Goal: Task Accomplishment & Management: Complete application form

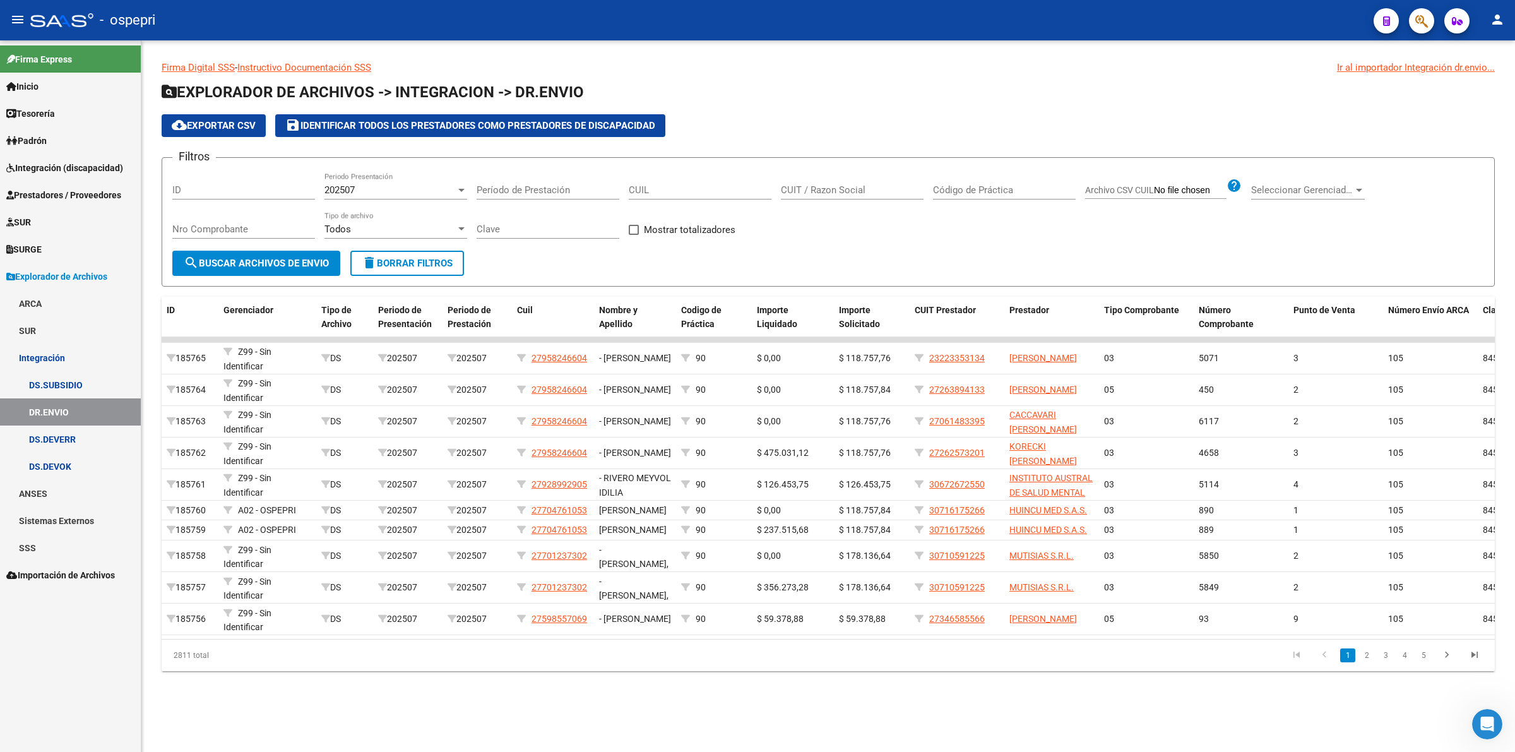
scroll to position [1, 0]
click at [100, 191] on span "Prestadores / Proveedores" at bounding box center [63, 195] width 115 height 14
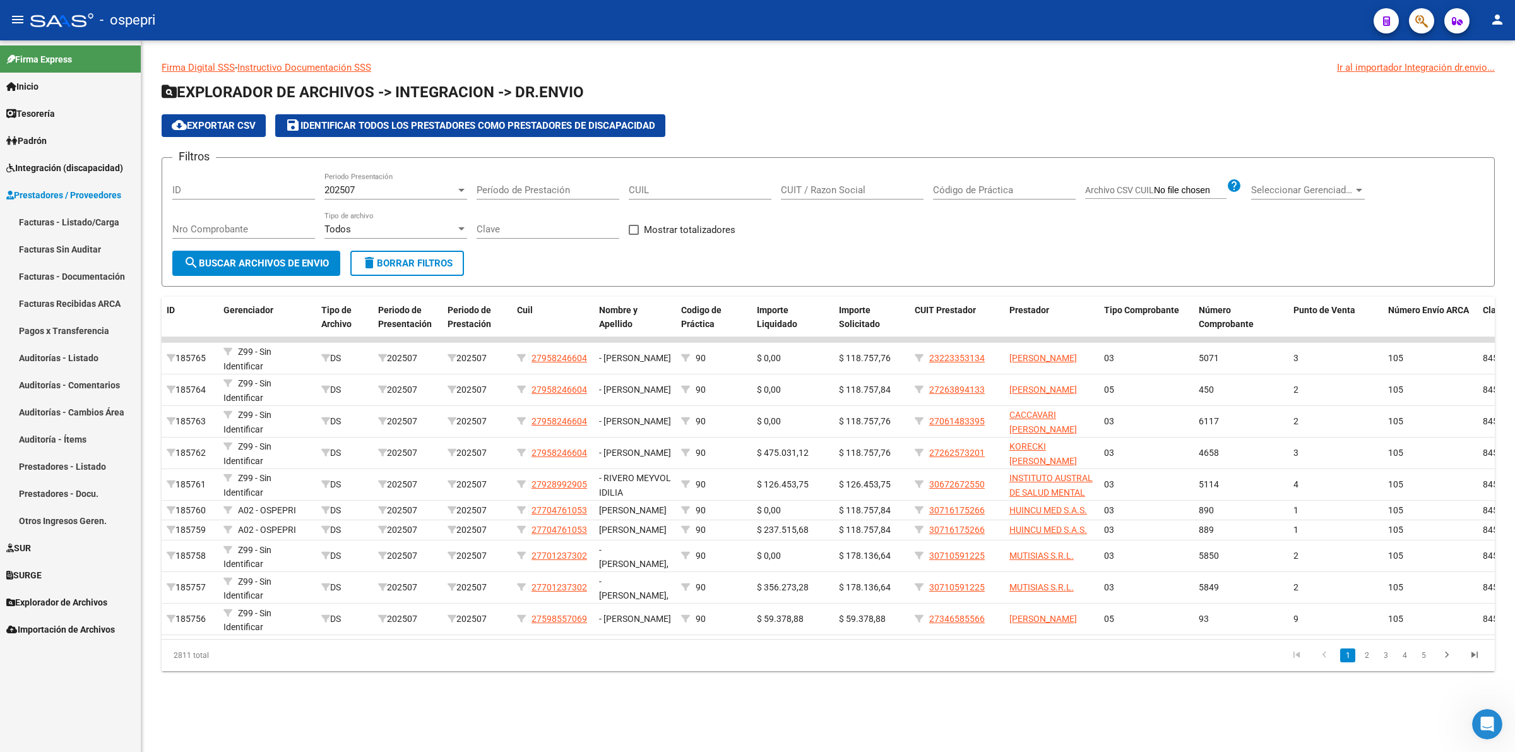
click at [93, 218] on link "Facturas - Listado/Carga" at bounding box center [70, 221] width 141 height 27
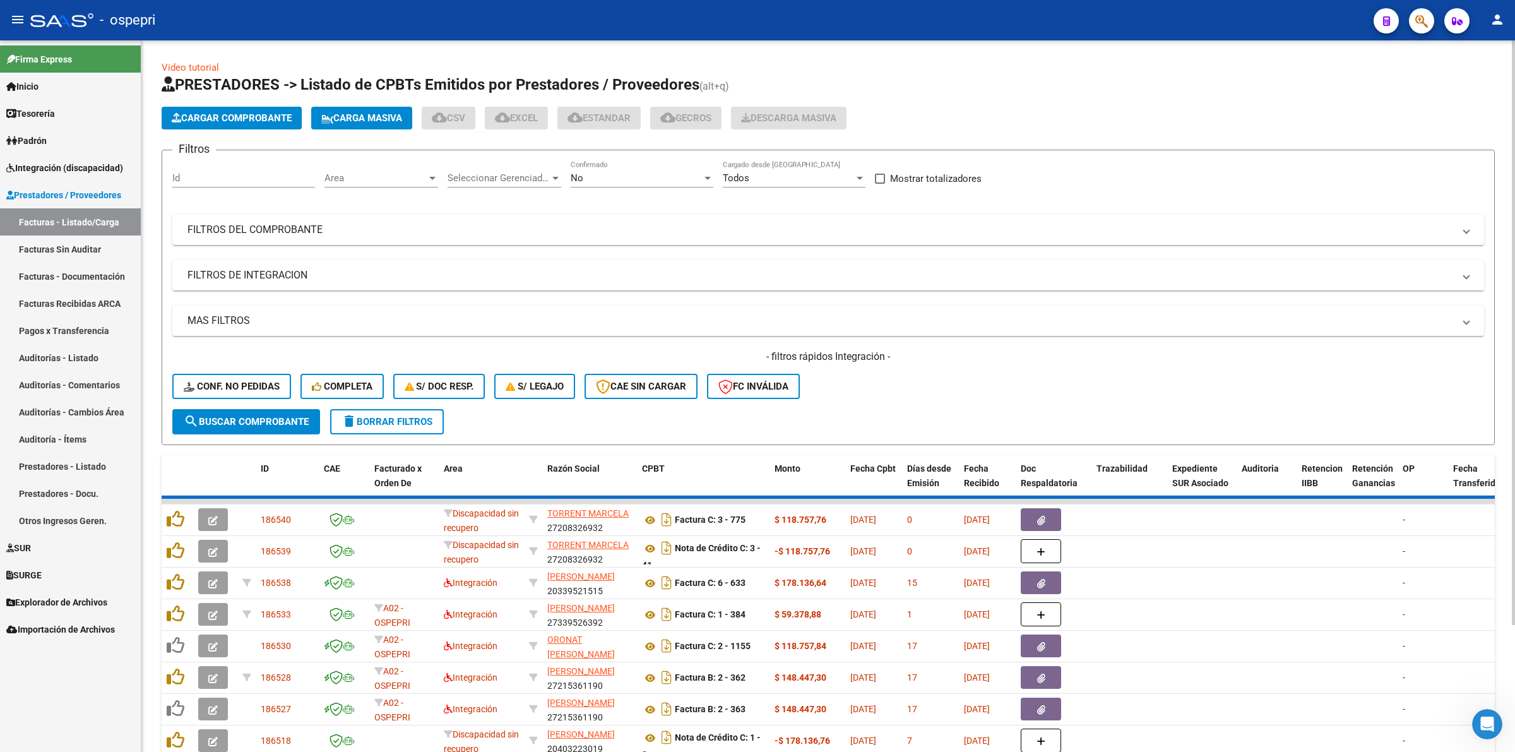
click at [610, 167] on div "No Confirmado" at bounding box center [642, 173] width 143 height 27
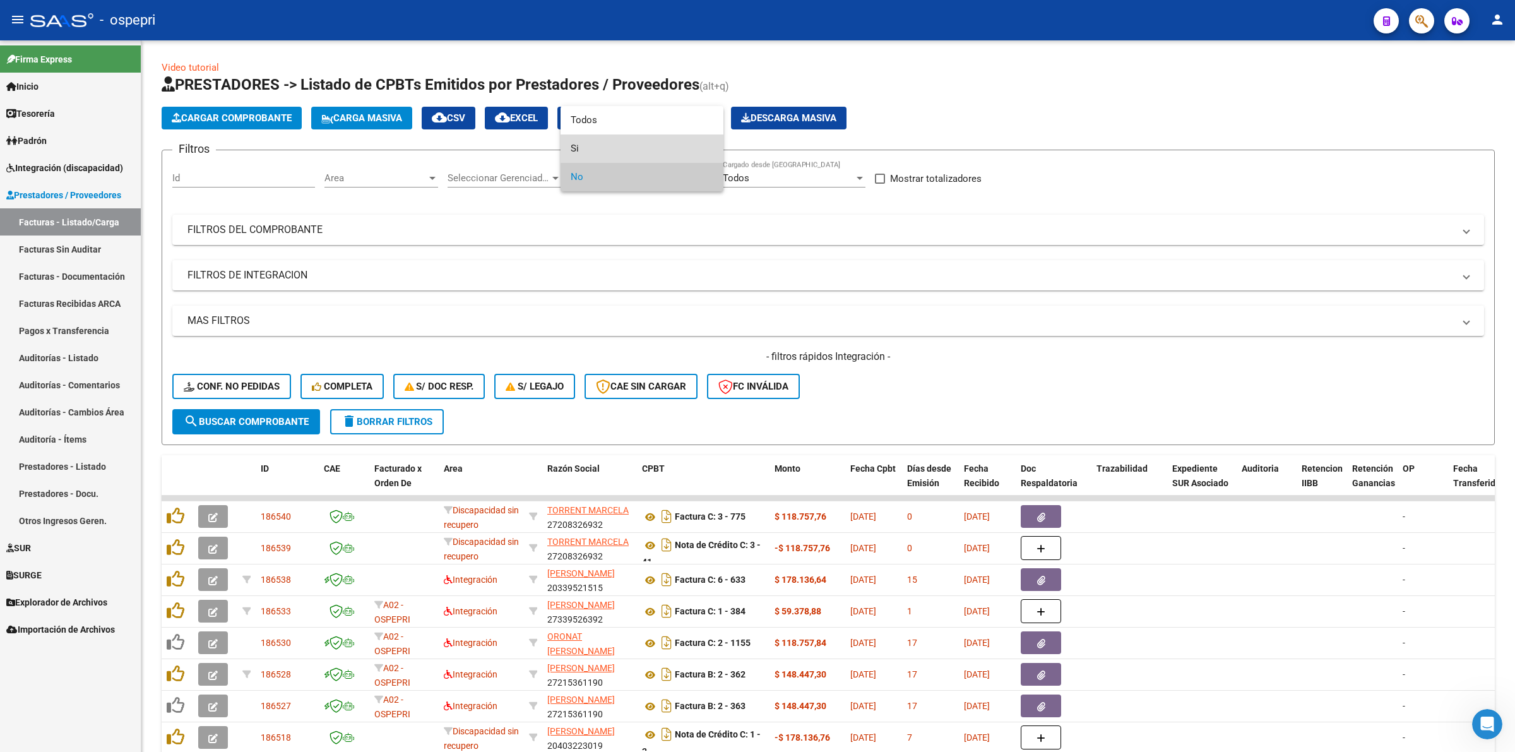
click at [576, 143] on span "Si" at bounding box center [642, 148] width 143 height 28
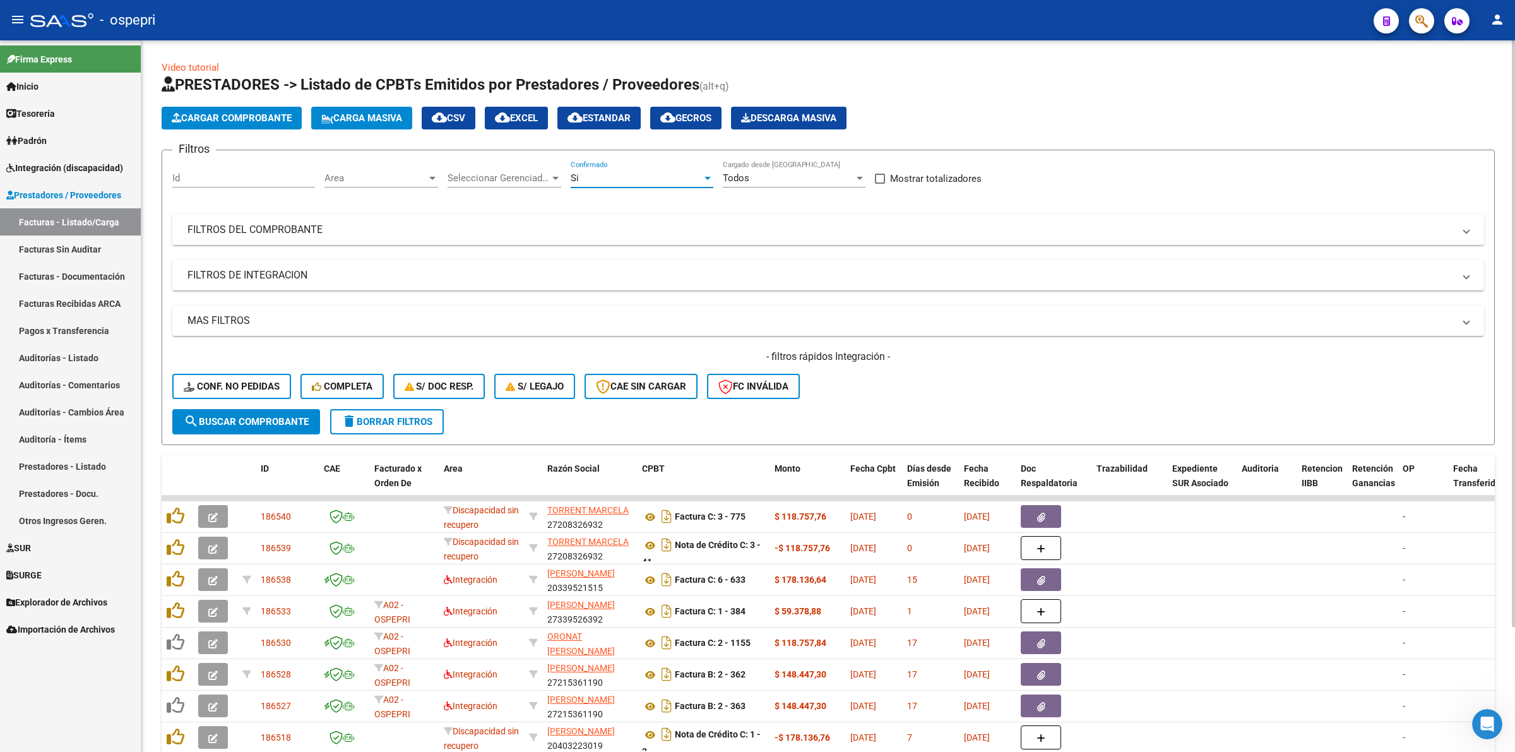
click at [310, 228] on mat-panel-title "FILTROS DEL COMPROBANTE" at bounding box center [820, 230] width 1266 height 14
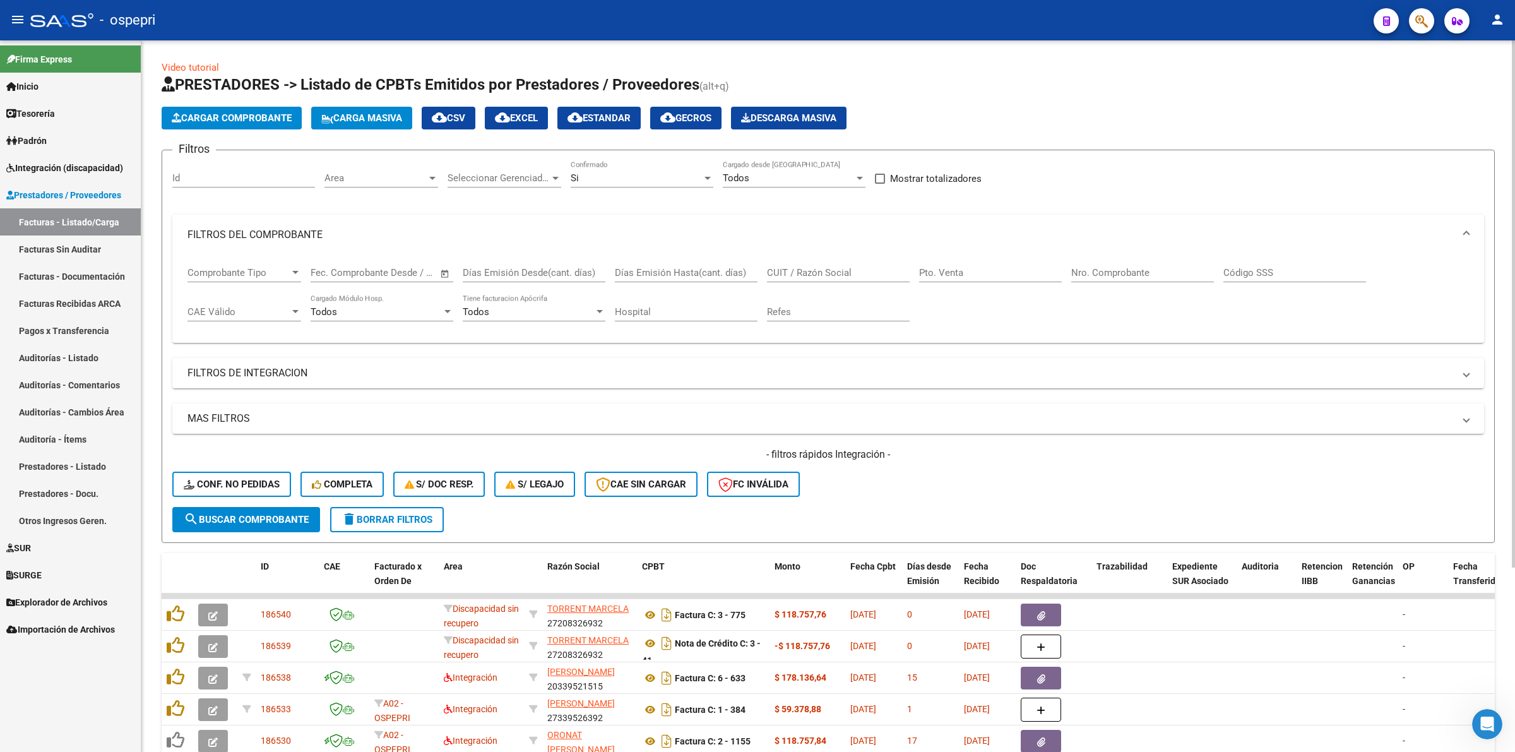
click at [819, 270] on input "CUIT / Razón Social" at bounding box center [838, 272] width 143 height 11
type input "3067"
drag, startPoint x: 13, startPoint y: 144, endPoint x: 44, endPoint y: 171, distance: 41.1
click at [15, 145] on span "Padrón" at bounding box center [26, 141] width 40 height 14
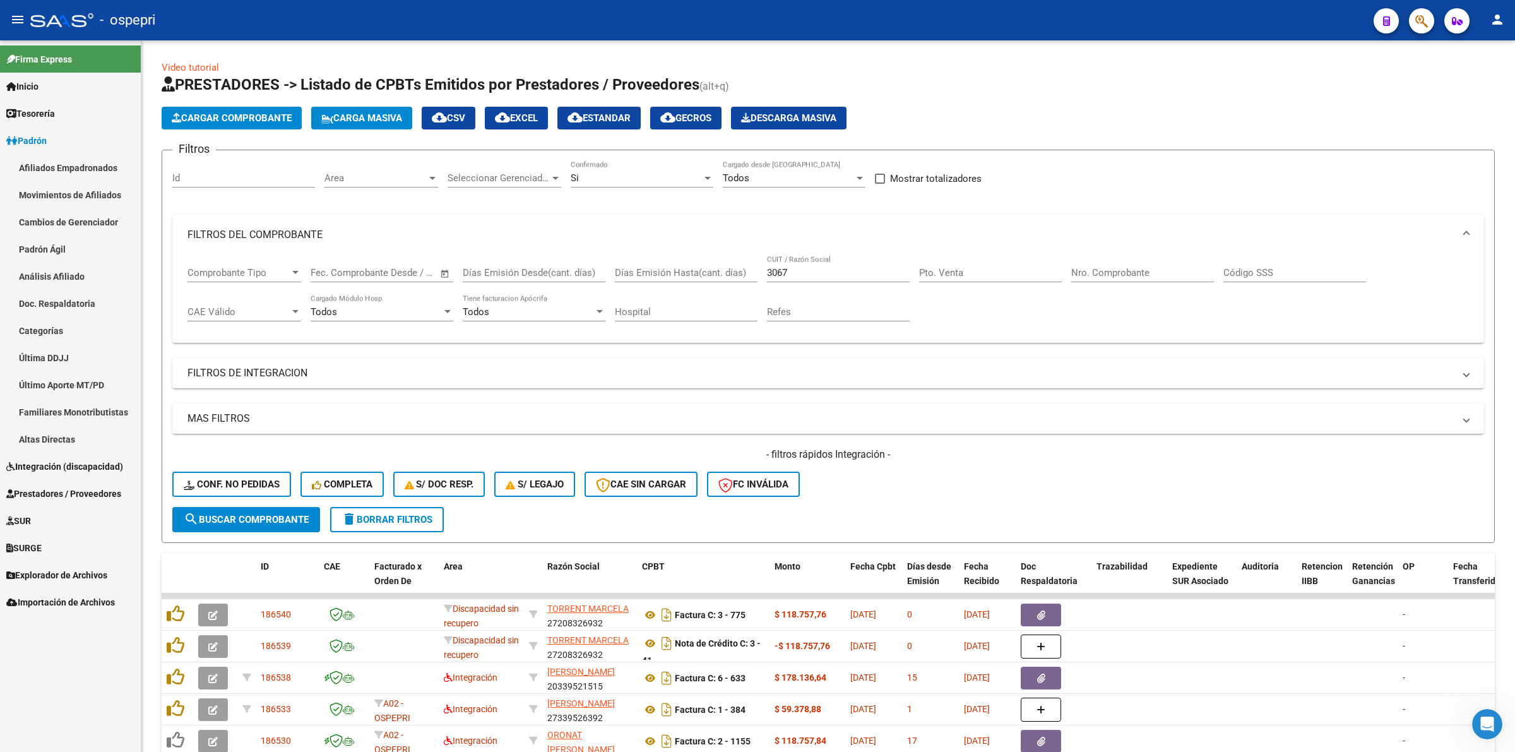
click at [44, 158] on link "Afiliados Empadronados" at bounding box center [70, 167] width 141 height 27
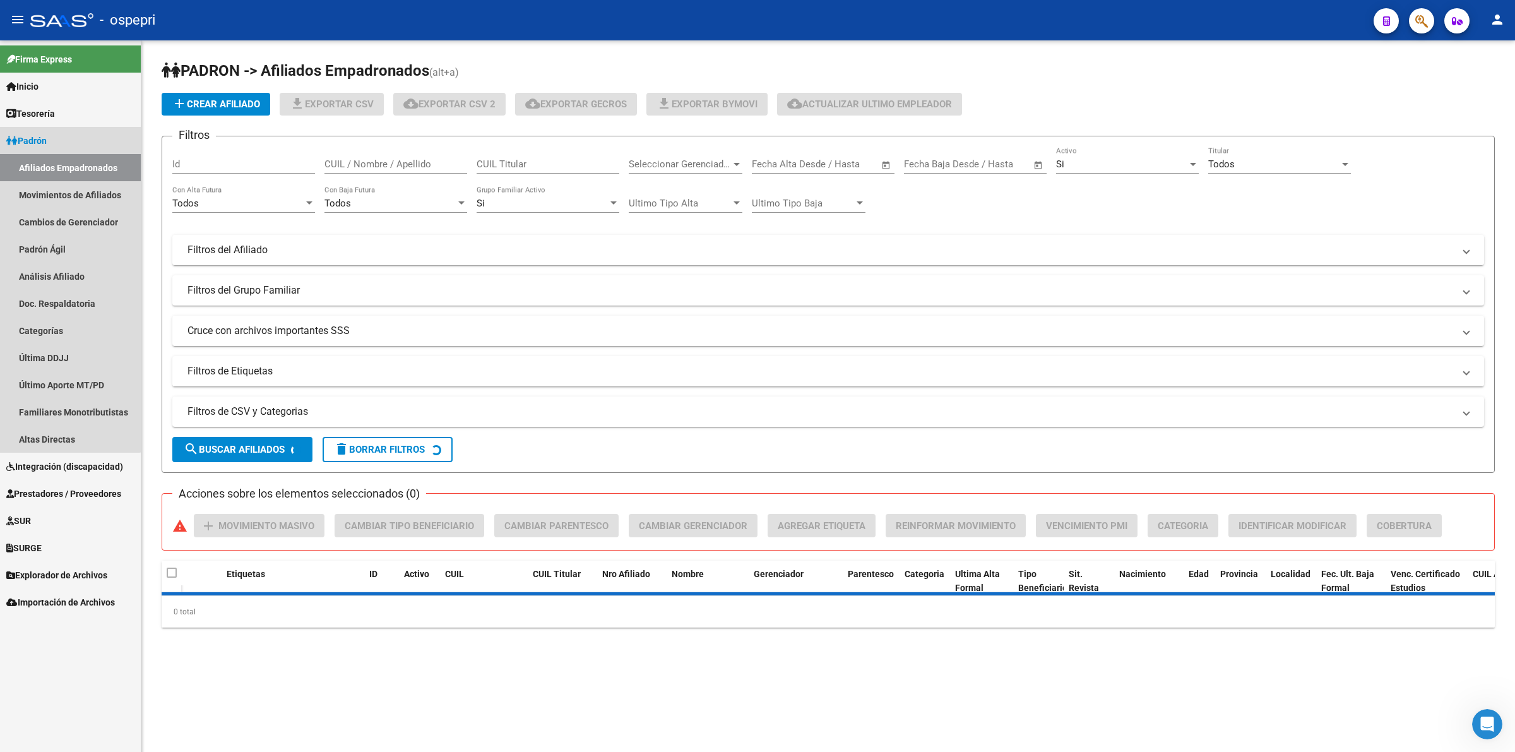
click at [46, 142] on span "Padrón" at bounding box center [26, 141] width 40 height 14
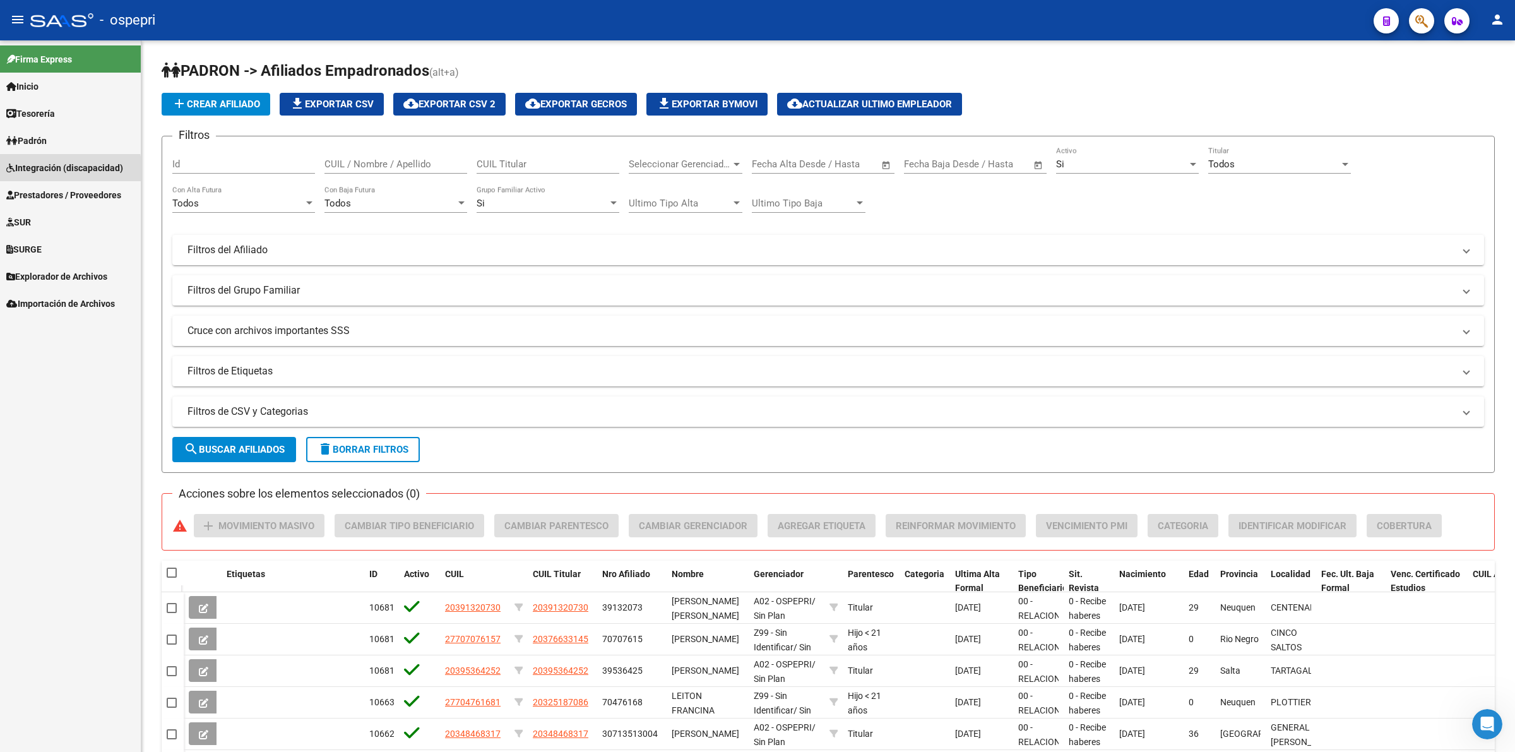
click at [54, 171] on span "Integración (discapacidad)" at bounding box center [64, 168] width 117 height 14
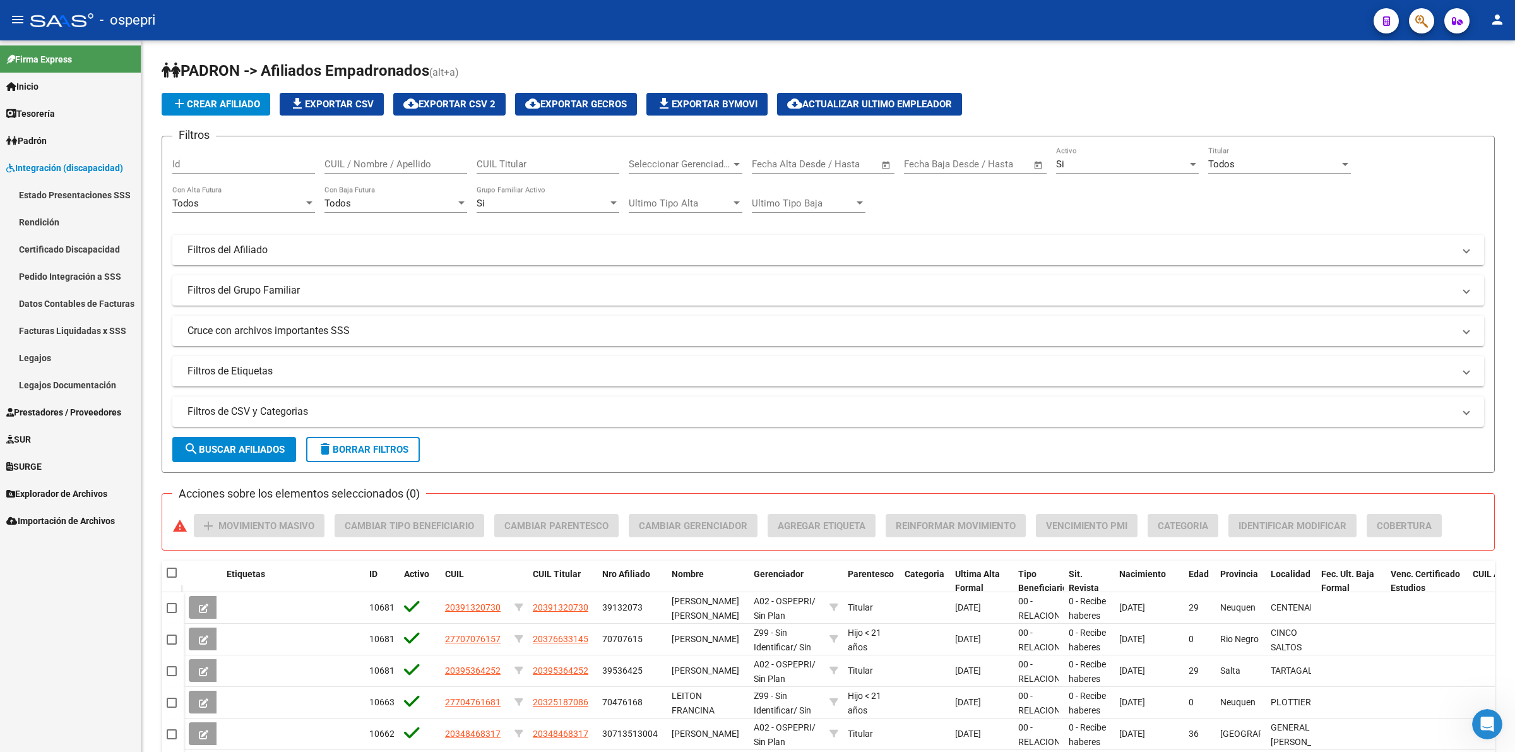
click at [54, 272] on link "Pedido Integración a SSS" at bounding box center [70, 276] width 141 height 27
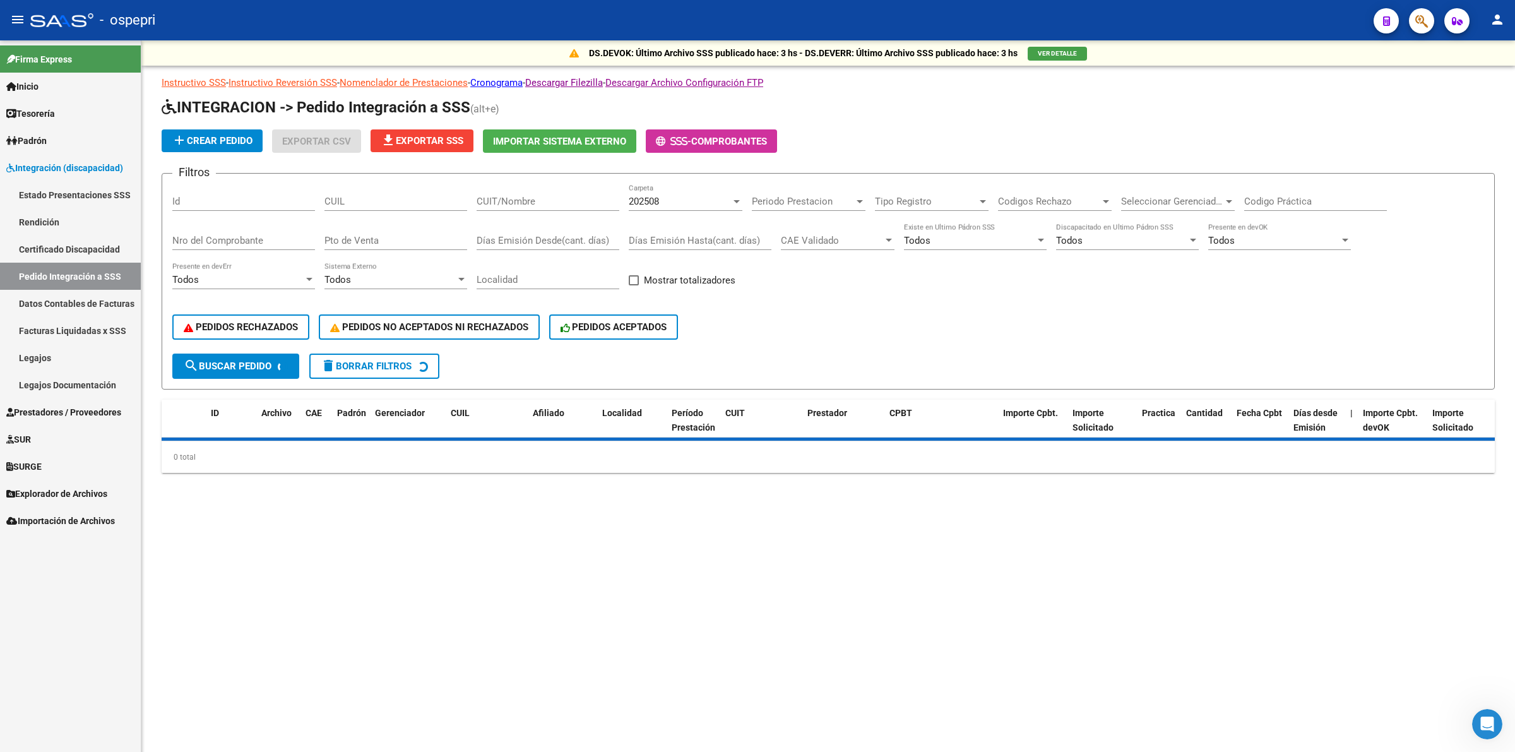
click at [512, 196] on input "CUIT/Nombre" at bounding box center [548, 201] width 143 height 11
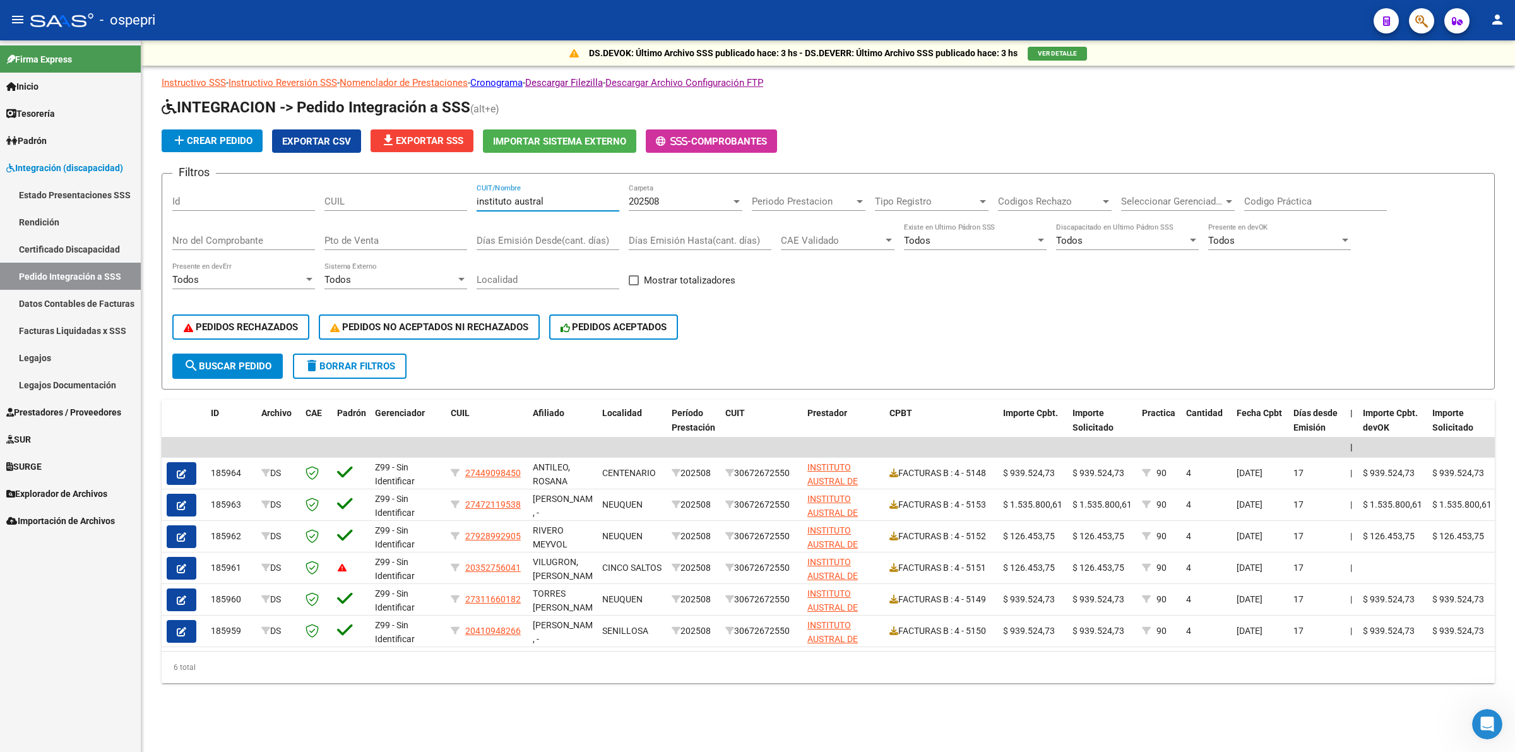
type input "instituto austral"
click at [90, 408] on span "Prestadores / Proveedores" at bounding box center [63, 412] width 115 height 14
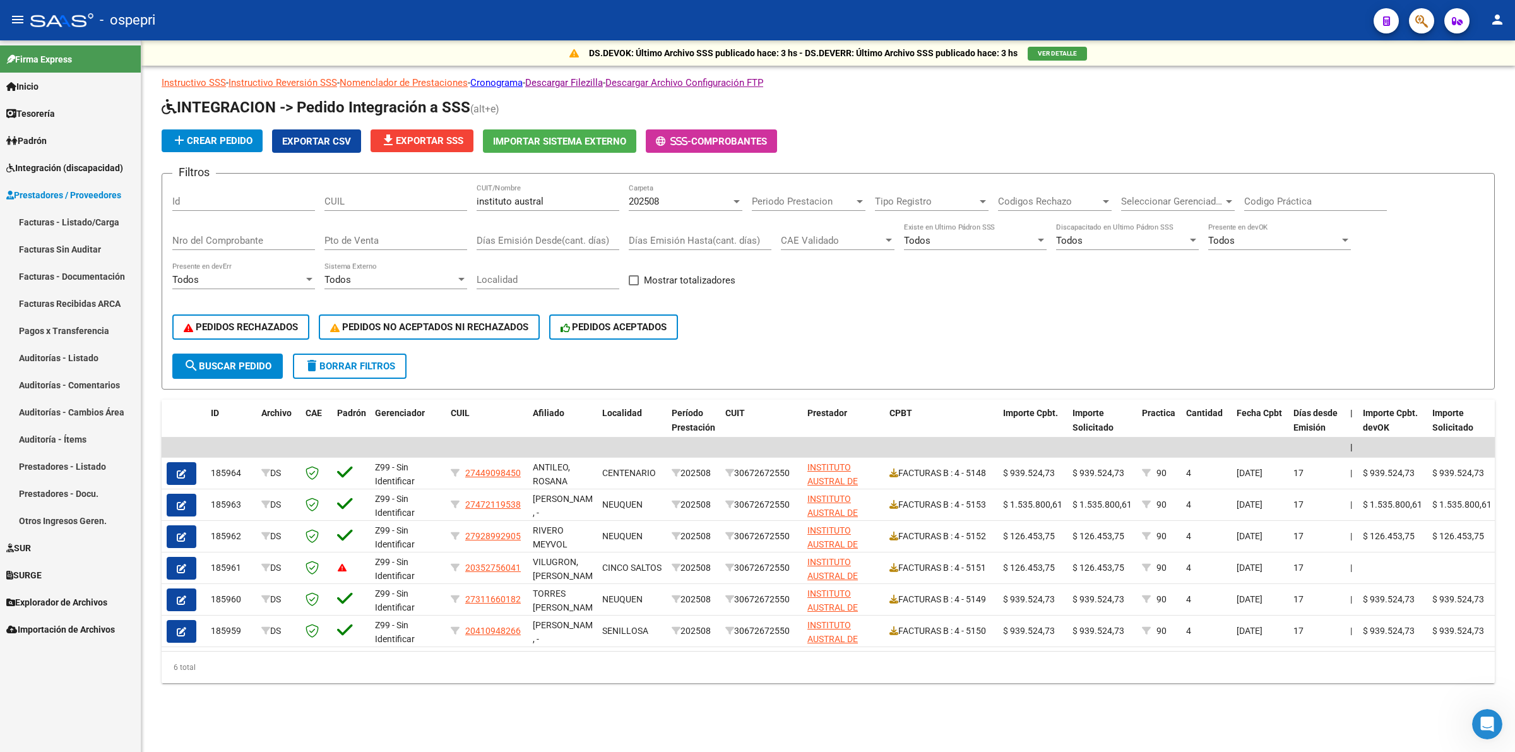
click at [101, 228] on link "Facturas - Listado/Carga" at bounding box center [70, 221] width 141 height 27
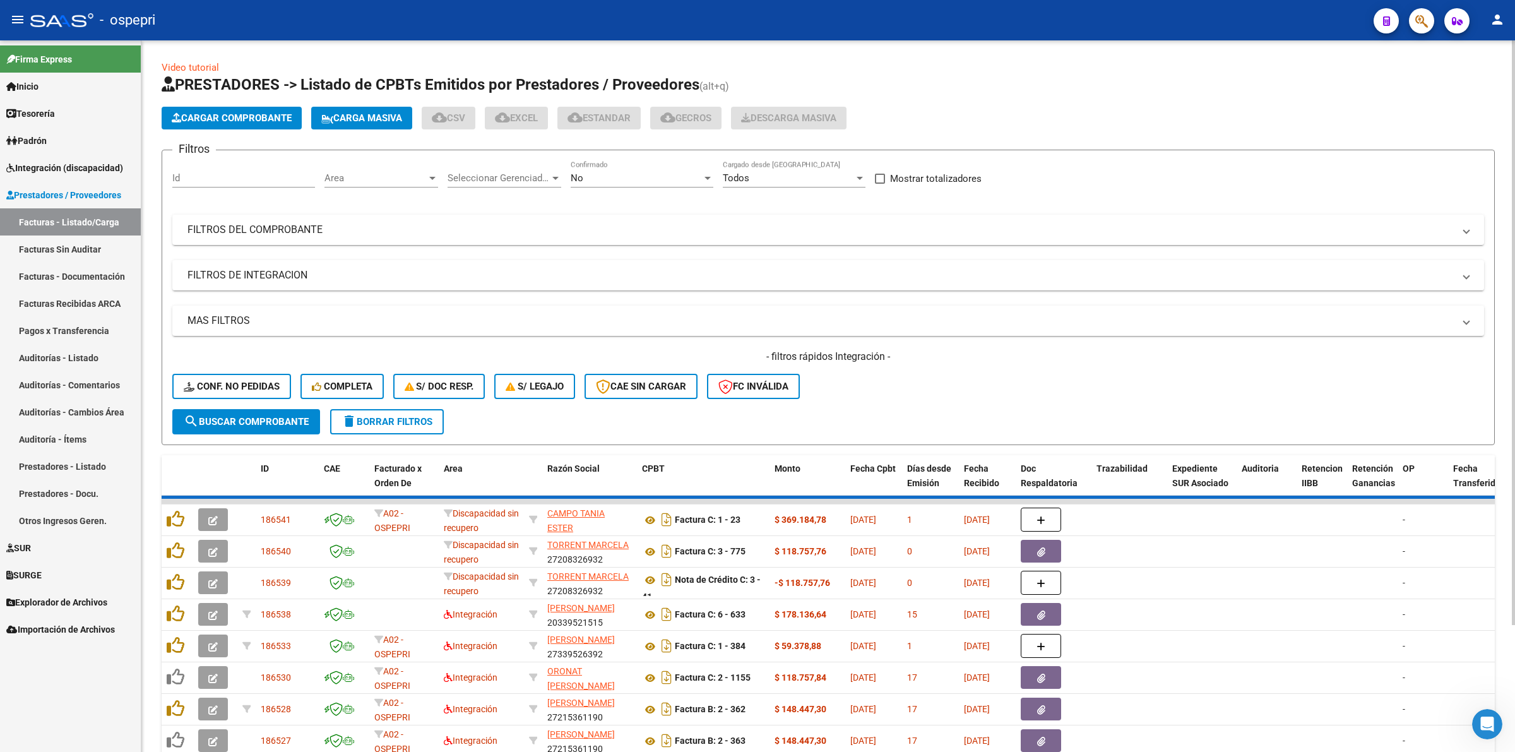
click at [572, 181] on span "No" at bounding box center [577, 177] width 13 height 11
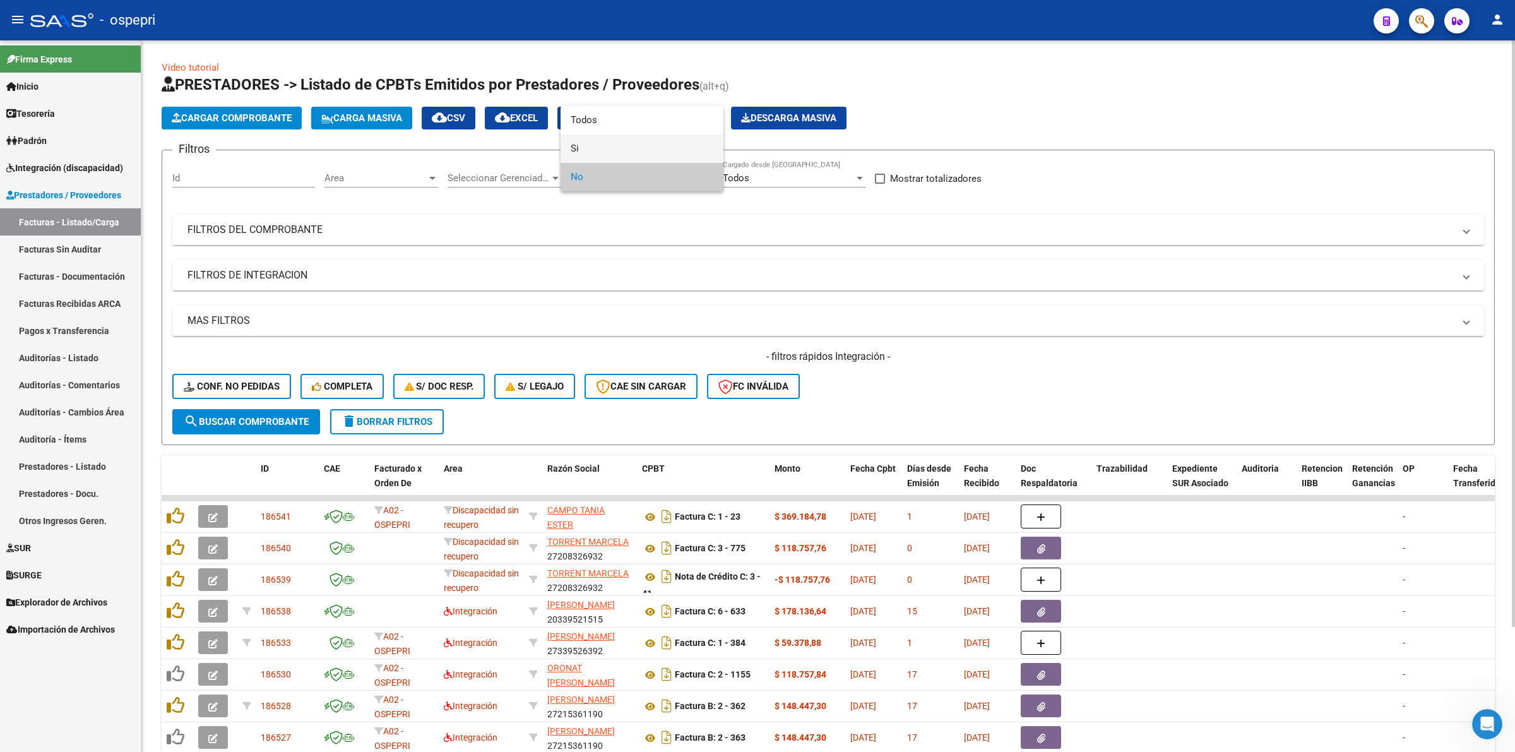
click at [584, 150] on span "Si" at bounding box center [642, 148] width 143 height 28
click at [335, 226] on mat-panel-title "FILTROS DEL COMPROBANTE" at bounding box center [820, 230] width 1266 height 14
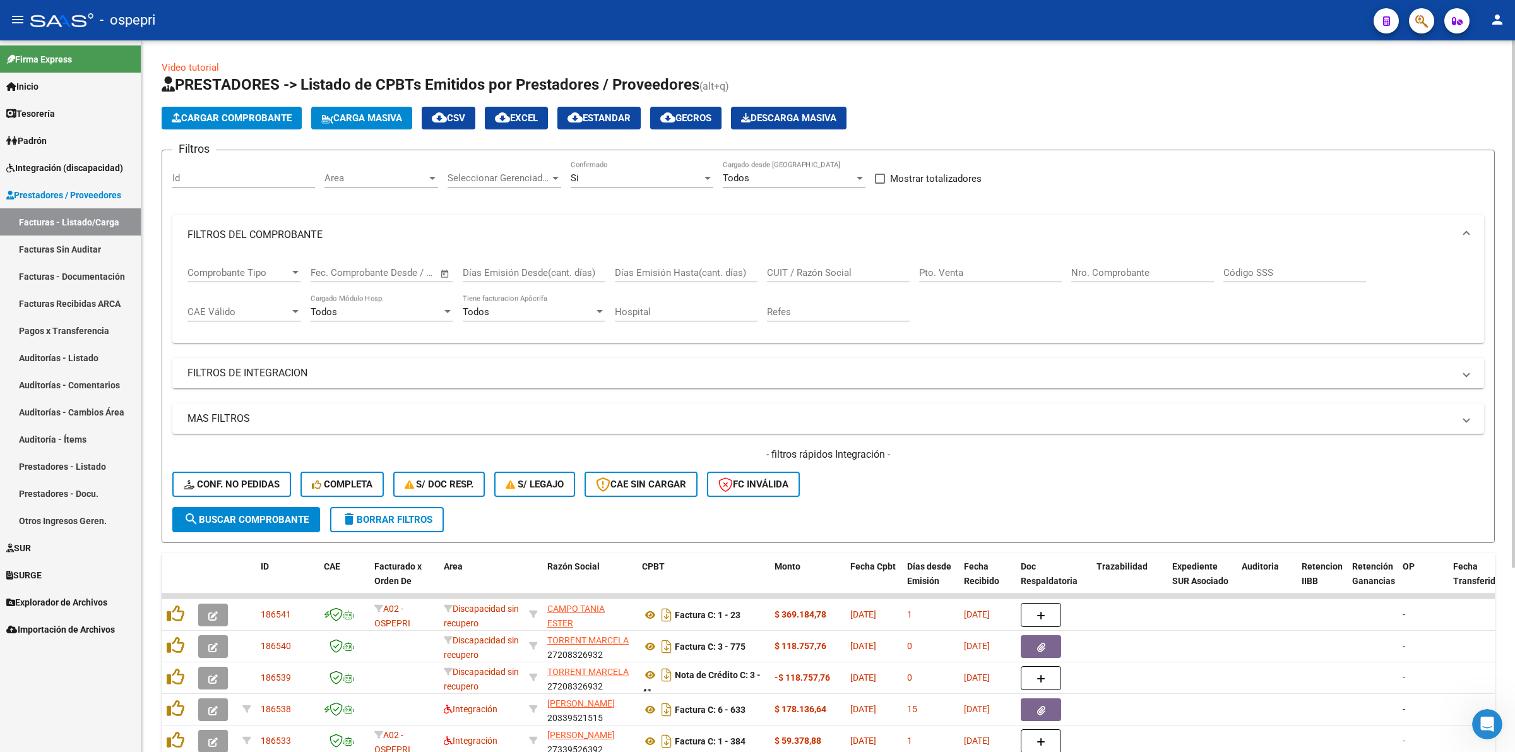
click at [795, 270] on input "CUIT / Razón Social" at bounding box center [838, 272] width 143 height 11
click at [781, 273] on input "insituto" at bounding box center [838, 272] width 143 height 11
drag, startPoint x: 806, startPoint y: 278, endPoint x: 780, endPoint y: 268, distance: 27.8
click at [779, 268] on div "instutoti CUIT / Razón Social" at bounding box center [838, 268] width 143 height 27
click at [791, 264] on div "instutoti CUIT / Razón Social" at bounding box center [838, 268] width 143 height 27
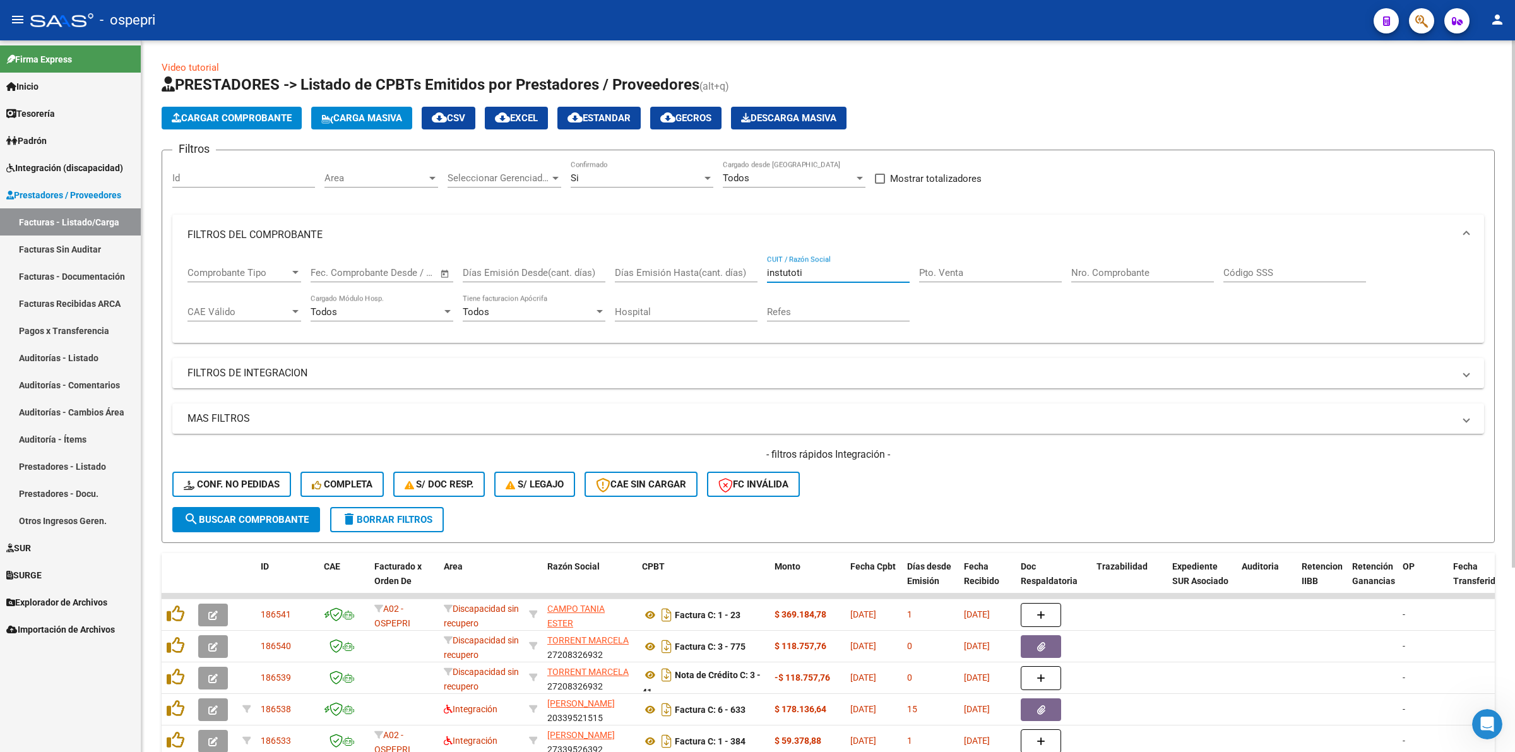
drag, startPoint x: 805, startPoint y: 266, endPoint x: 783, endPoint y: 268, distance: 22.8
click at [783, 268] on input "instutoti" at bounding box center [838, 272] width 143 height 11
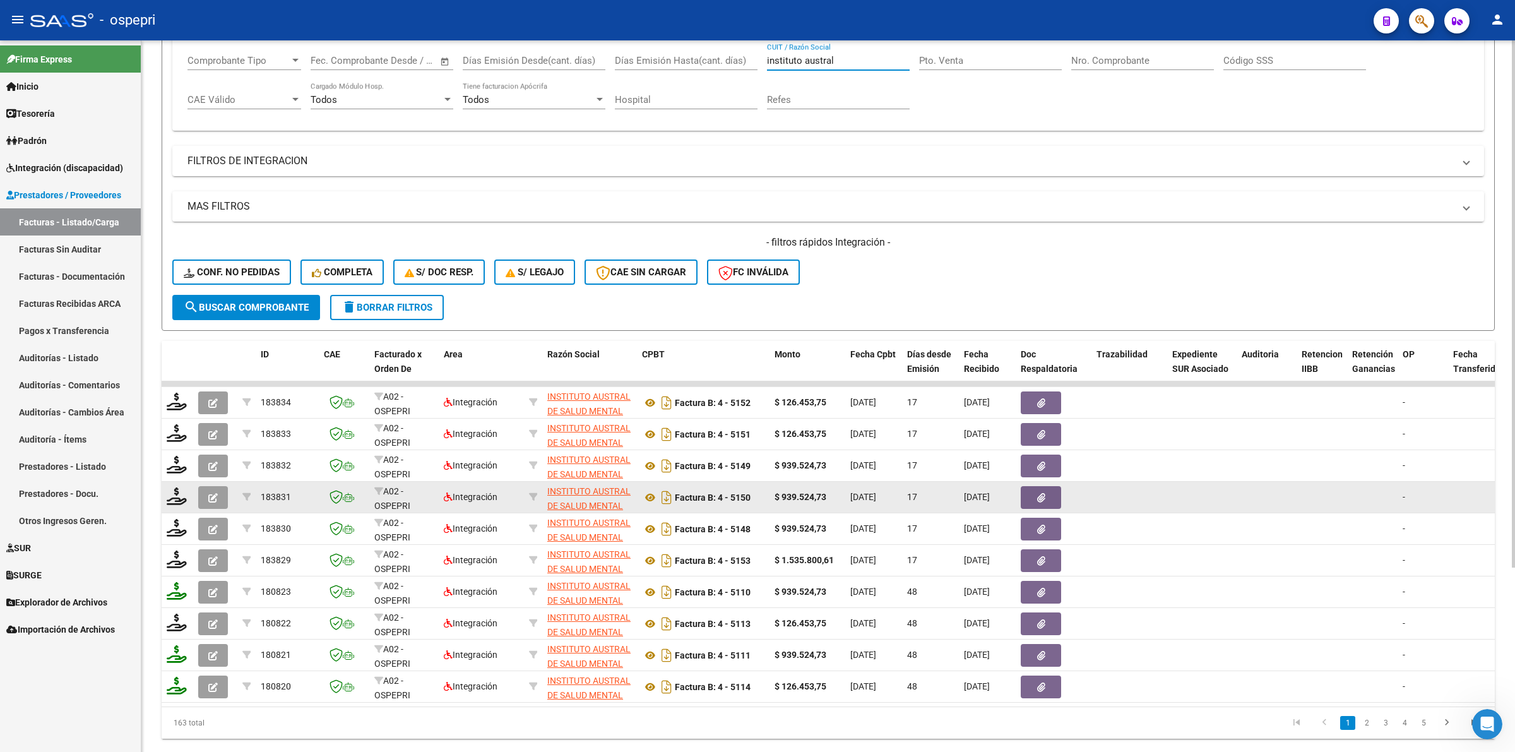
scroll to position [237, 0]
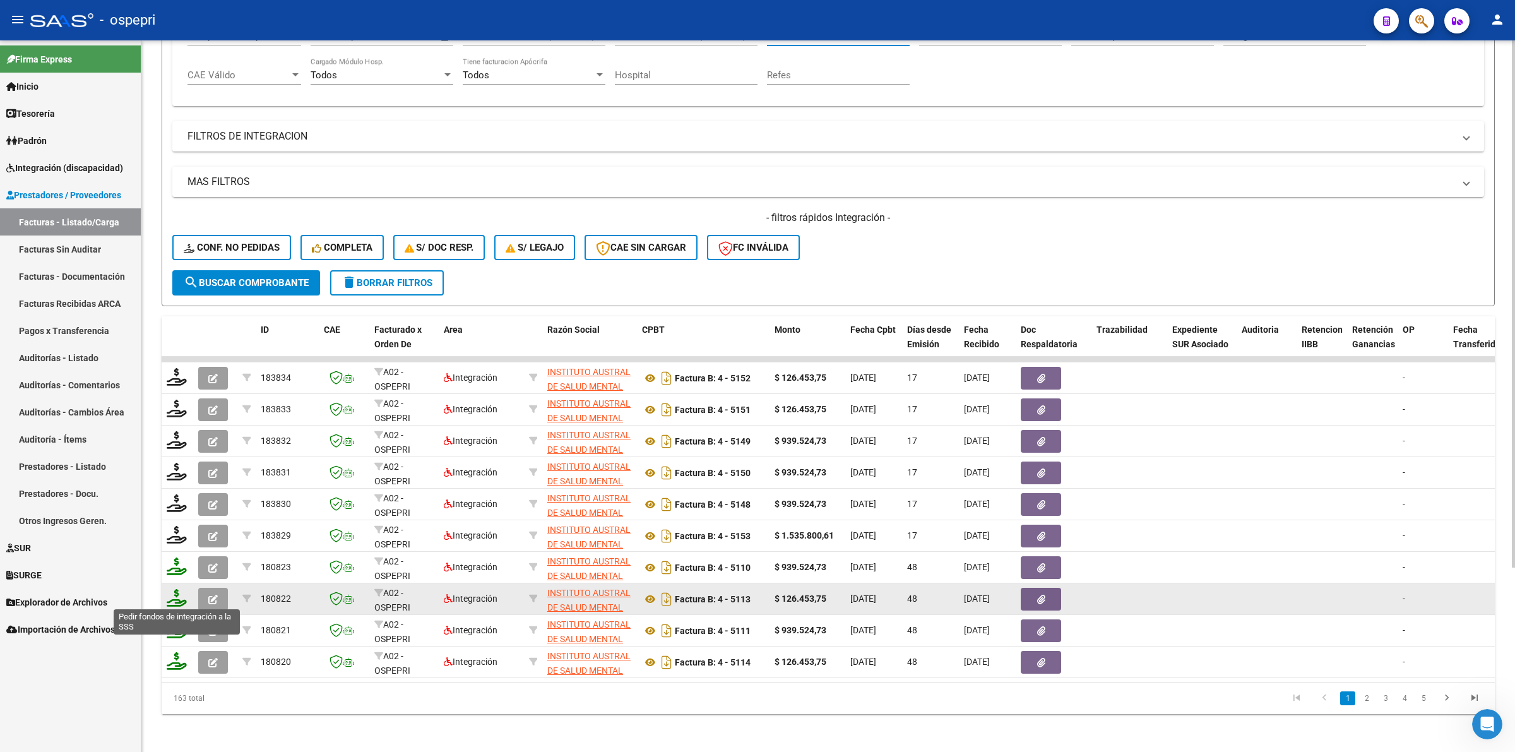
type input "instituto austral"
click at [180, 596] on icon at bounding box center [177, 598] width 20 height 18
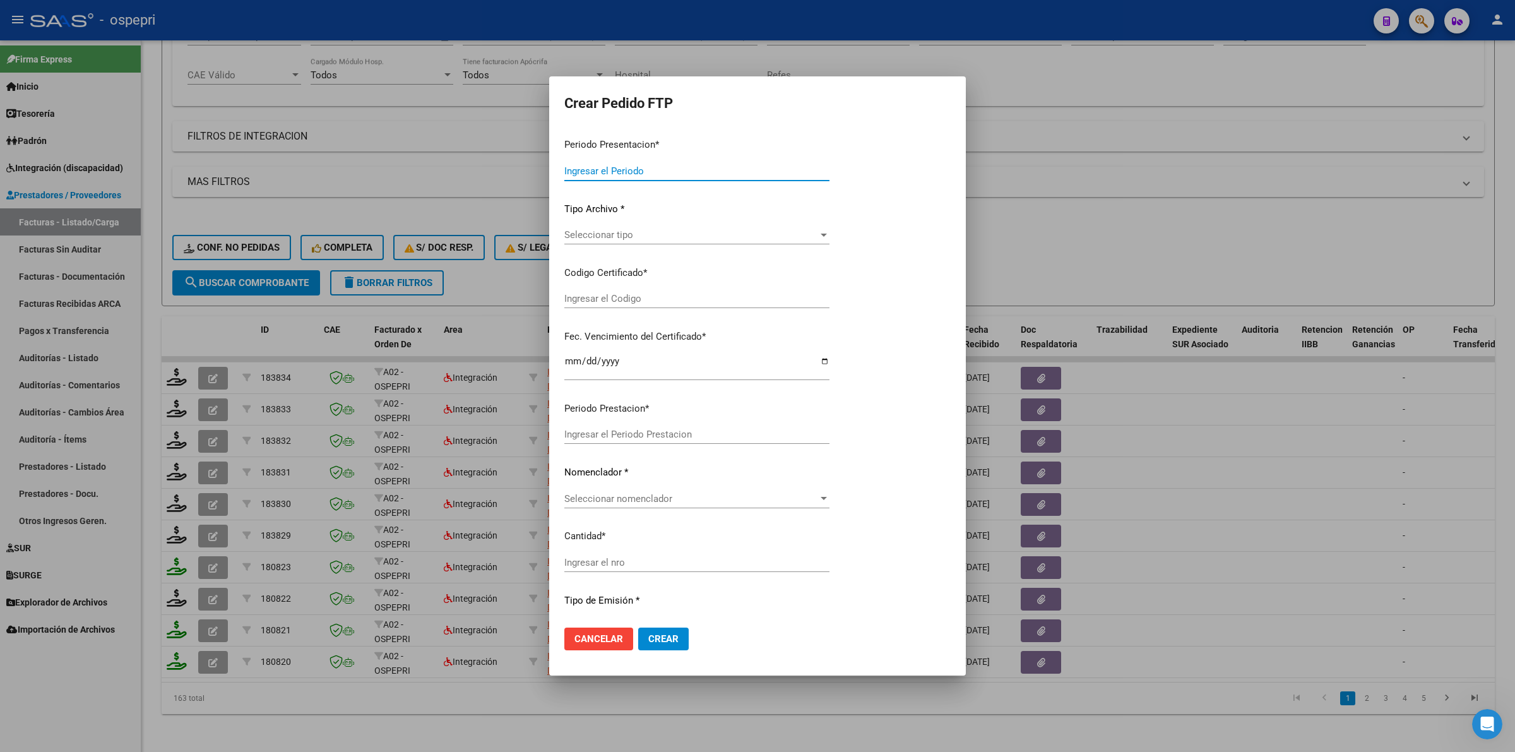
type input "202508"
type input "202507"
type input "$ 126.453,75"
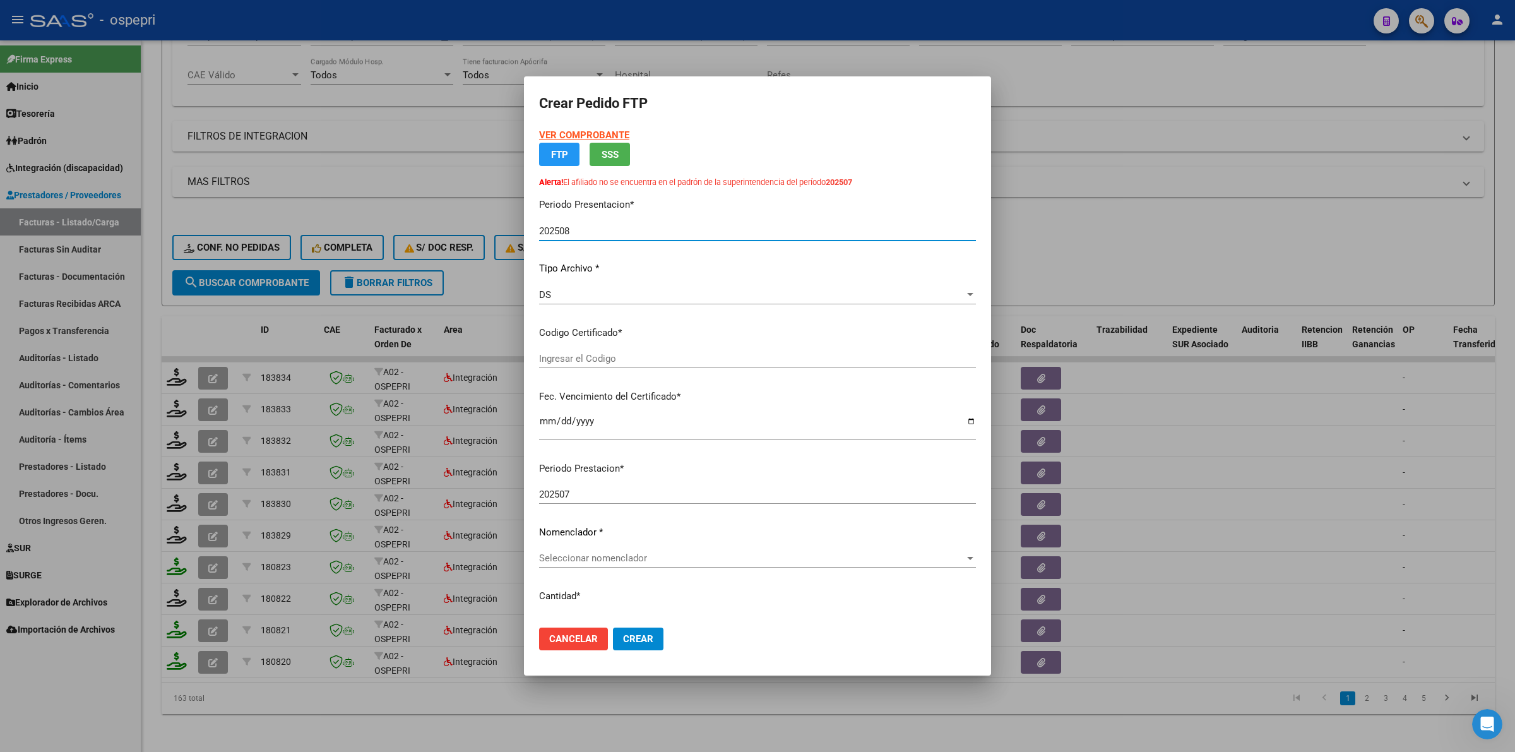
type input "2035275604-1"
type input "[DATE]"
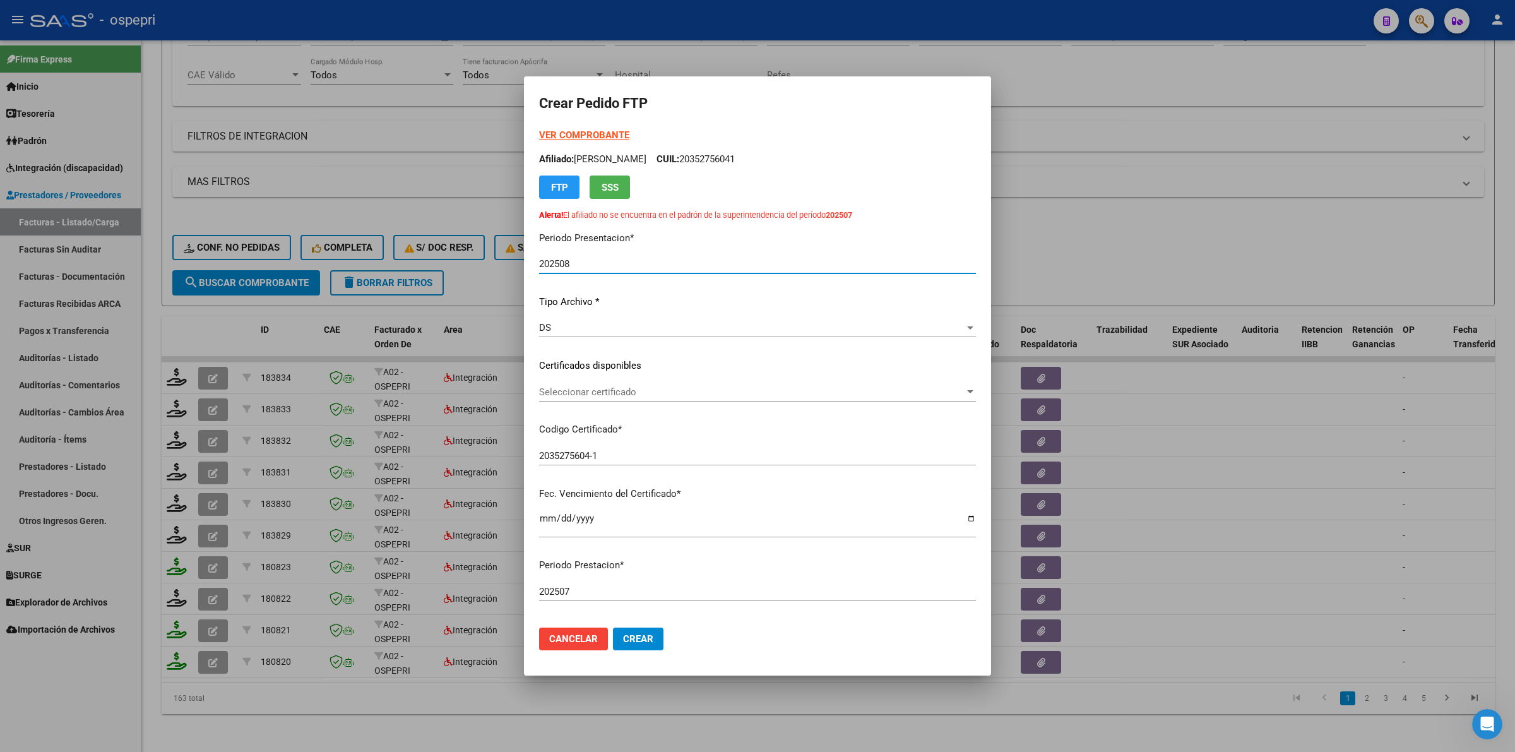
click at [614, 390] on span "Seleccionar certificado" at bounding box center [751, 391] width 425 height 11
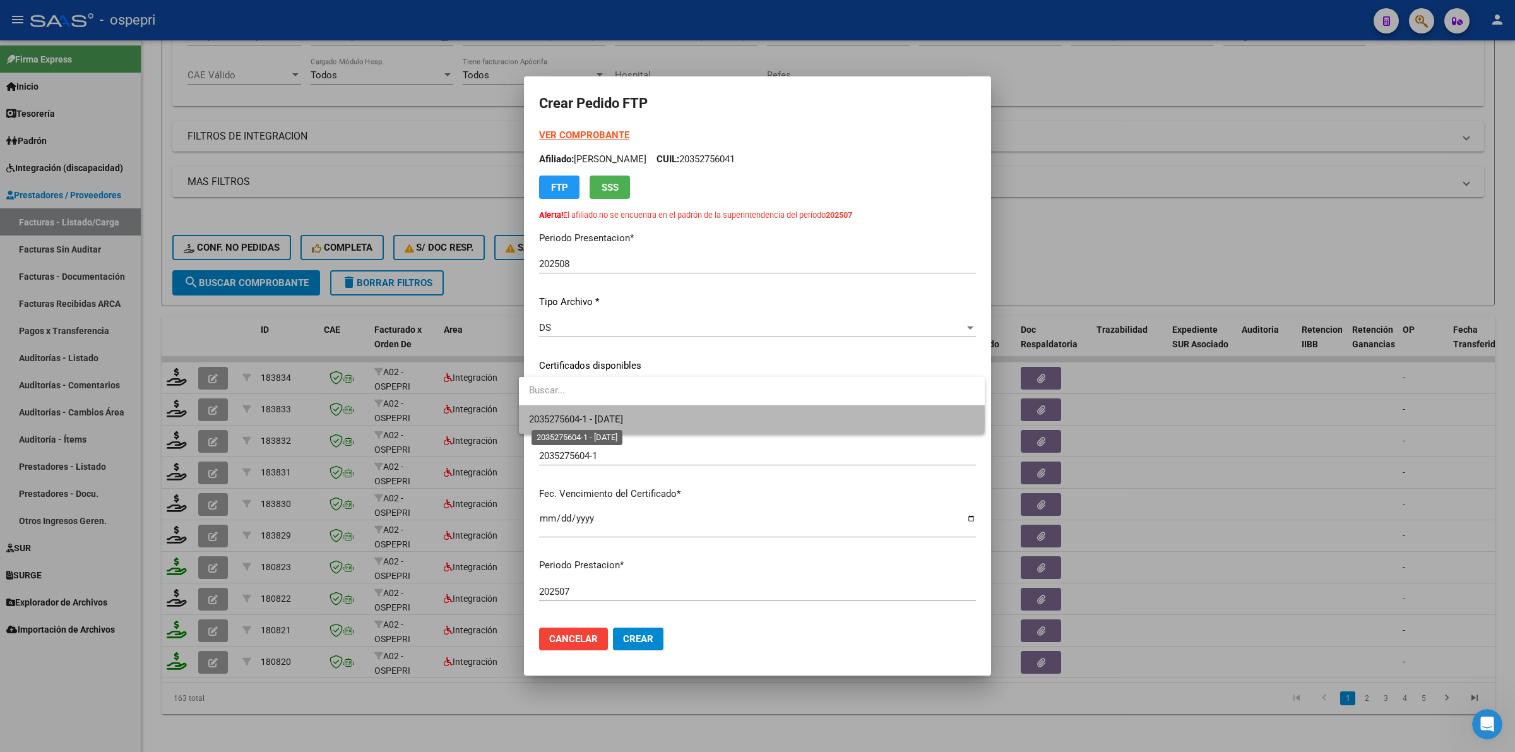
drag, startPoint x: 620, startPoint y: 418, endPoint x: 629, endPoint y: 446, distance: 29.0
click at [622, 418] on span "2035275604-1 - [DATE]" at bounding box center [576, 418] width 94 height 11
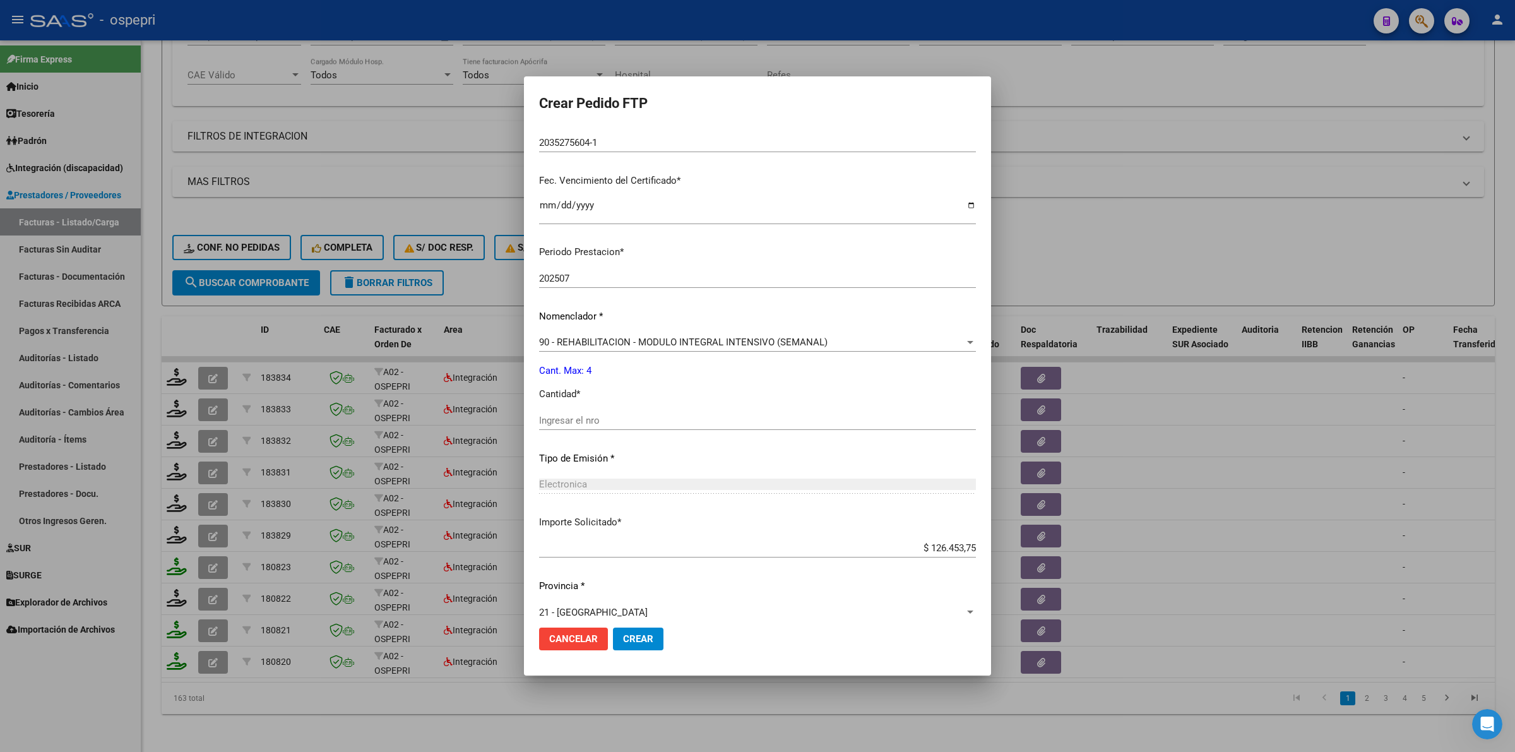
scroll to position [316, 0]
click at [597, 420] on input "Ingresar el nro" at bounding box center [757, 417] width 437 height 11
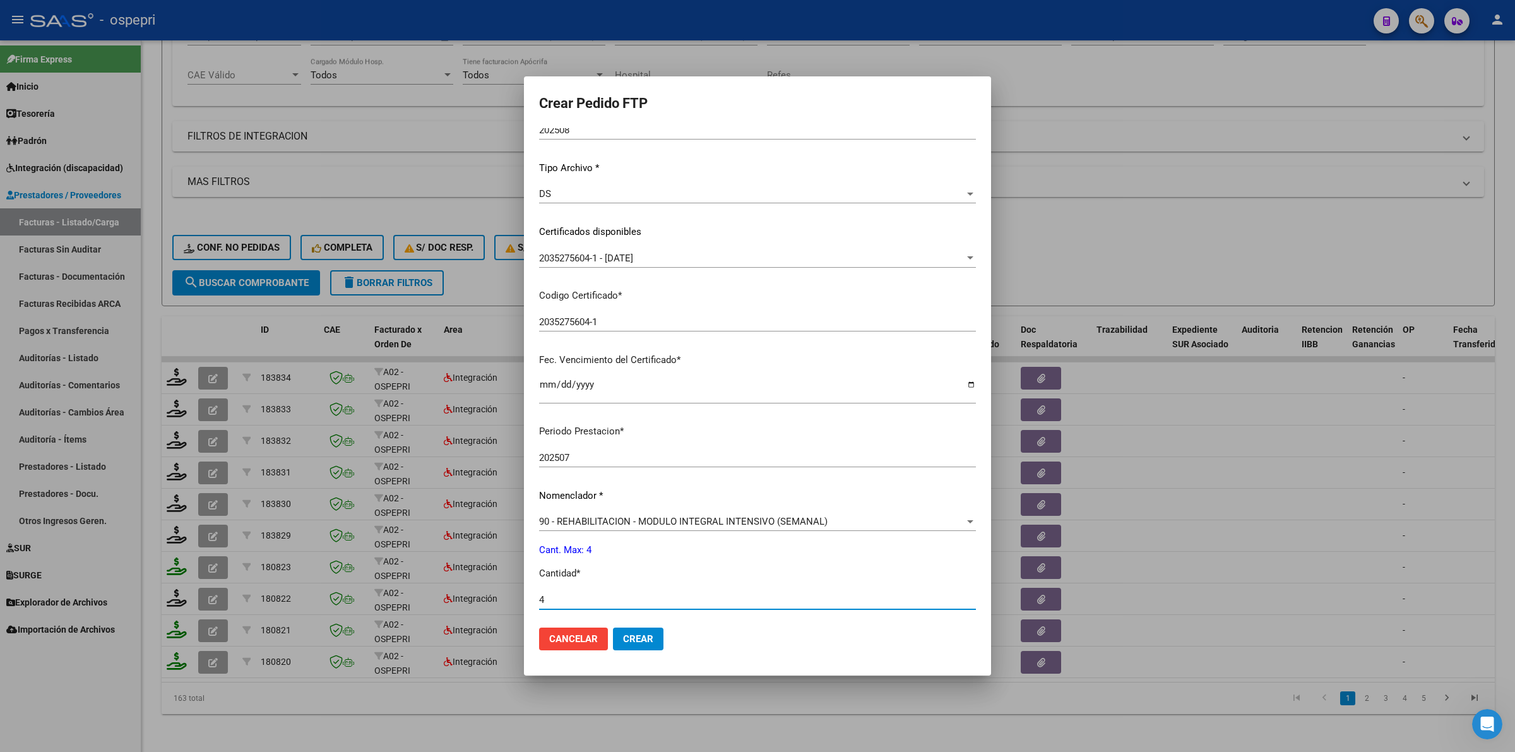
scroll to position [329, 0]
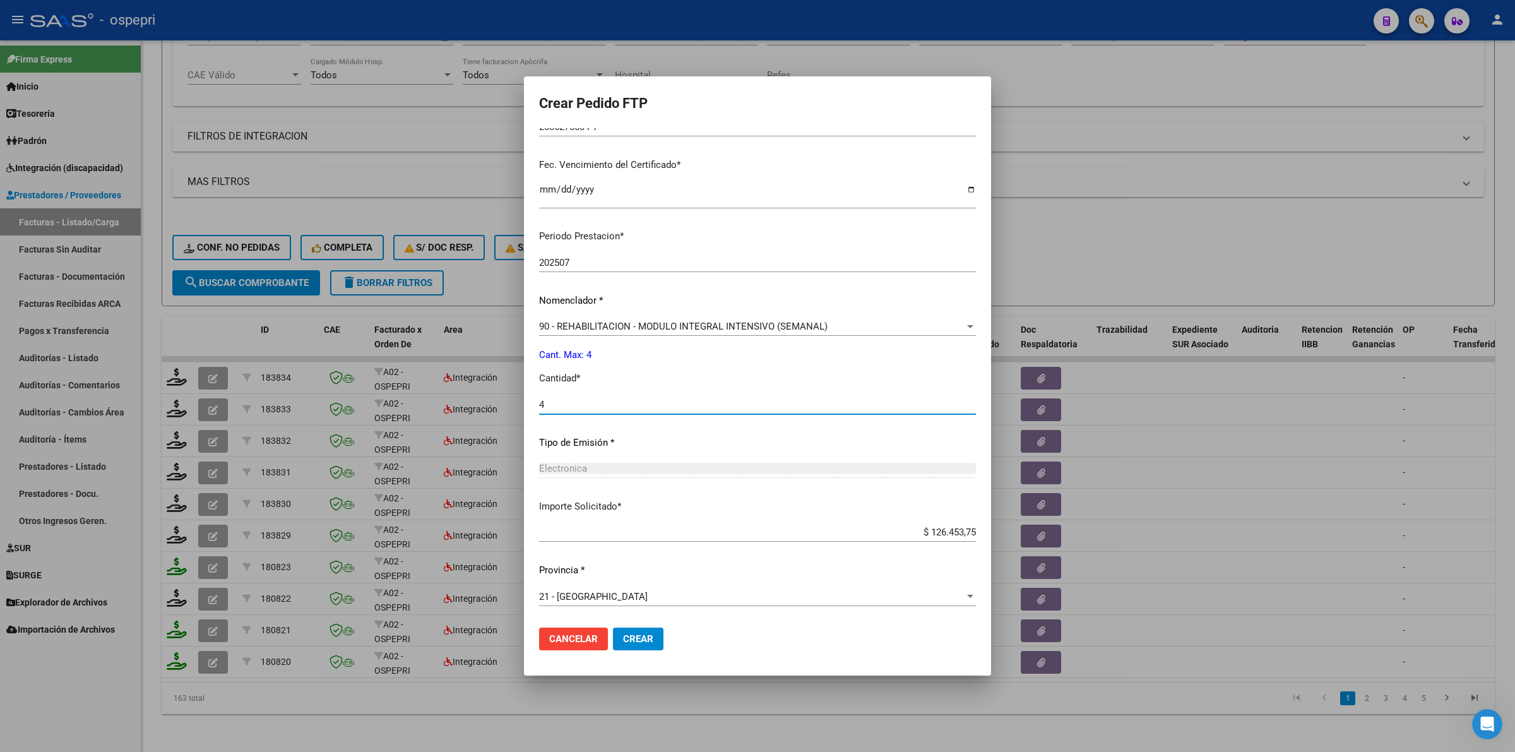
type input "4"
click at [631, 639] on span "Crear" at bounding box center [638, 638] width 30 height 11
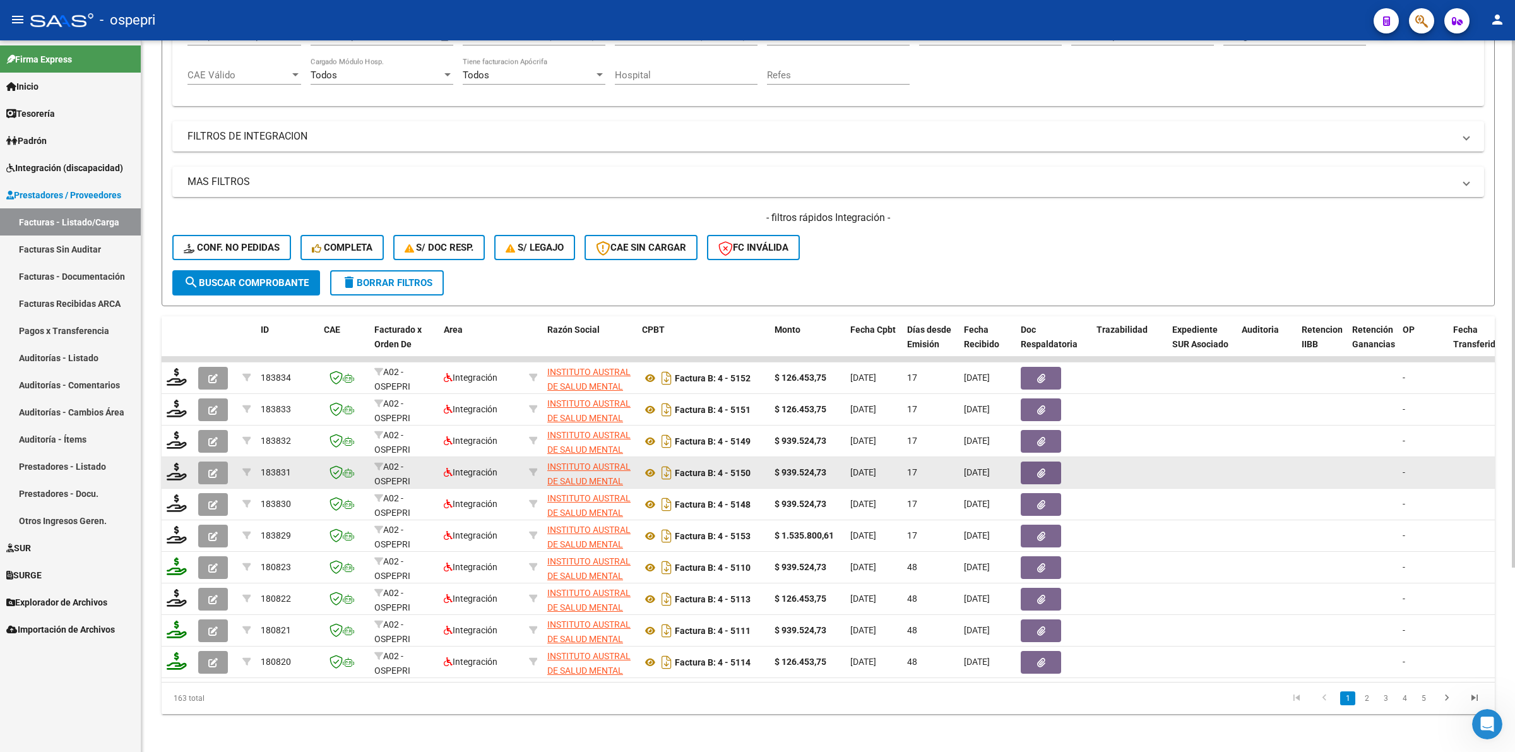
scroll to position [0, 0]
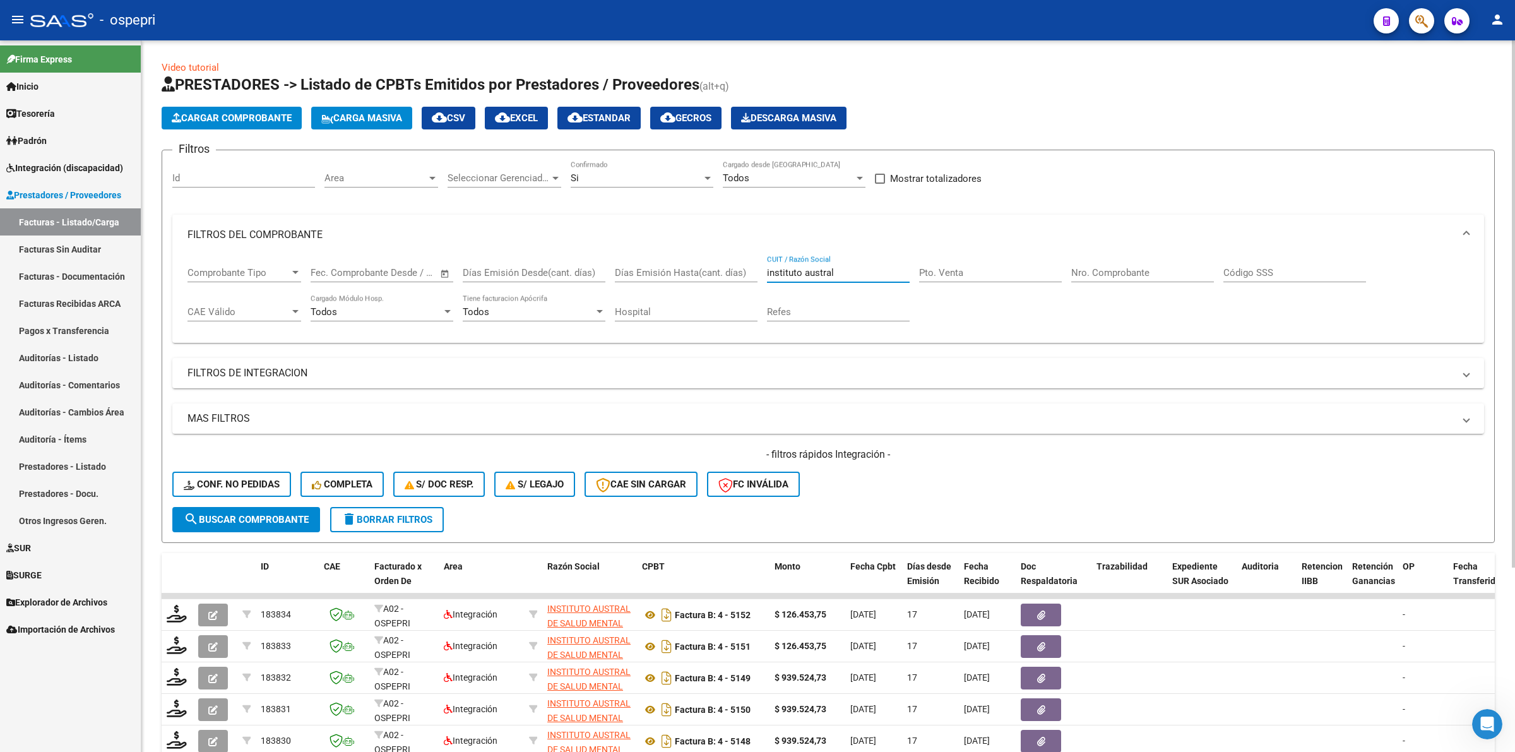
drag, startPoint x: 843, startPoint y: 270, endPoint x: 557, endPoint y: 270, distance: 285.3
click at [557, 270] on div "Comprobante Tipo Comprobante Tipo Fecha inicio – Fecha fin Fec. Comprobante Des…" at bounding box center [827, 294] width 1281 height 78
type input "lazaro"
click at [252, 508] on button "search Buscar Comprobante" at bounding box center [246, 519] width 148 height 25
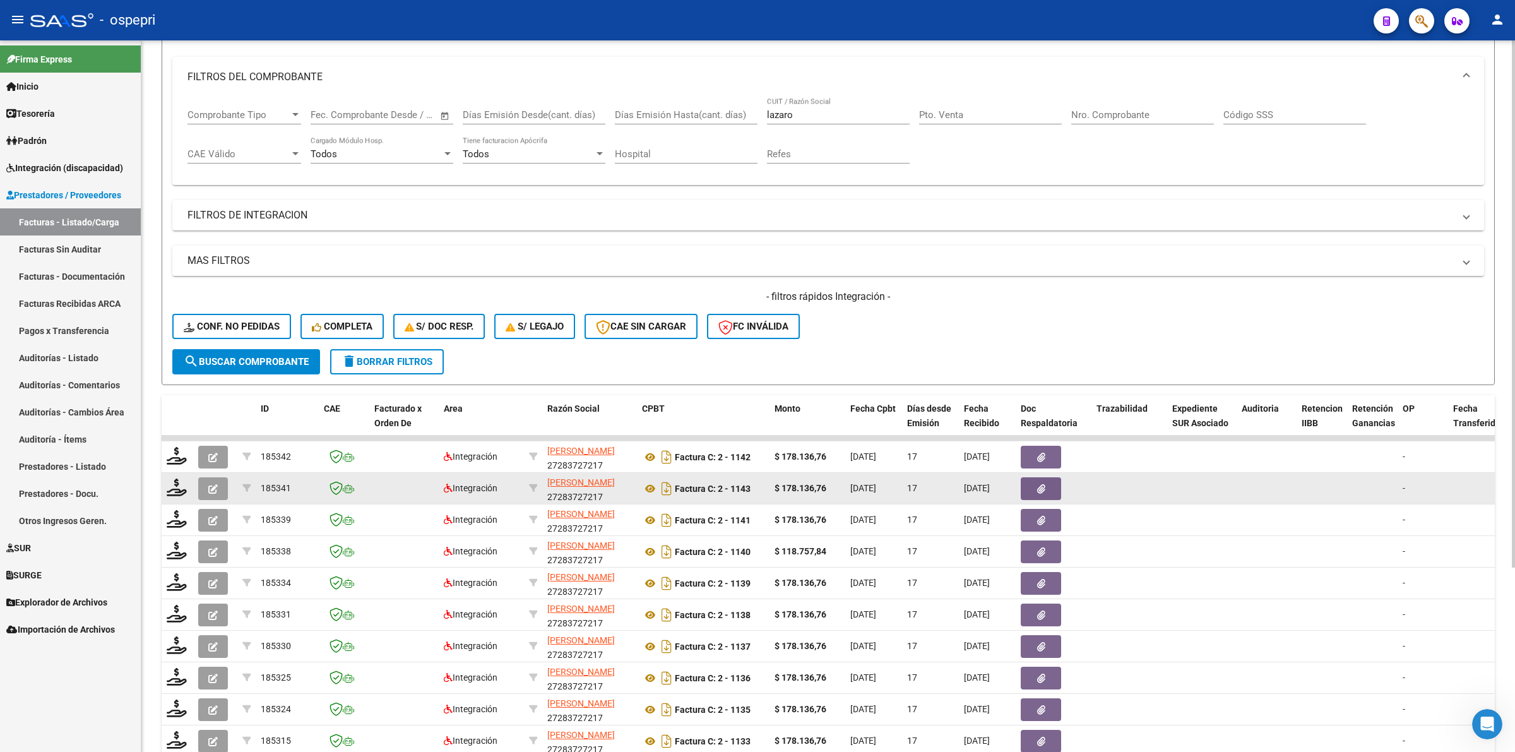
scroll to position [248, 0]
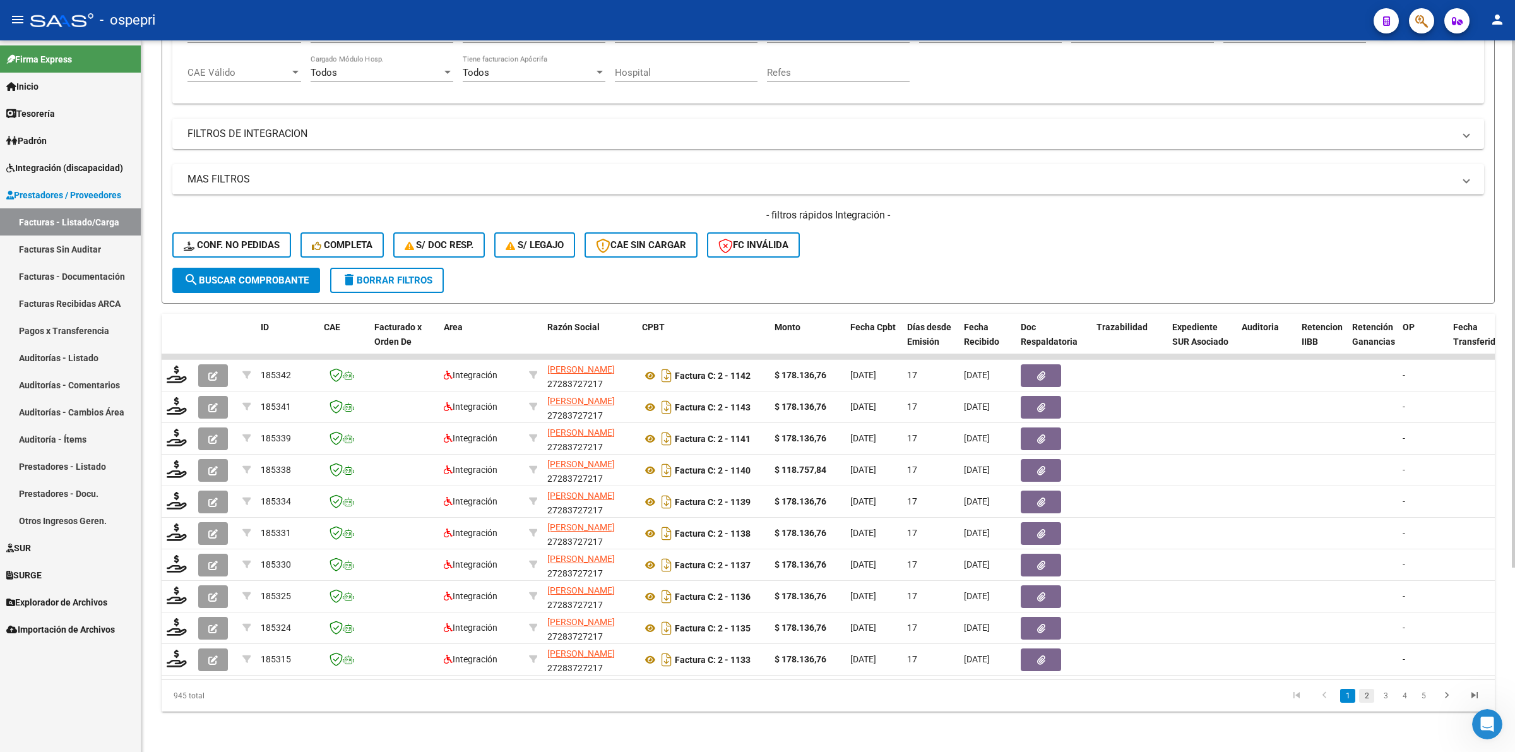
click at [1371, 698] on link "2" at bounding box center [1366, 696] width 15 height 14
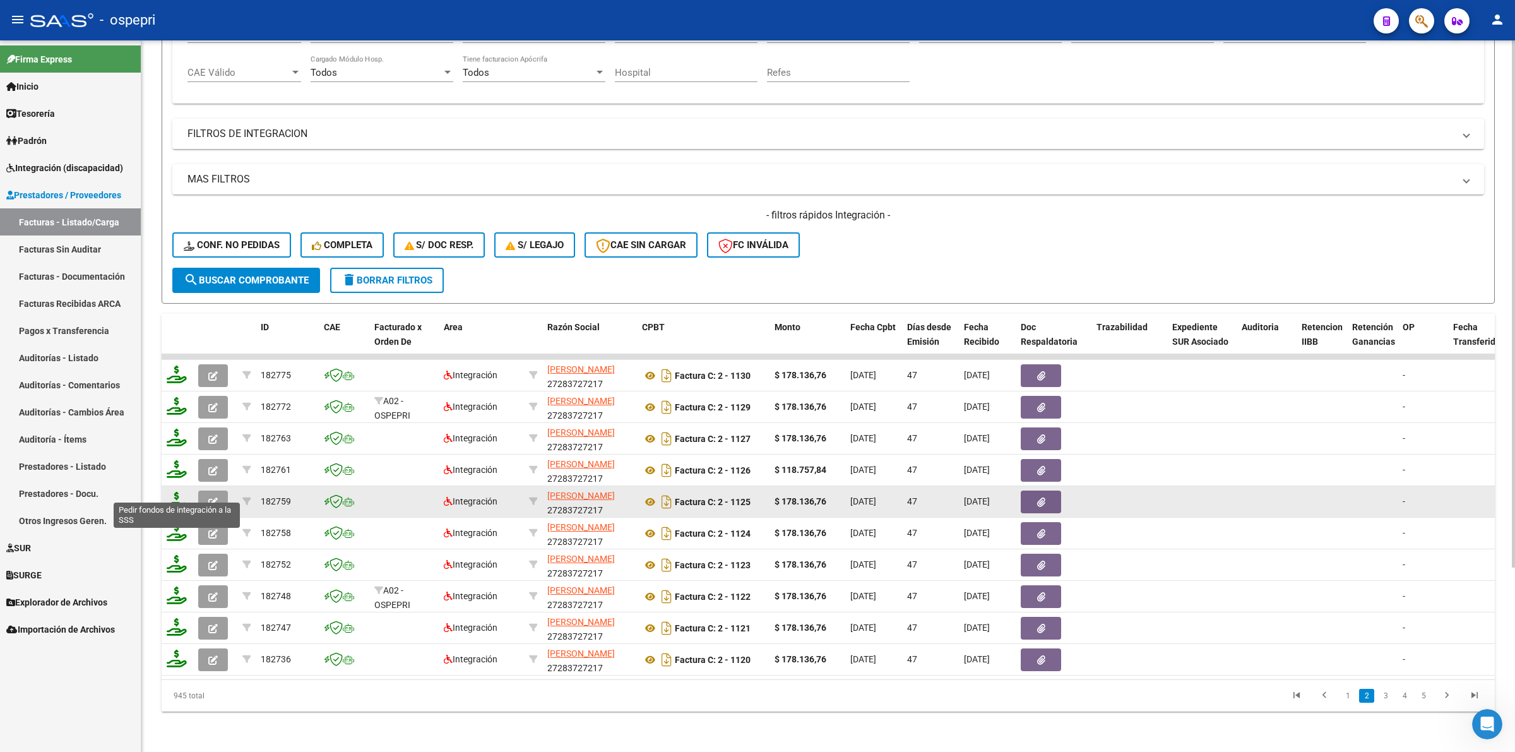
click at [177, 492] on icon at bounding box center [177, 501] width 20 height 18
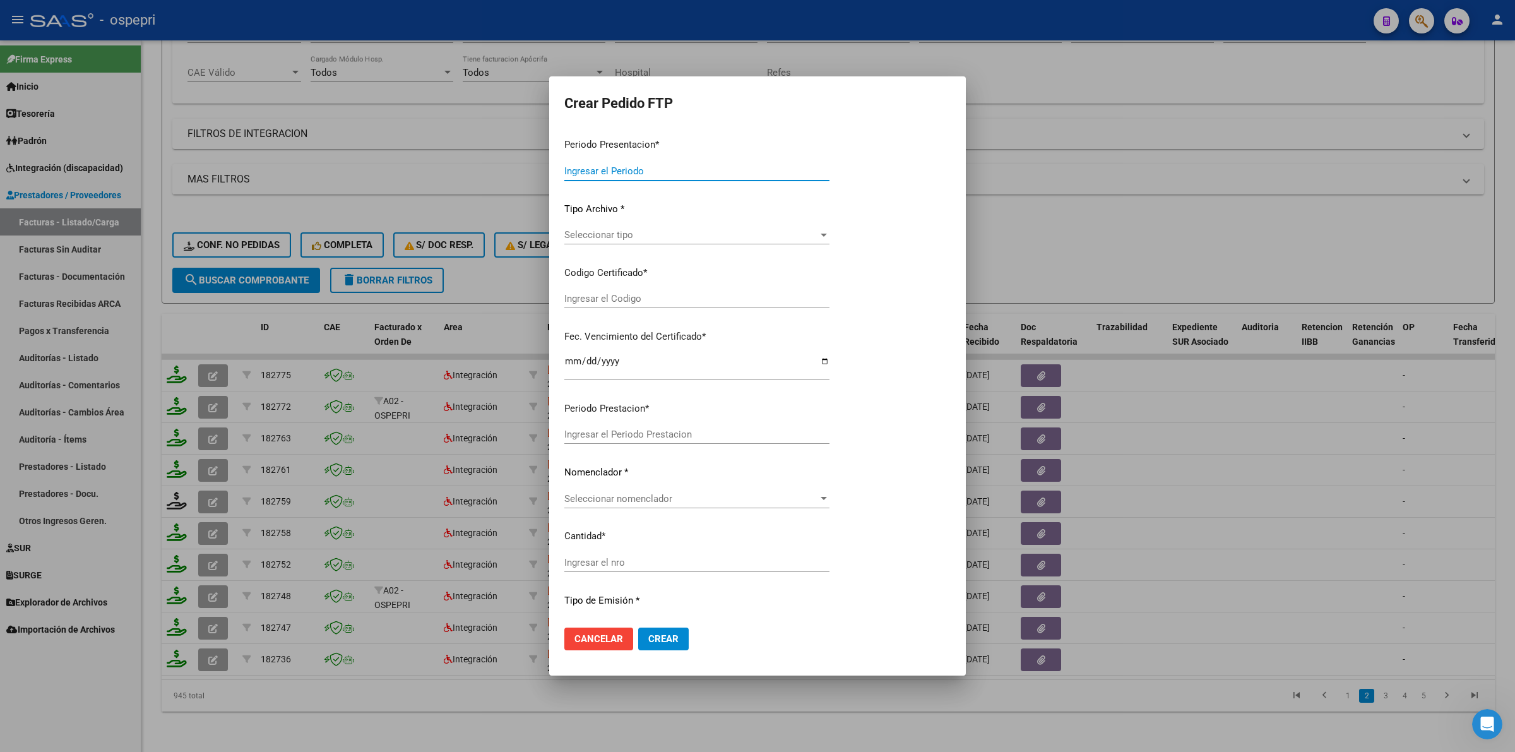
type input "202508"
type input "202507"
type input "$ 178.136,76"
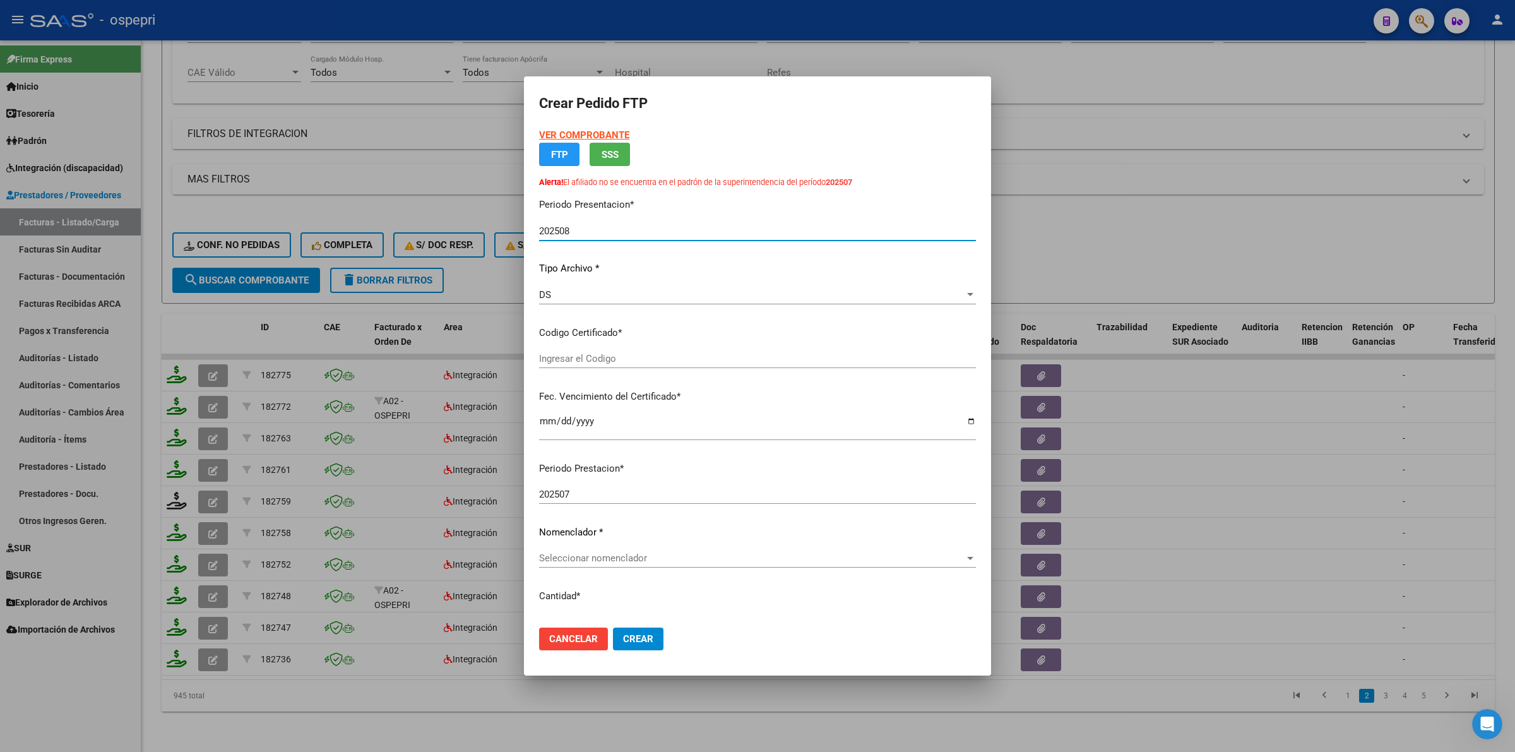
type input "2048207105-9"
type input "[DATE]"
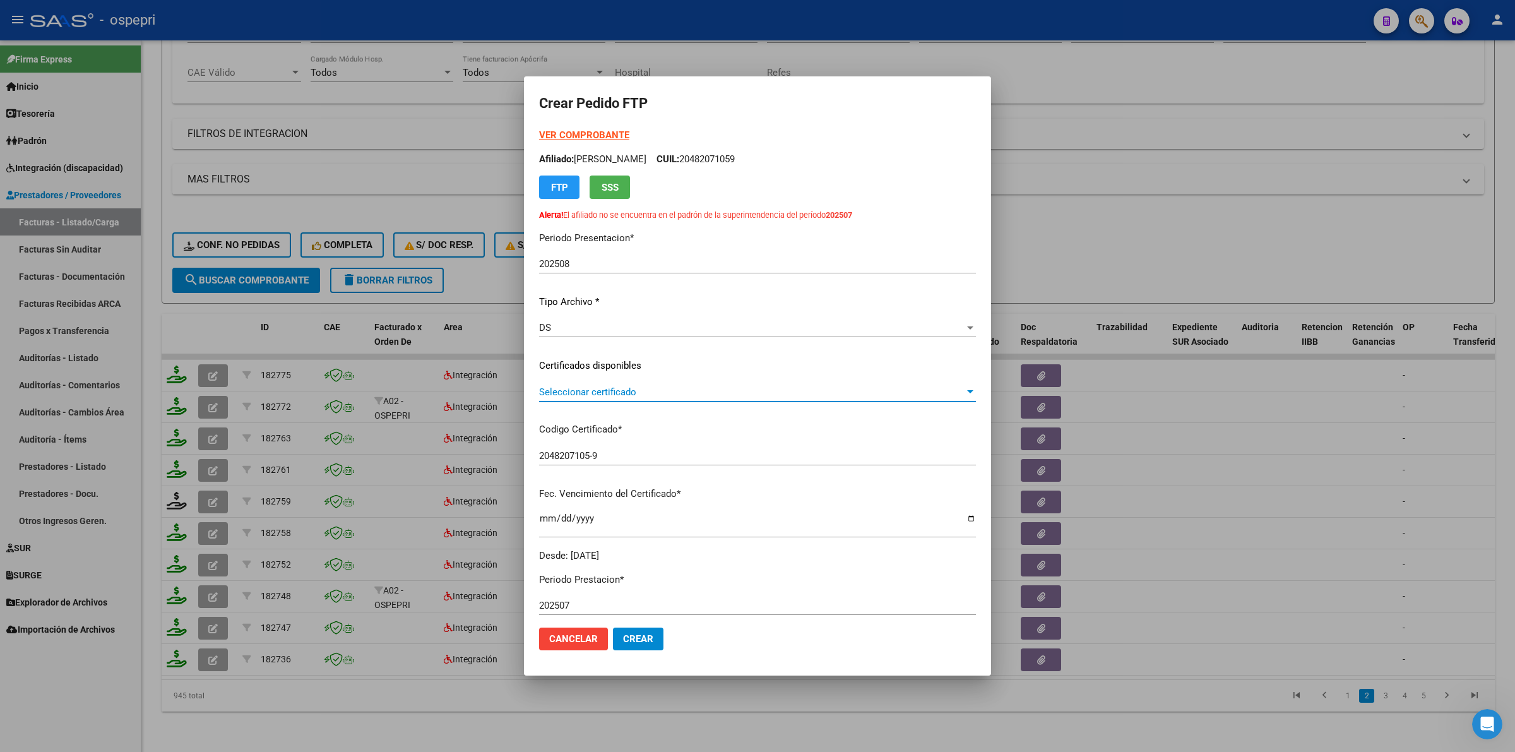
click at [600, 391] on span "Seleccionar certificado" at bounding box center [751, 391] width 425 height 11
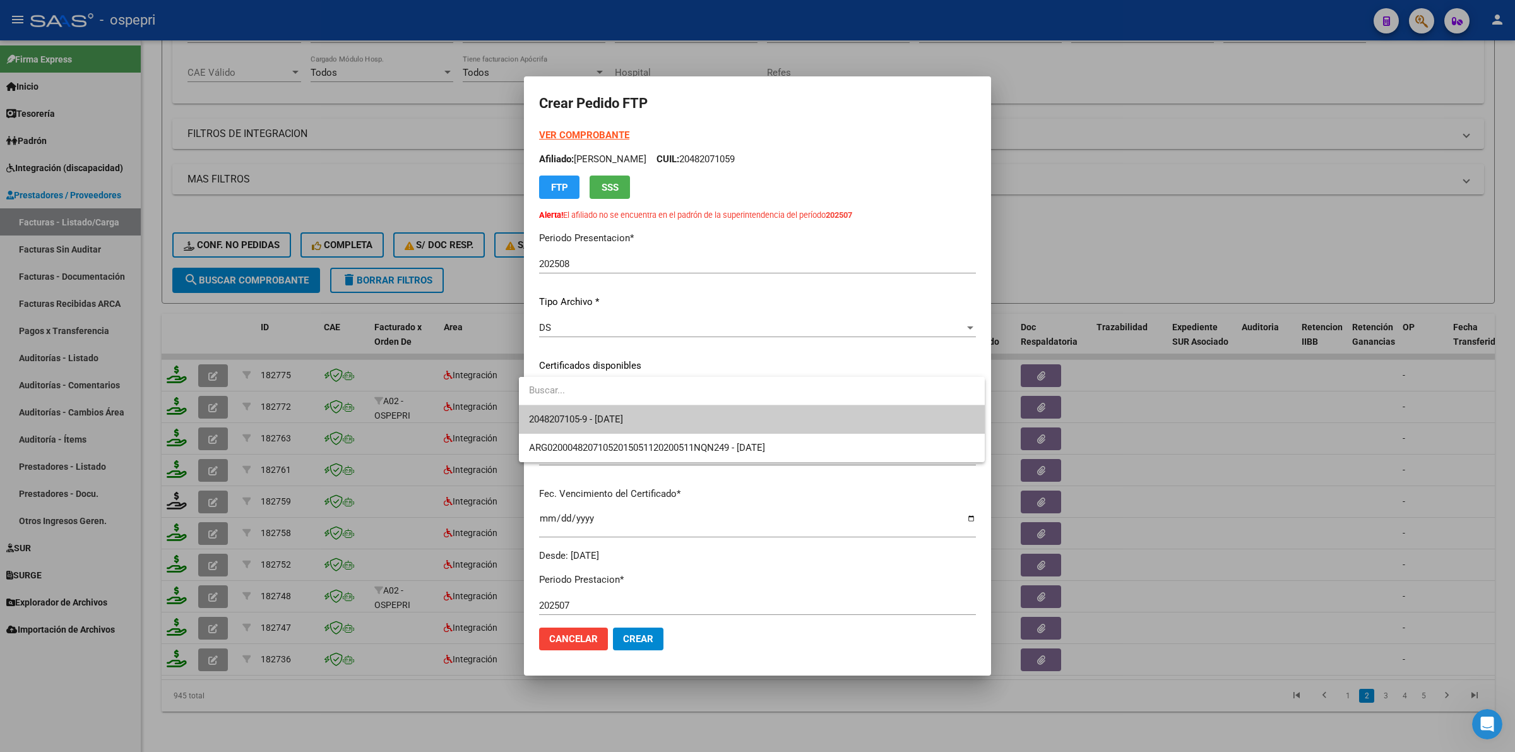
click at [606, 409] on span "2048207105-9 - [DATE]" at bounding box center [752, 419] width 446 height 28
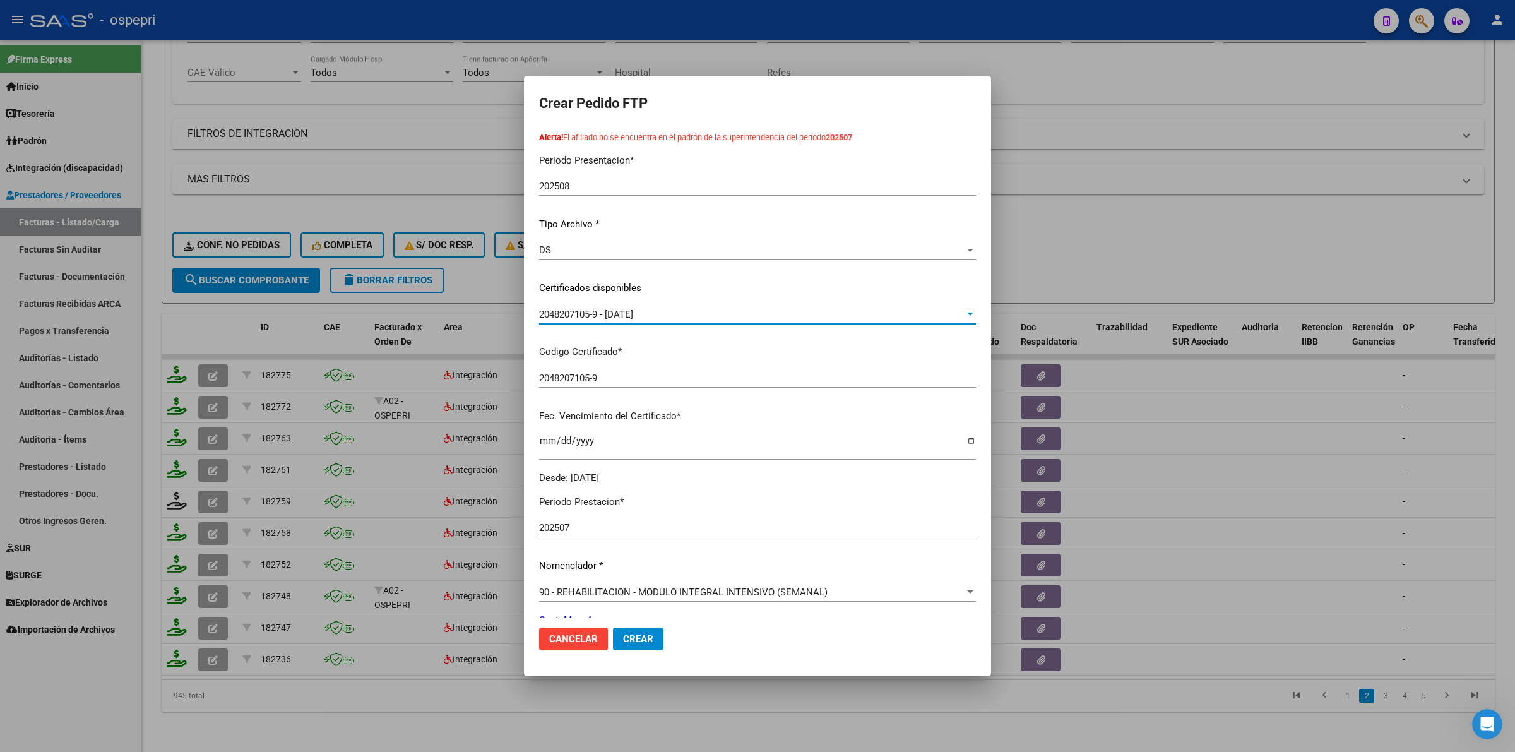
scroll to position [158, 0]
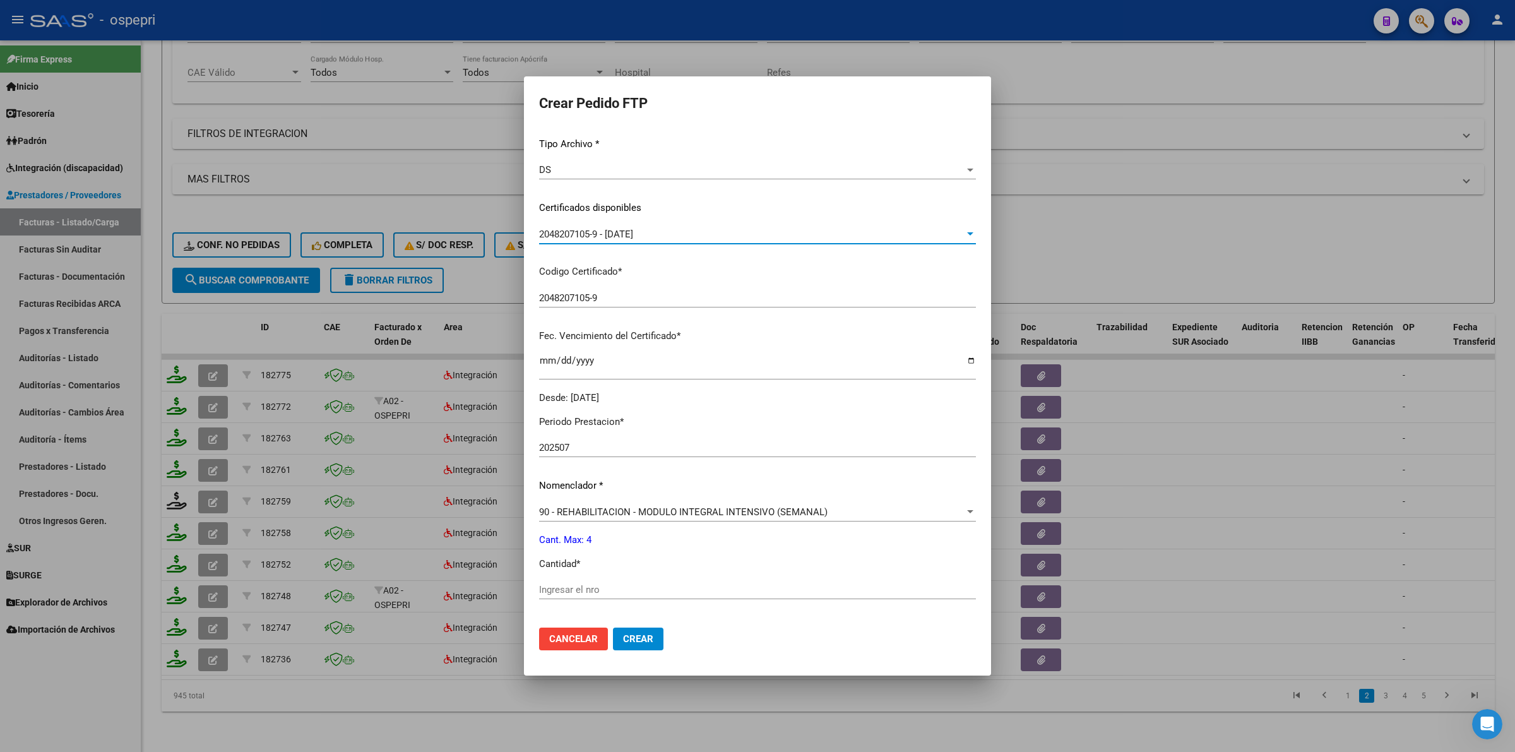
click at [559, 596] on div "Ingresar el nro" at bounding box center [757, 589] width 437 height 19
click at [559, 592] on input "Ingresar el nro" at bounding box center [757, 589] width 437 height 11
type input "4"
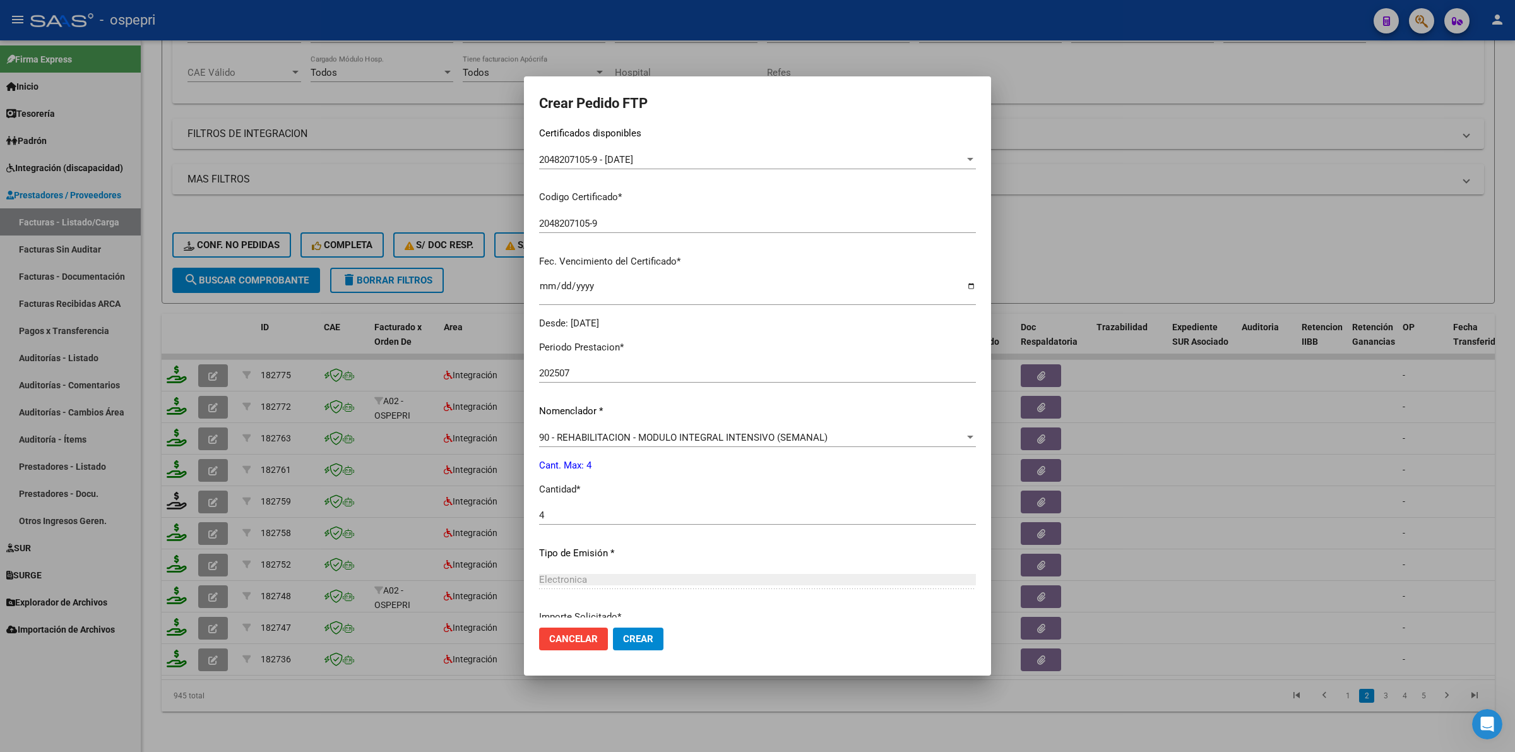
scroll to position [343, 0]
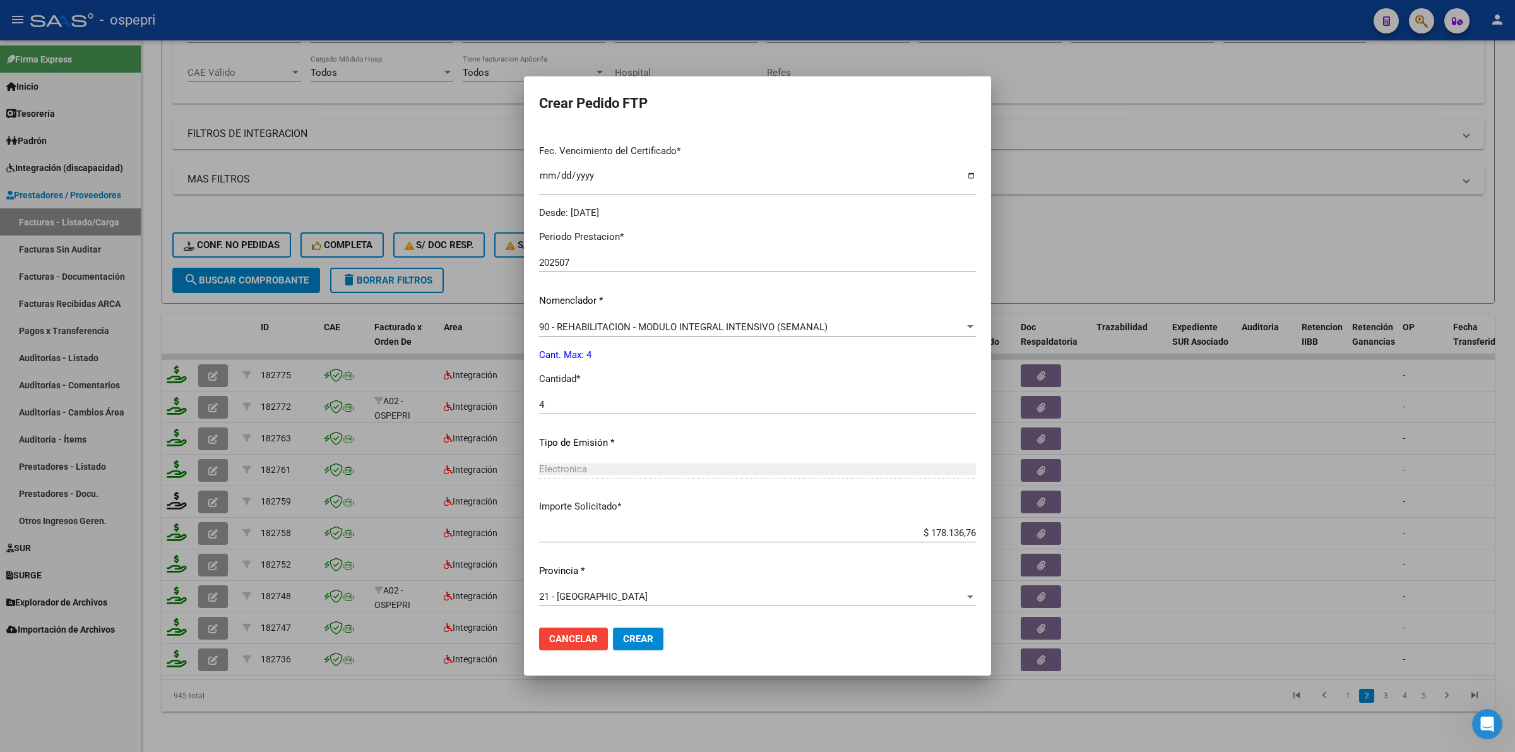
click at [639, 636] on span "Crear" at bounding box center [638, 638] width 30 height 11
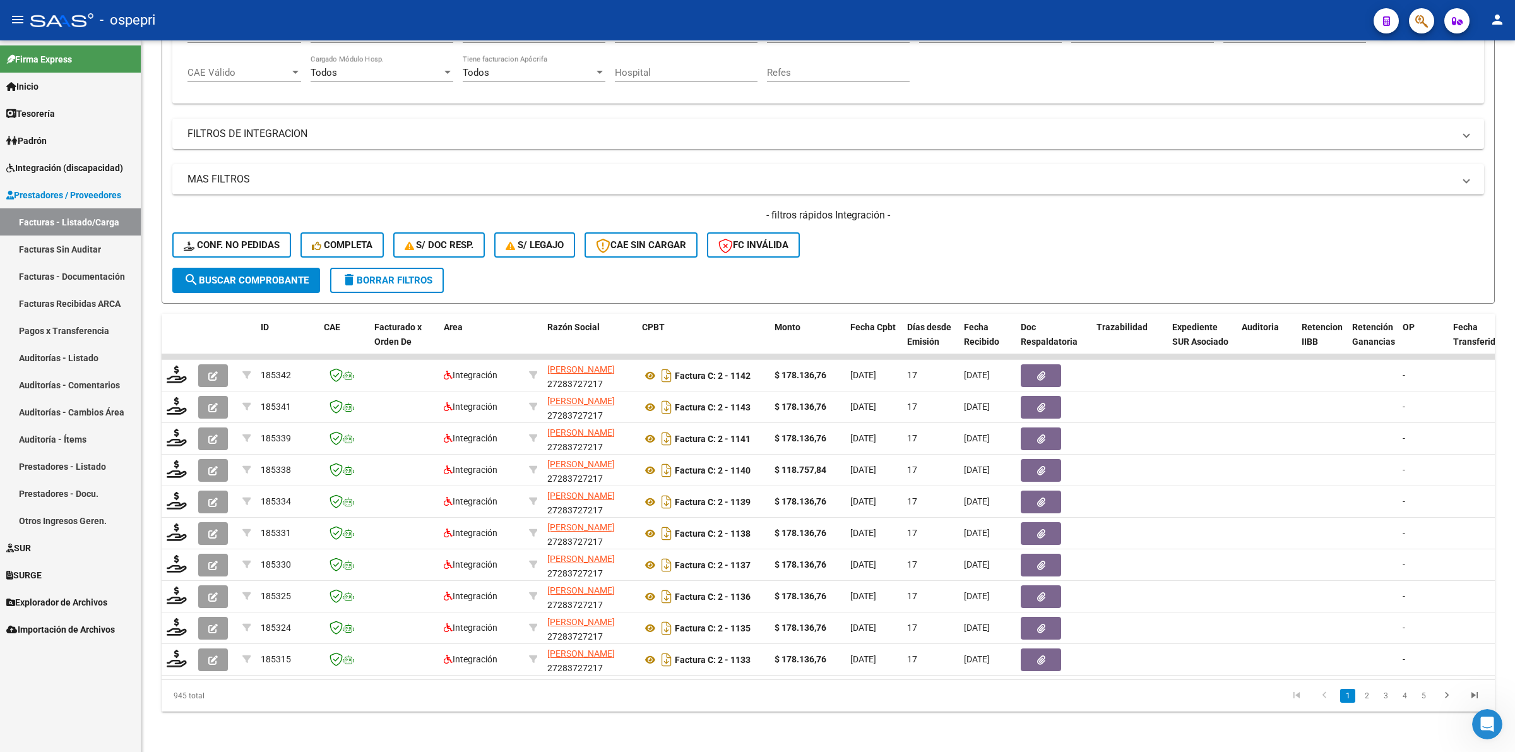
click at [76, 165] on span "Integración (discapacidad)" at bounding box center [64, 168] width 117 height 14
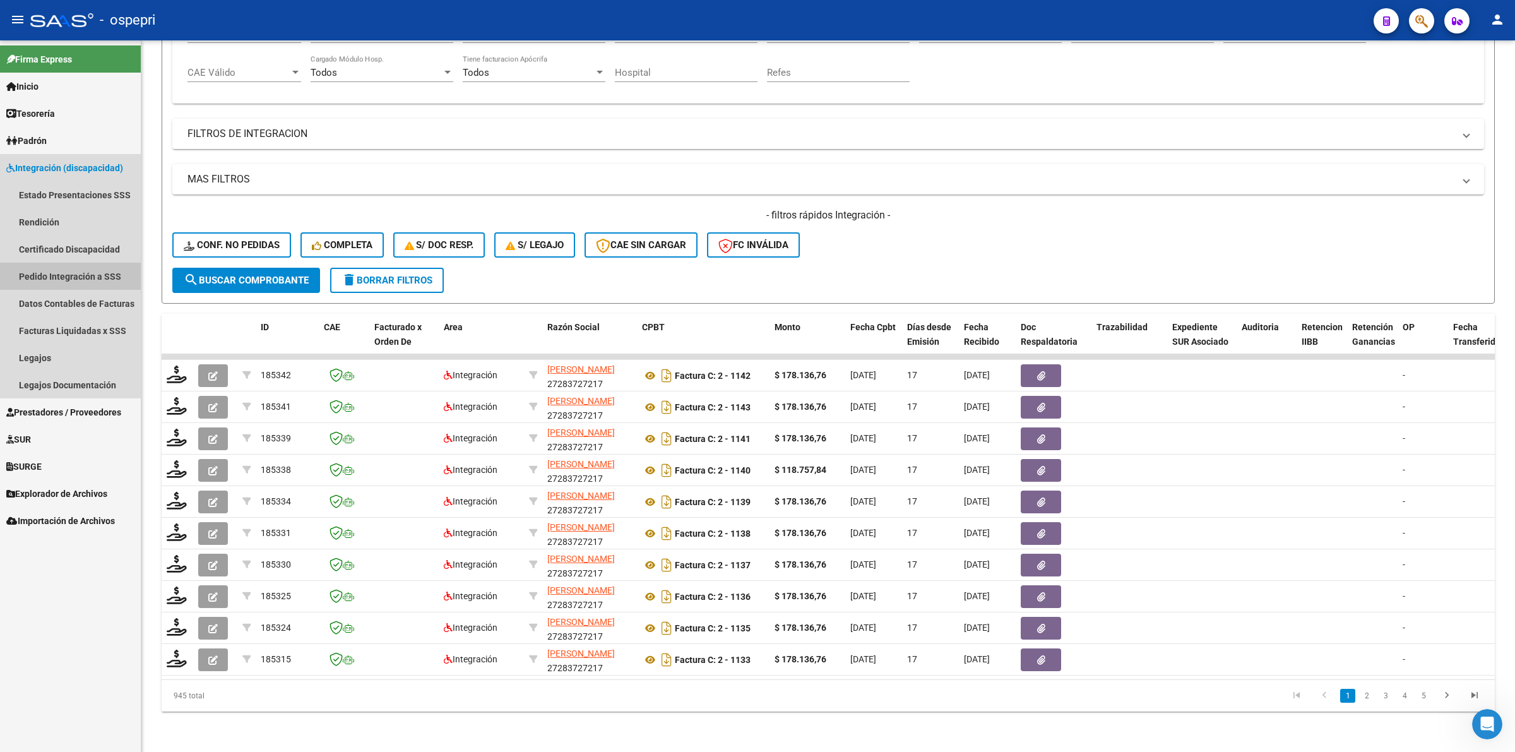
click at [79, 273] on link "Pedido Integración a SSS" at bounding box center [70, 276] width 141 height 27
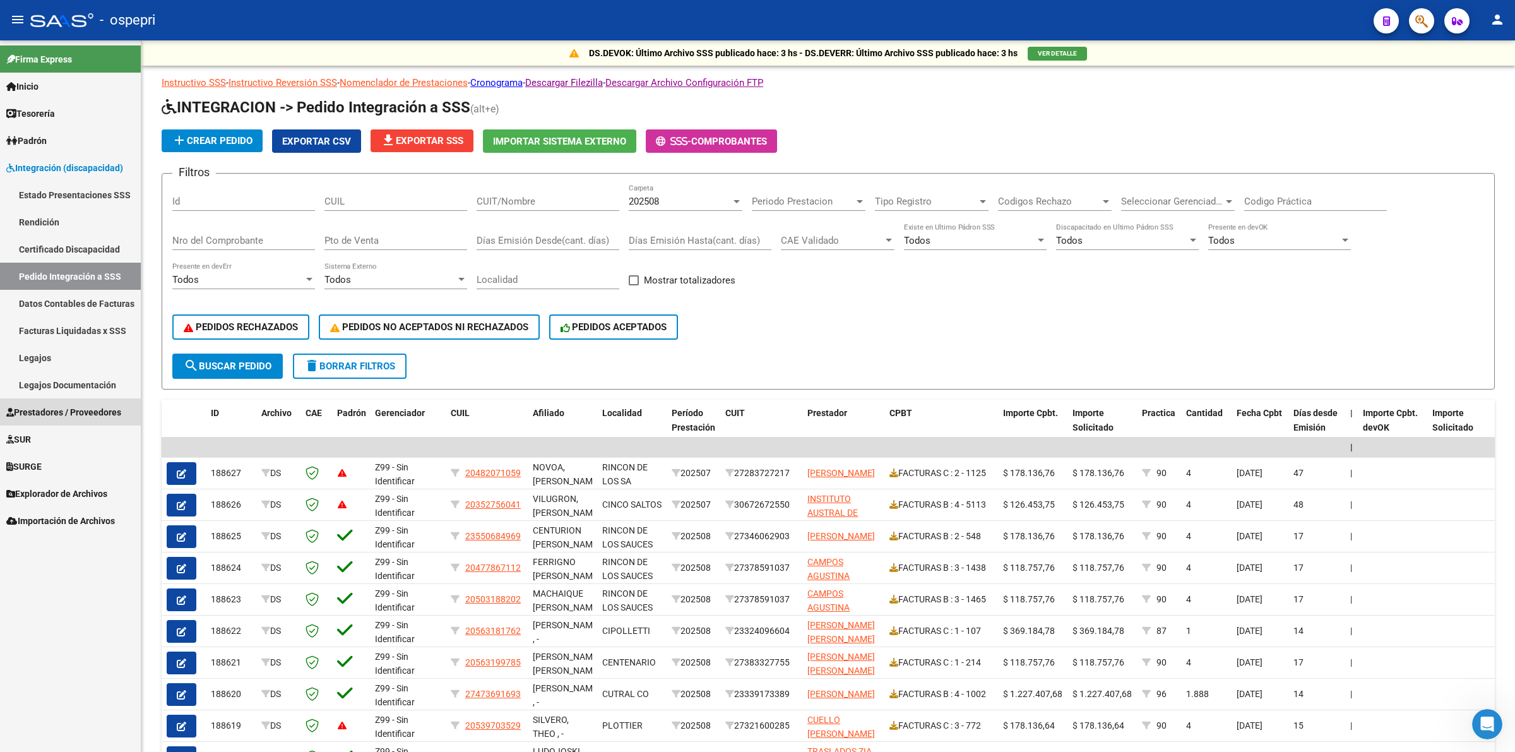
click at [121, 407] on span "Prestadores / Proveedores" at bounding box center [63, 412] width 115 height 14
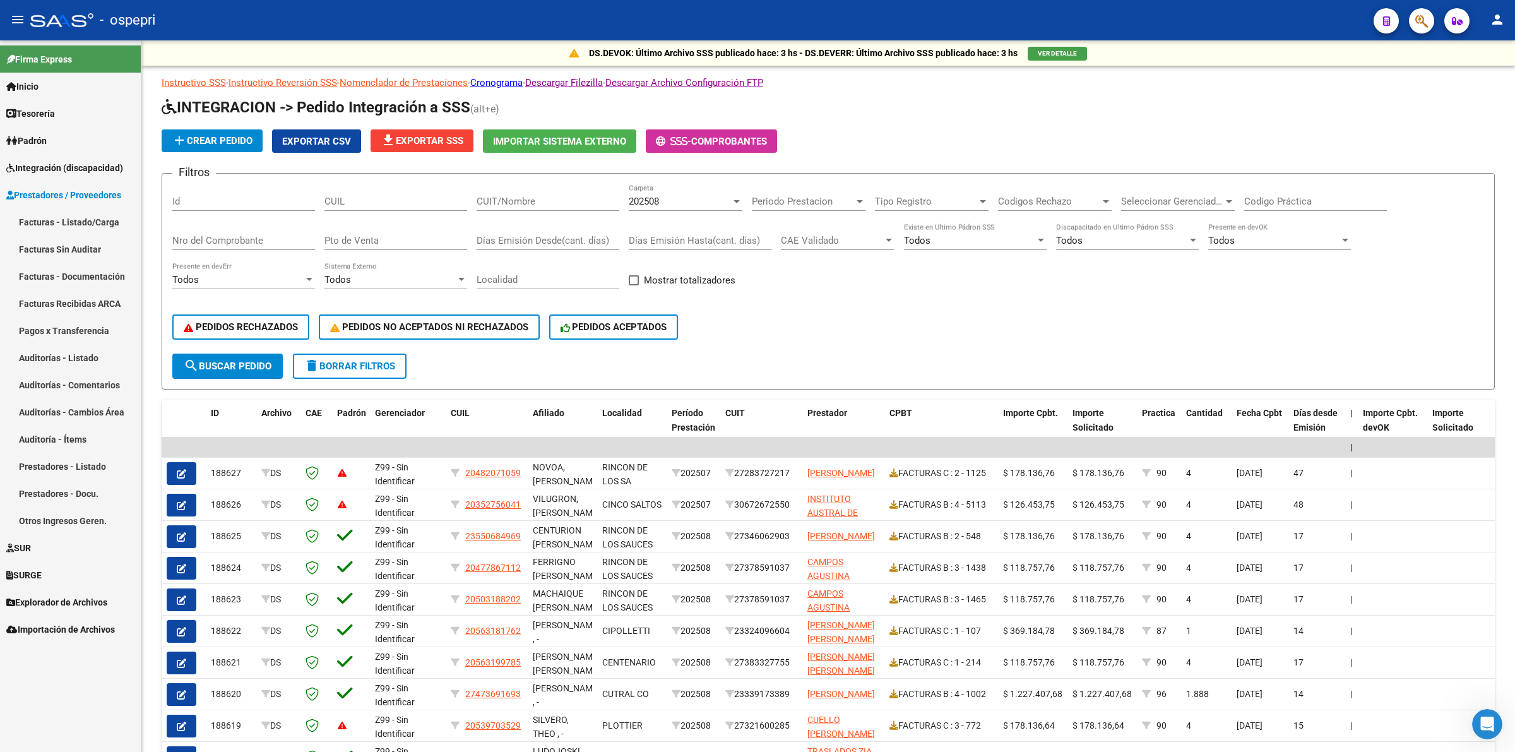
click at [97, 213] on link "Facturas - Listado/Carga" at bounding box center [70, 221] width 141 height 27
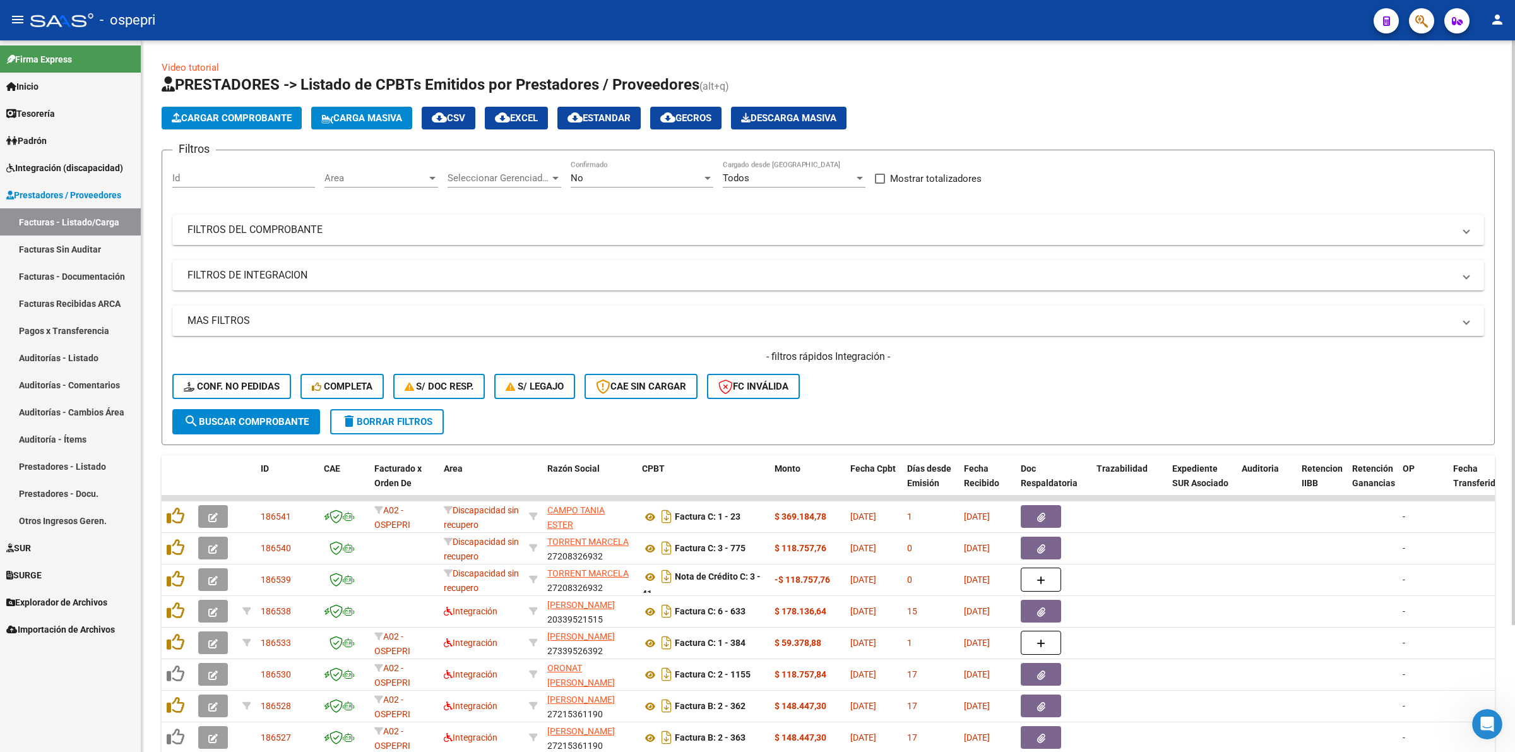
drag, startPoint x: 309, startPoint y: 231, endPoint x: 328, endPoint y: 231, distance: 18.9
click at [310, 231] on mat-panel-title "FILTROS DEL COMPROBANTE" at bounding box center [820, 230] width 1266 height 14
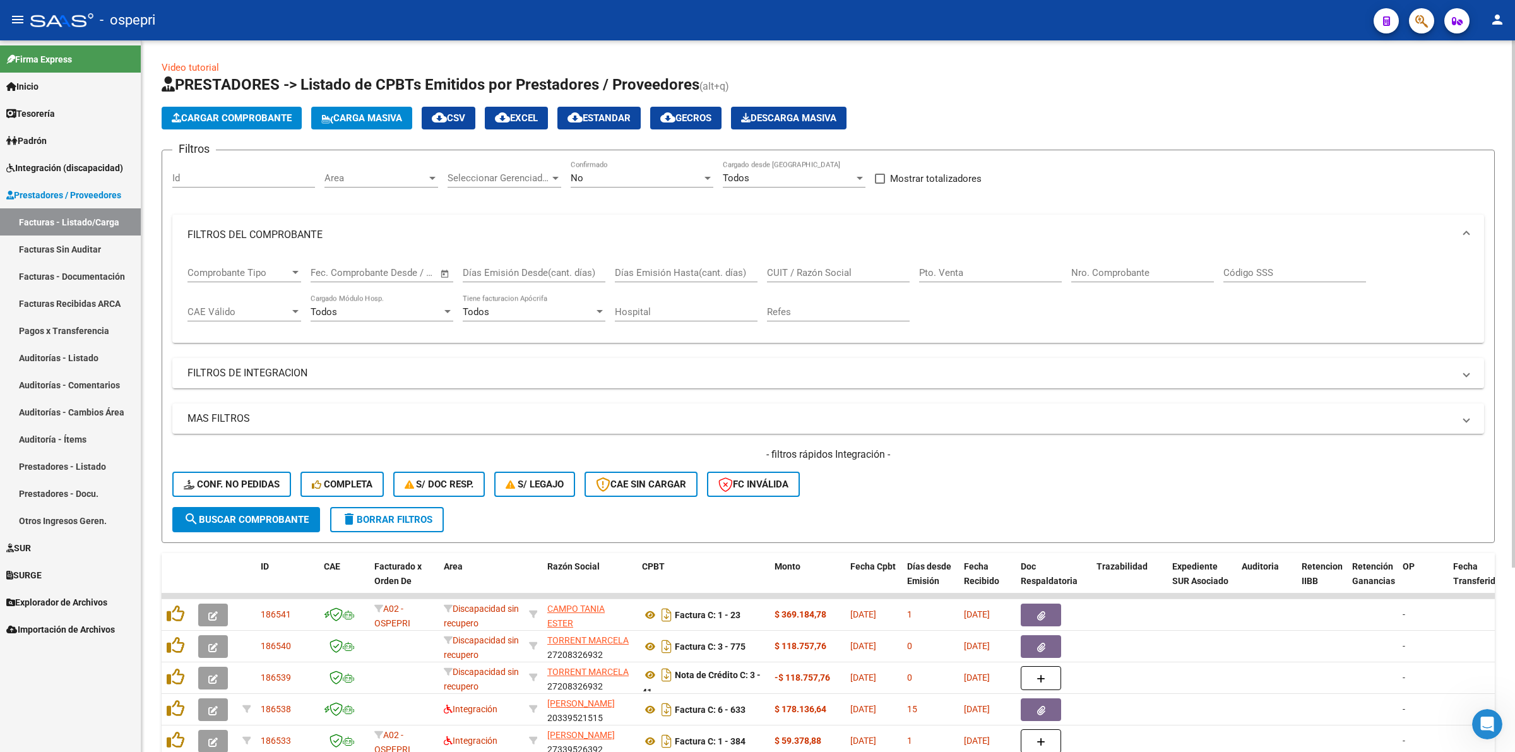
click at [815, 278] on div "CUIT / Razón Social" at bounding box center [838, 268] width 143 height 27
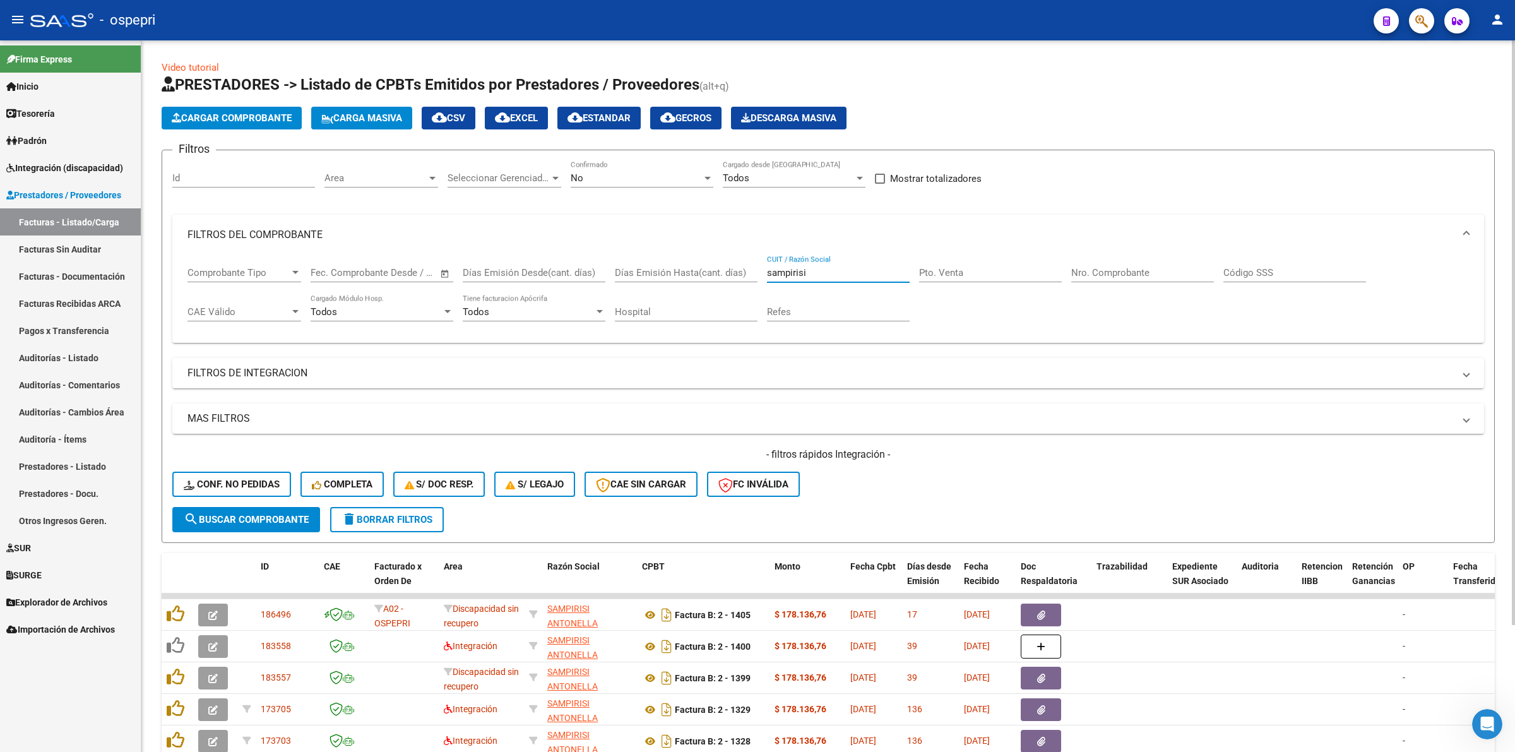
type input "sampirisi"
click at [300, 516] on span "search Buscar Comprobante" at bounding box center [246, 519] width 125 height 11
click at [572, 177] on span "No" at bounding box center [577, 177] width 13 height 11
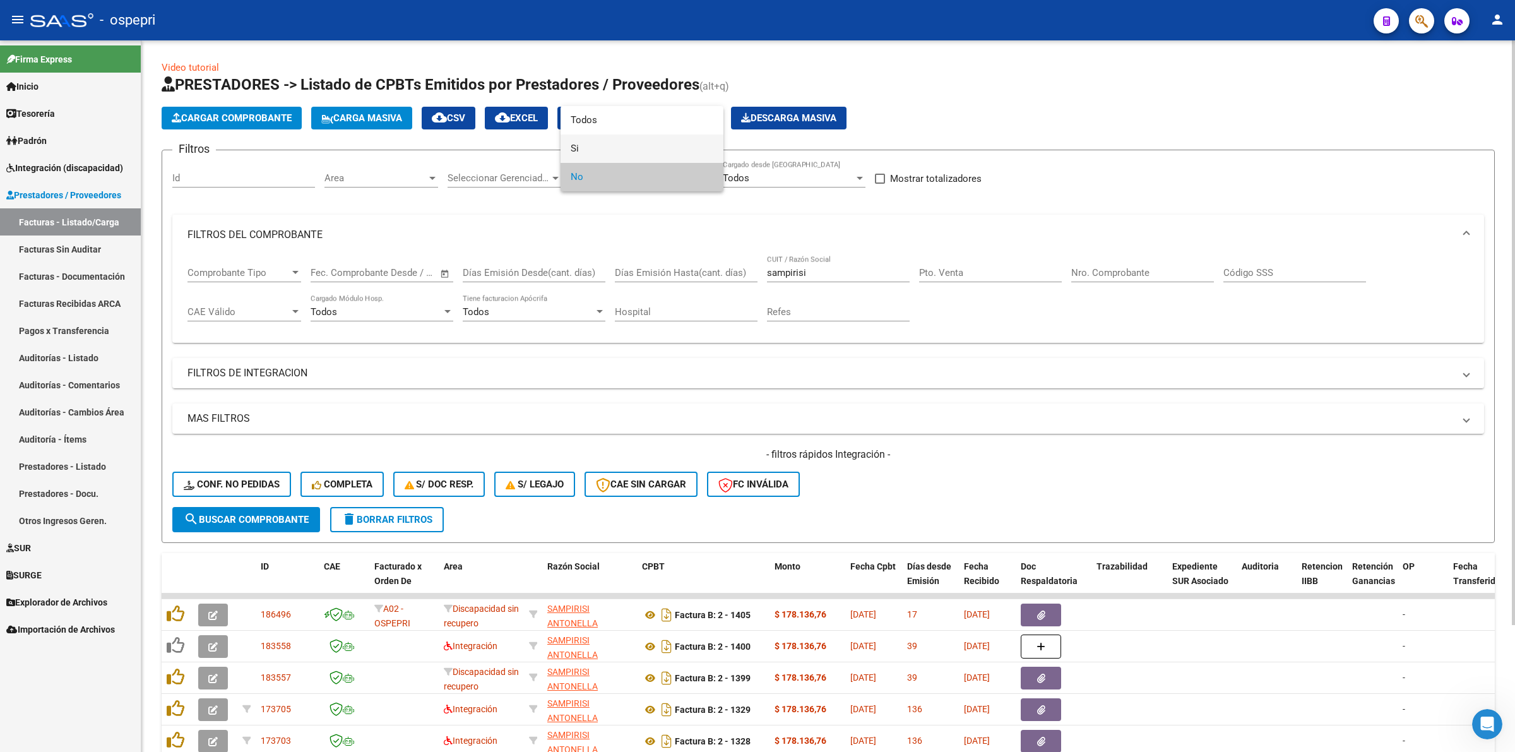
drag, startPoint x: 586, startPoint y: 158, endPoint x: 547, endPoint y: 204, distance: 60.4
click at [585, 156] on span "Si" at bounding box center [642, 148] width 143 height 28
drag, startPoint x: 295, startPoint y: 516, endPoint x: 331, endPoint y: 514, distance: 36.0
click at [295, 514] on span "search Buscar Comprobante" at bounding box center [246, 519] width 125 height 11
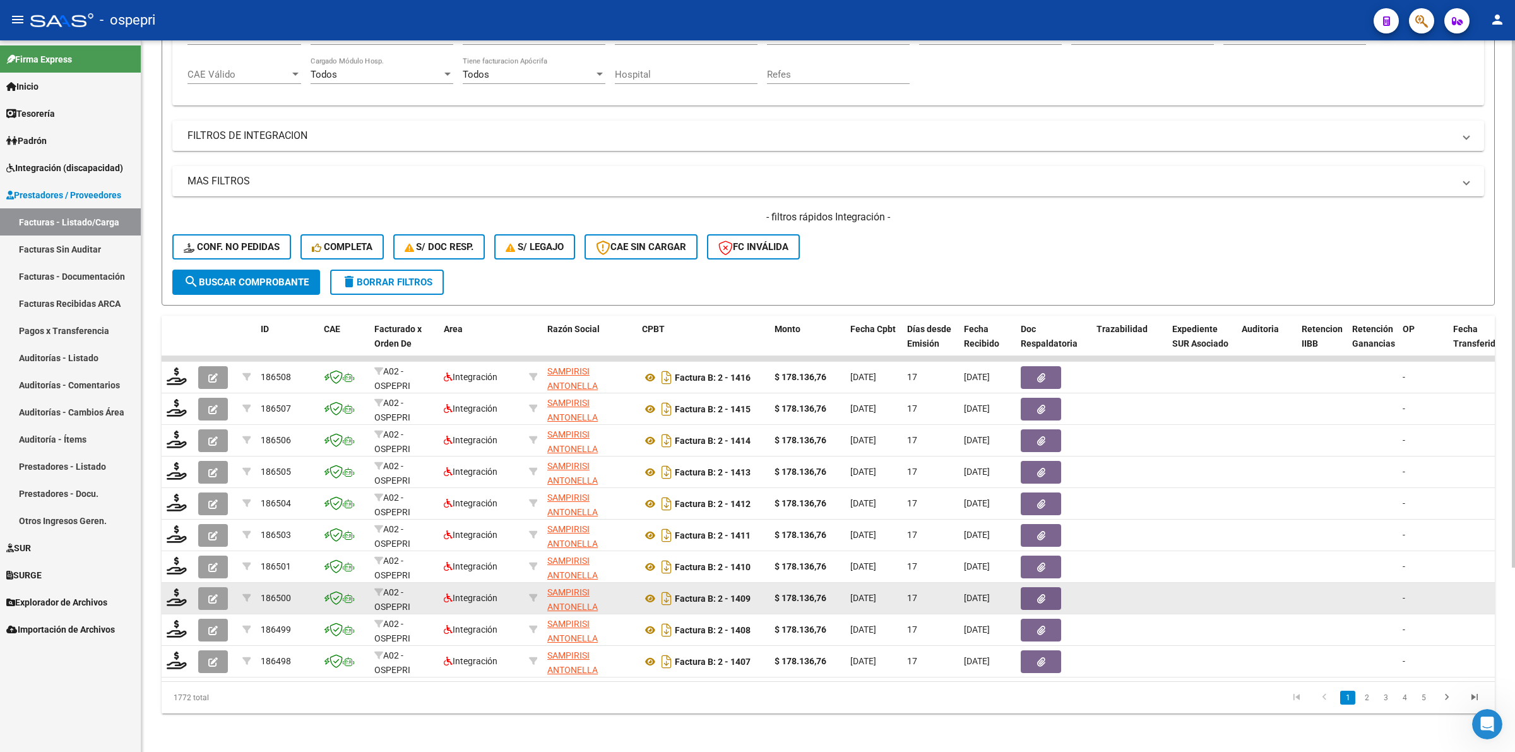
scroll to position [248, 0]
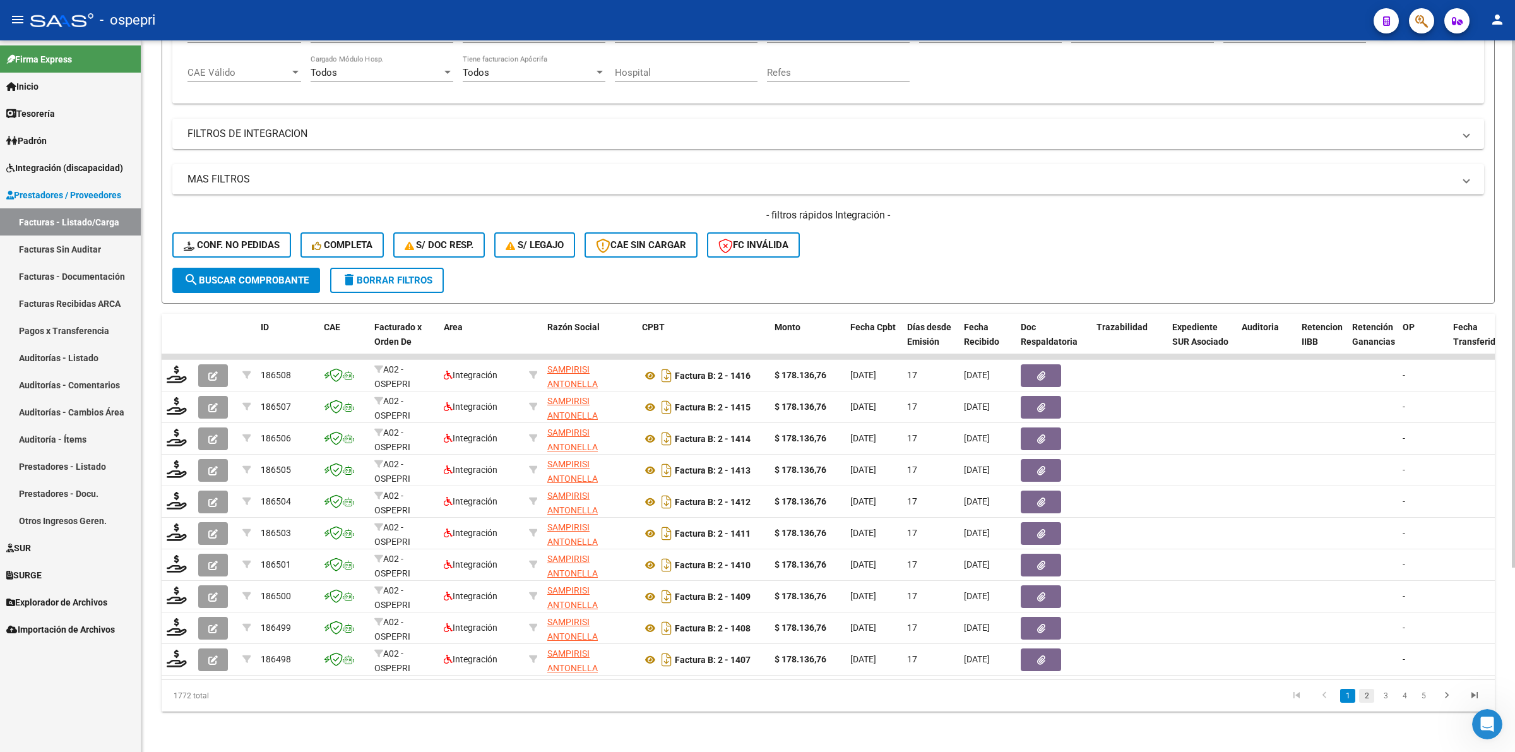
click at [1366, 701] on link "2" at bounding box center [1366, 696] width 15 height 14
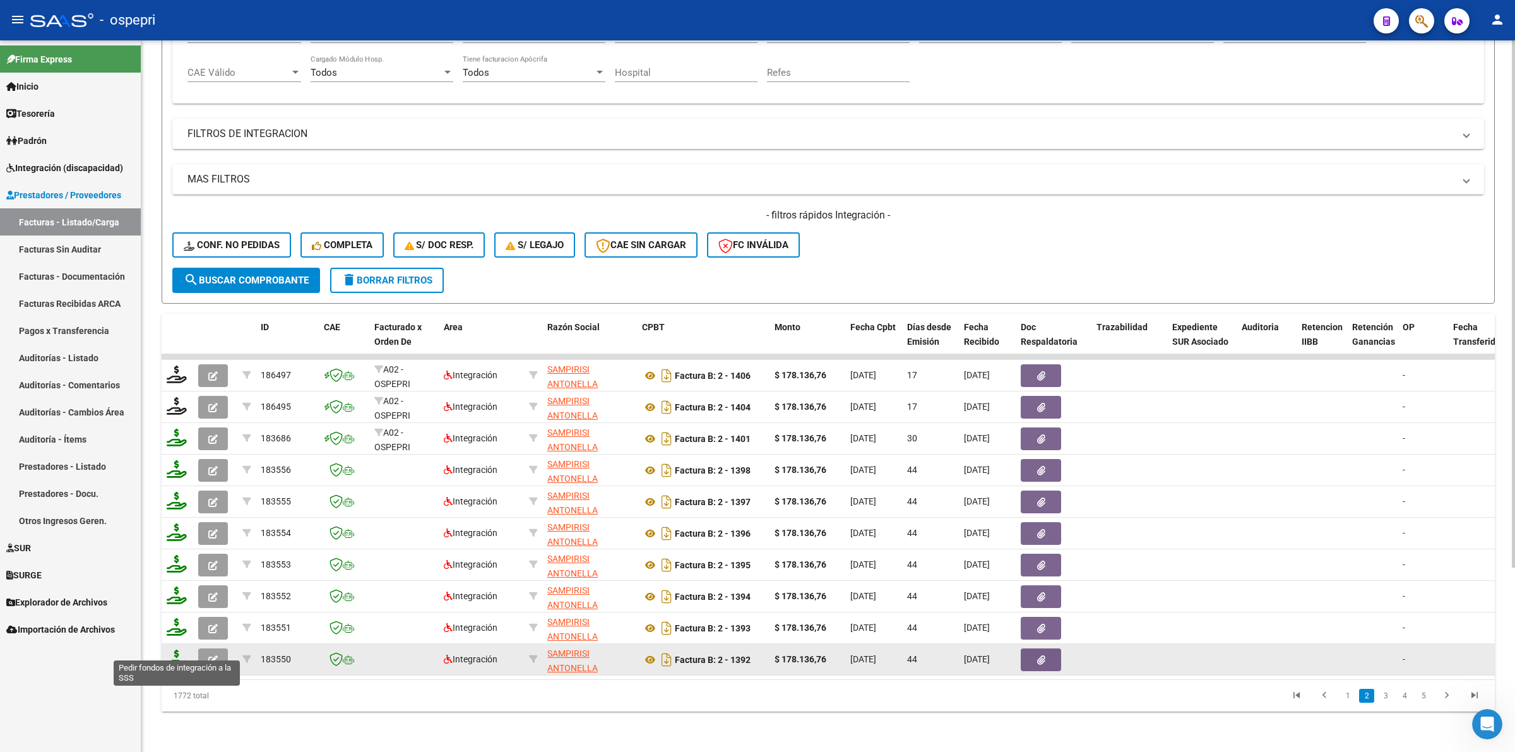
click at [171, 649] on icon at bounding box center [177, 658] width 20 height 18
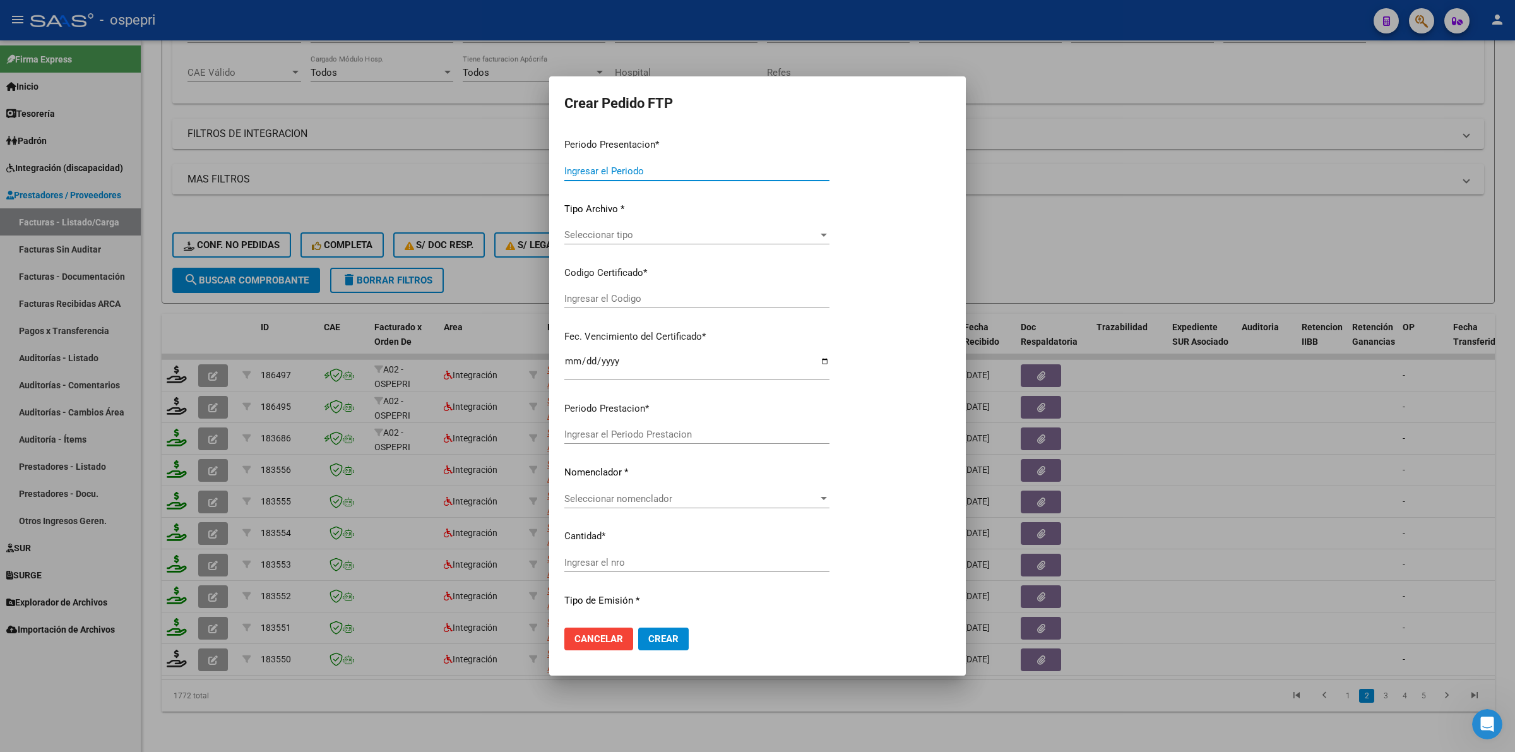
type input "202508"
type input "202507"
type input "$ 178.136,76"
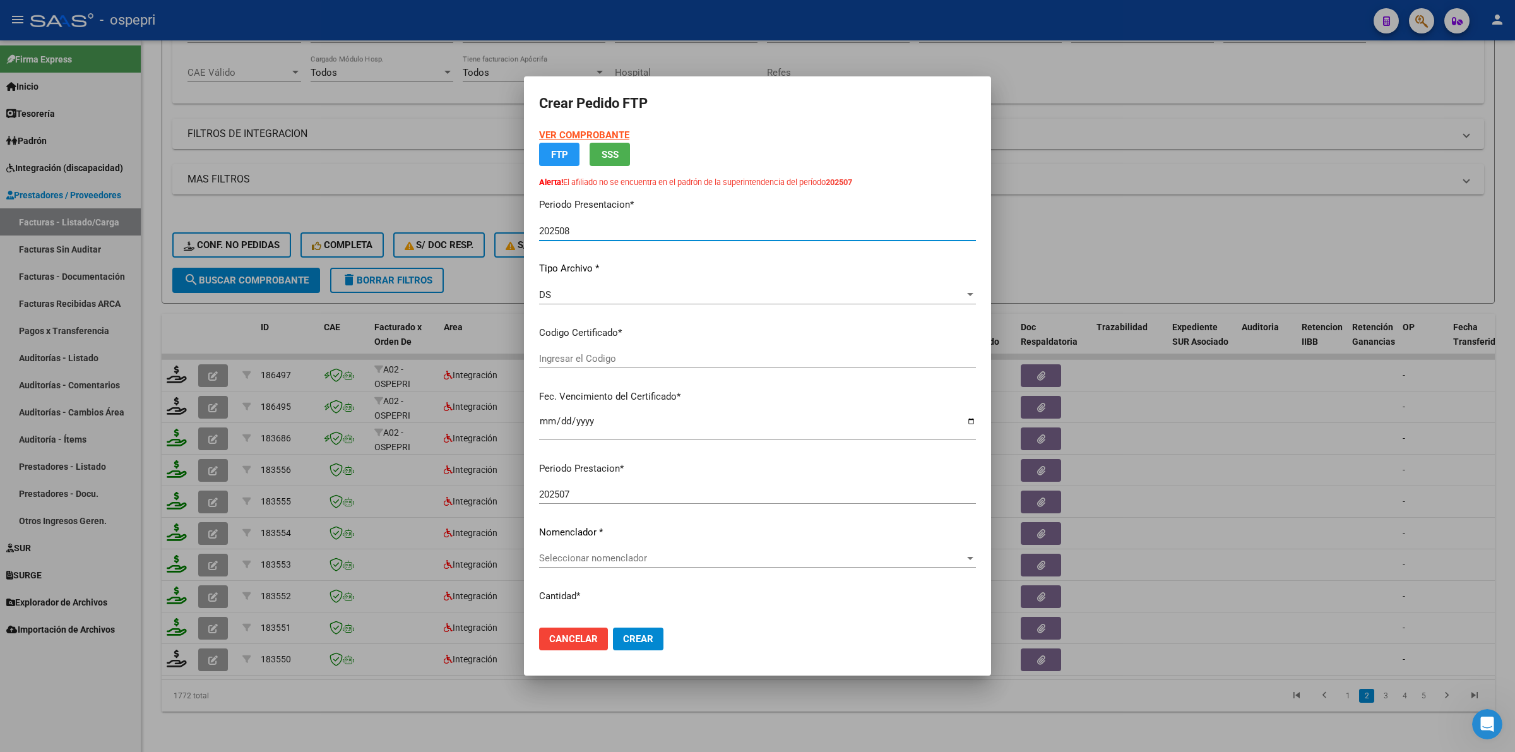
type input "2048207105-9"
type input "[DATE]"
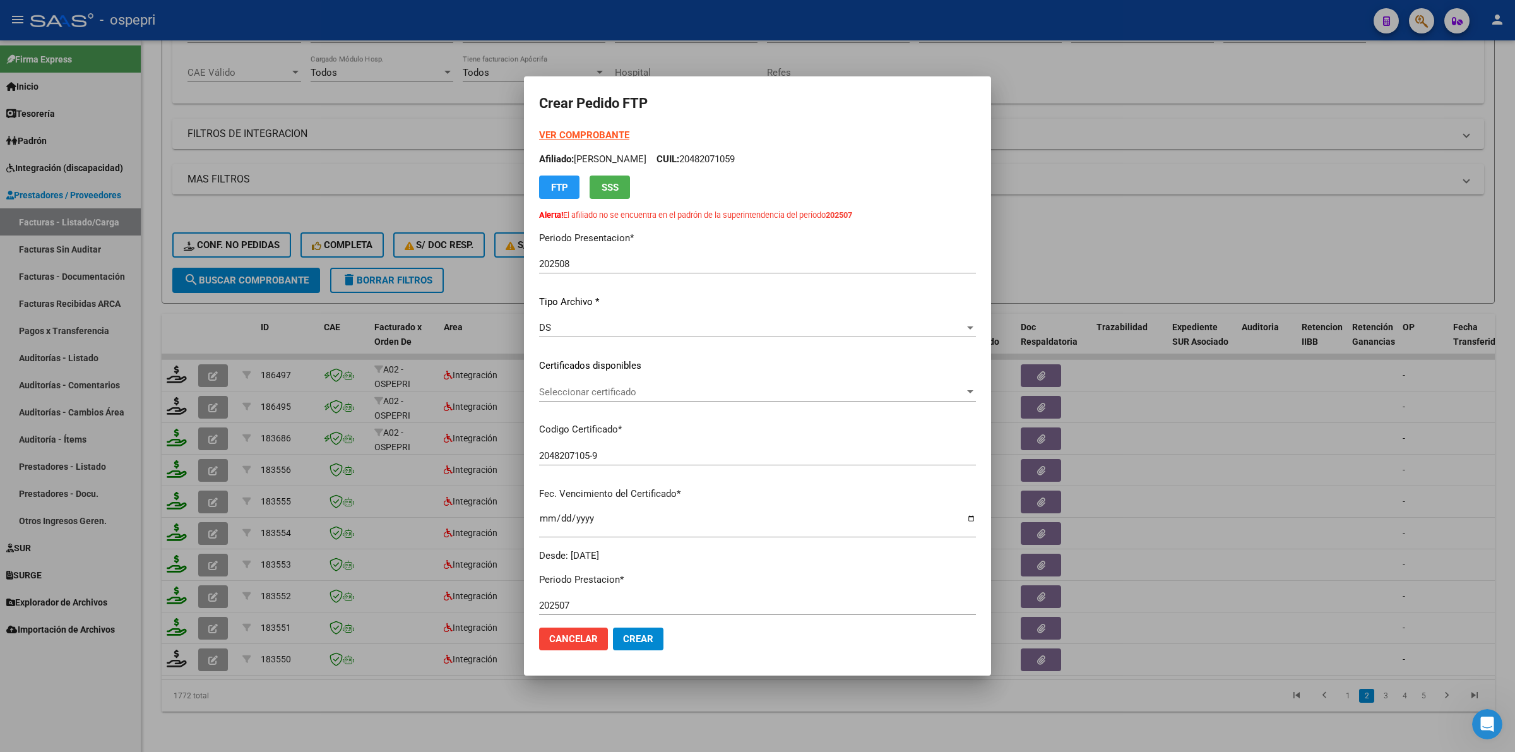
drag, startPoint x: 588, startPoint y: 362, endPoint x: 591, endPoint y: 389, distance: 27.3
click at [588, 364] on p "Certificados disponibles" at bounding box center [757, 365] width 437 height 15
click at [591, 391] on span "Seleccionar certificado" at bounding box center [751, 391] width 425 height 11
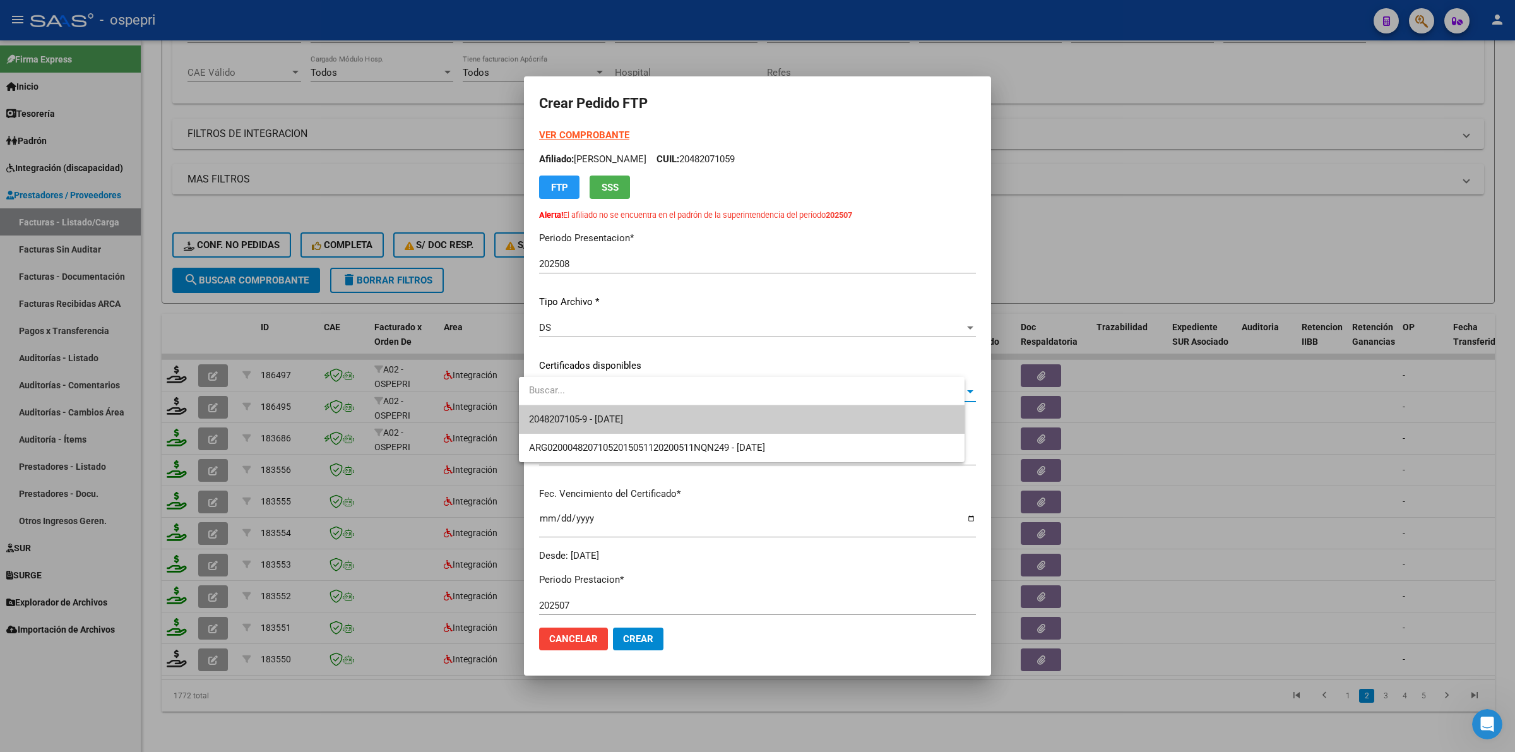
drag, startPoint x: 598, startPoint y: 409, endPoint x: 600, endPoint y: 423, distance: 14.0
click at [600, 413] on span "2048207105-9 - [DATE]" at bounding box center [741, 419] width 425 height 28
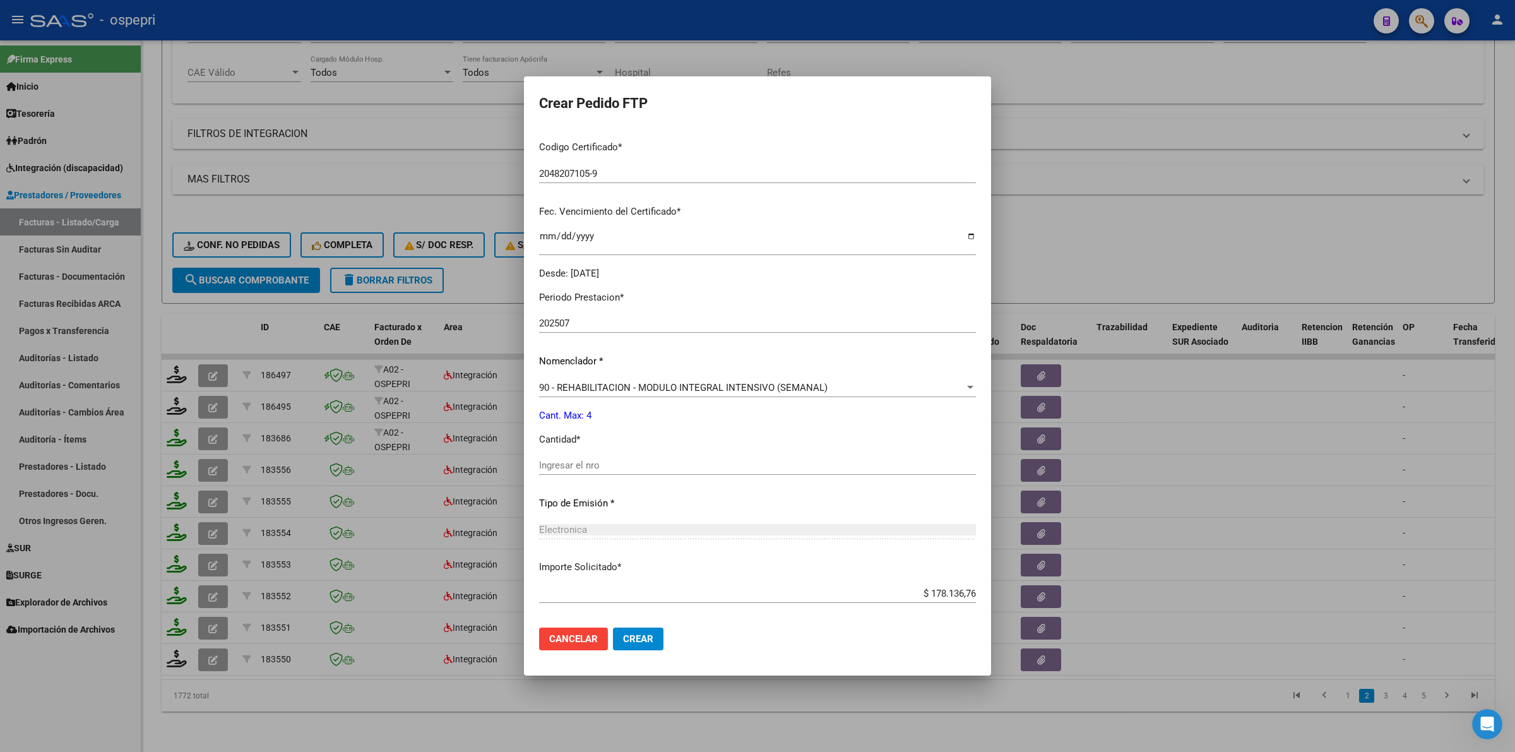
scroll to position [316, 0]
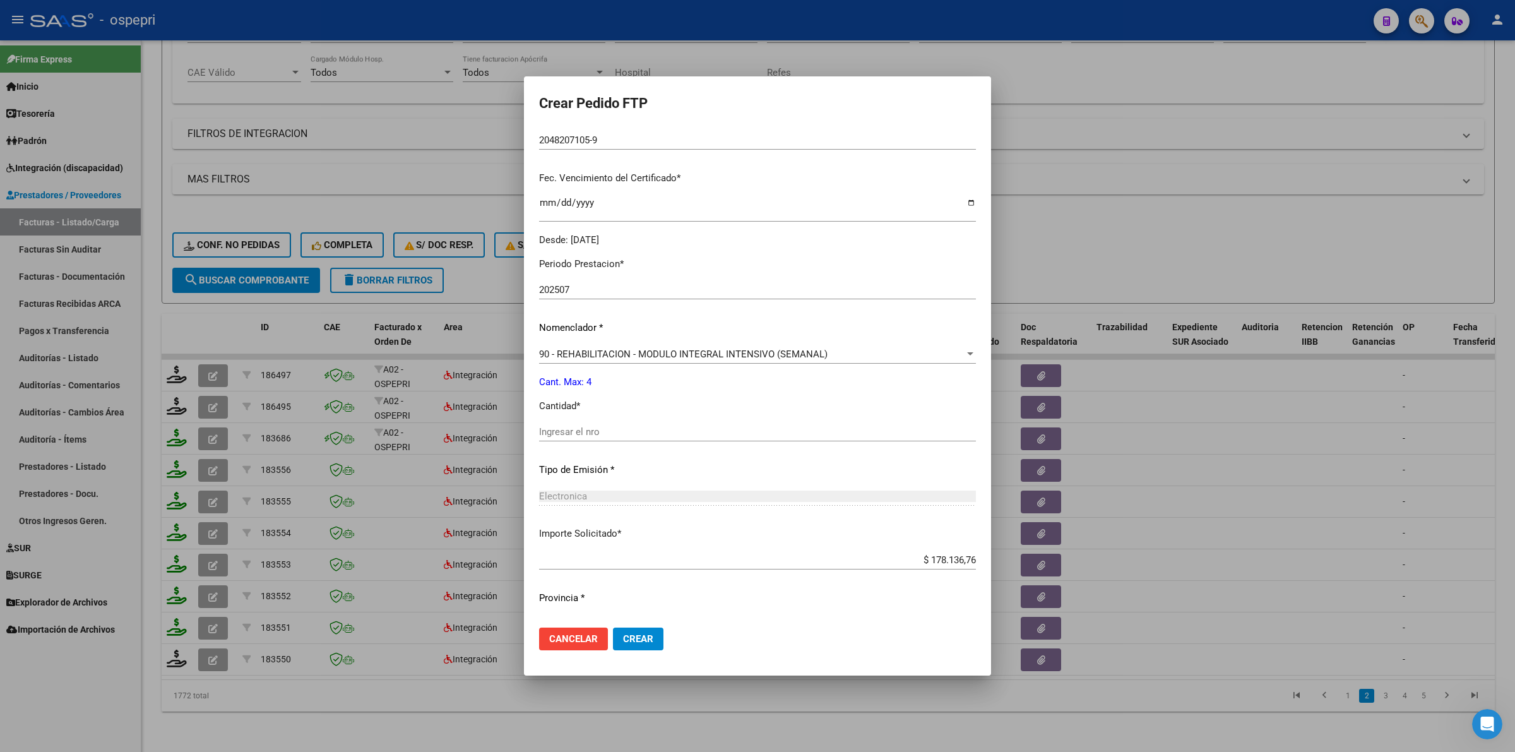
click at [604, 432] on input "Ingresar el nro" at bounding box center [757, 431] width 437 height 11
type input "4"
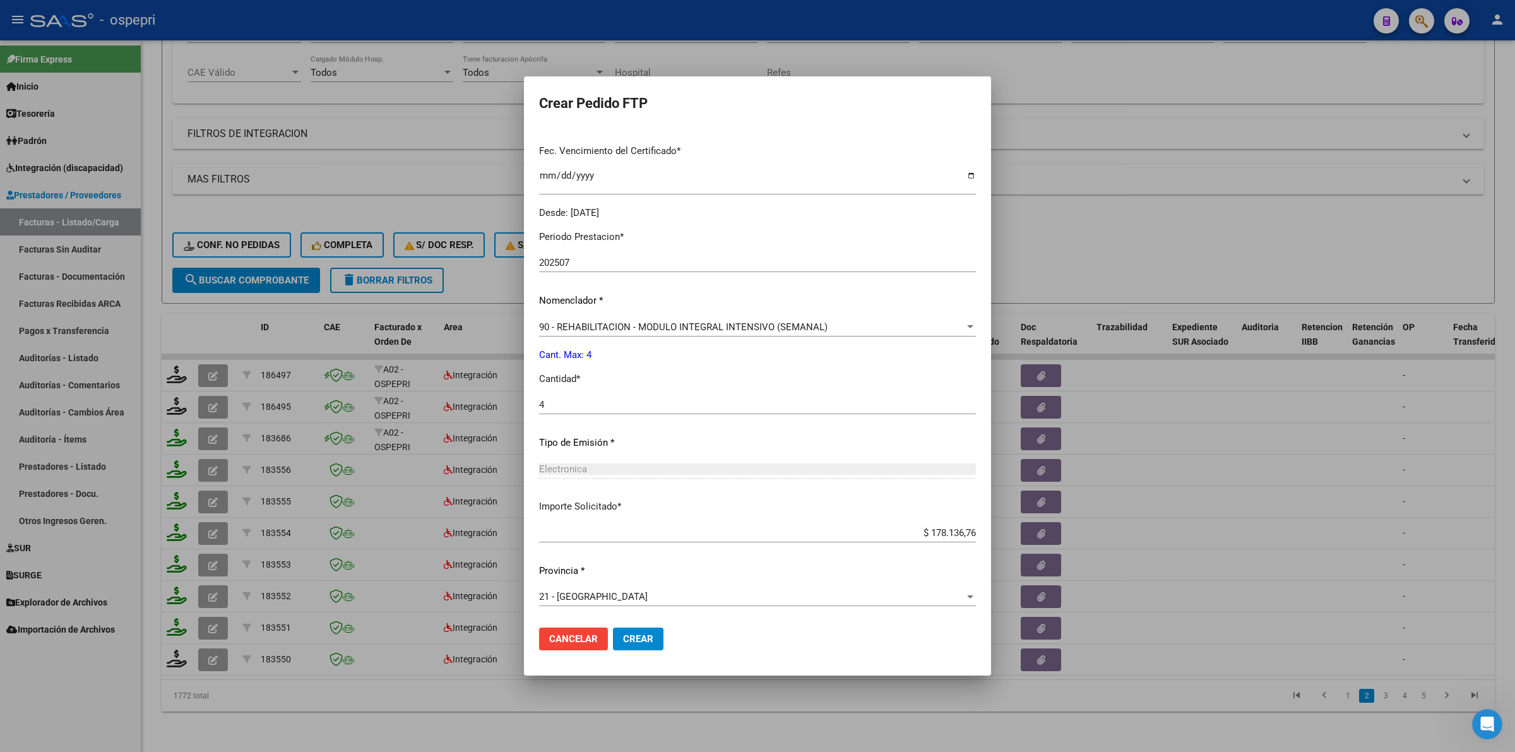
click at [638, 636] on span "Crear" at bounding box center [638, 638] width 30 height 11
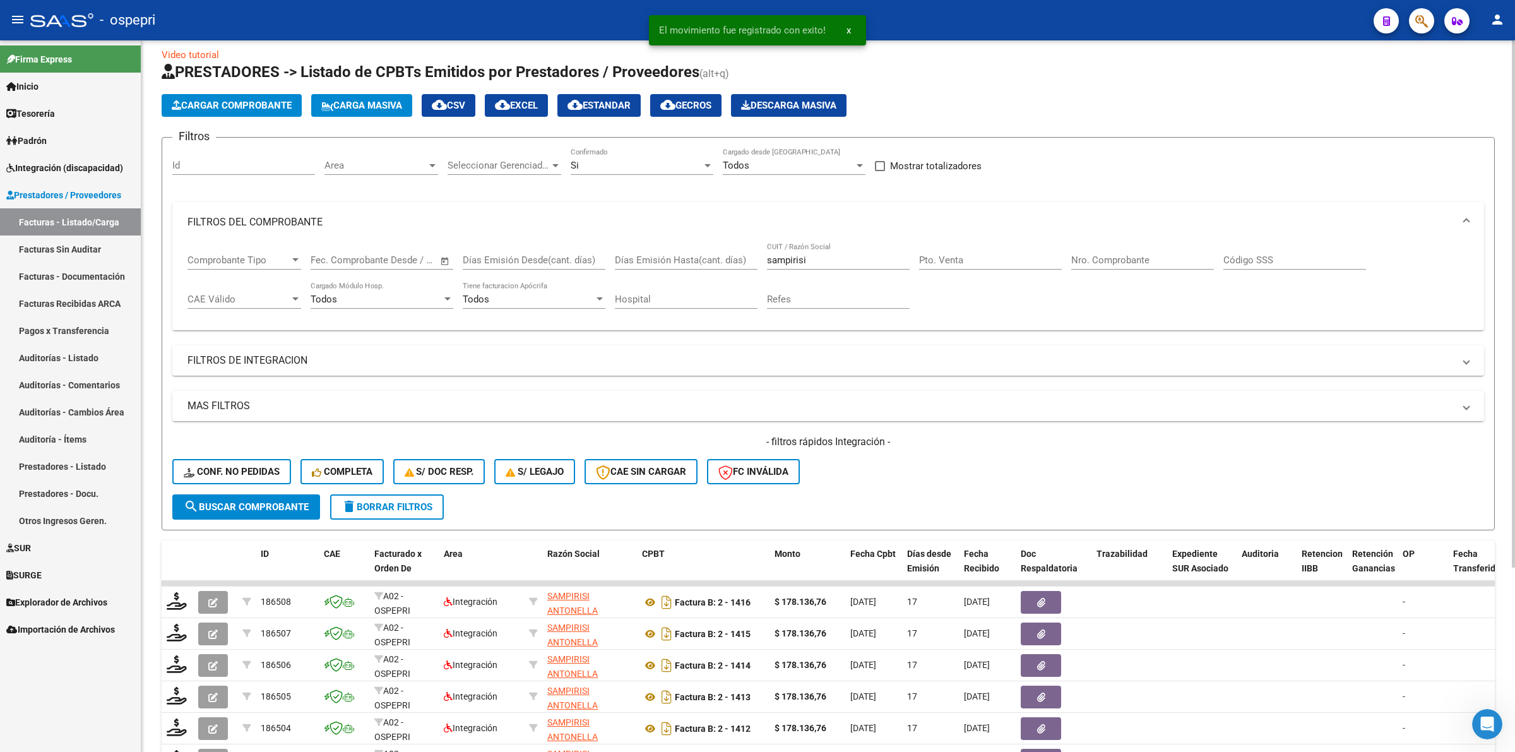
scroll to position [0, 0]
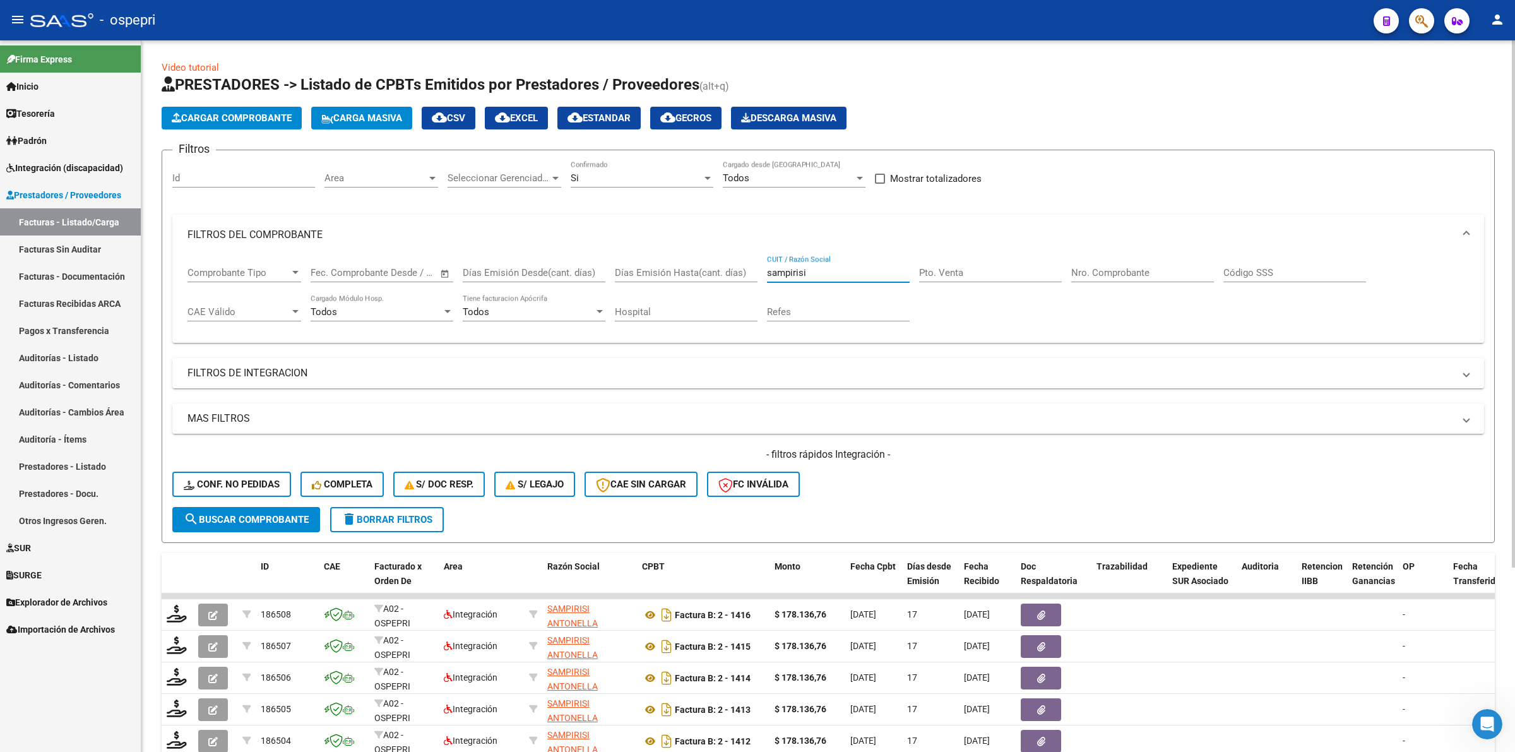
click at [565, 265] on div "Comprobante Tipo Comprobante Tipo Fecha inicio – Fecha fin Fec. Comprobante Des…" at bounding box center [827, 294] width 1281 height 78
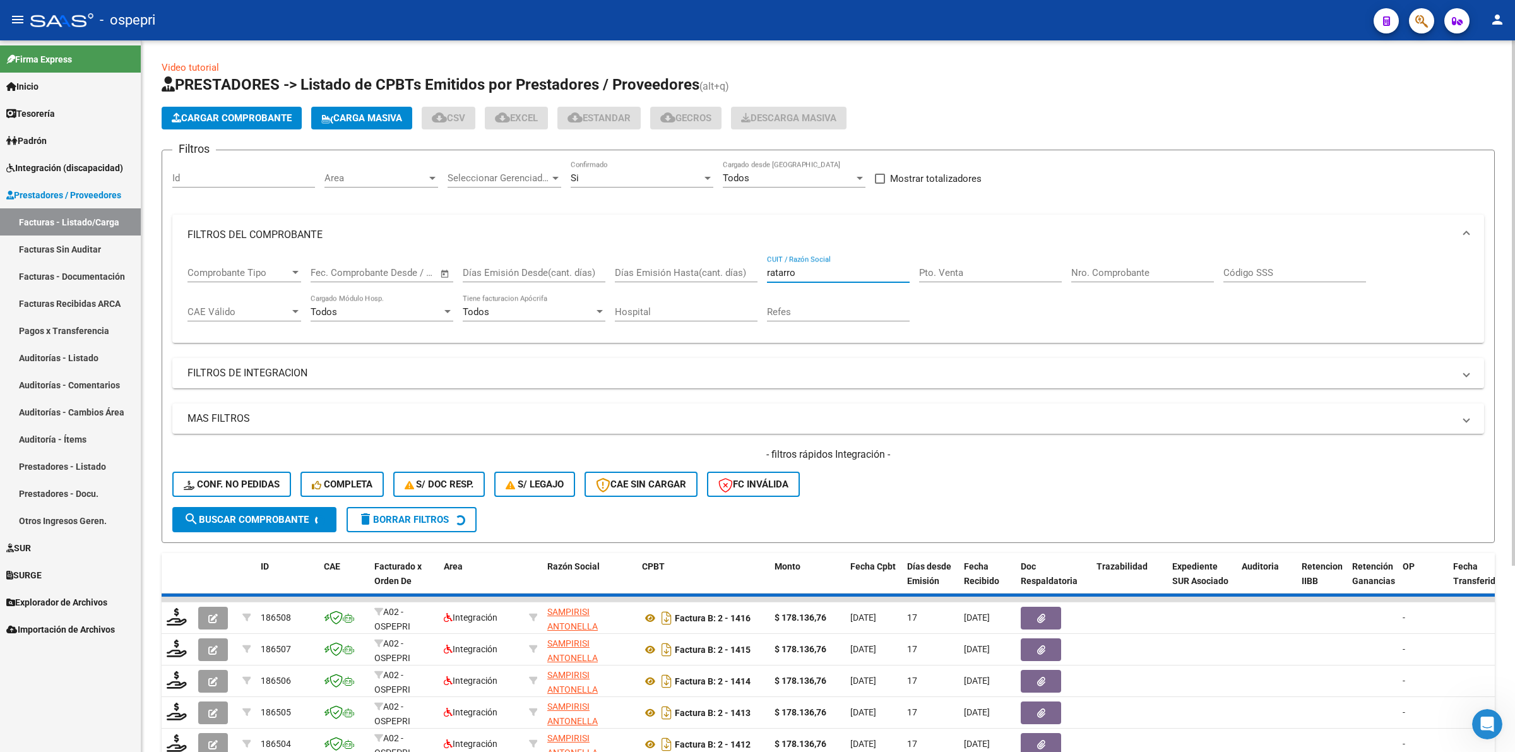
drag, startPoint x: 800, startPoint y: 272, endPoint x: 781, endPoint y: 270, distance: 19.0
click at [781, 270] on input "ratarro" at bounding box center [838, 272] width 143 height 11
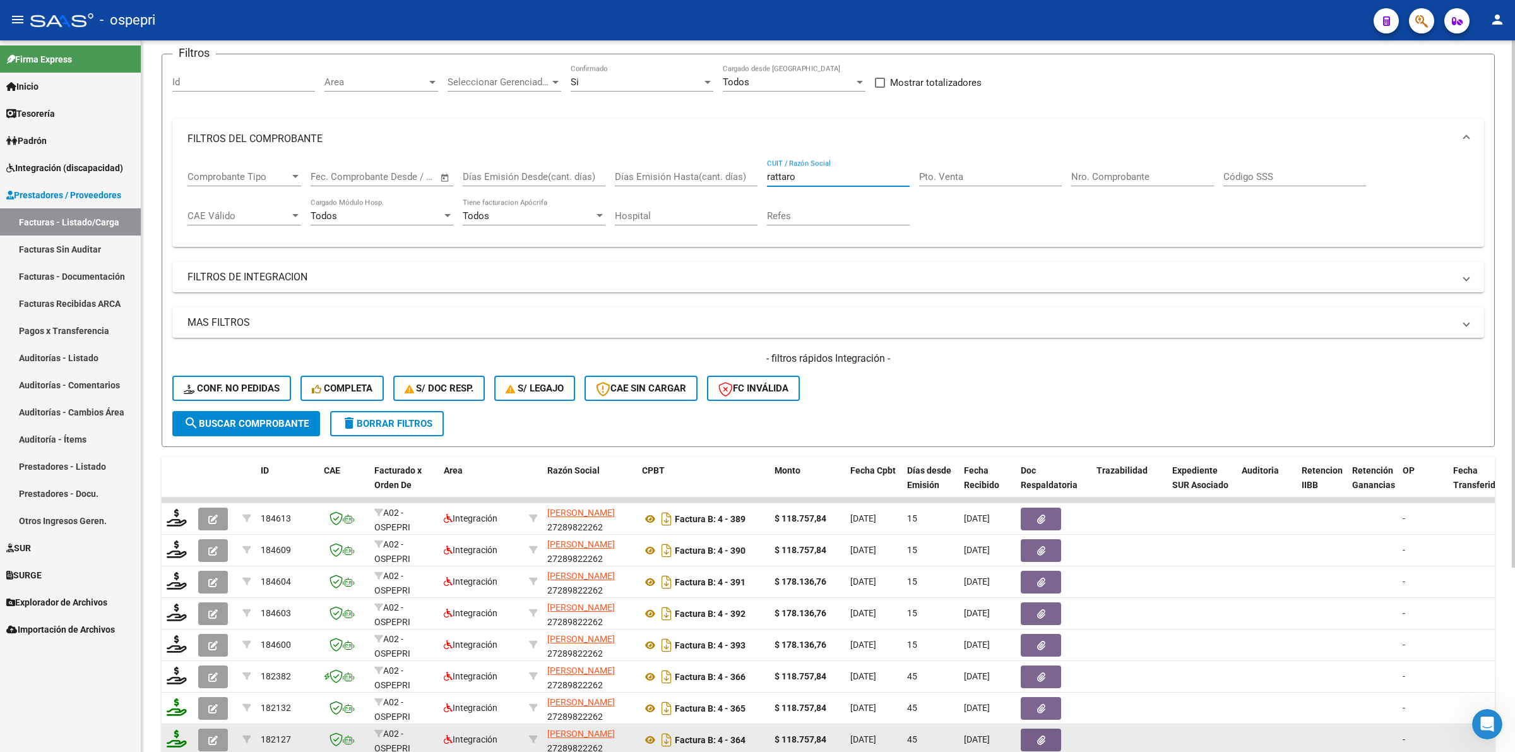
scroll to position [248, 0]
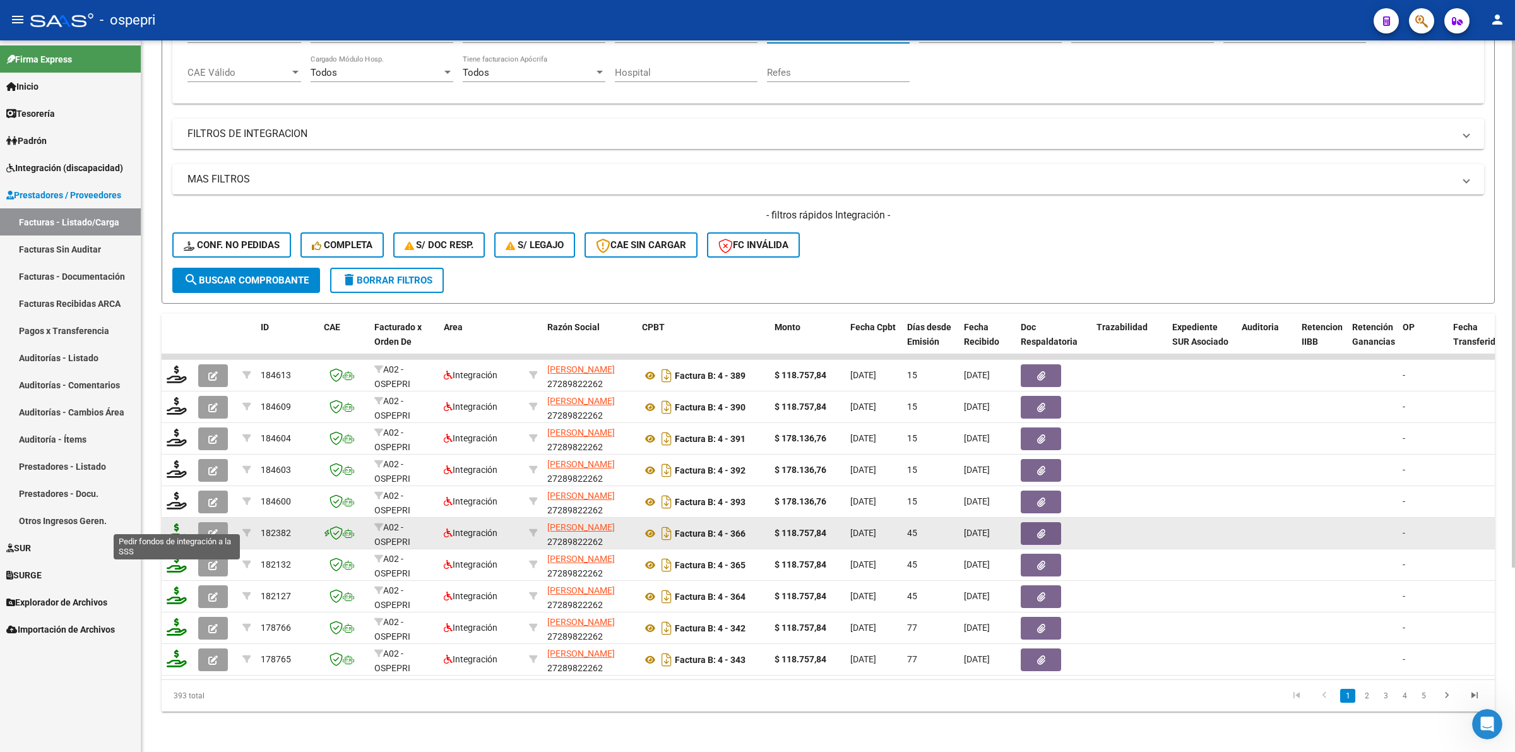
type input "rattaro"
click at [174, 524] on icon at bounding box center [177, 532] width 20 height 18
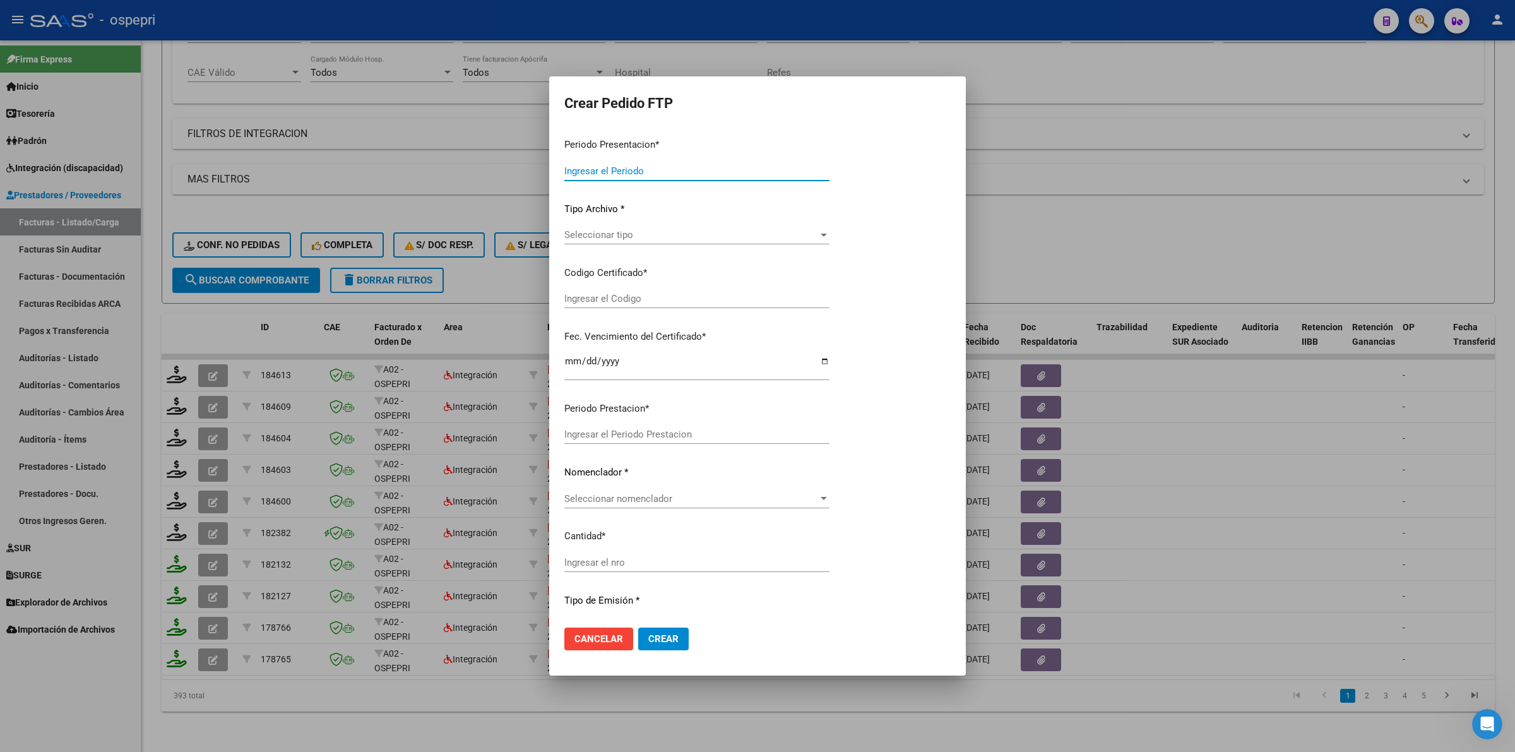
type input "202508"
type input "202507"
type input "$ 118.757,84"
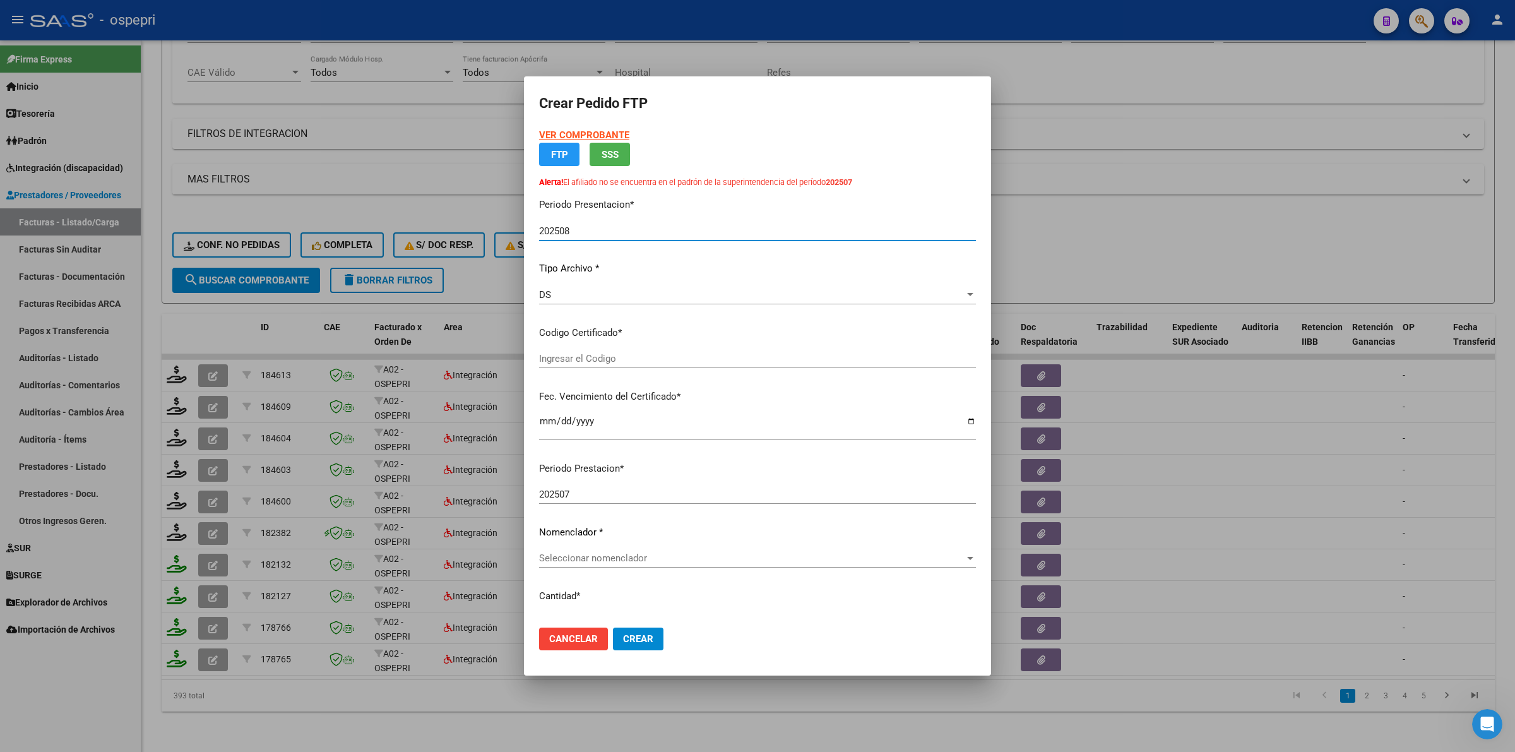
type input "ARG0200539703522016032520200325NQN249"
type input "[DATE]"
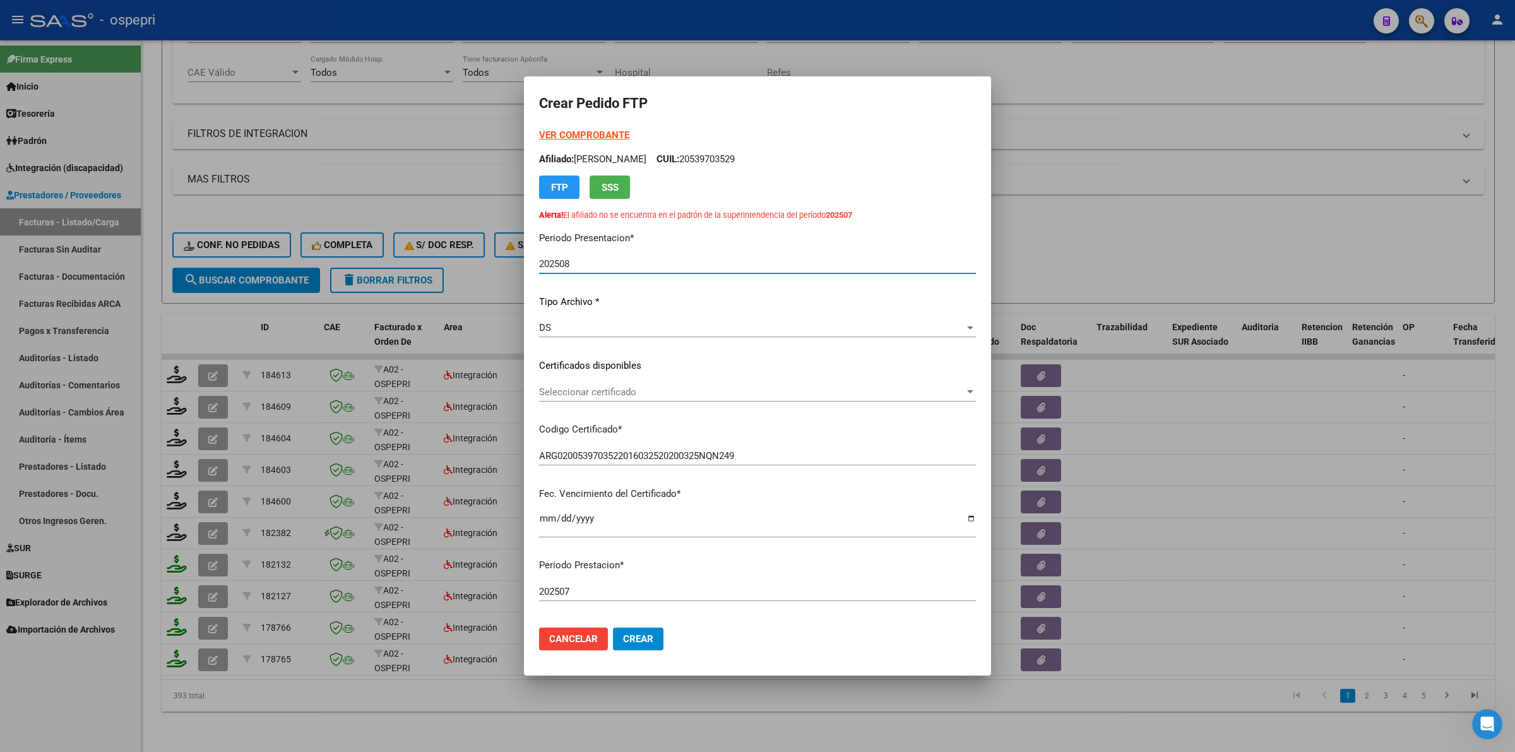
click at [622, 384] on div "Seleccionar certificado Seleccionar certificado" at bounding box center [757, 391] width 437 height 19
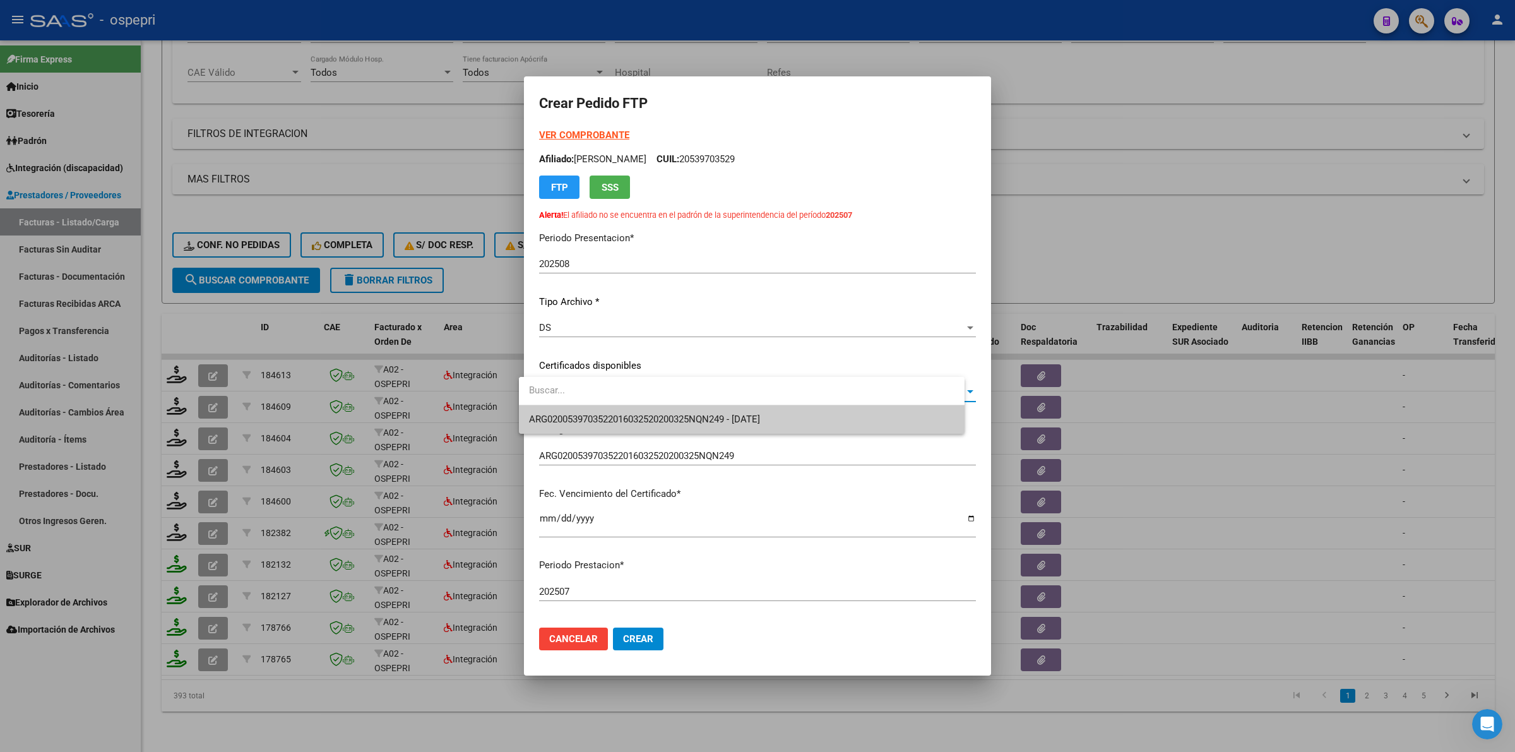
click at [635, 417] on span "ARG0200539703522016032520200325NQN249 - [DATE]" at bounding box center [644, 418] width 231 height 11
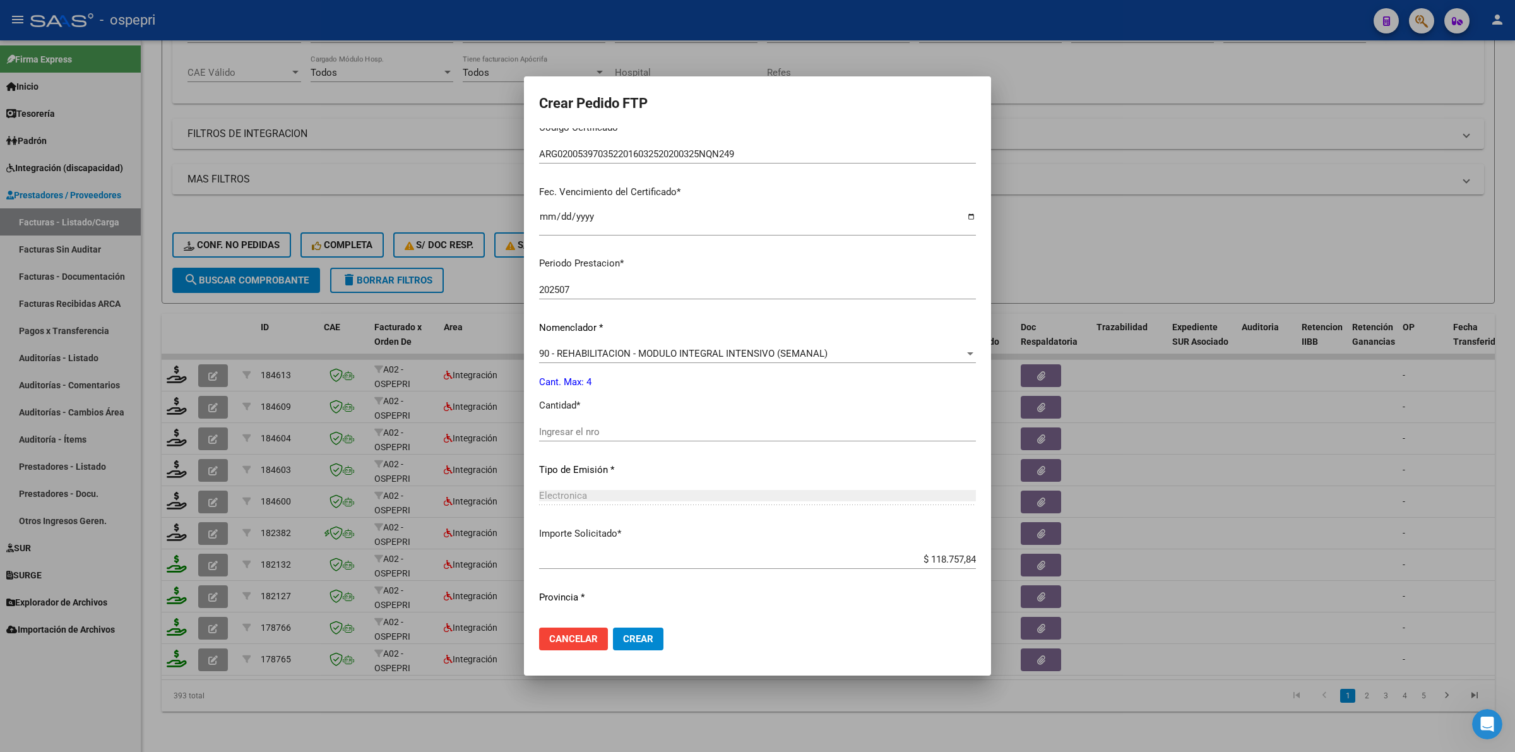
scroll to position [316, 0]
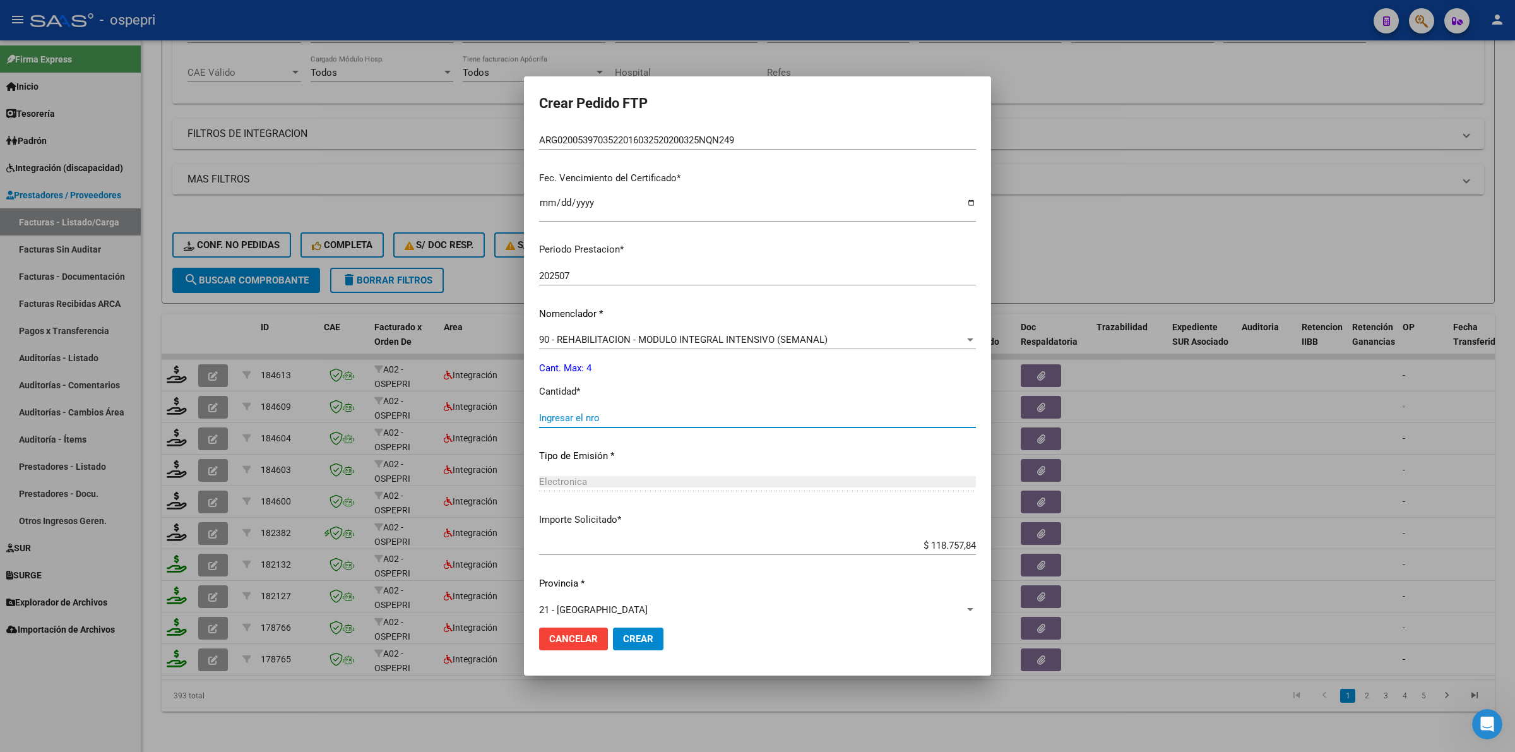
click at [611, 418] on input "Ingresar el nro" at bounding box center [757, 417] width 437 height 11
type input "4"
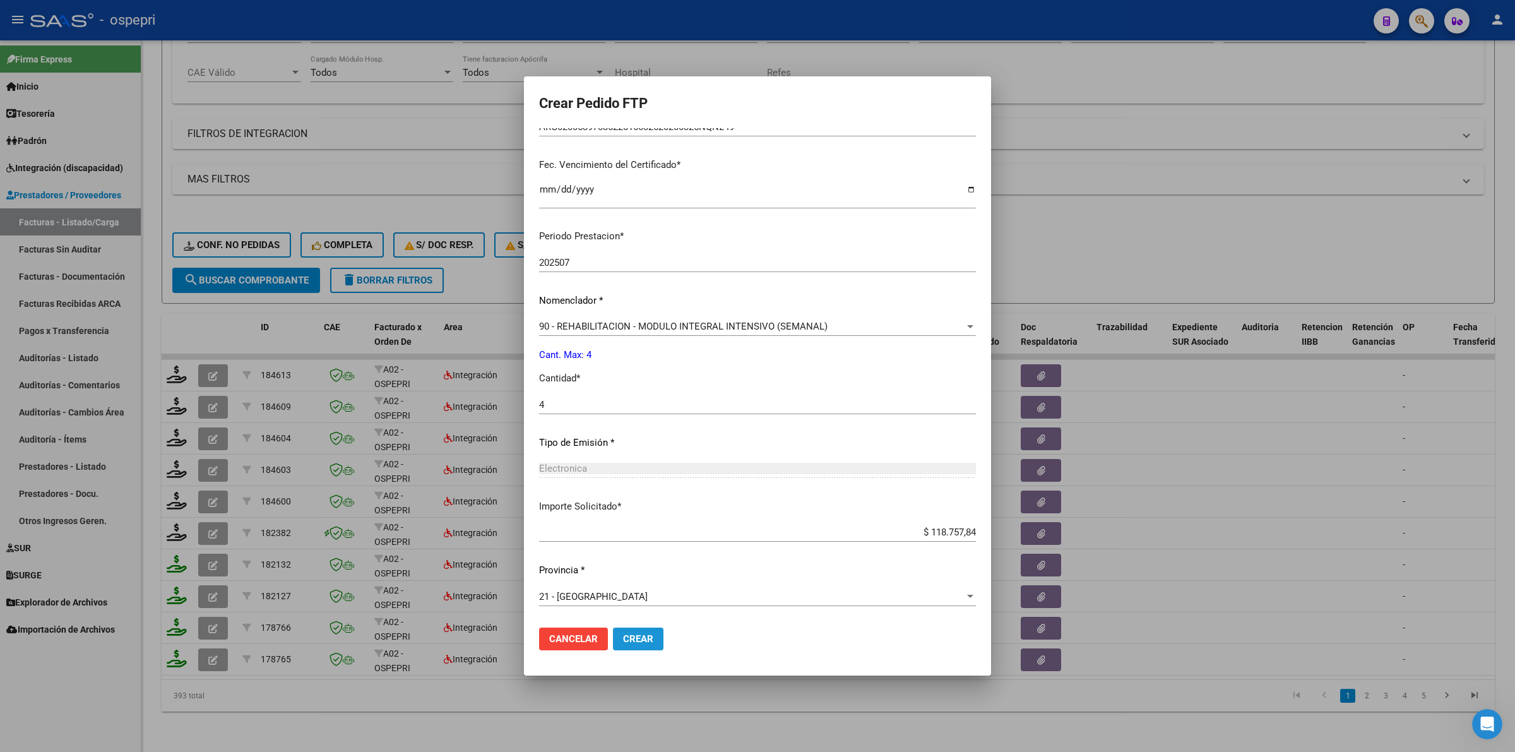
click at [632, 637] on span "Crear" at bounding box center [638, 638] width 30 height 11
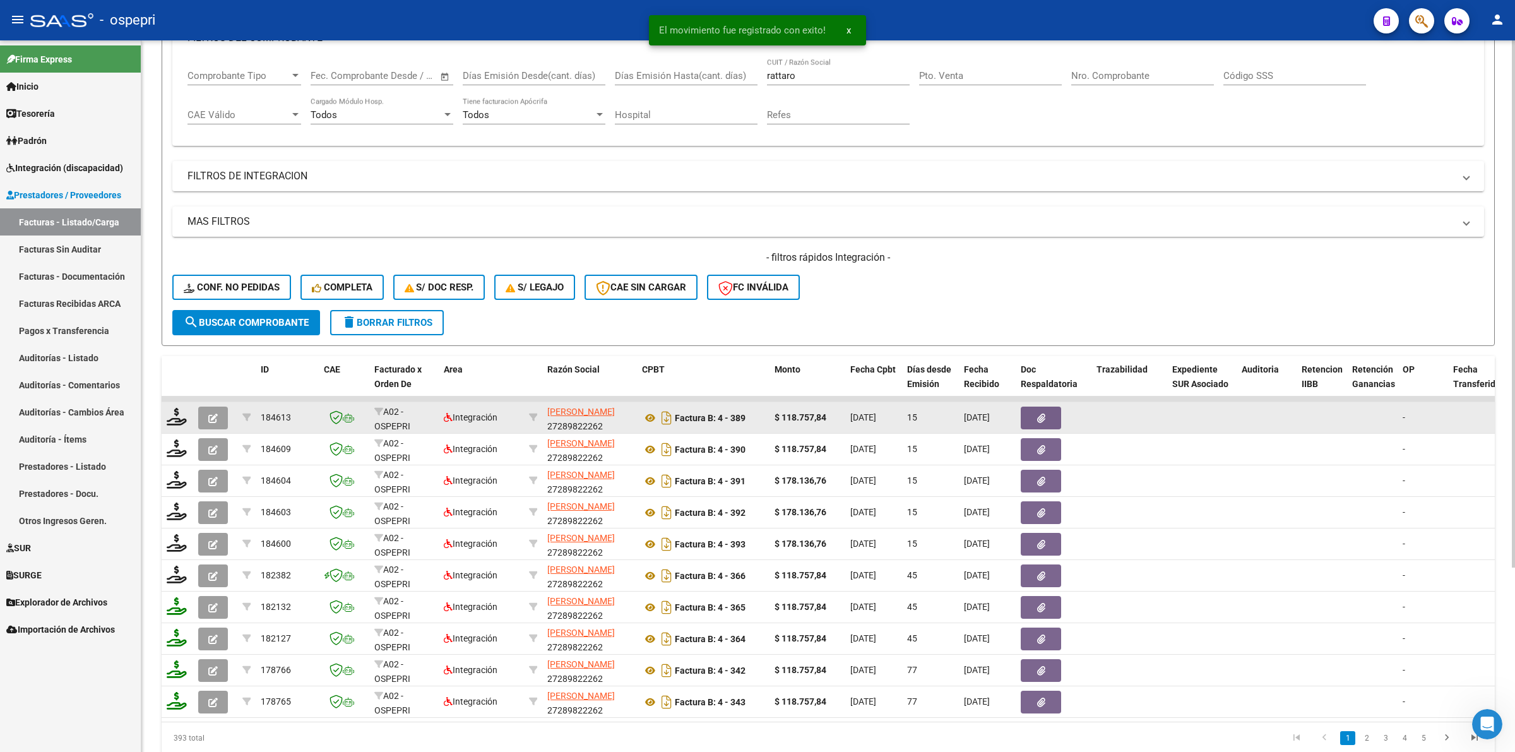
scroll to position [0, 0]
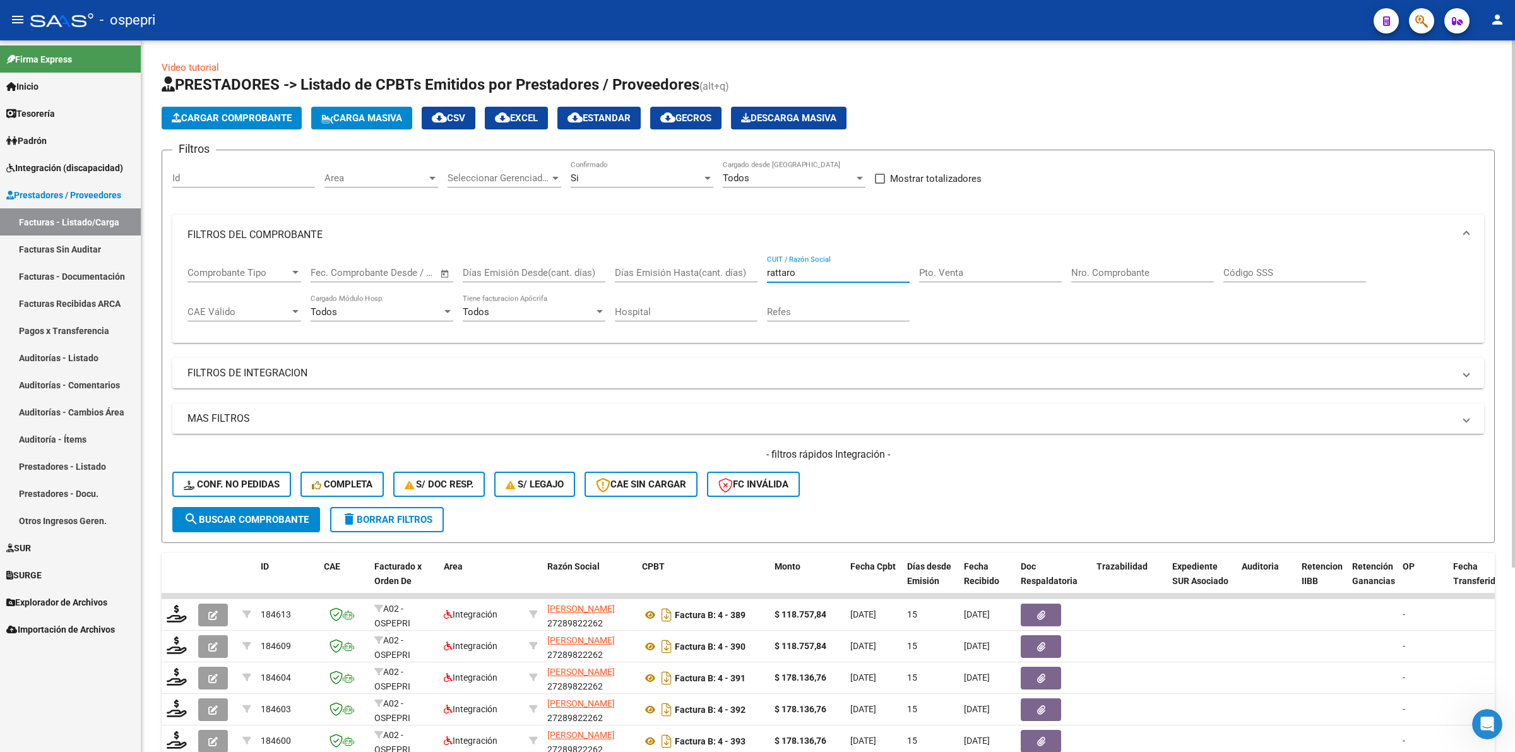
drag, startPoint x: 803, startPoint y: 275, endPoint x: 622, endPoint y: 275, distance: 180.5
click at [622, 275] on div "Comprobante Tipo Comprobante Tipo Fecha inicio – Fecha fin Fec. Comprobante Des…" at bounding box center [827, 294] width 1281 height 78
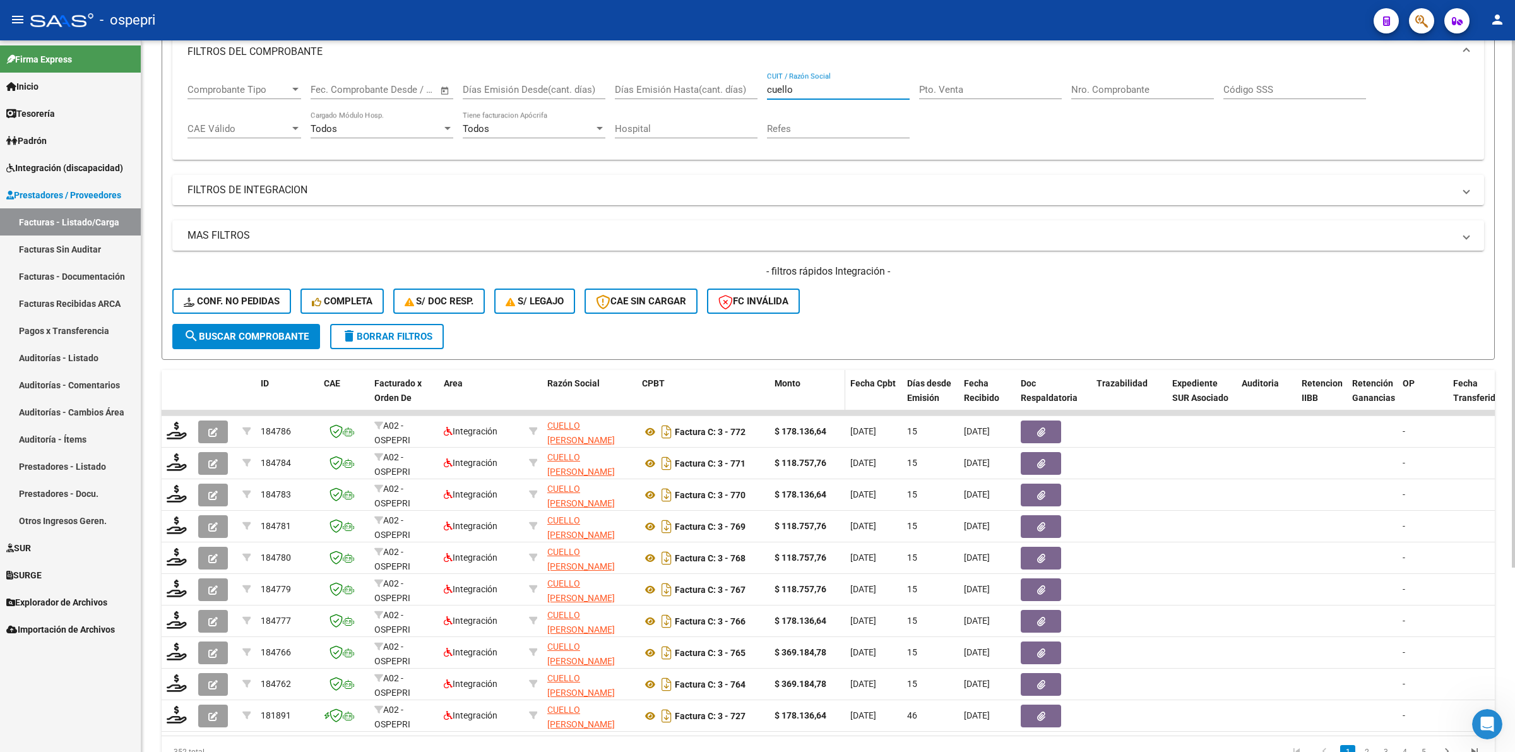
scroll to position [248, 0]
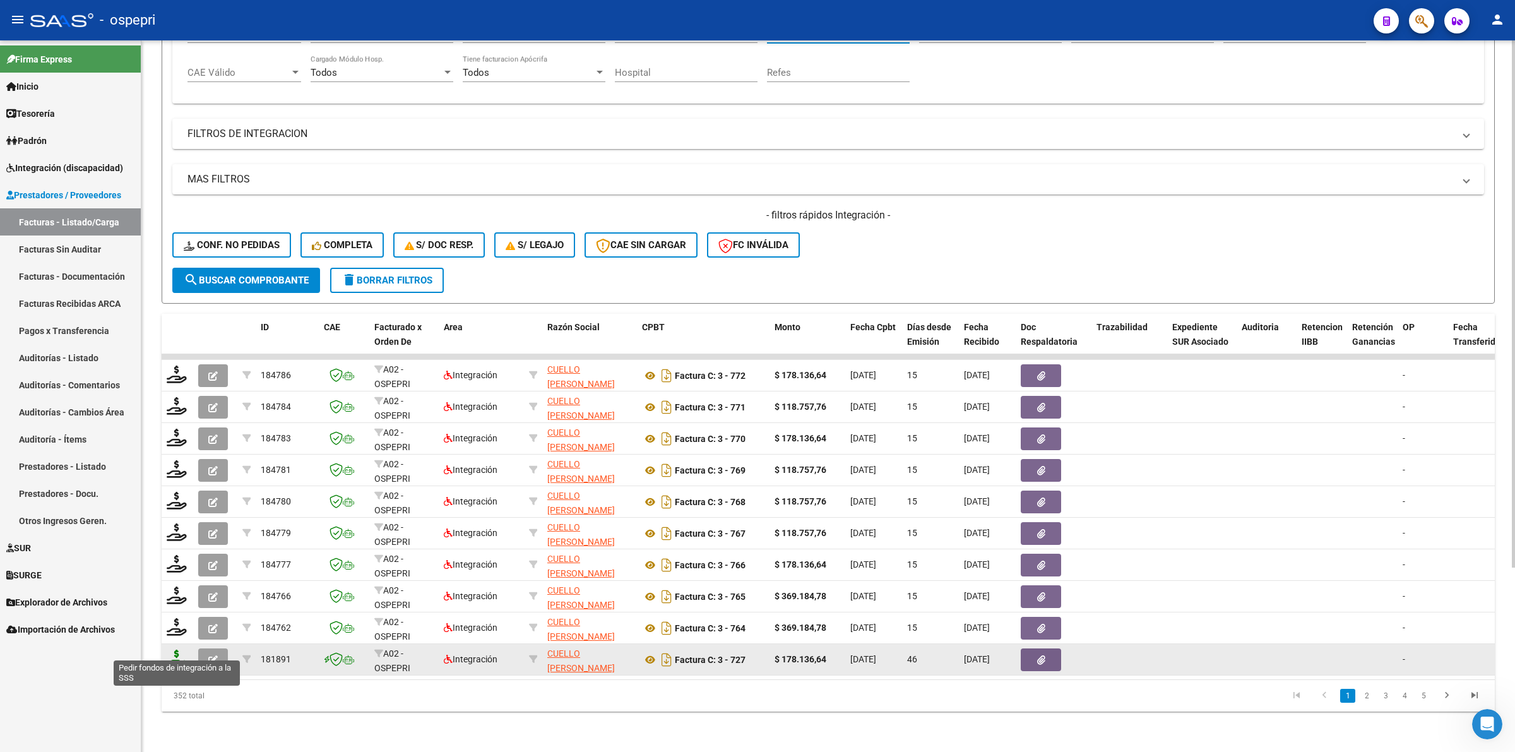
type input "cuello"
click at [172, 649] on icon at bounding box center [177, 658] width 20 height 18
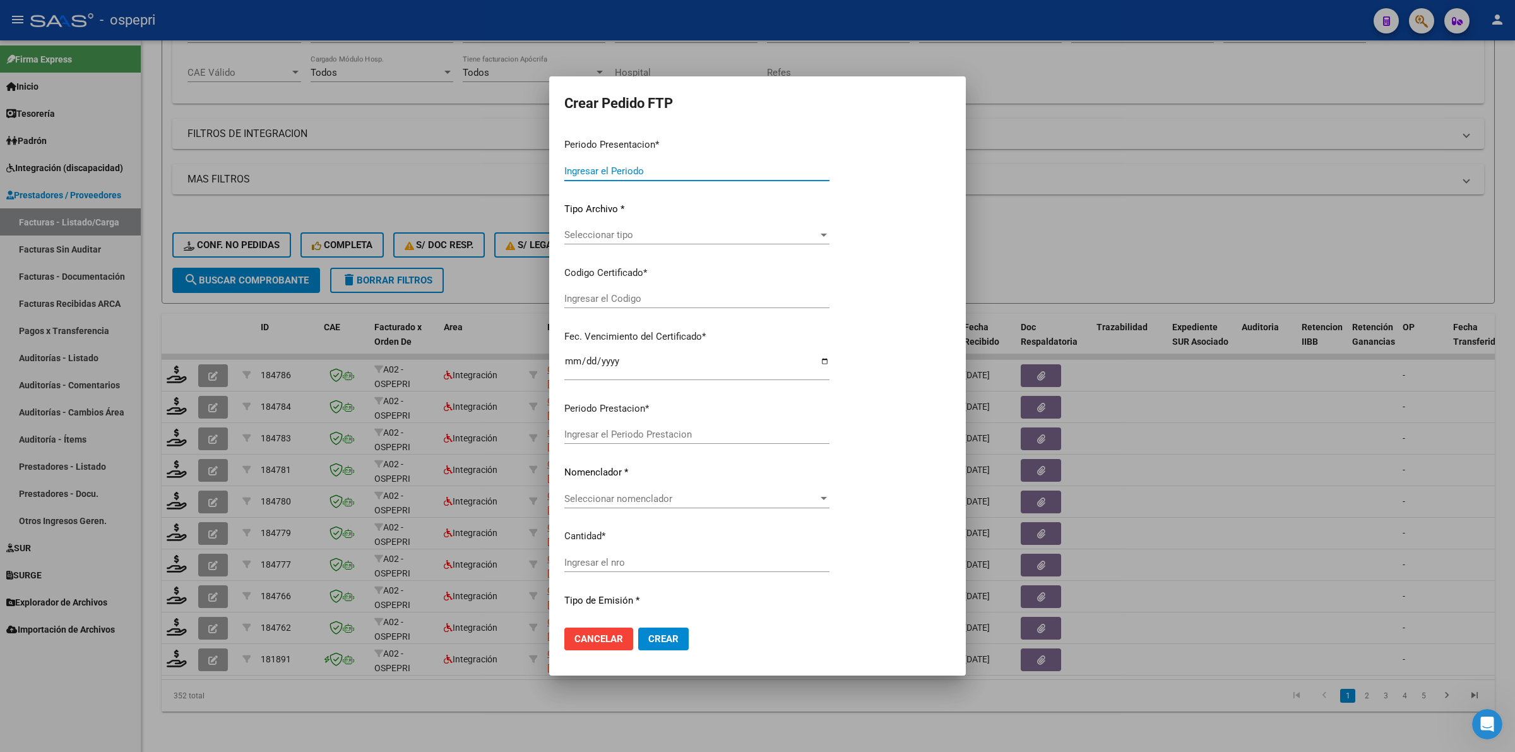
type input "202508"
type input "202507"
type input "$ 178.136,64"
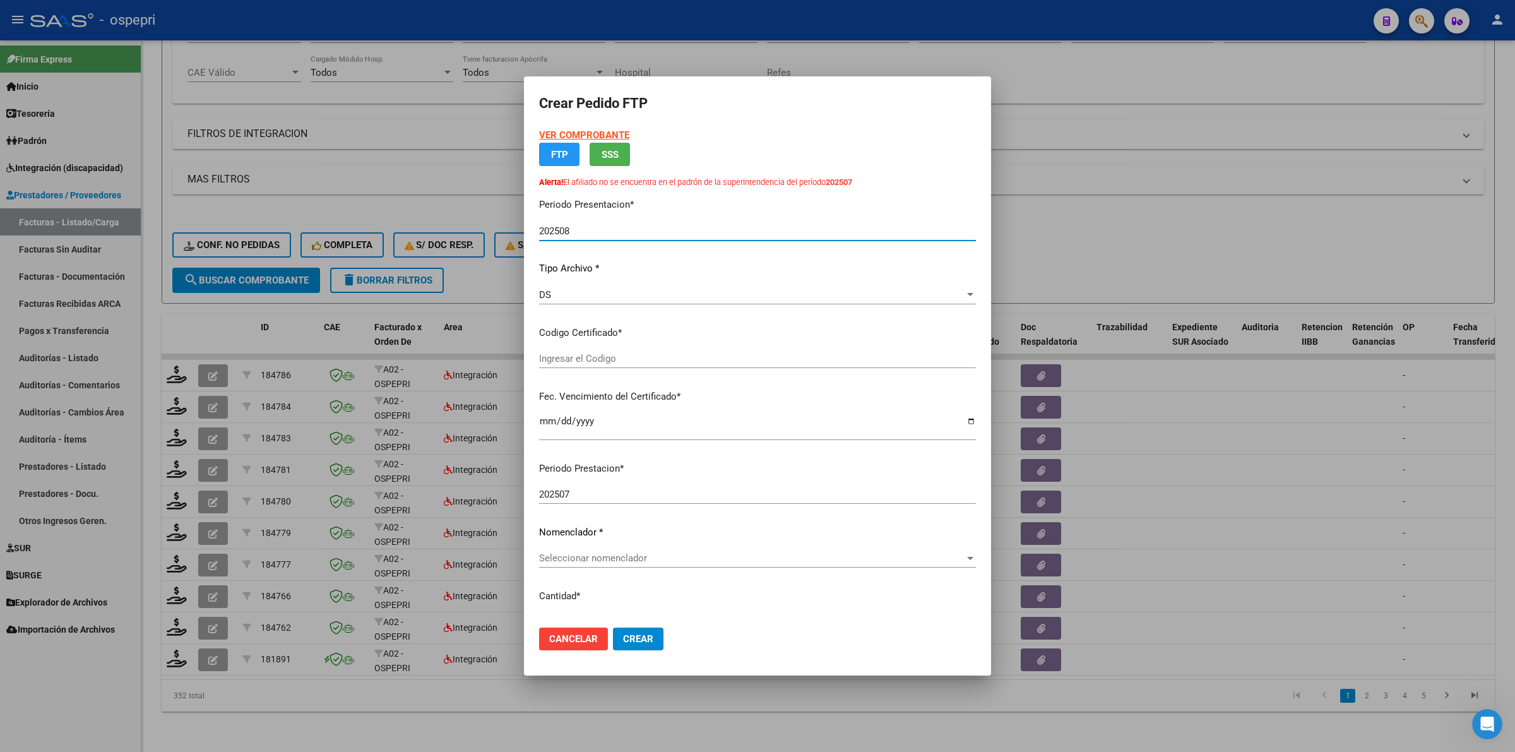
type input "ARG0200539703522016032520200325NQN249"
type input "[DATE]"
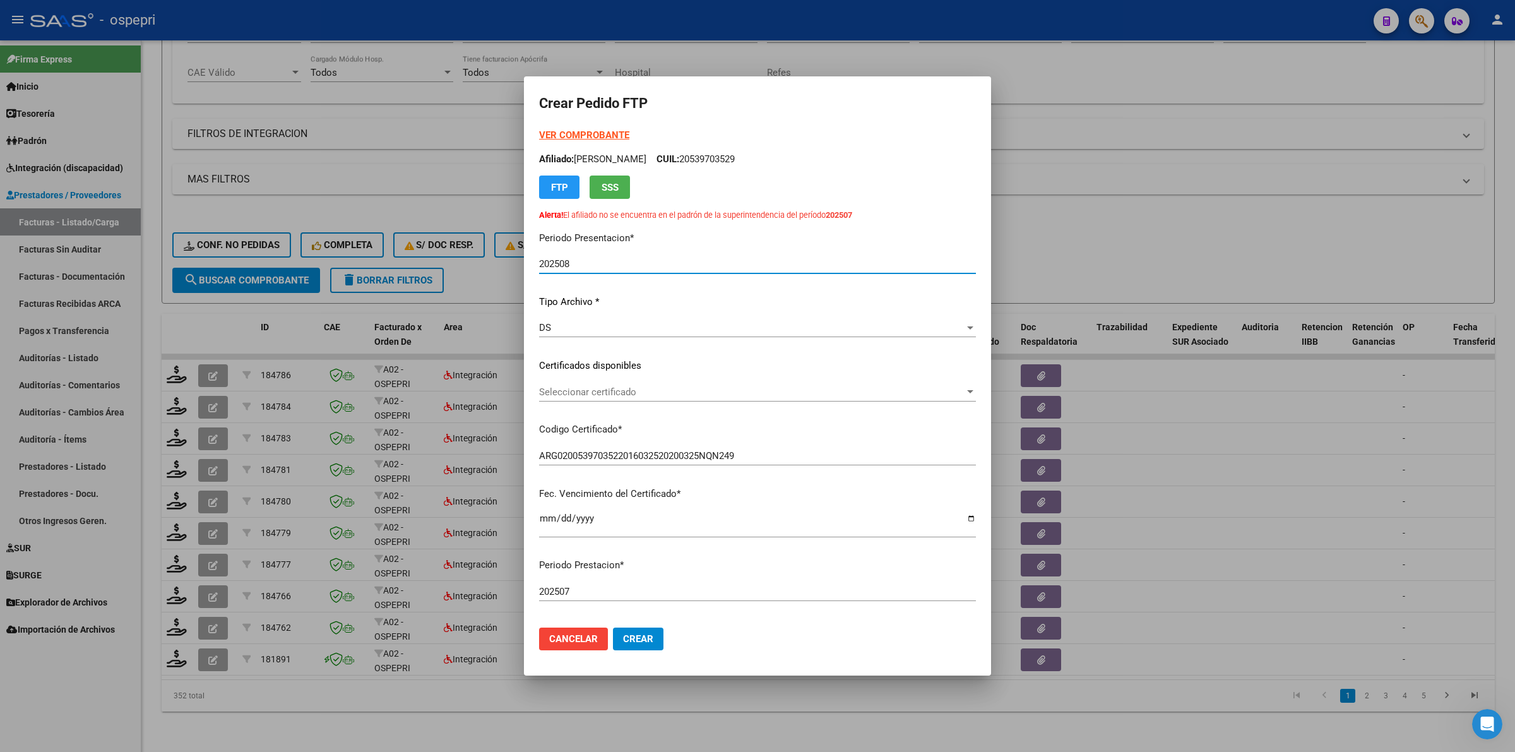
click at [569, 363] on p "Certificados disponibles" at bounding box center [757, 365] width 437 height 15
click at [572, 389] on span "Seleccionar certificado" at bounding box center [751, 391] width 425 height 11
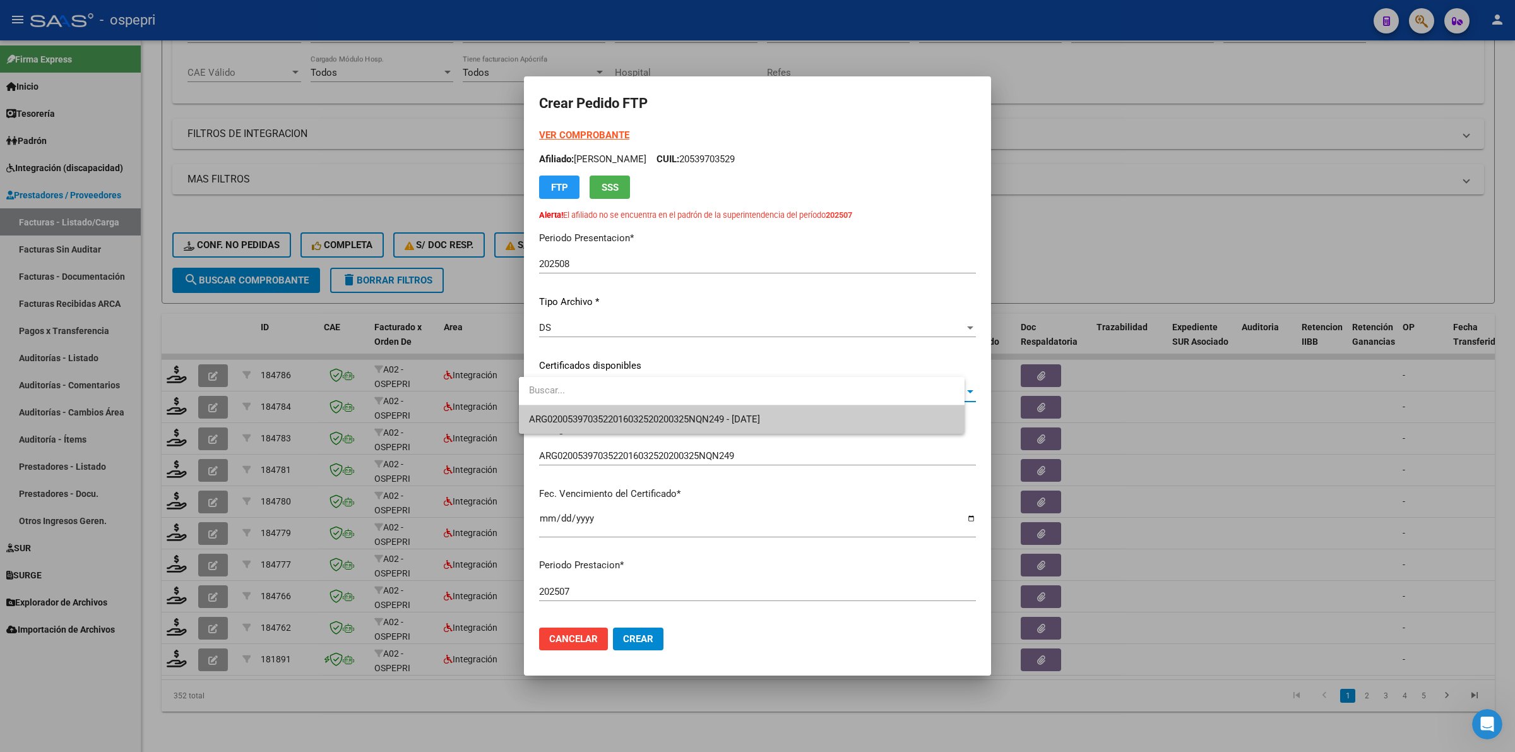
click at [579, 410] on span "ARG0200539703522016032520200325NQN249 - [DATE]" at bounding box center [741, 419] width 425 height 28
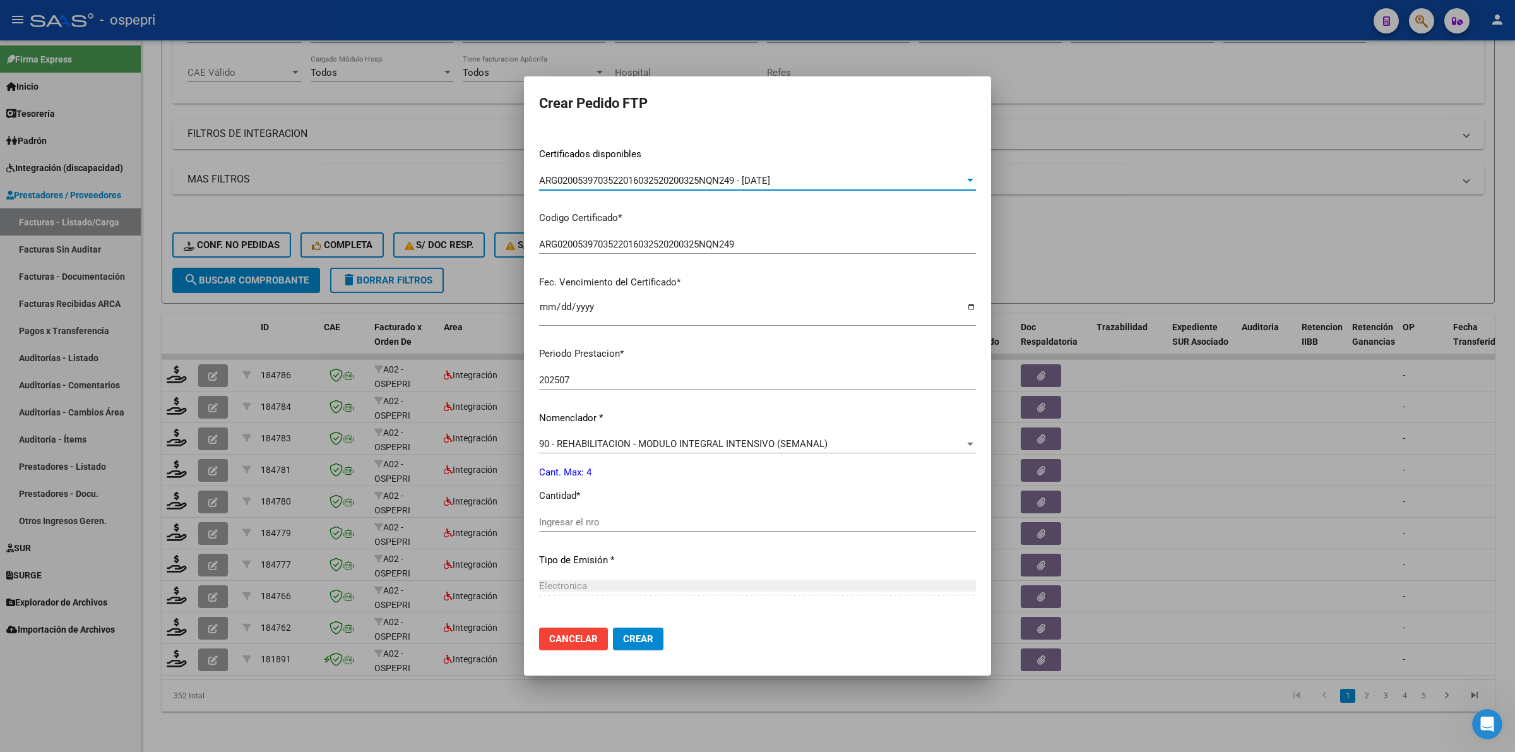
scroll to position [237, 0]
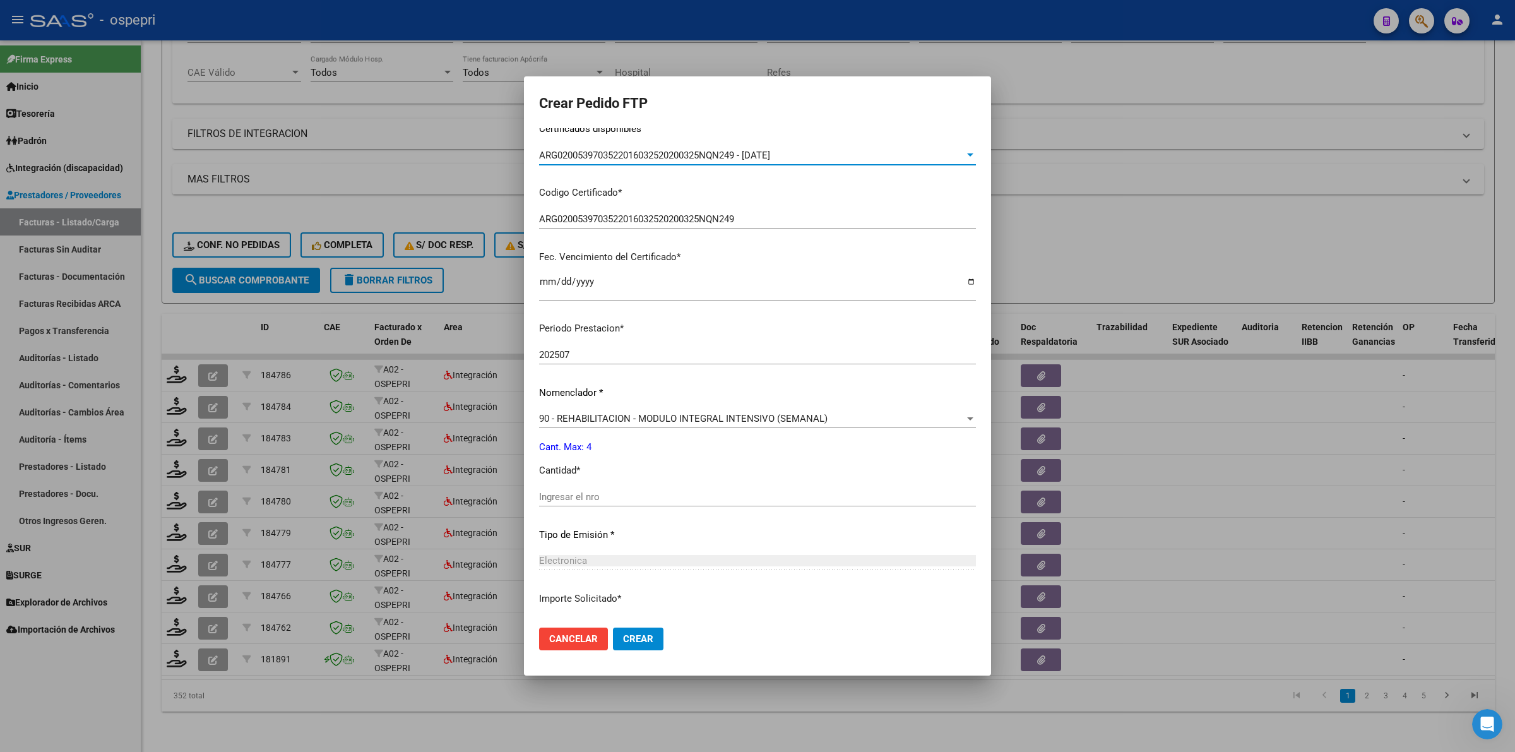
click at [579, 494] on input "Ingresar el nro" at bounding box center [757, 496] width 437 height 11
type input "4"
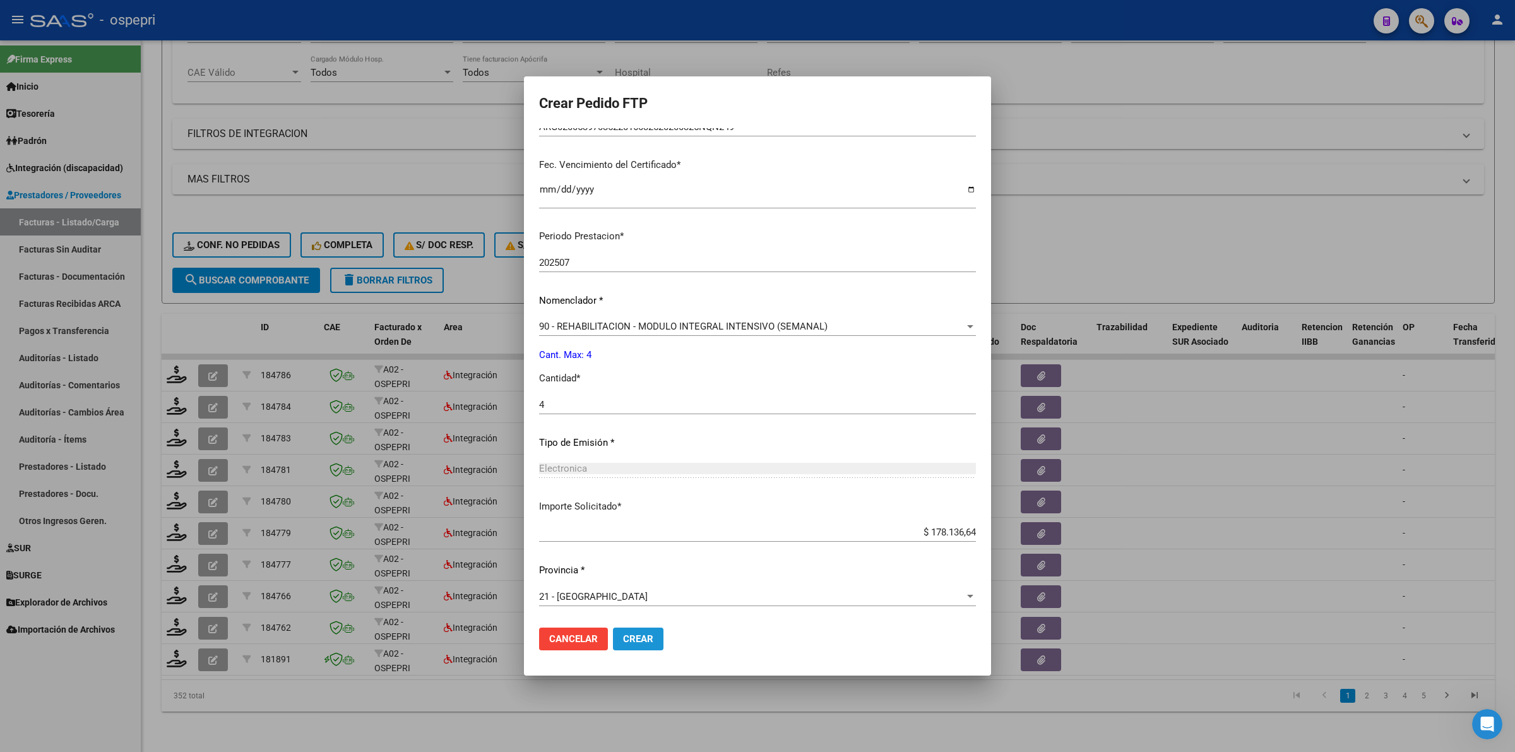
click at [629, 637] on span "Crear" at bounding box center [638, 638] width 30 height 11
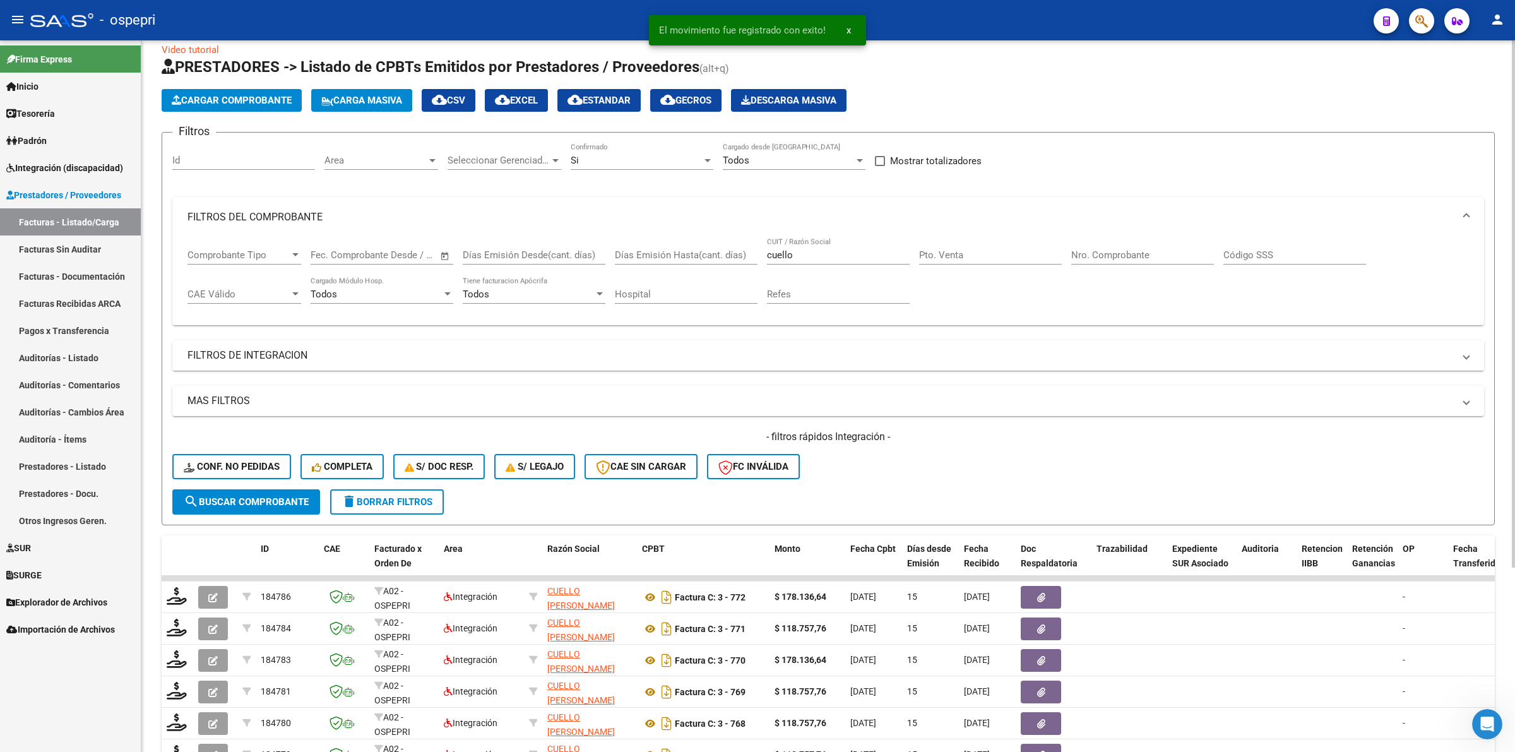
scroll to position [0, 0]
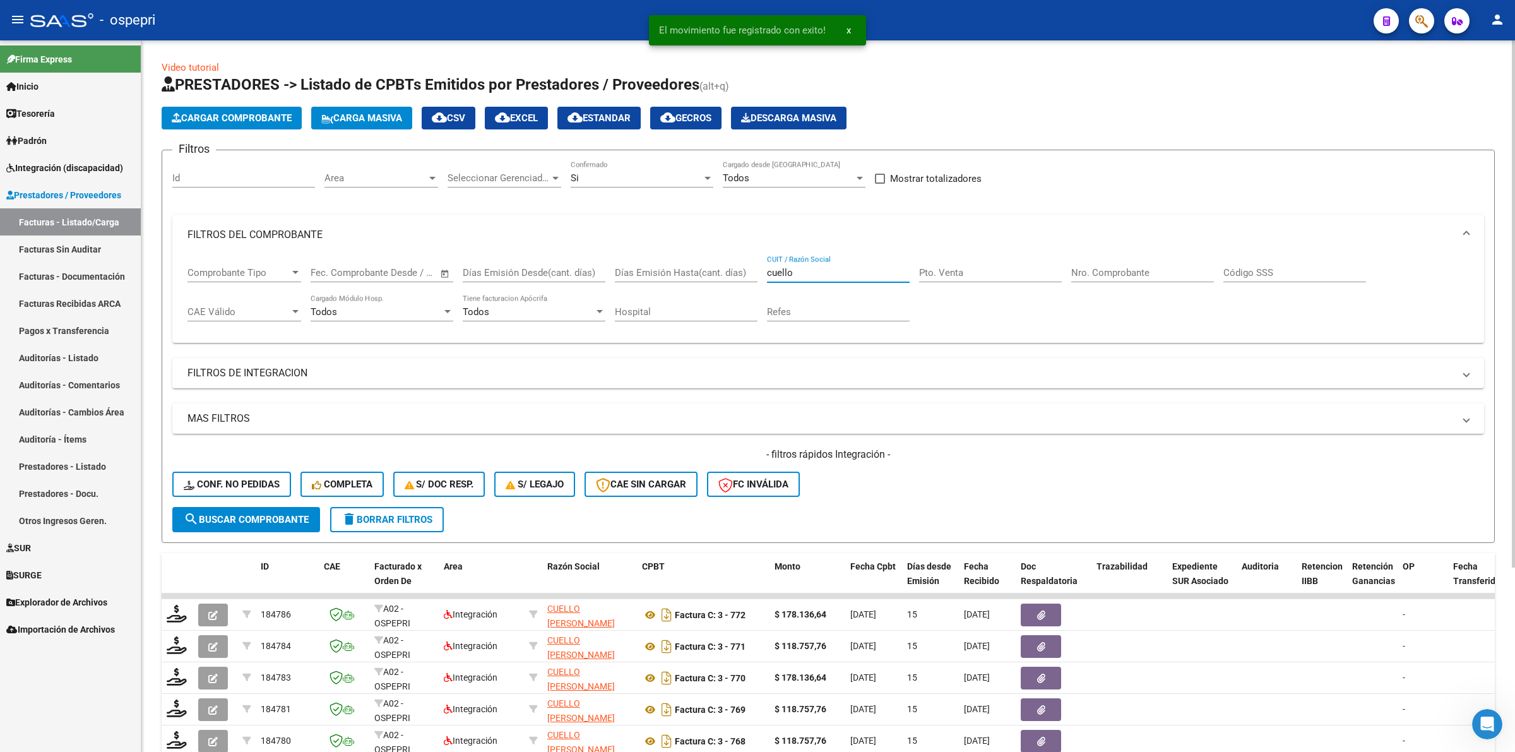
click at [617, 270] on div "Comprobante Tipo Comprobante Tipo Fecha inicio – Fecha fin Fec. Comprobante Des…" at bounding box center [827, 294] width 1281 height 78
type input "a"
click at [791, 270] on input "parewdes" at bounding box center [838, 272] width 143 height 11
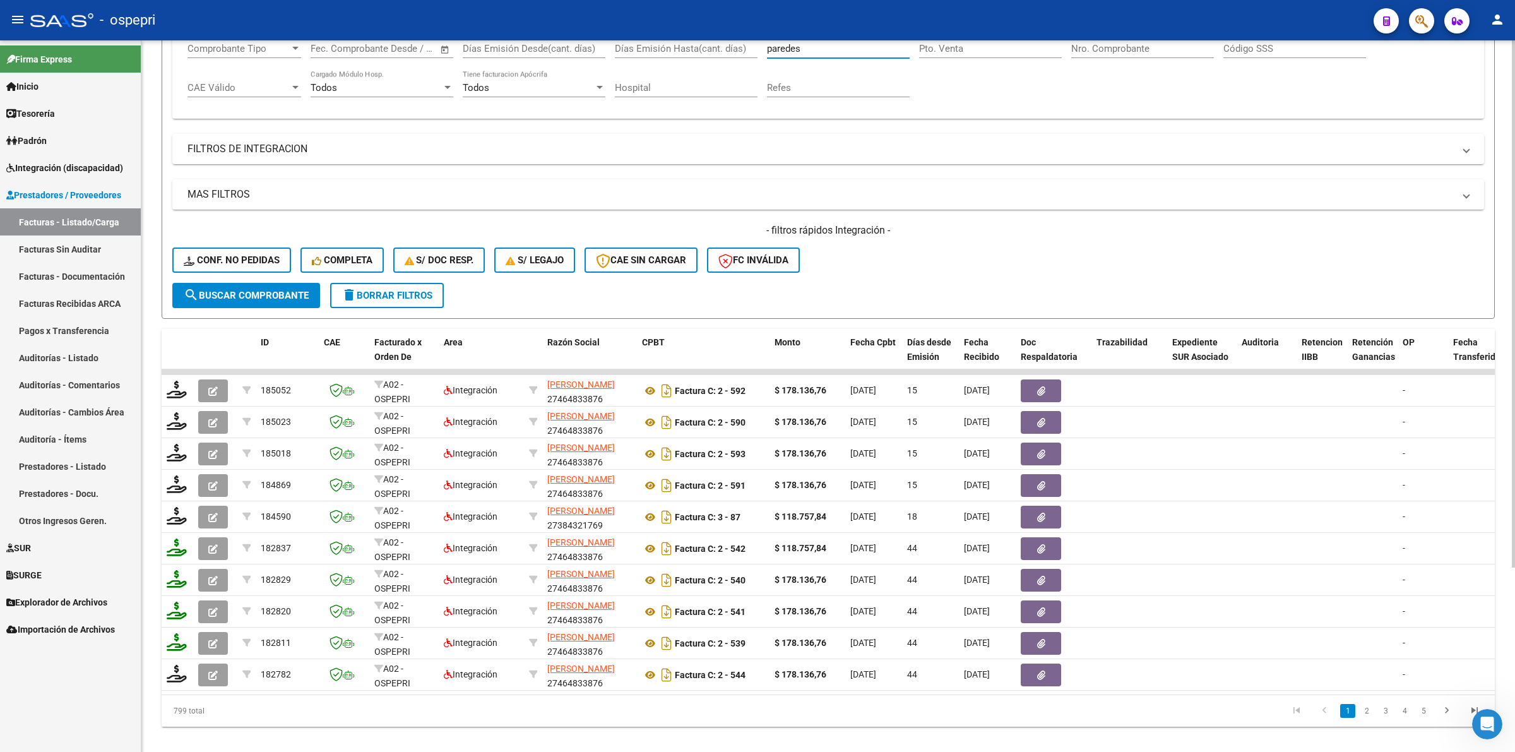
scroll to position [237, 0]
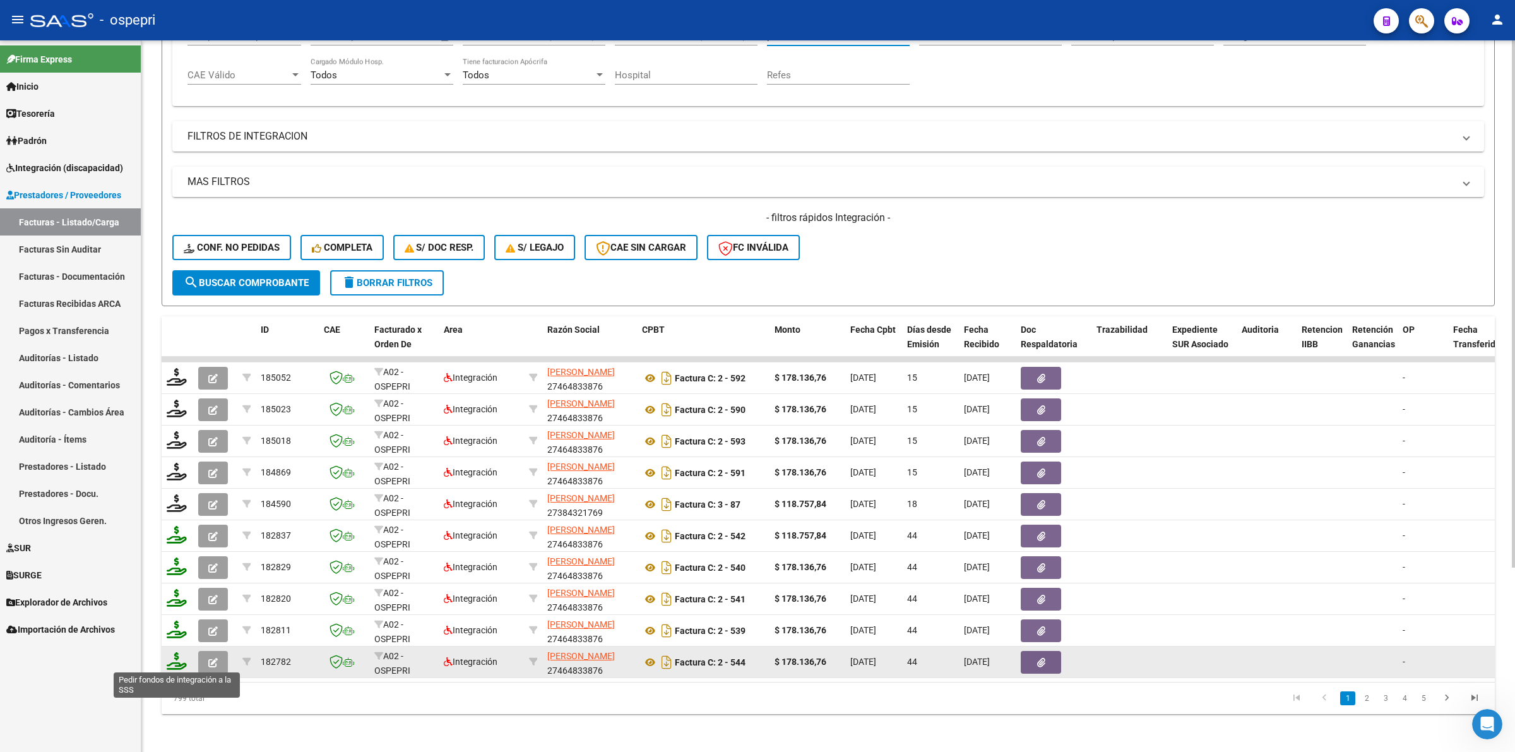
type input "paredes"
click at [178, 656] on icon at bounding box center [177, 661] width 20 height 18
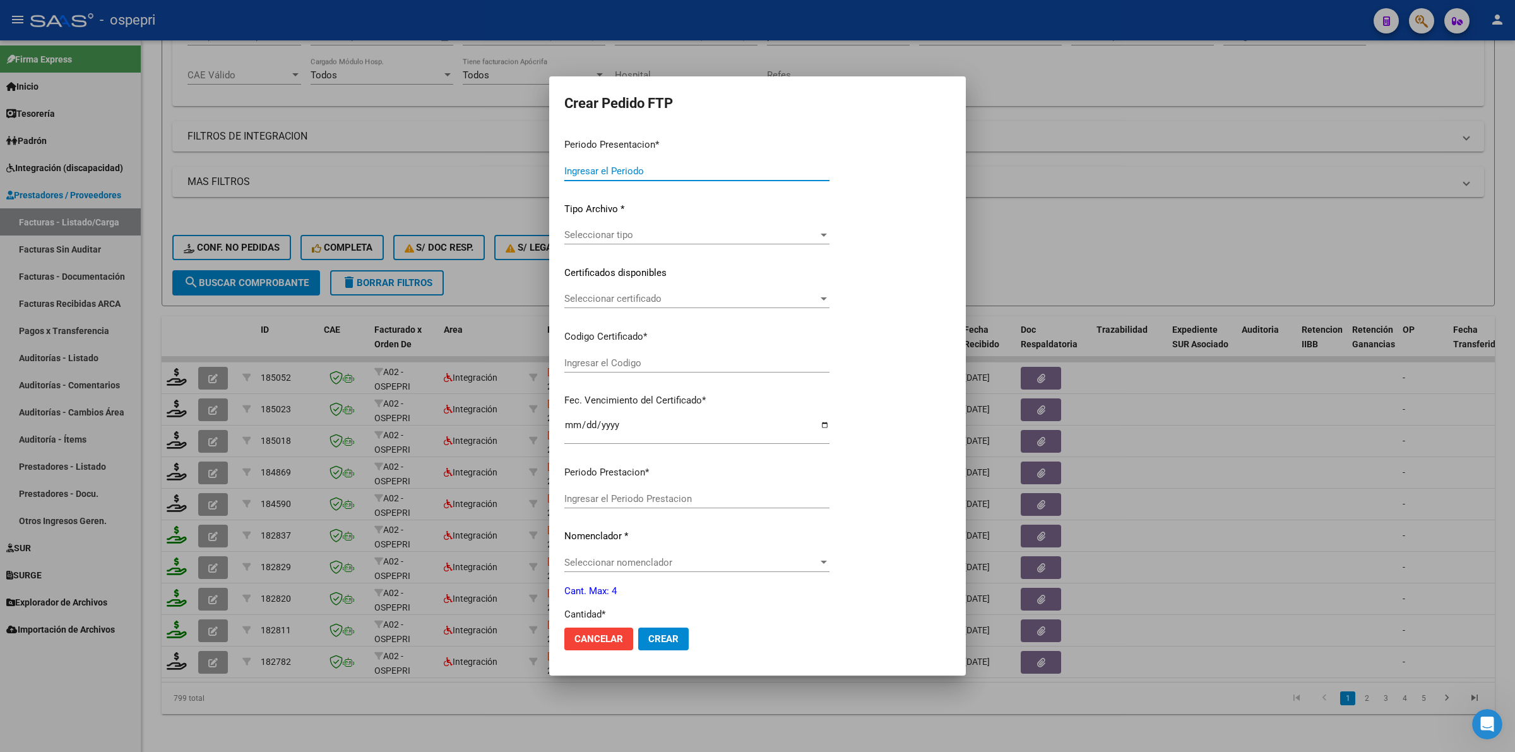
type input "202508"
type input "202507"
type input "$ 178.136,76"
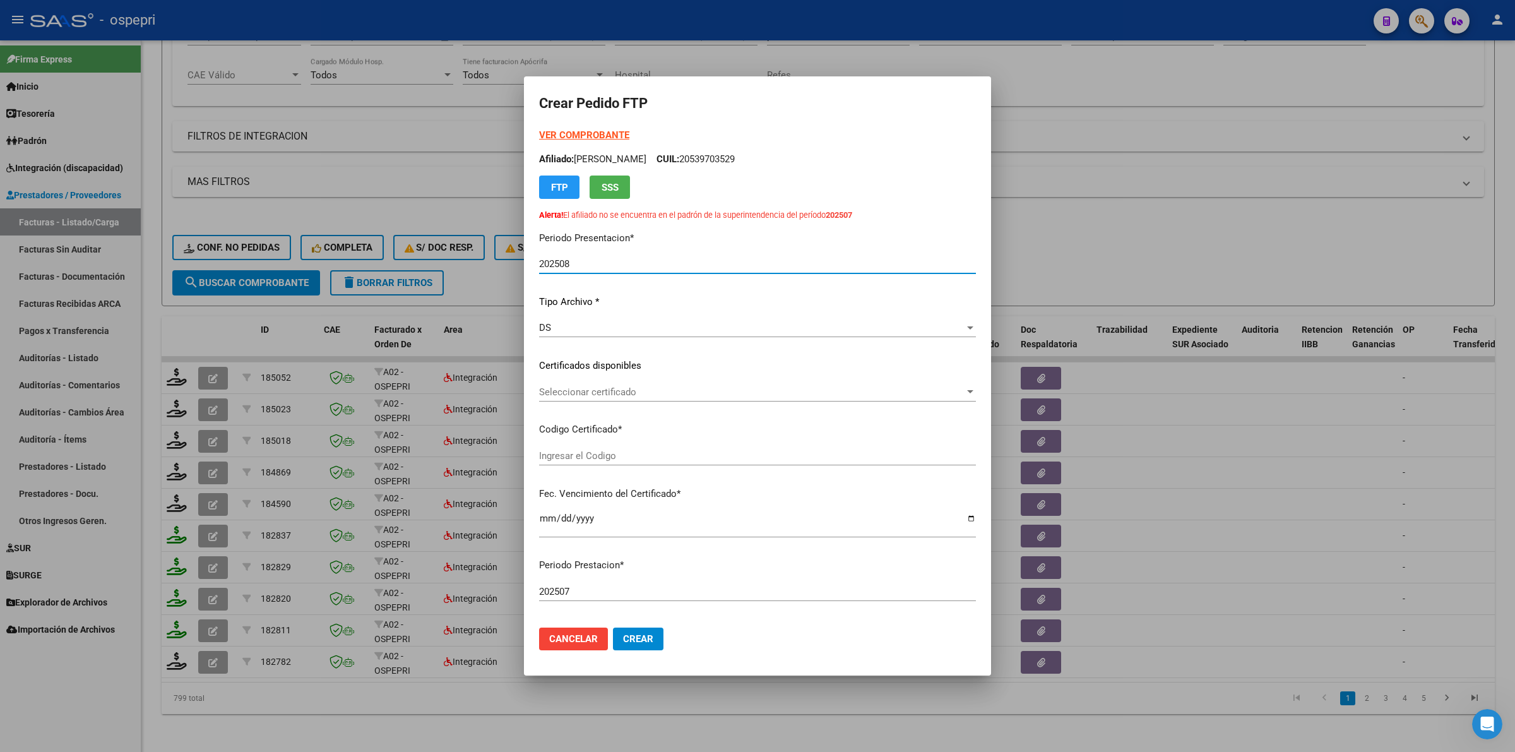
type input "ARG0200539703522016032520200325NQN249"
type input "[DATE]"
click at [581, 392] on span "Seleccionar certificado" at bounding box center [751, 391] width 425 height 11
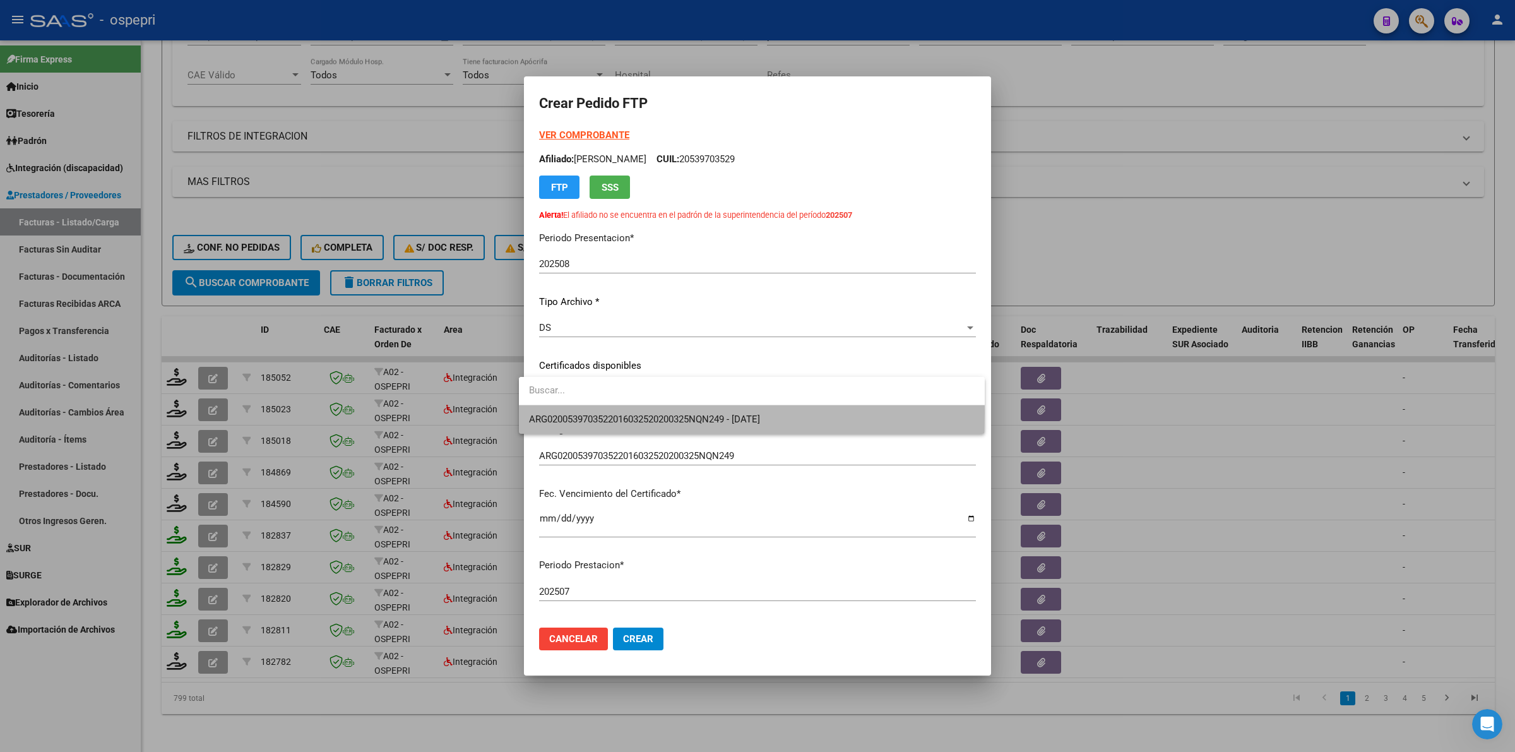
drag, startPoint x: 584, startPoint y: 412, endPoint x: 584, endPoint y: 454, distance: 42.3
click at [584, 413] on span "ARG0200539703522016032520200325NQN249 - [DATE]" at bounding box center [752, 419] width 446 height 28
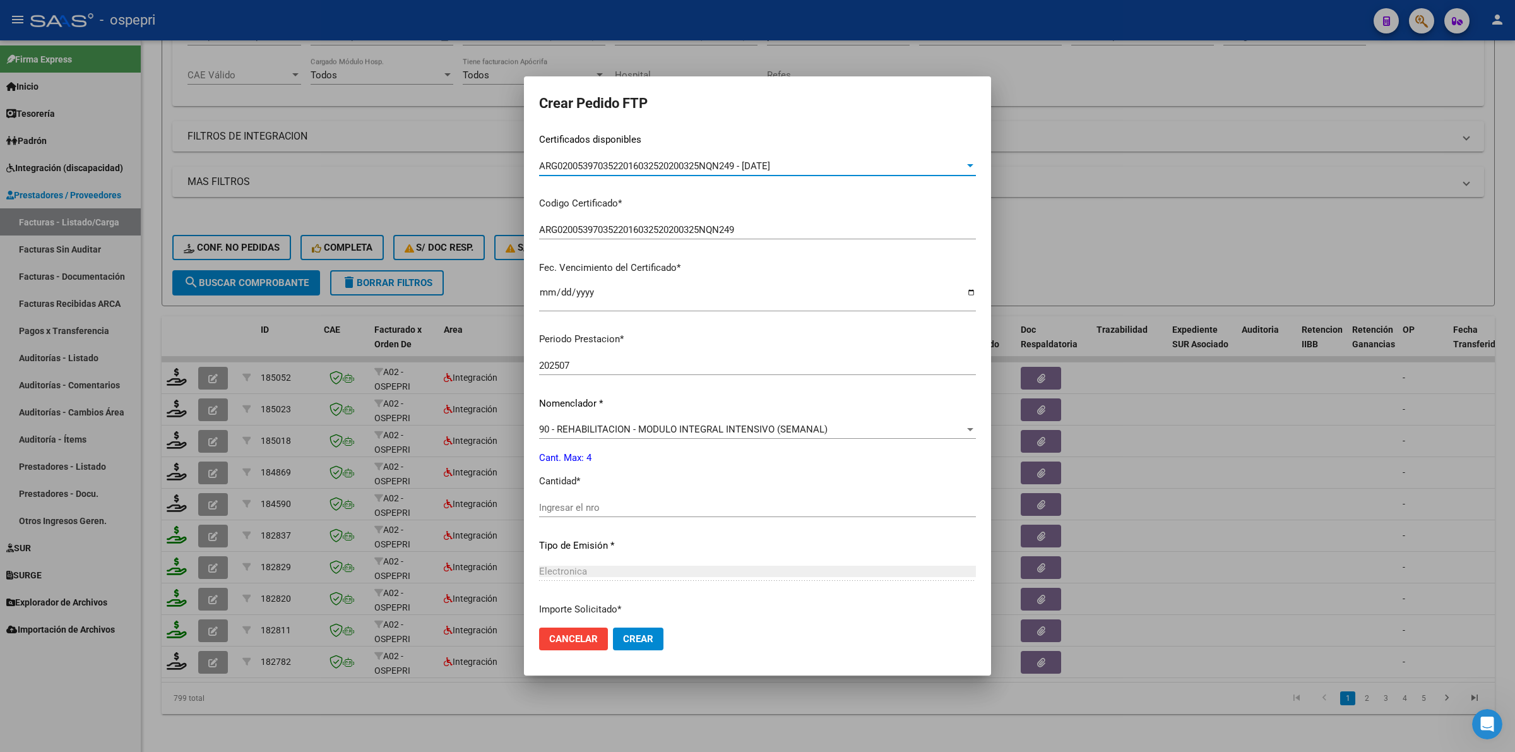
scroll to position [316, 0]
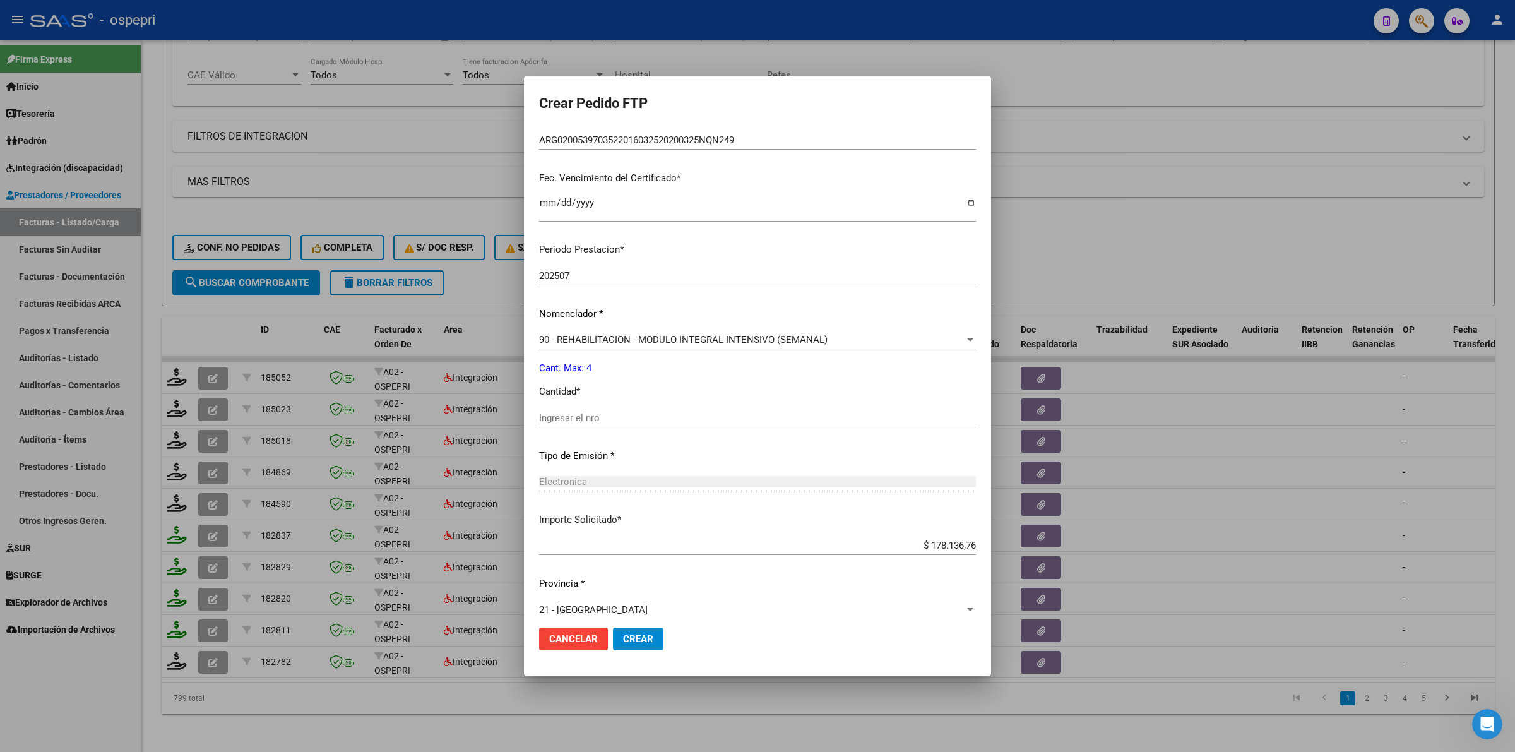
click at [567, 408] on div "Ingresar el nro" at bounding box center [757, 417] width 437 height 19
type input "4"
click at [632, 633] on span "Crear" at bounding box center [638, 638] width 30 height 11
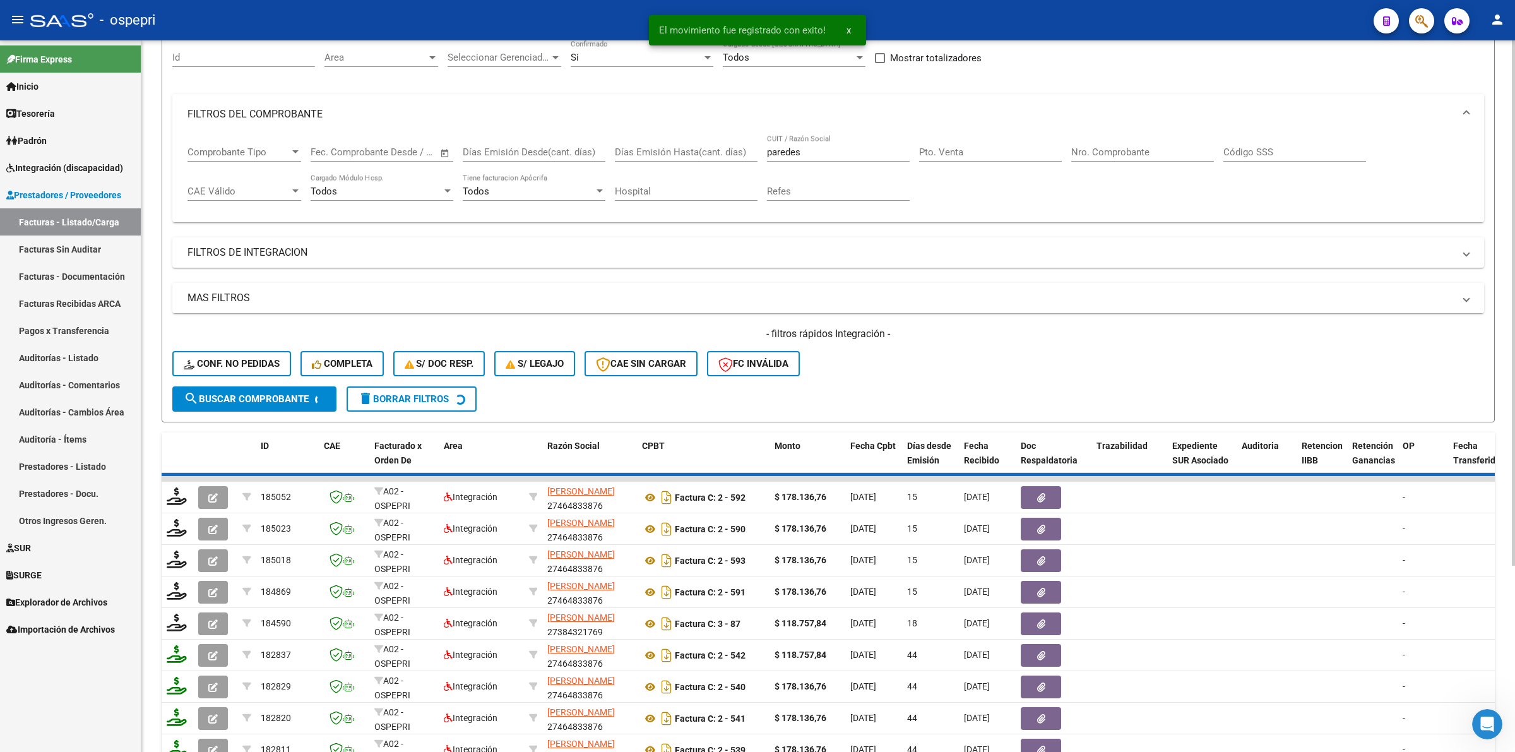
scroll to position [0, 0]
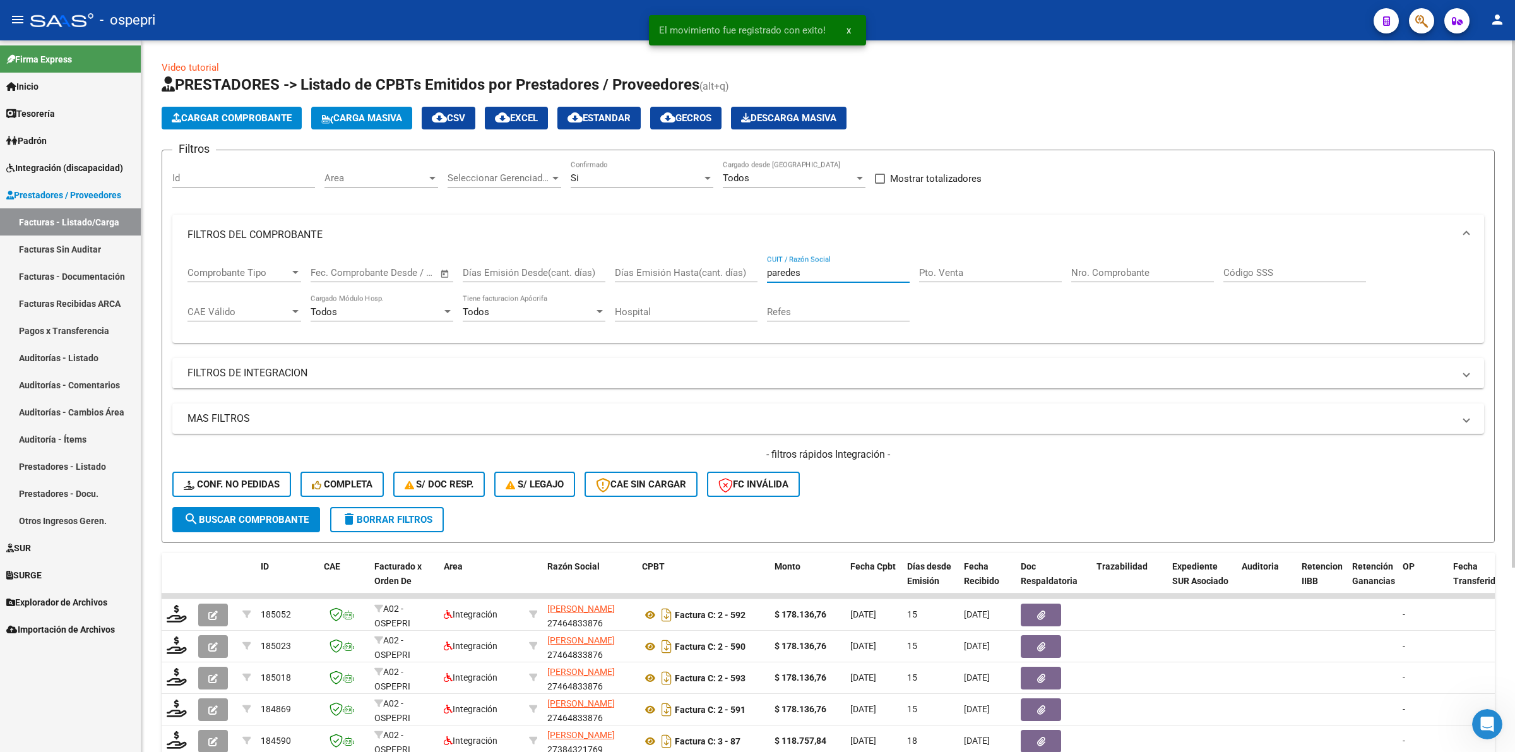
click at [661, 258] on div "Comprobante Tipo Comprobante Tipo Fecha inicio – Fecha fin Fec. Comprobante Des…" at bounding box center [827, 294] width 1281 height 78
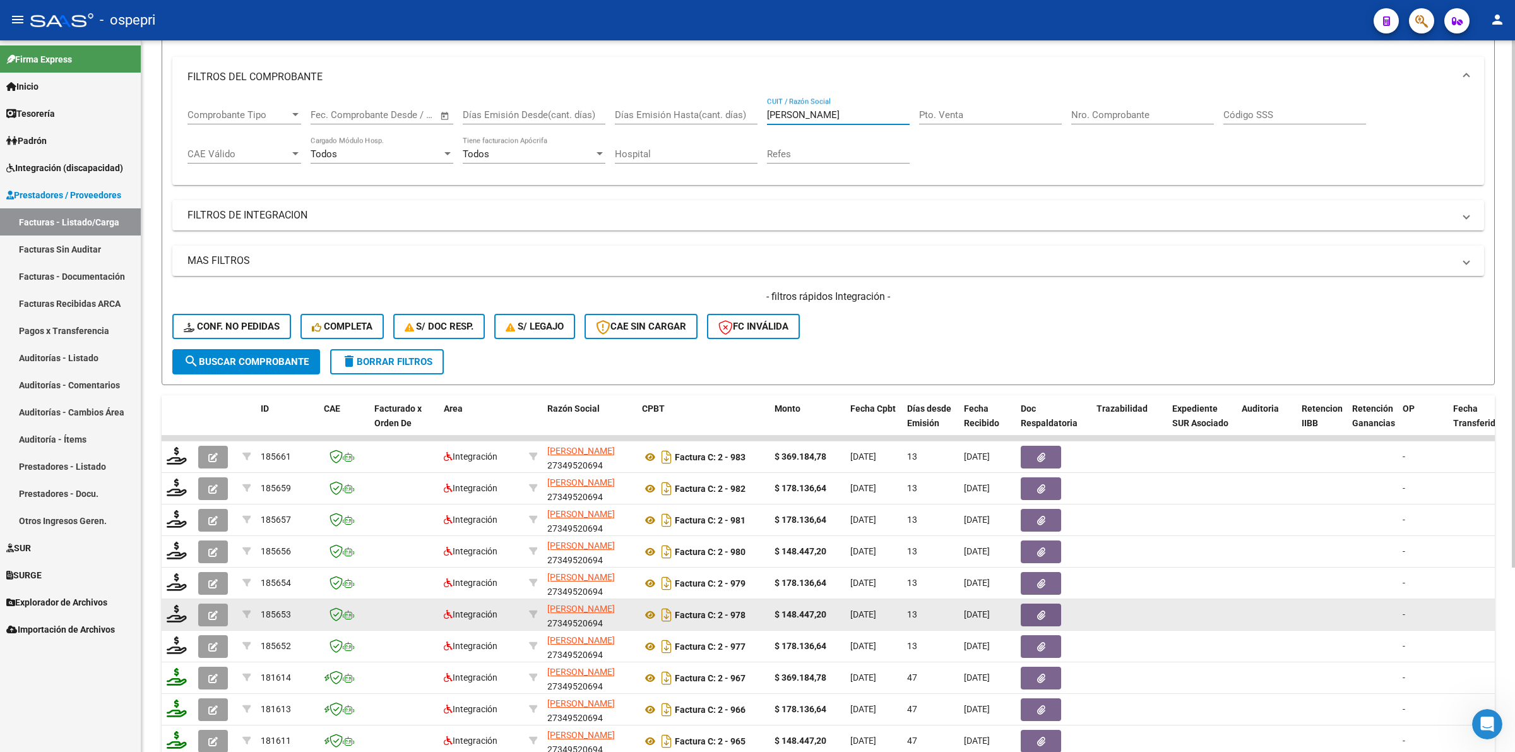
scroll to position [237, 0]
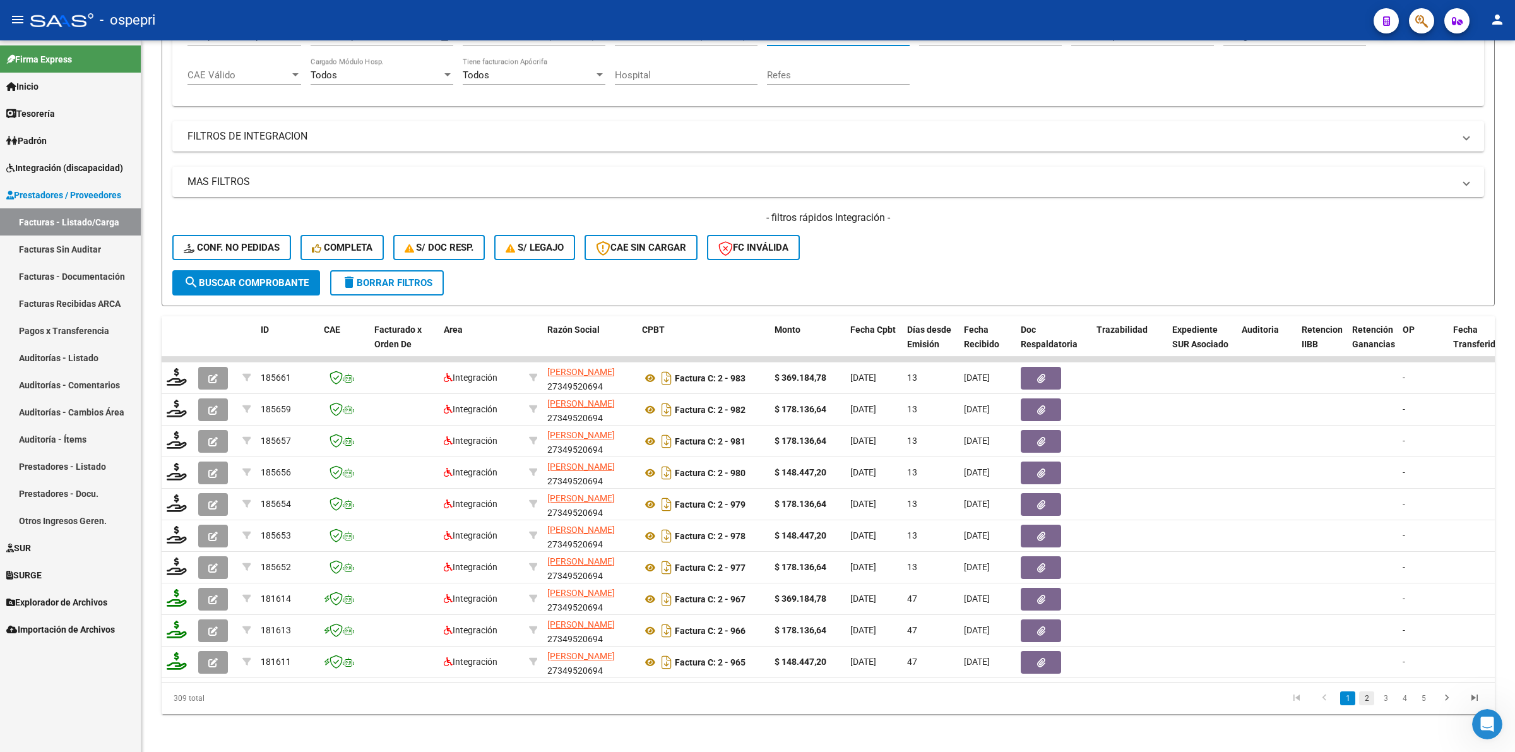
type input "[PERSON_NAME]"
click at [1364, 705] on link "2" at bounding box center [1366, 698] width 15 height 14
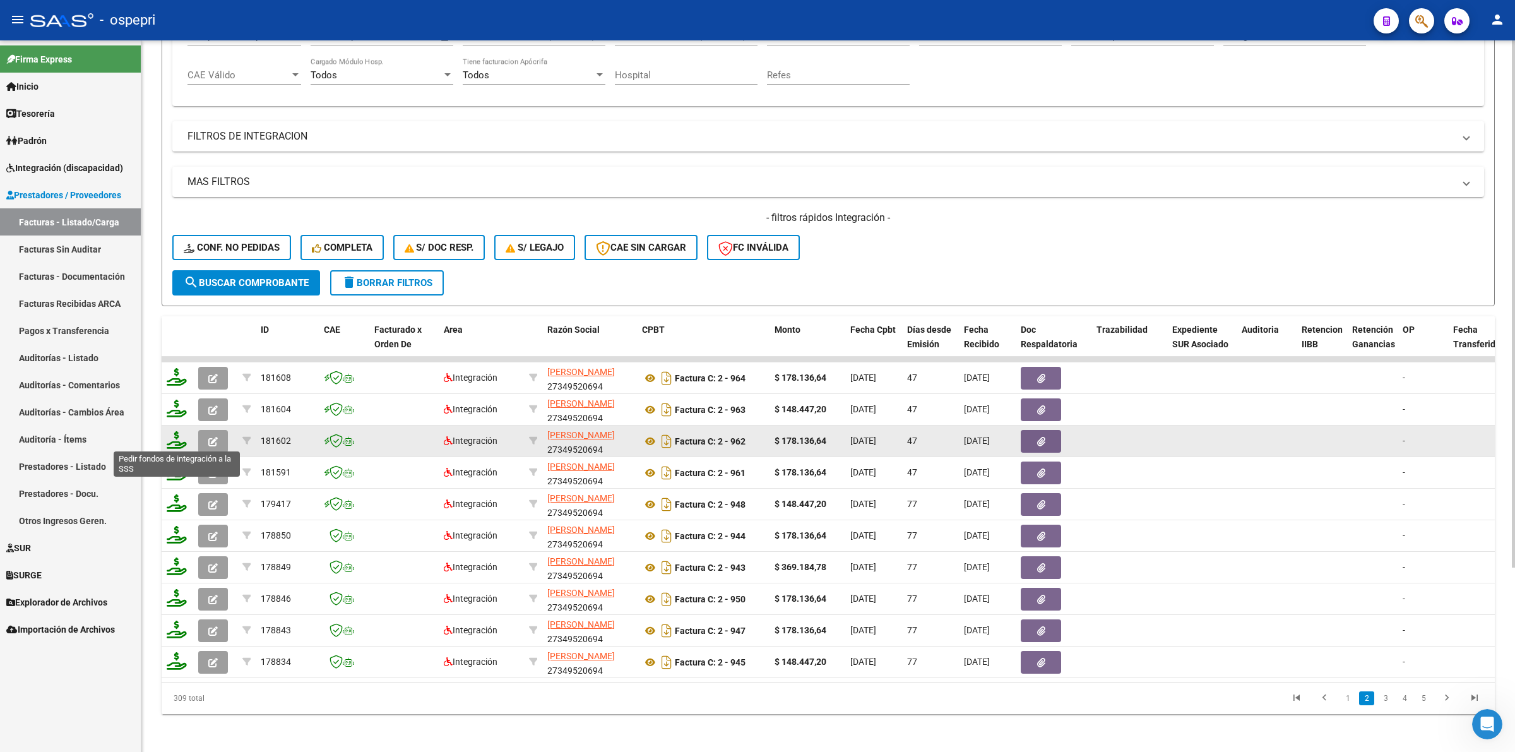
click at [175, 437] on icon at bounding box center [177, 440] width 20 height 18
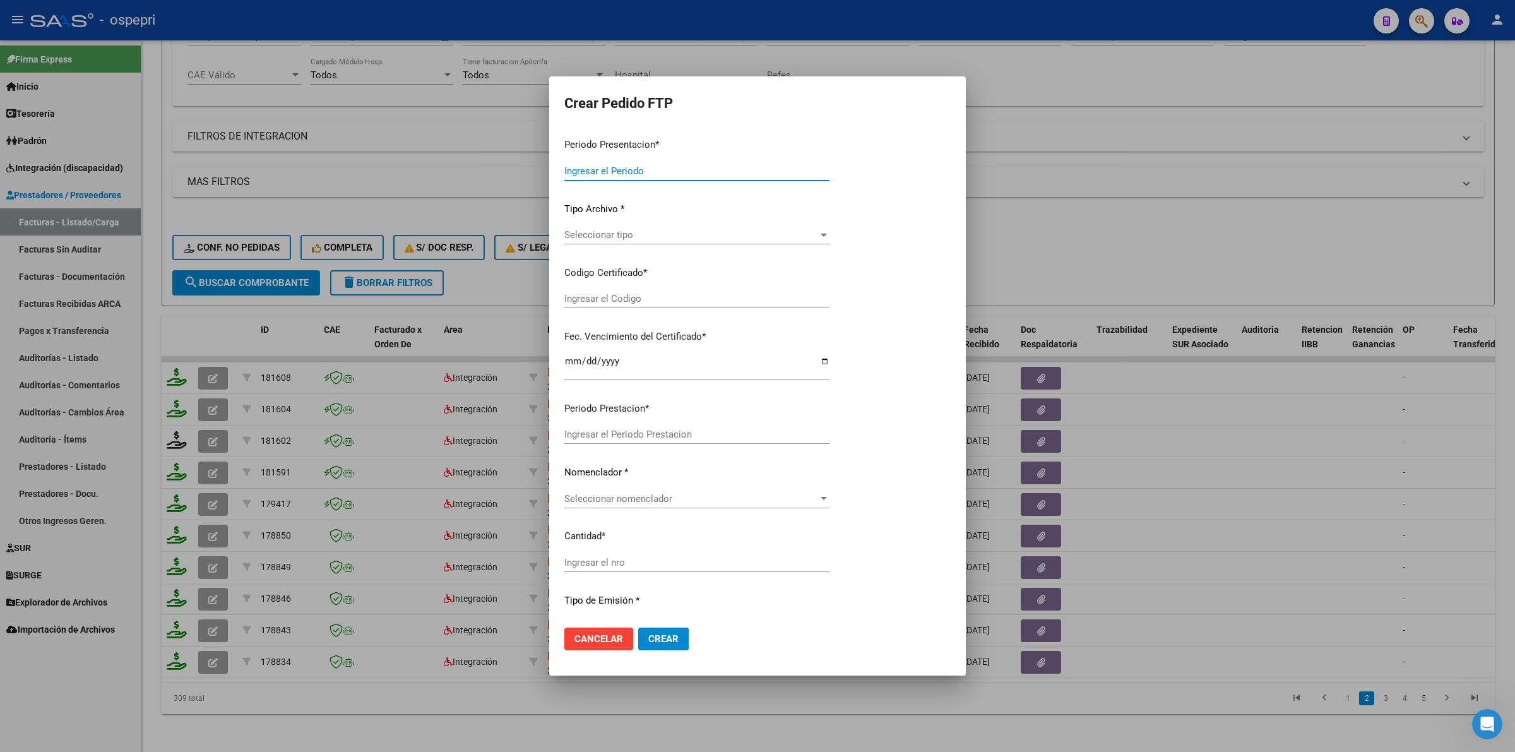
type input "202508"
type input "202507"
type input "$ 178.136,64"
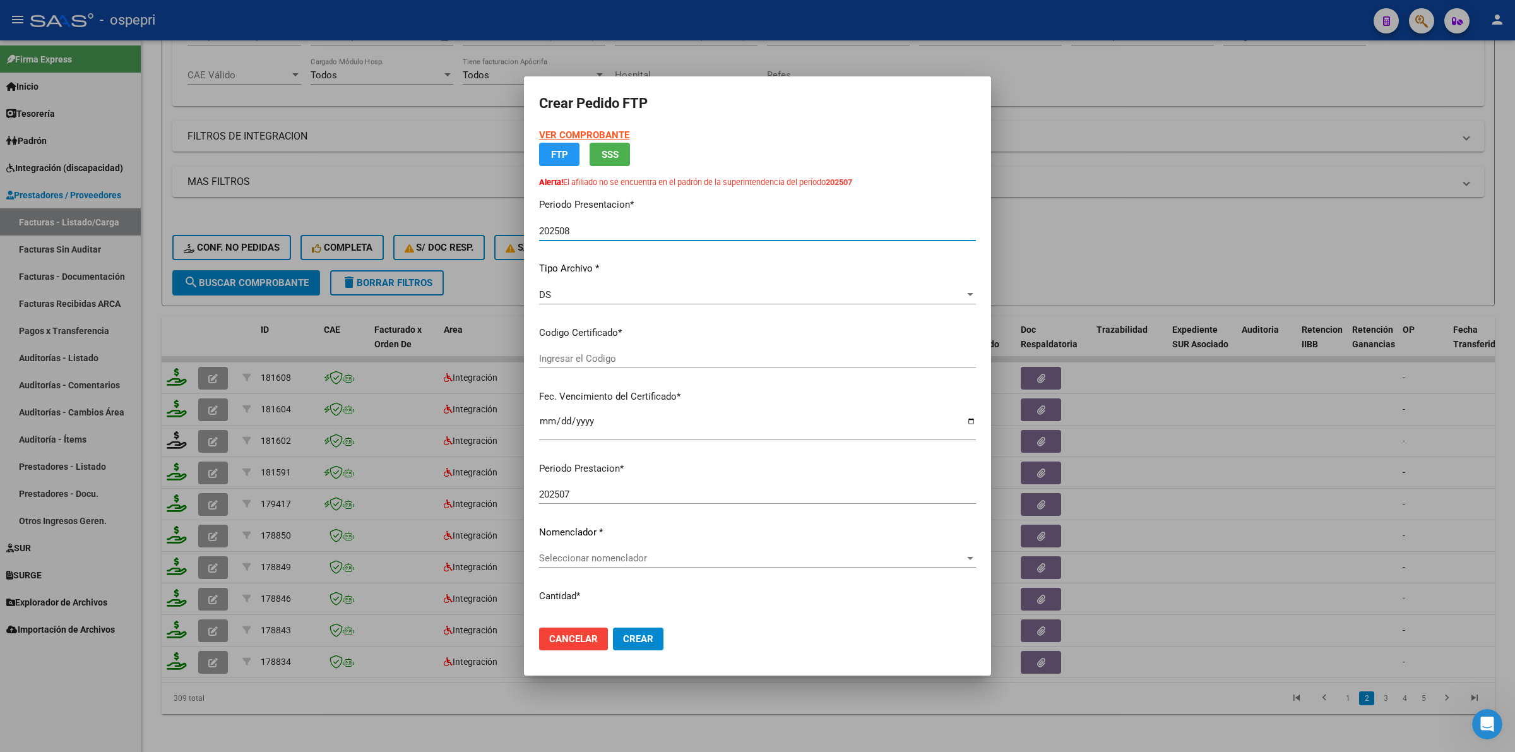
type input "2055155593-4"
type input "[DATE]"
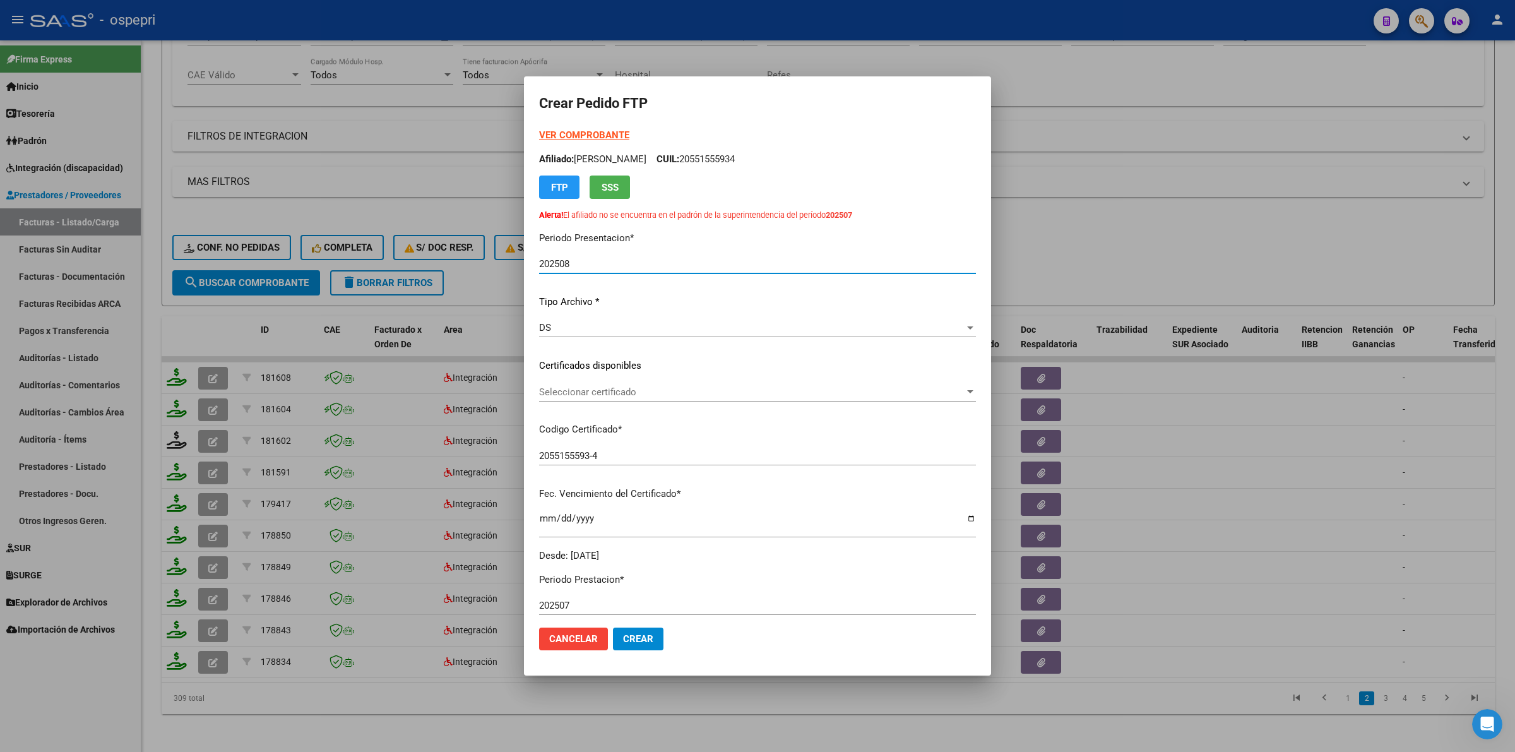
click at [566, 392] on span "Seleccionar certificado" at bounding box center [751, 391] width 425 height 11
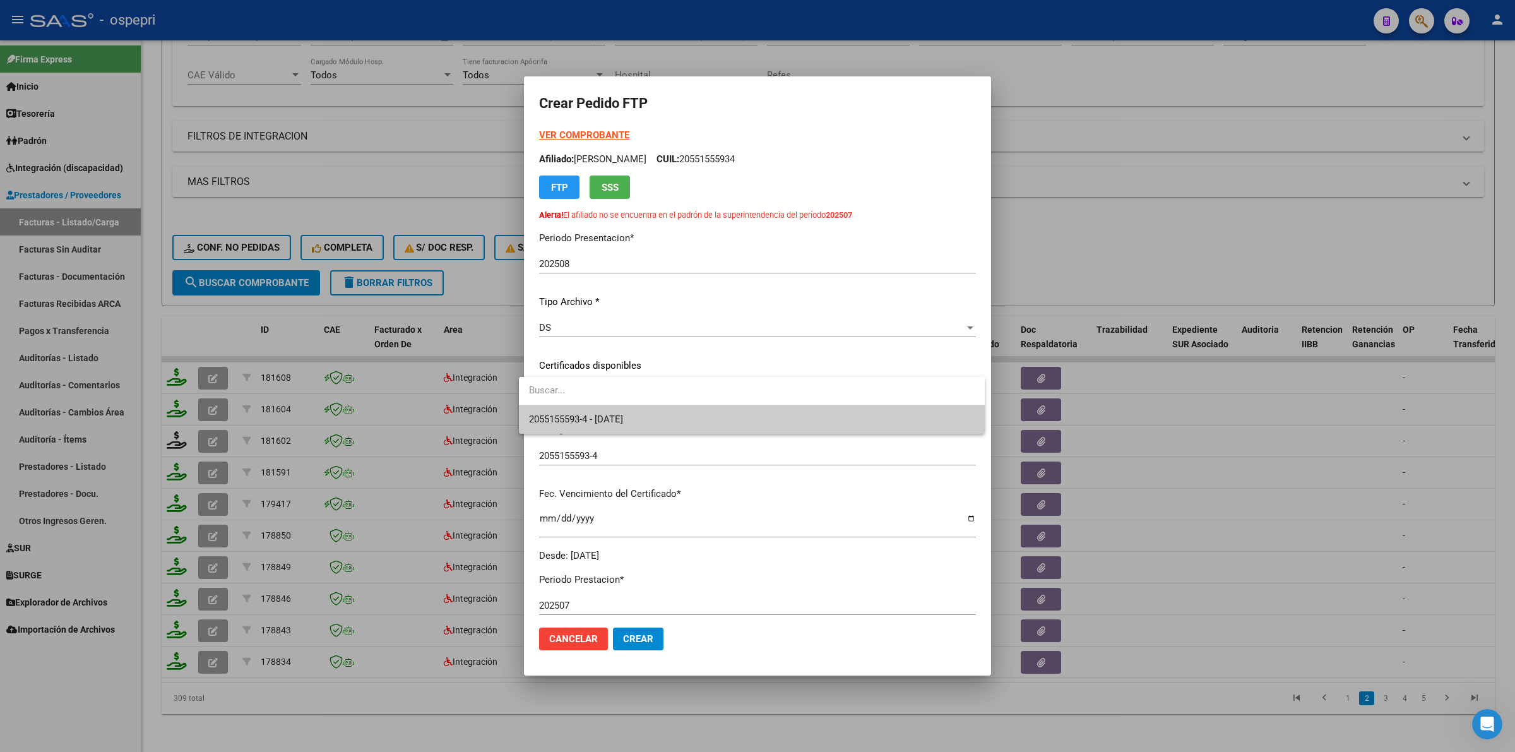
click at [585, 410] on span "2055155593-4 - [DATE]" at bounding box center [752, 419] width 446 height 28
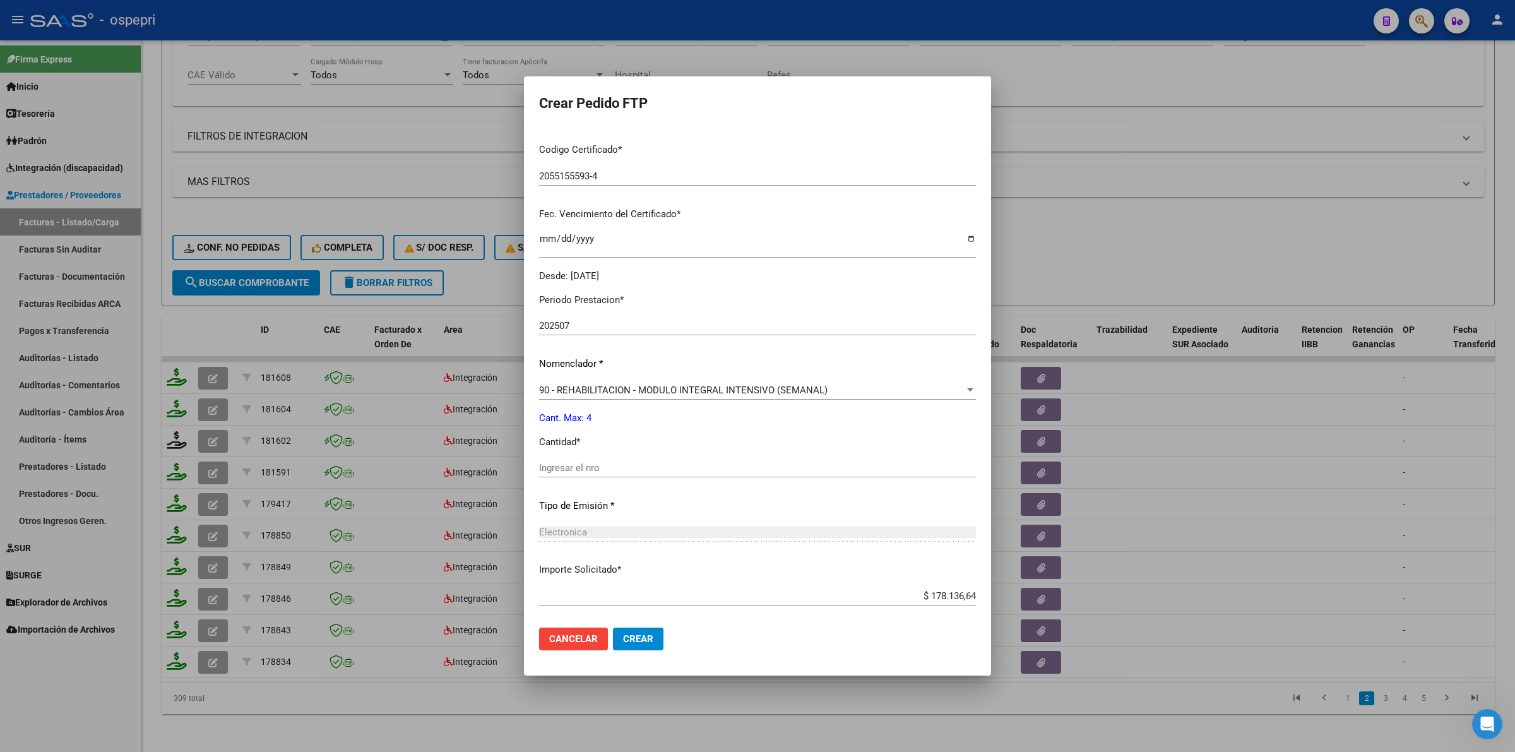
scroll to position [343, 0]
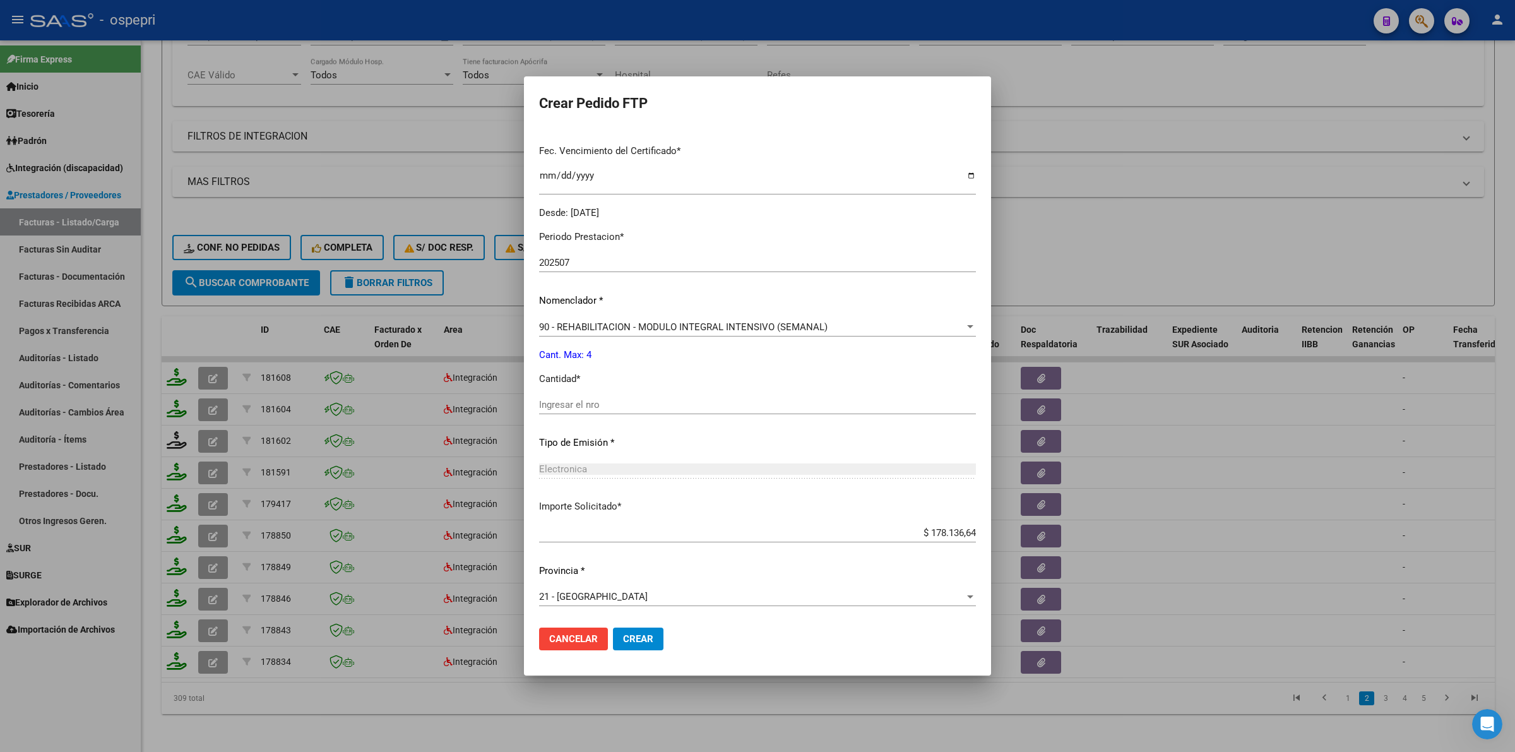
click at [581, 404] on input "Ingresar el nro" at bounding box center [757, 404] width 437 height 11
type input "4"
click at [632, 636] on span "Crear" at bounding box center [638, 638] width 30 height 11
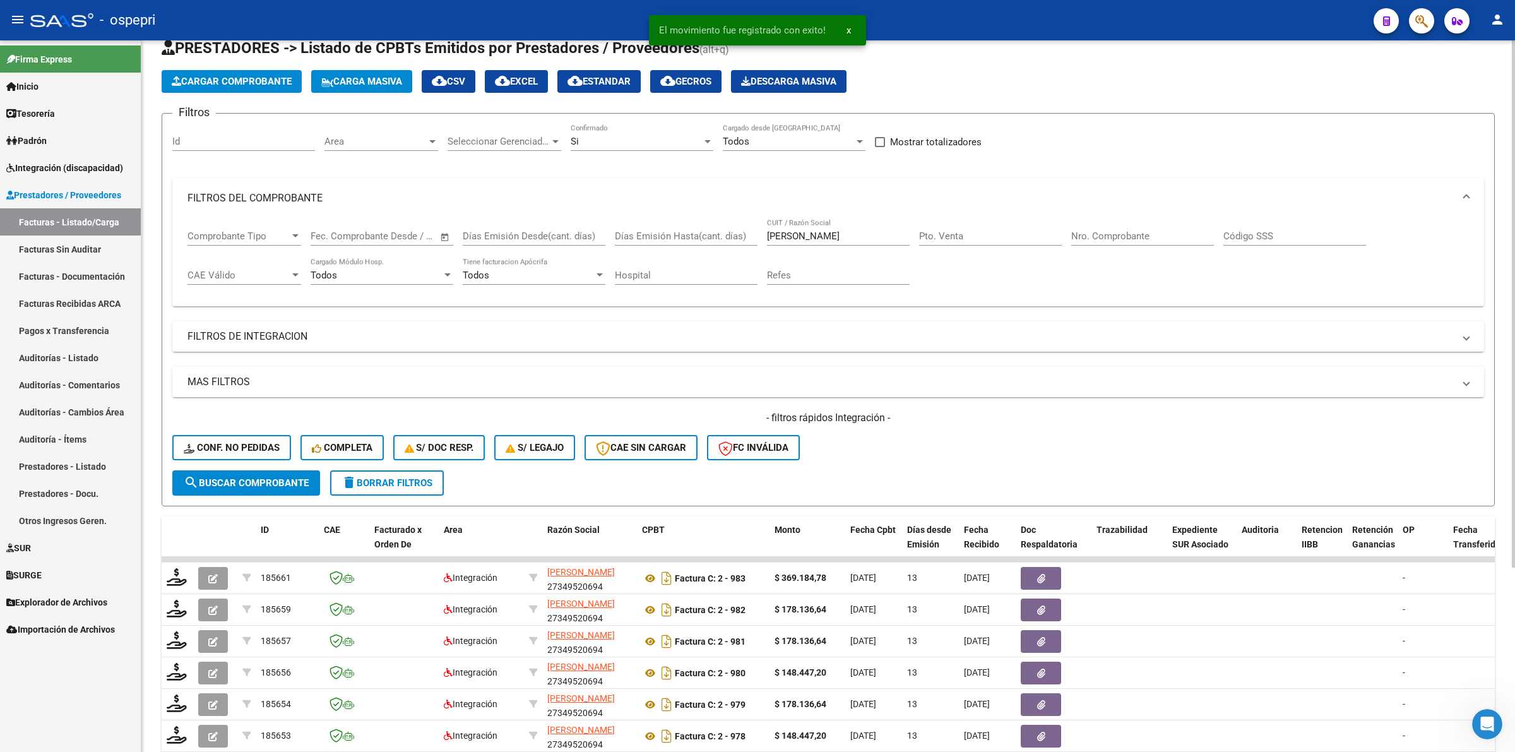
scroll to position [0, 0]
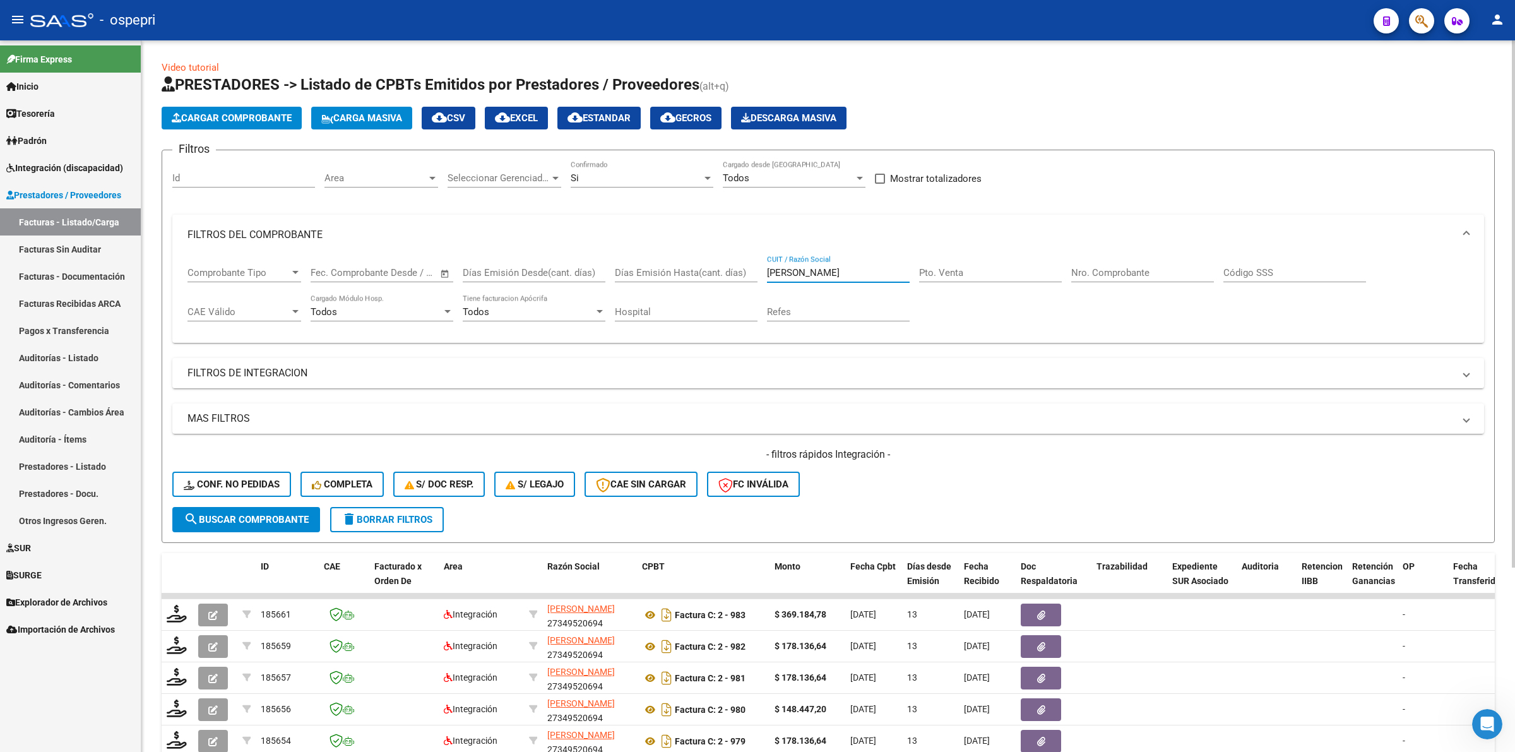
click at [704, 268] on div "Comprobante Tipo Comprobante Tipo Fecha inicio – Fecha fin Fec. Comprobante Des…" at bounding box center [827, 294] width 1281 height 78
type input "albornoz"
click at [247, 516] on span "search Buscar Comprobante" at bounding box center [246, 519] width 125 height 11
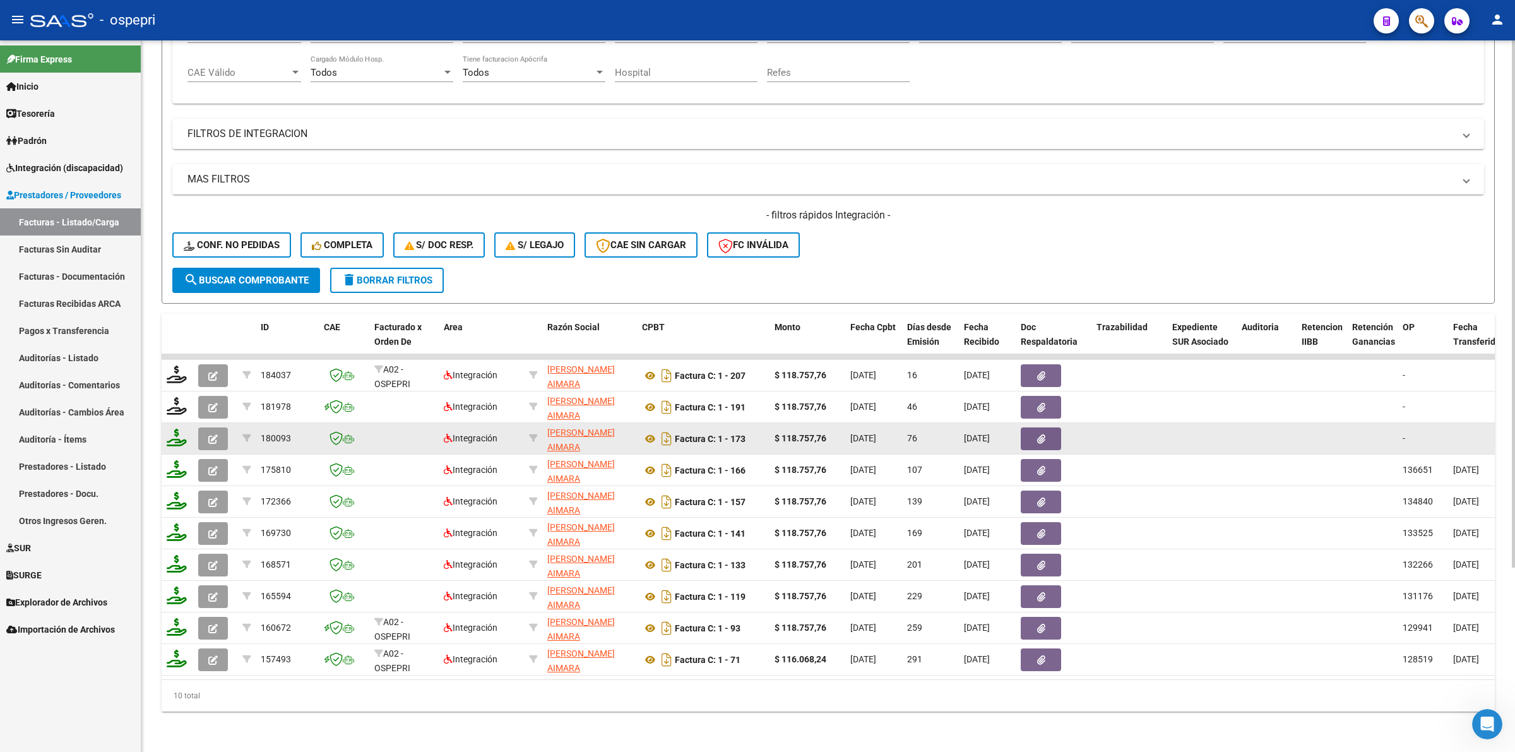
scroll to position [248, 0]
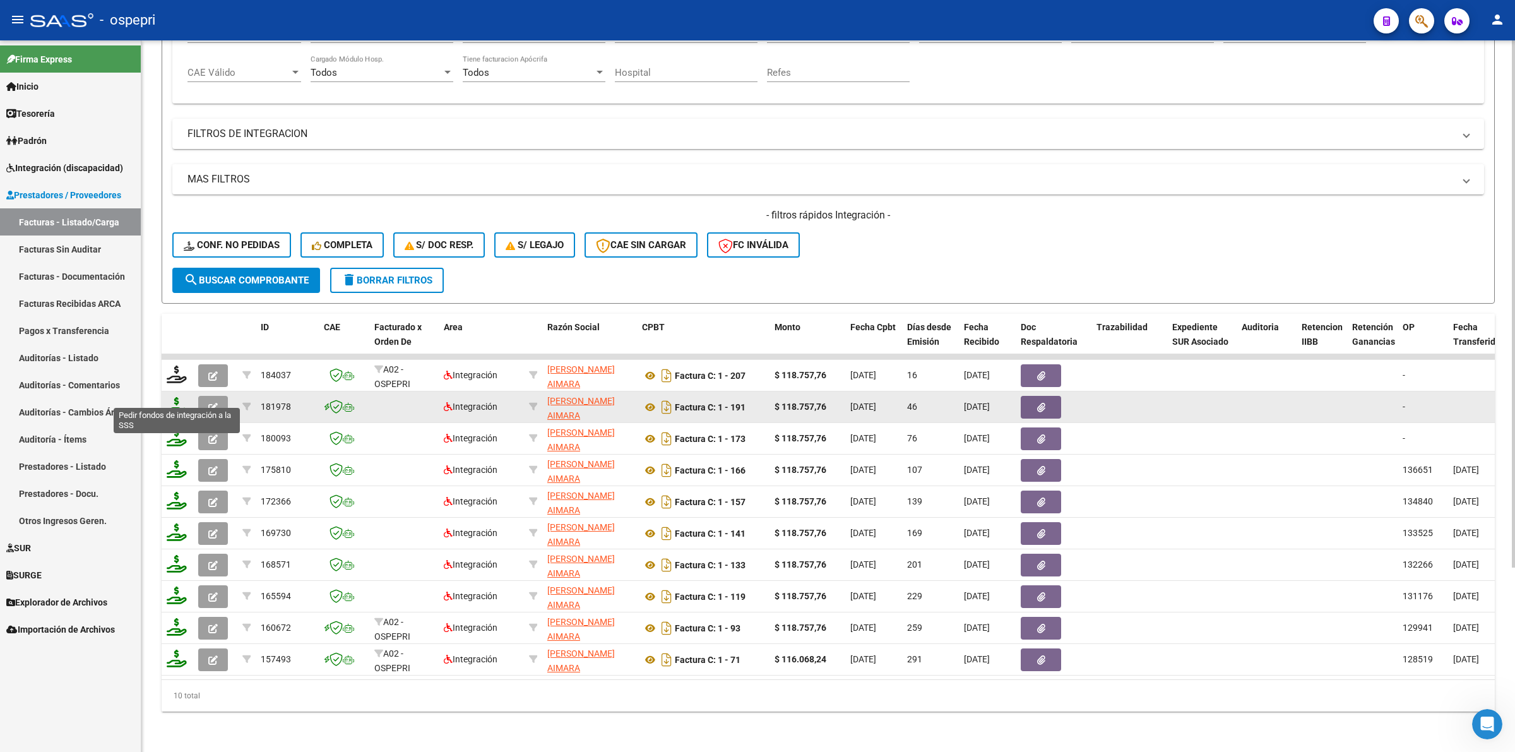
click at [171, 397] on icon at bounding box center [177, 406] width 20 height 18
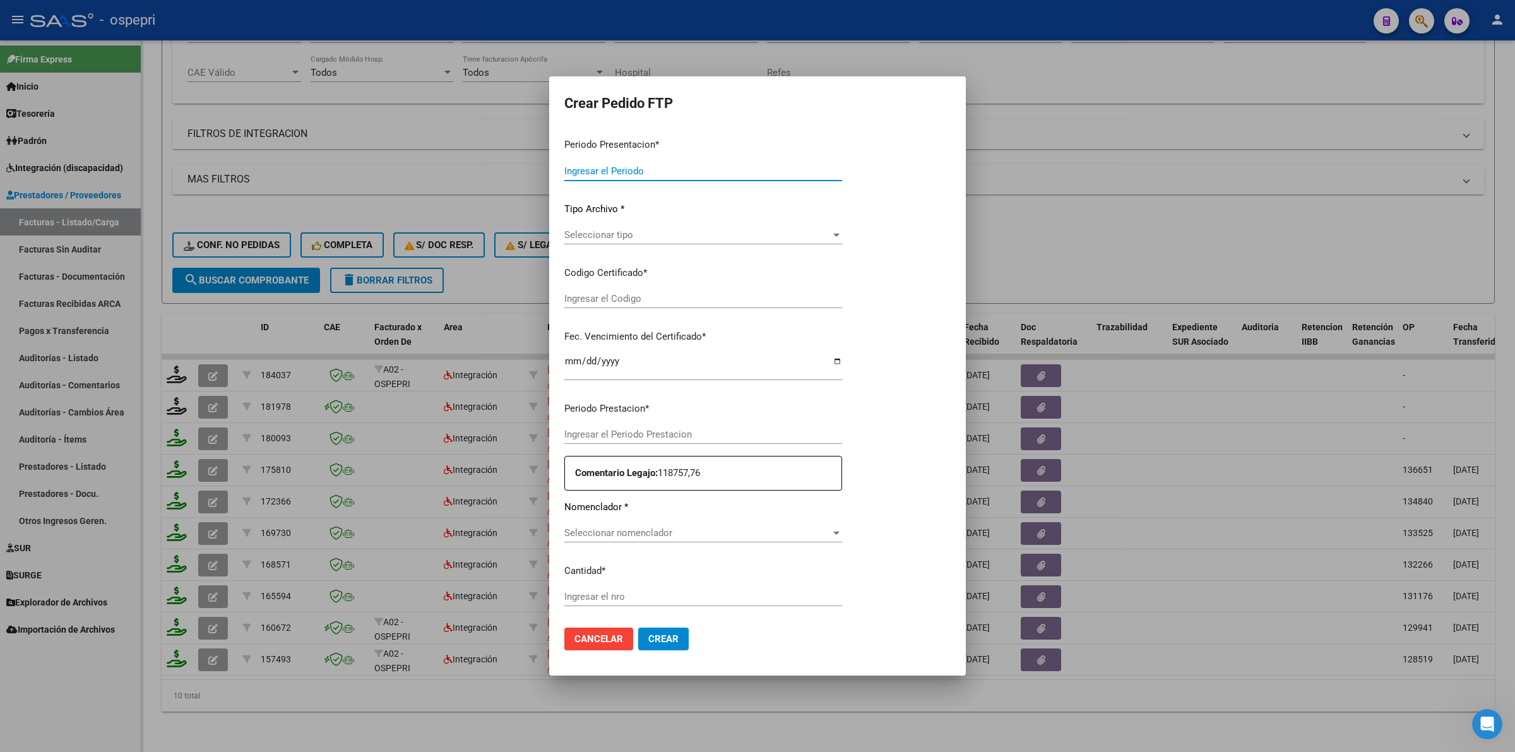
type input "202508"
type input "202507"
type input "$ 118.757,76"
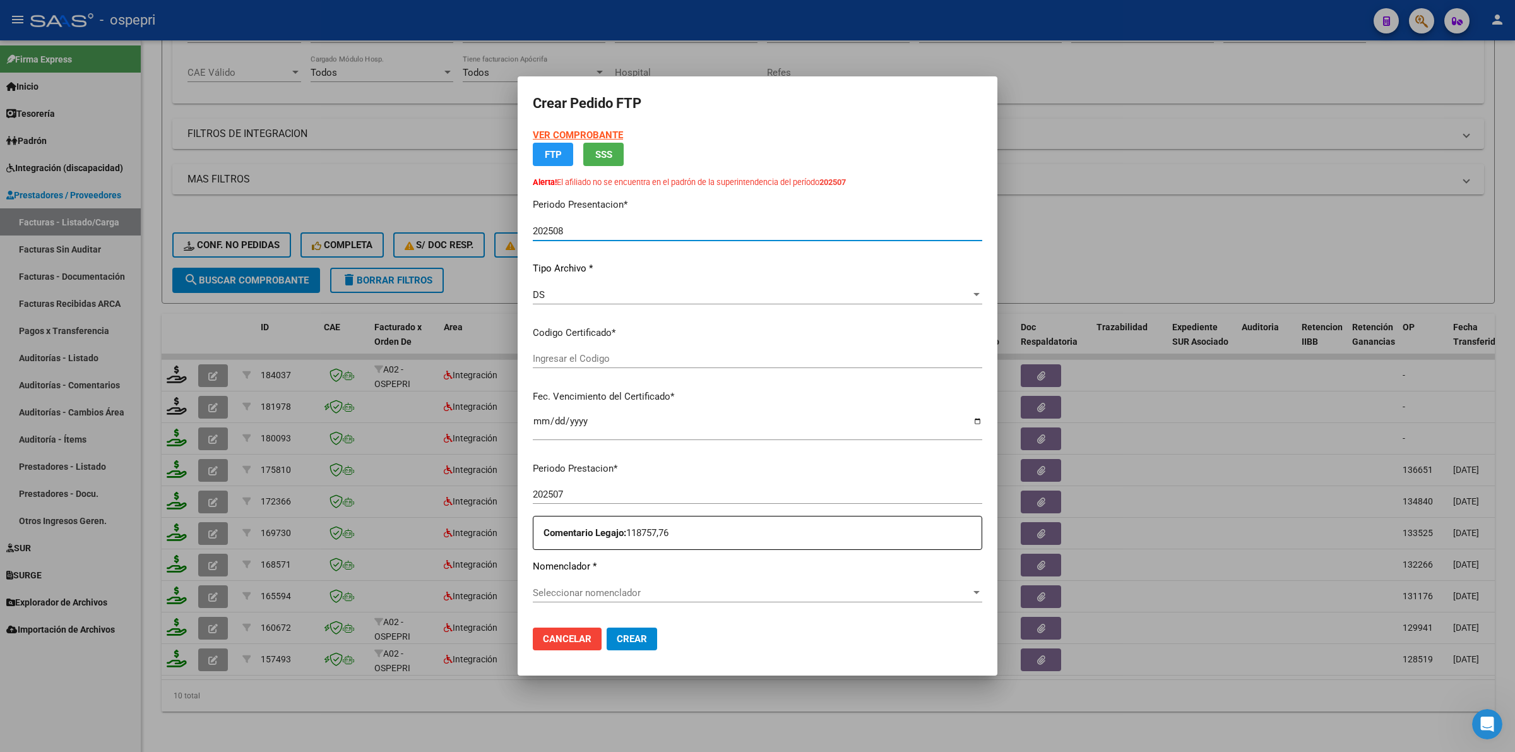
type input "2055155593-4"
type input "[DATE]"
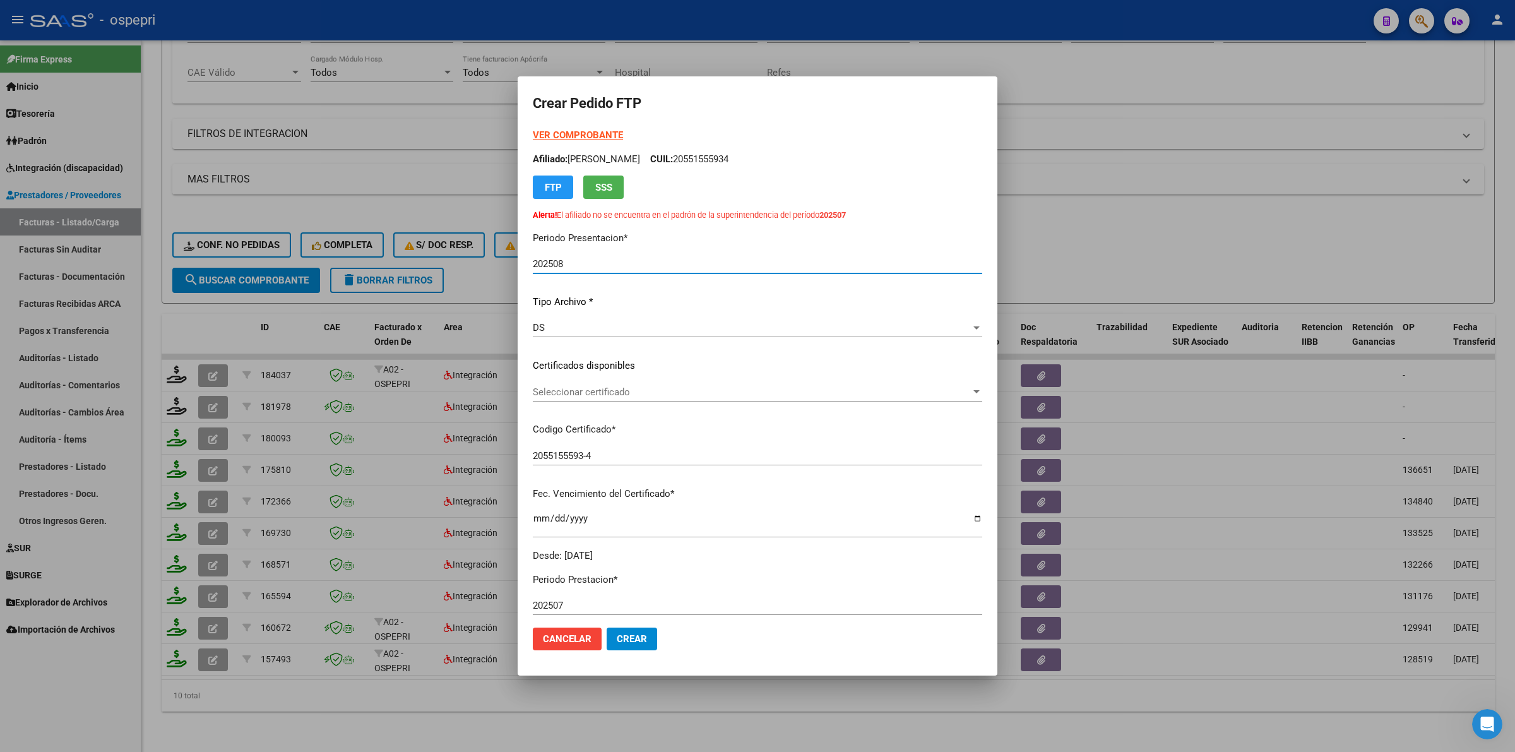
drag, startPoint x: 600, startPoint y: 355, endPoint x: 600, endPoint y: 374, distance: 18.9
click at [600, 357] on div "VER COMPROBANTE ARCA Padrón Afiliado: MORA [PERSON_NAME]: 20551555934 FTP SSS A…" at bounding box center [757, 345] width 449 height 434
click at [594, 393] on span "Seleccionar certificado" at bounding box center [752, 391] width 438 height 11
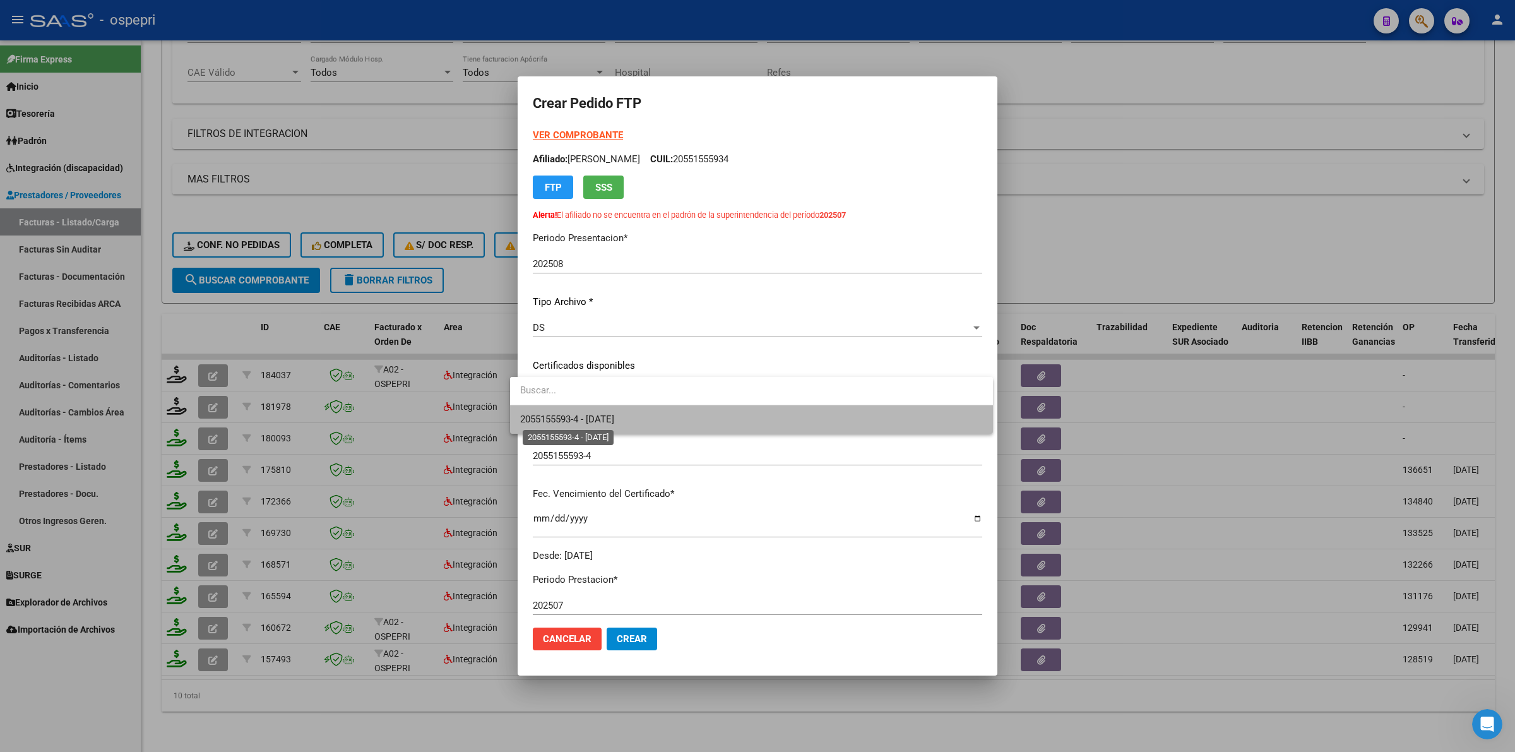
click at [603, 415] on span "2055155593-4 - [DATE]" at bounding box center [567, 418] width 94 height 11
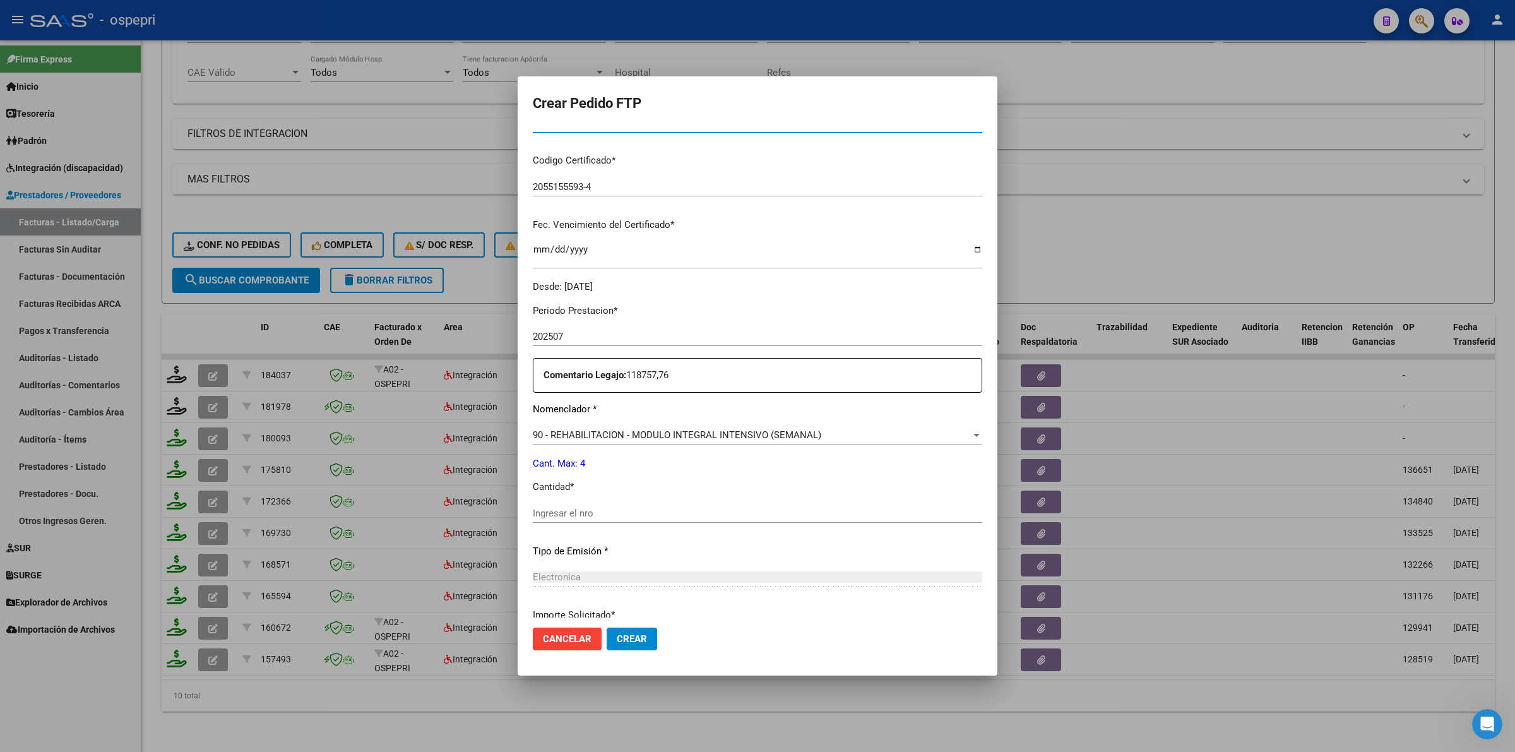
scroll to position [316, 0]
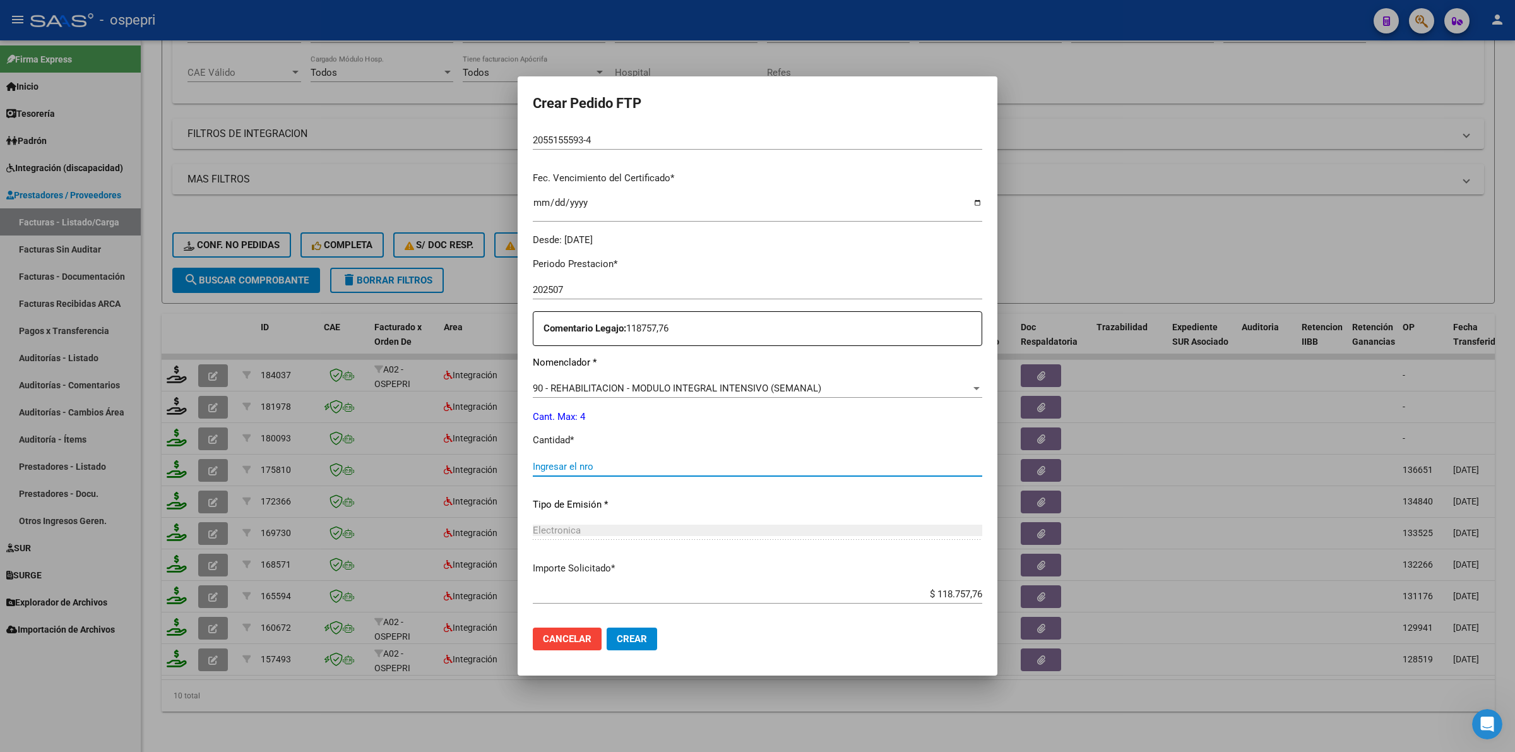
click at [562, 462] on input "Ingresar el nro" at bounding box center [757, 466] width 449 height 11
type input "4"
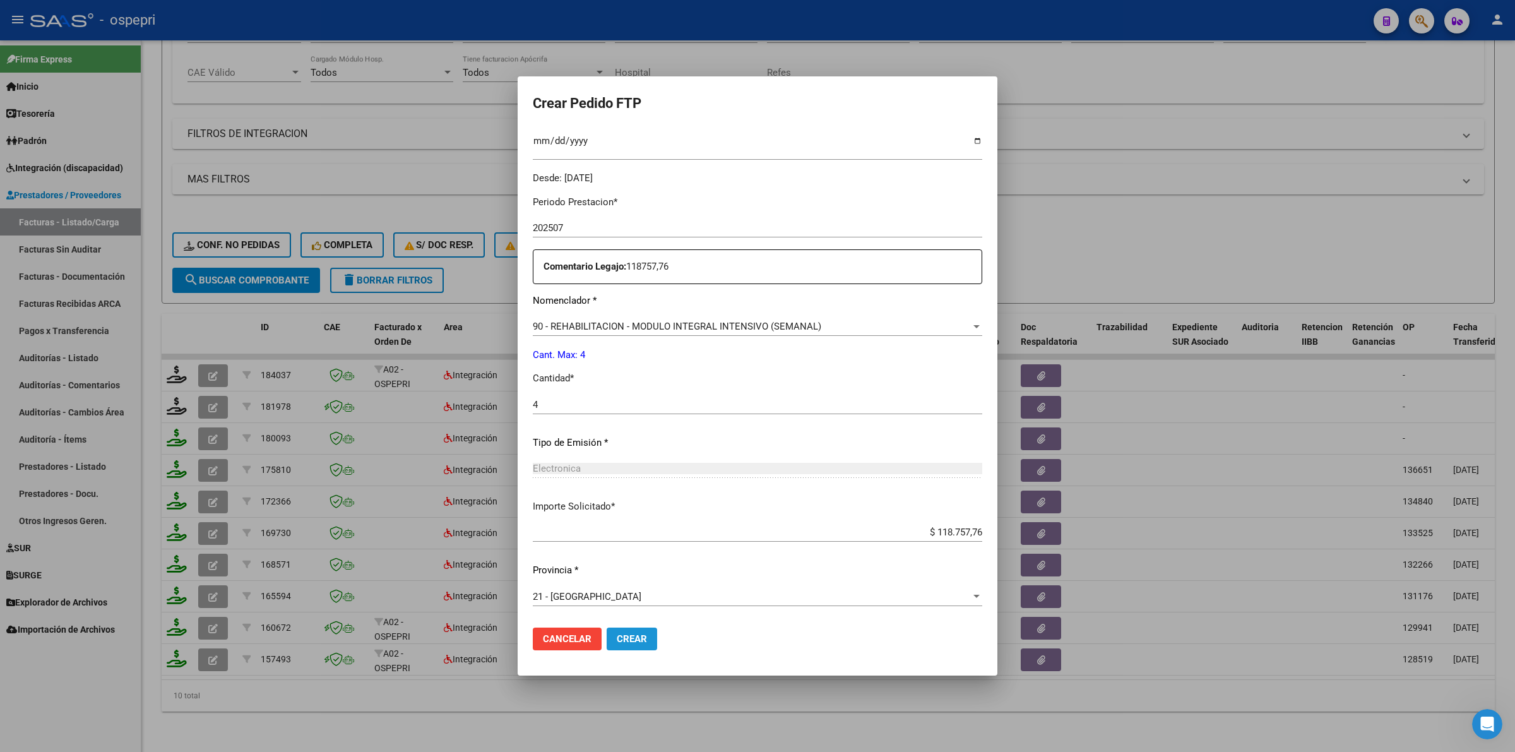
click at [625, 634] on span "Crear" at bounding box center [632, 638] width 30 height 11
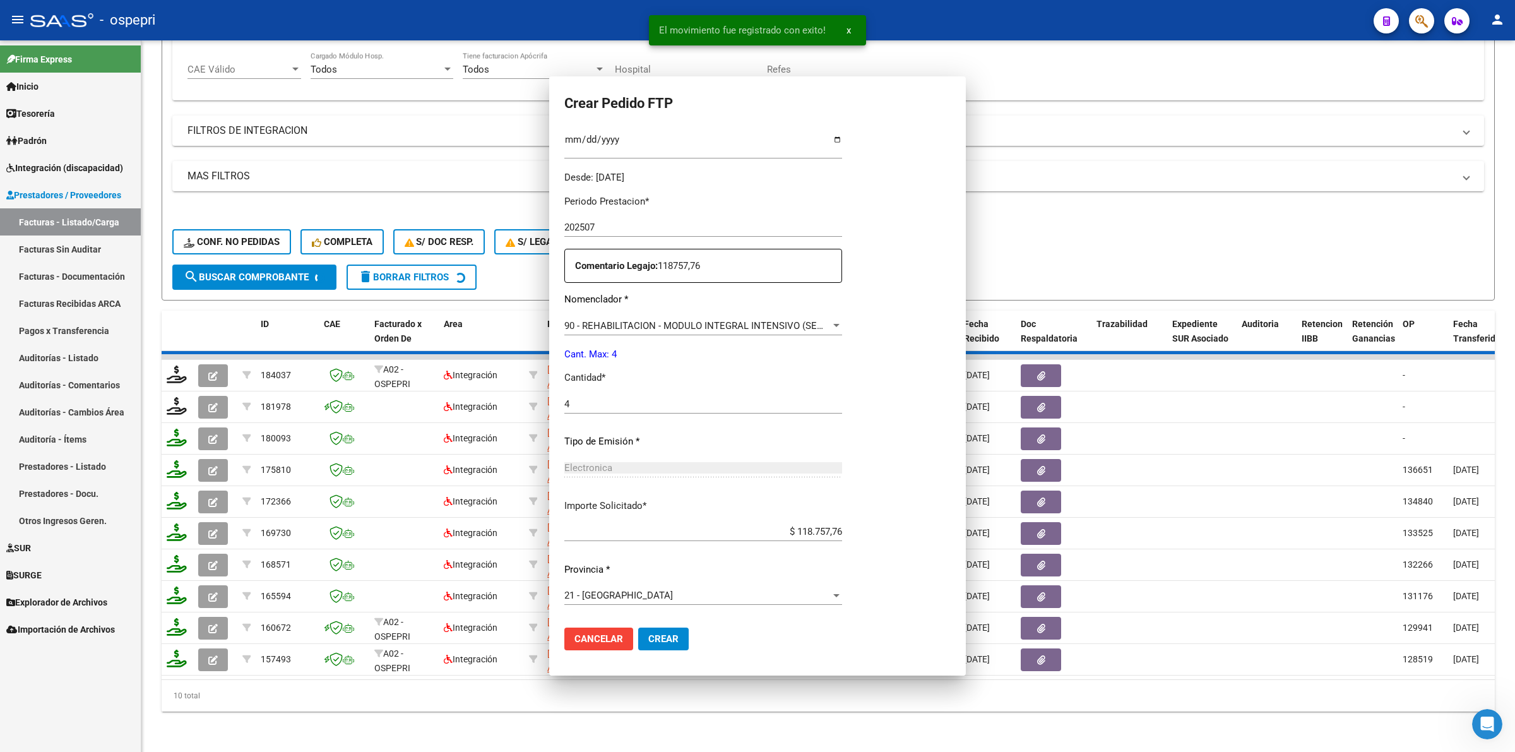
scroll to position [285, 0]
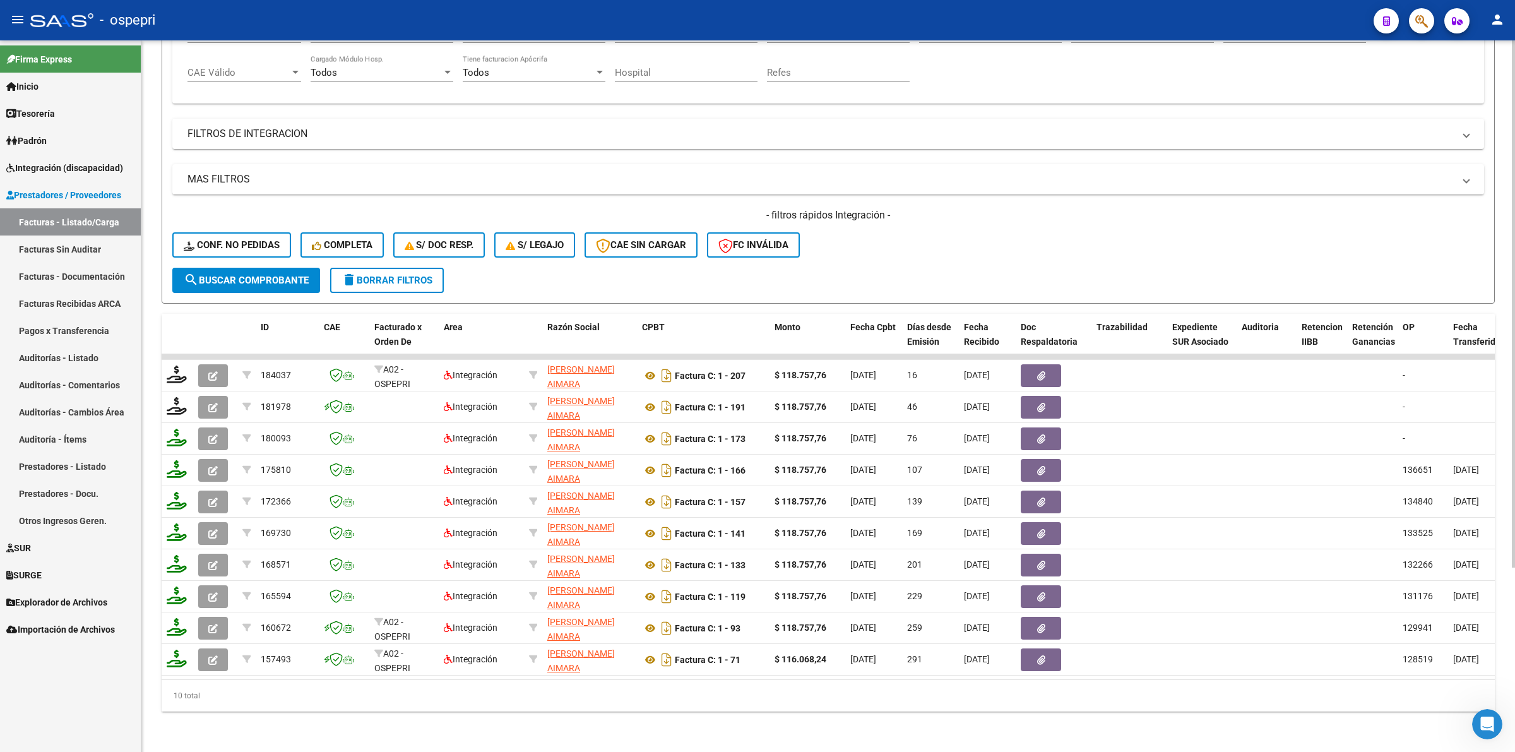
click at [368, 268] on button "delete Borrar Filtros" at bounding box center [387, 280] width 114 height 25
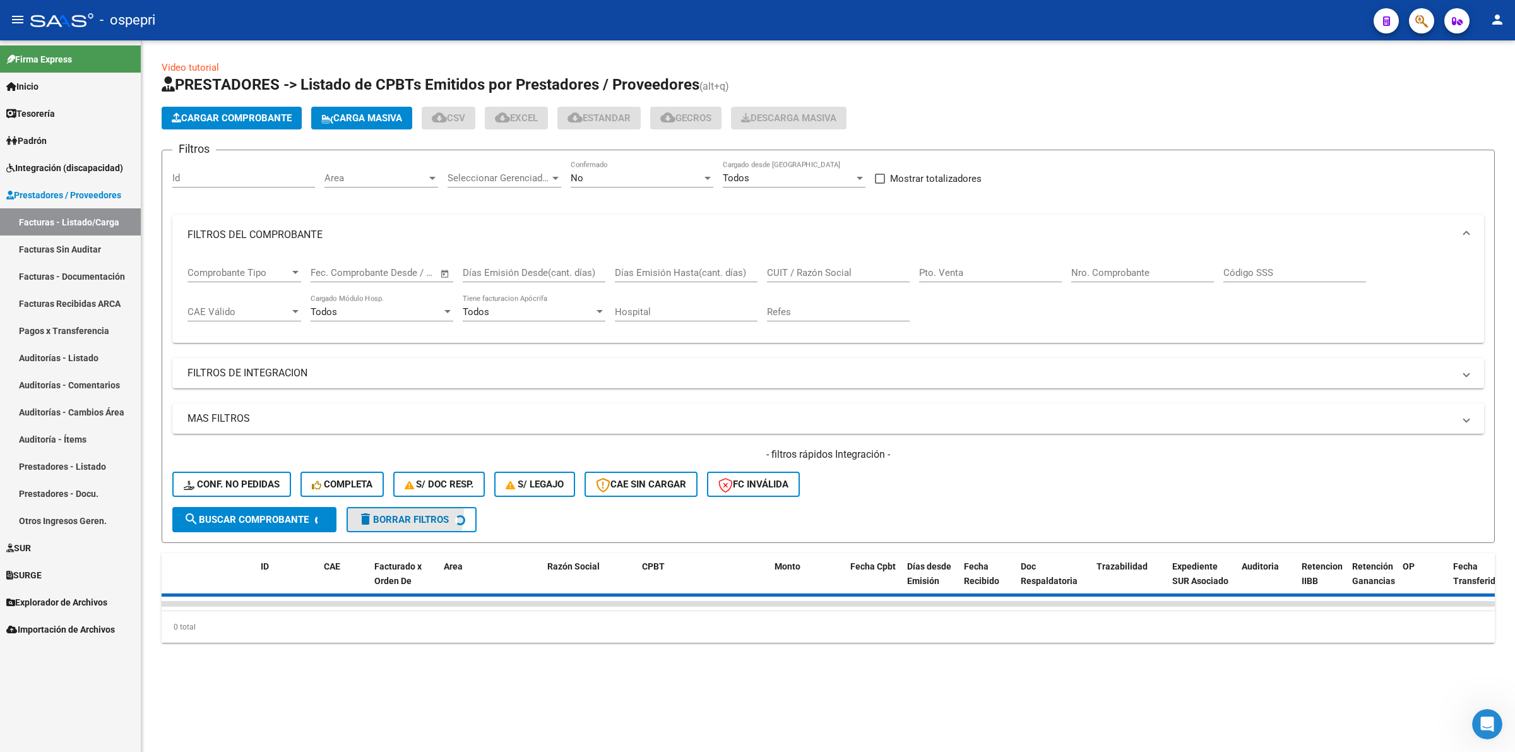
scroll to position [0, 0]
click at [93, 171] on span "Integración (discapacidad)" at bounding box center [64, 168] width 117 height 14
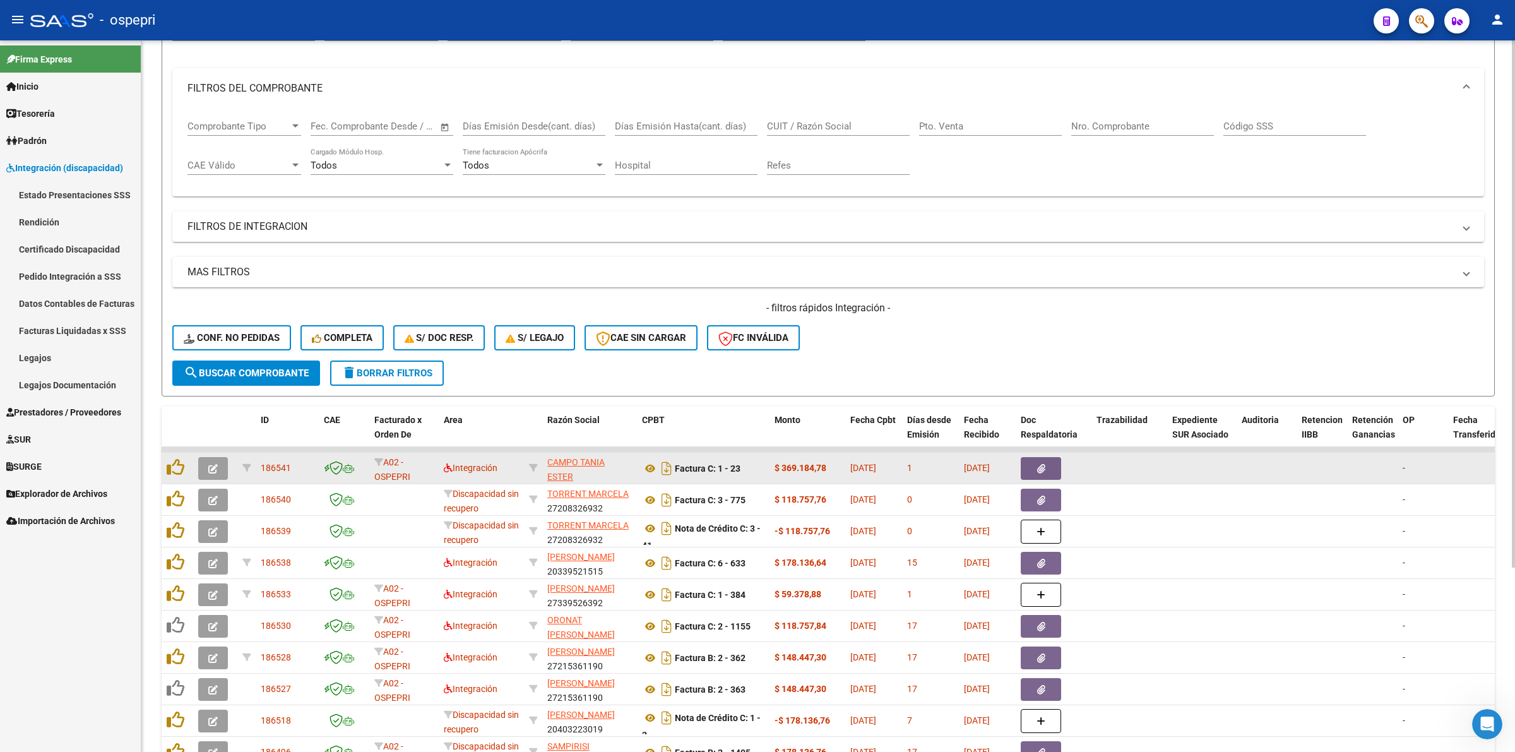
scroll to position [237, 0]
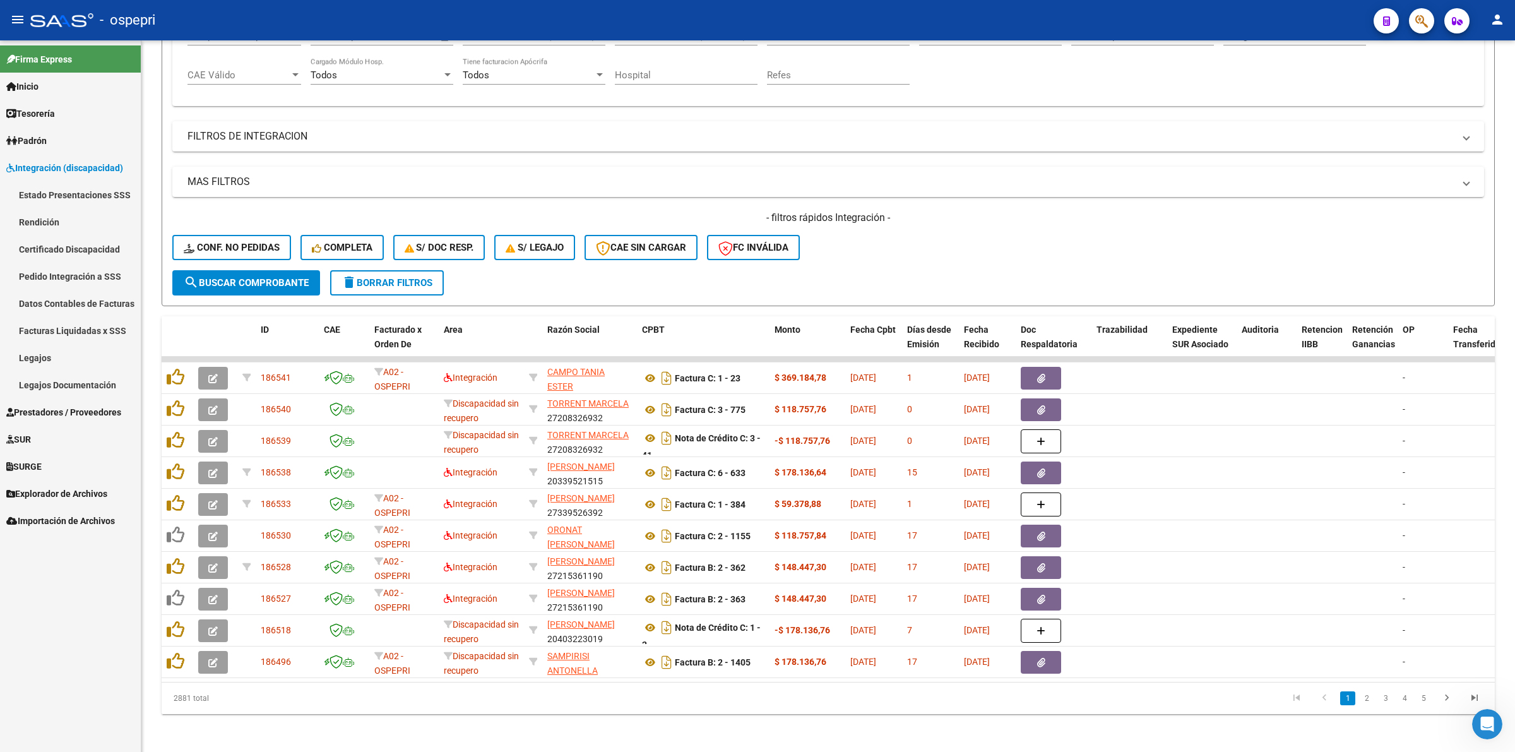
click at [38, 270] on link "Pedido Integración a SSS" at bounding box center [70, 276] width 141 height 27
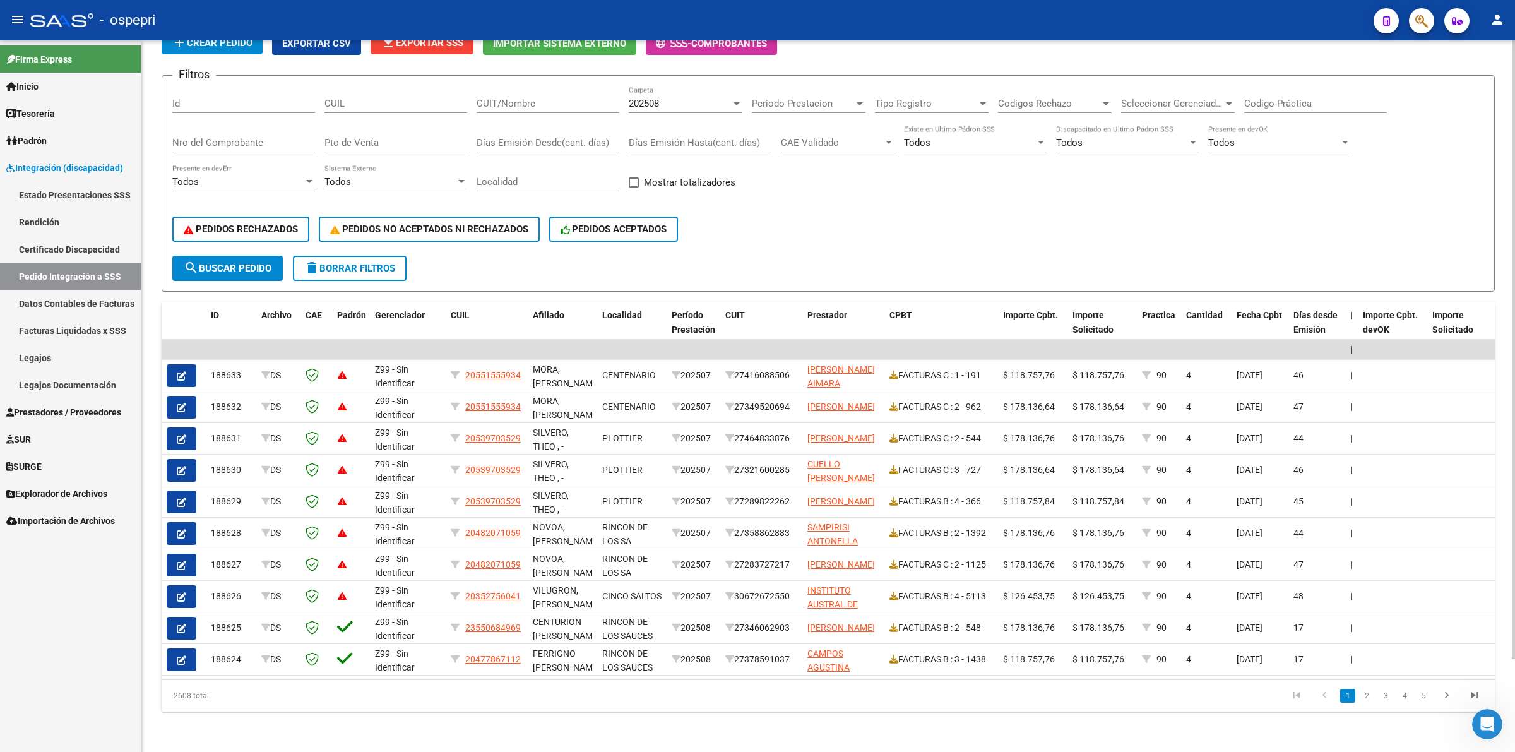
scroll to position [106, 0]
click at [44, 409] on span "Prestadores / Proveedores" at bounding box center [63, 412] width 115 height 14
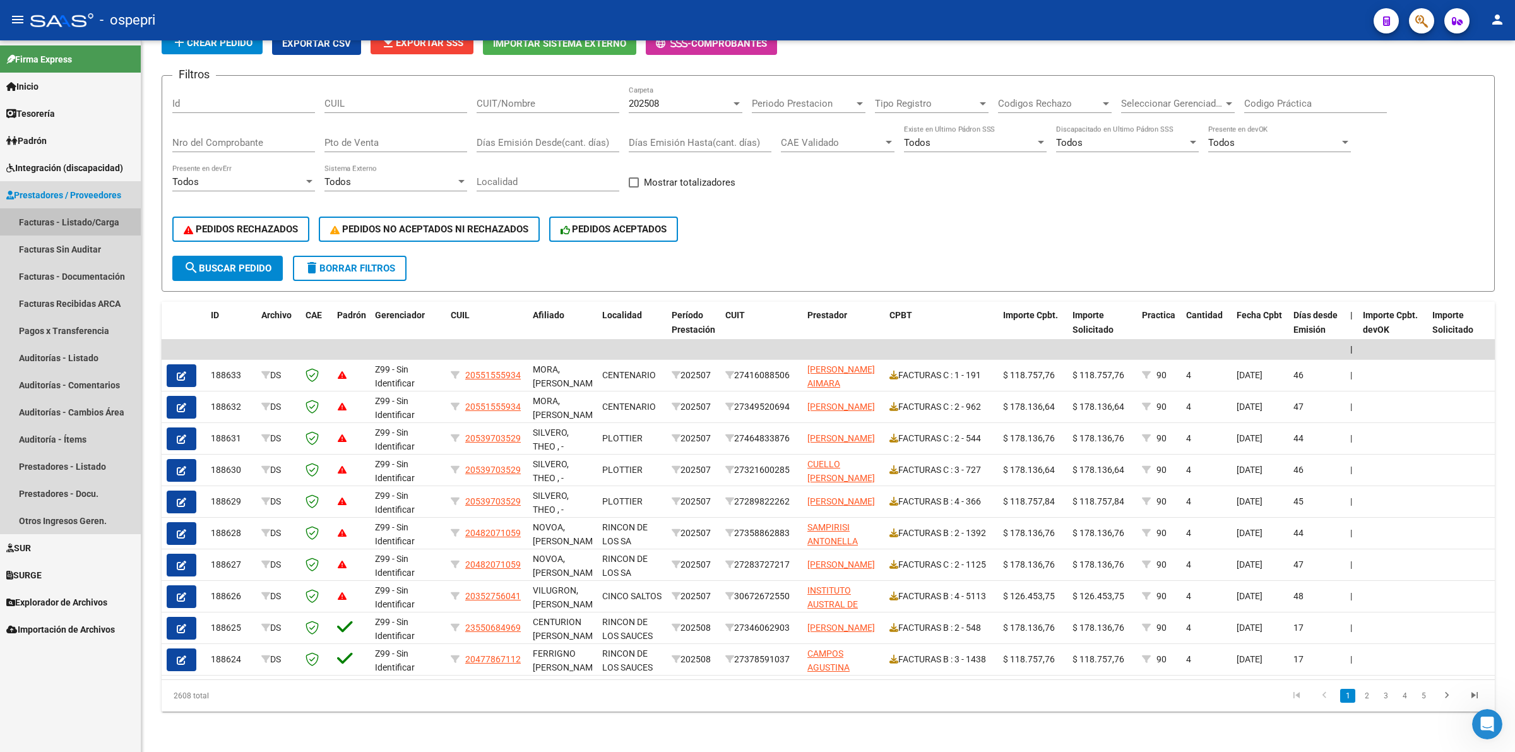
click at [88, 215] on link "Facturas - Listado/Carga" at bounding box center [70, 221] width 141 height 27
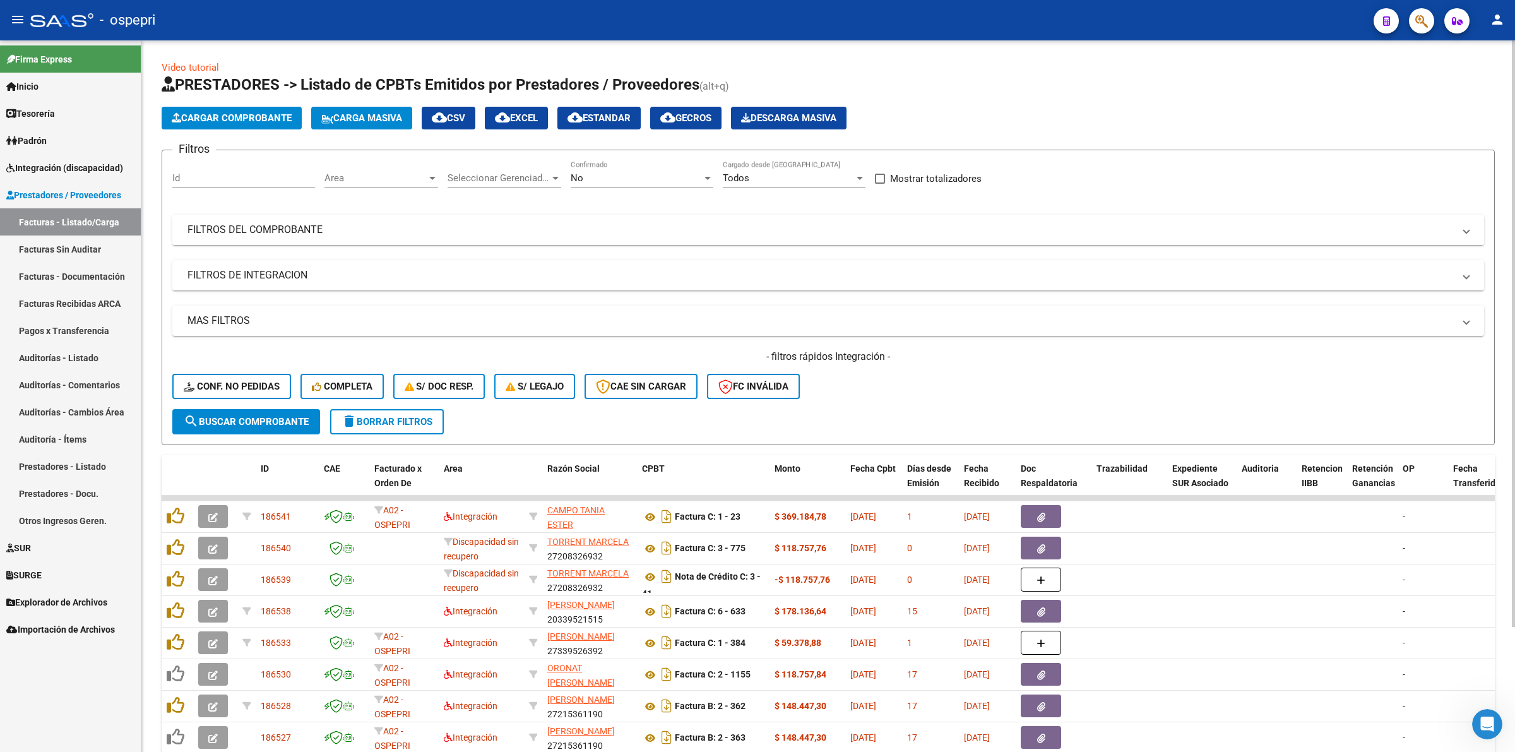
drag, startPoint x: 232, startPoint y: 227, endPoint x: 260, endPoint y: 226, distance: 27.8
click at [234, 226] on mat-panel-title "FILTROS DEL COMPROBANTE" at bounding box center [820, 230] width 1266 height 14
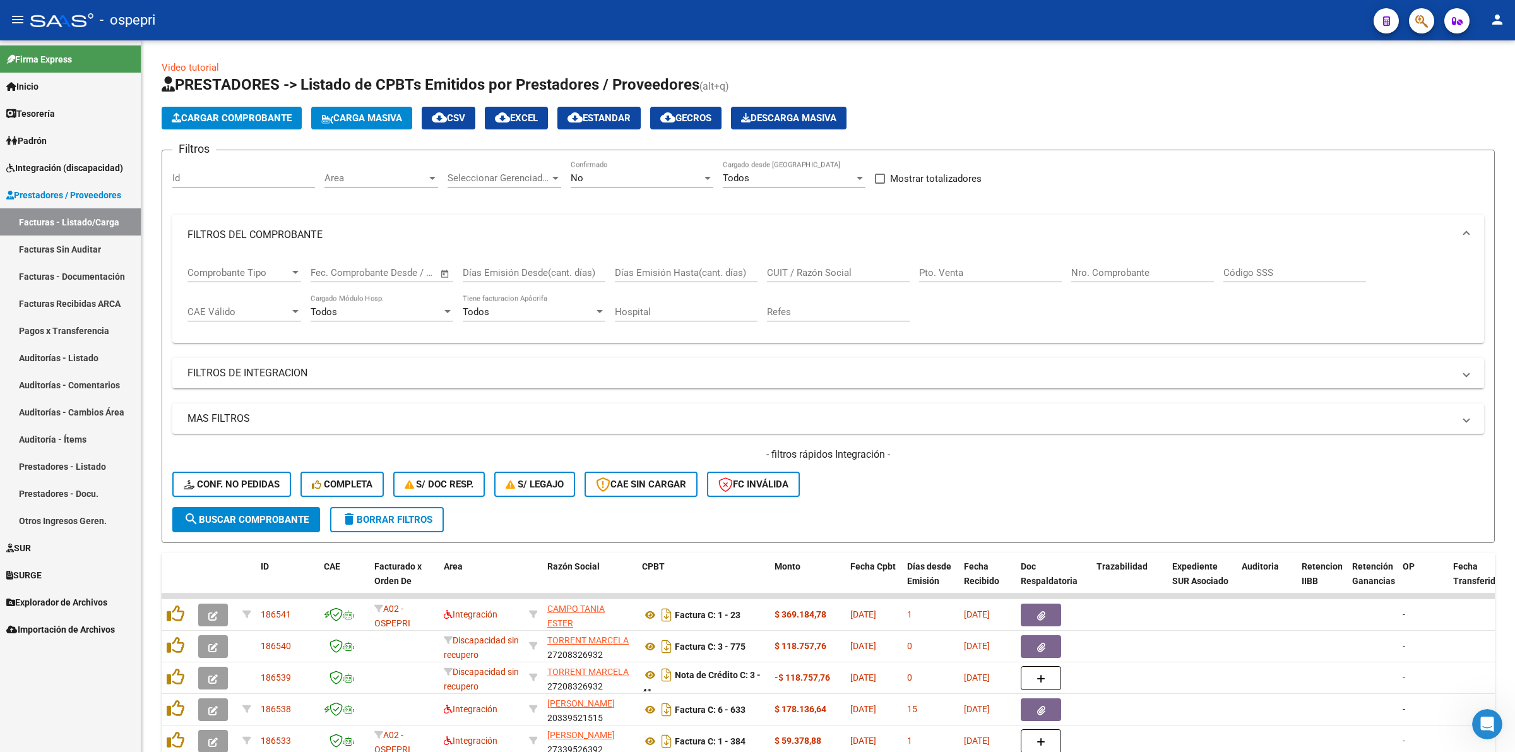
click at [95, 171] on span "Integración (discapacidad)" at bounding box center [64, 168] width 117 height 14
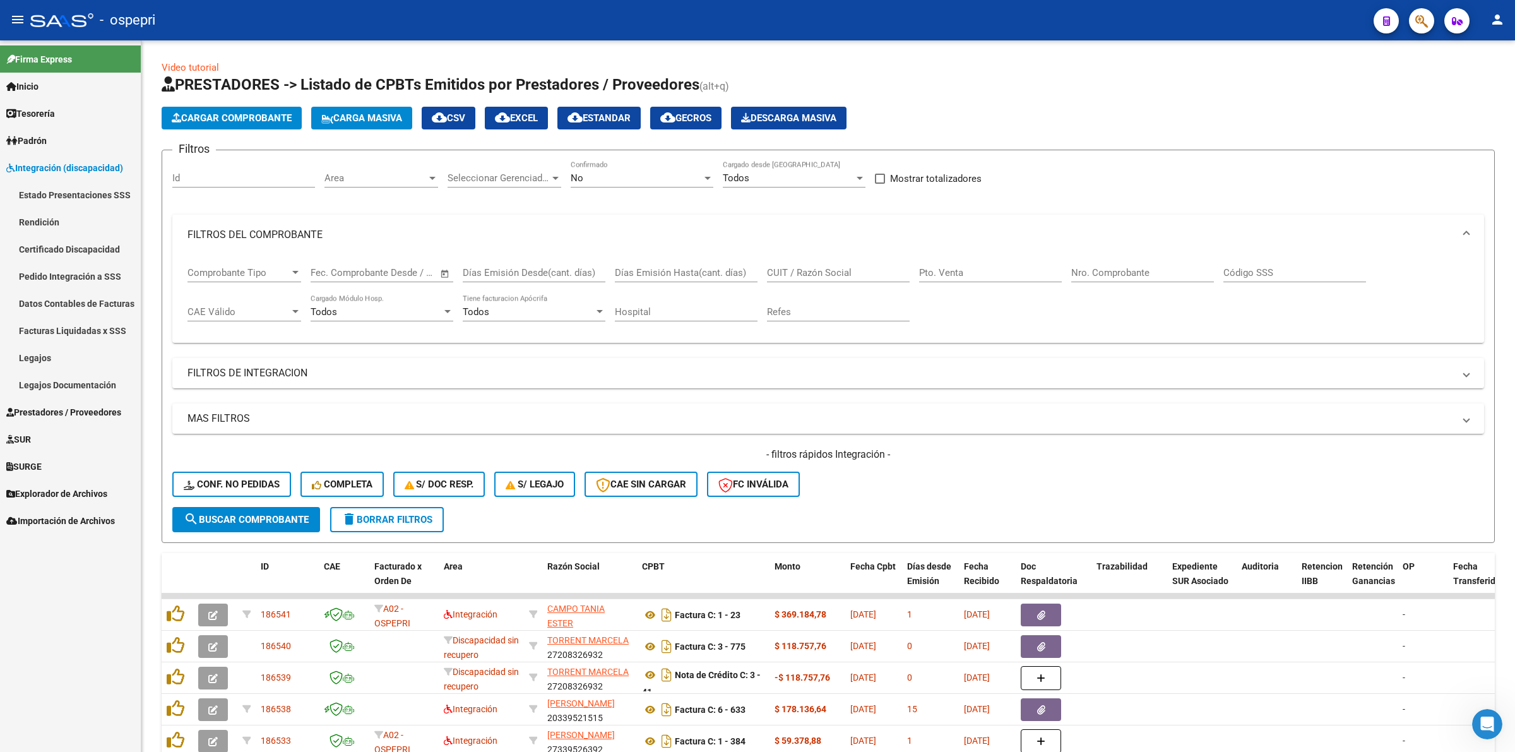
click at [80, 276] on link "Pedido Integración a SSS" at bounding box center [70, 276] width 141 height 27
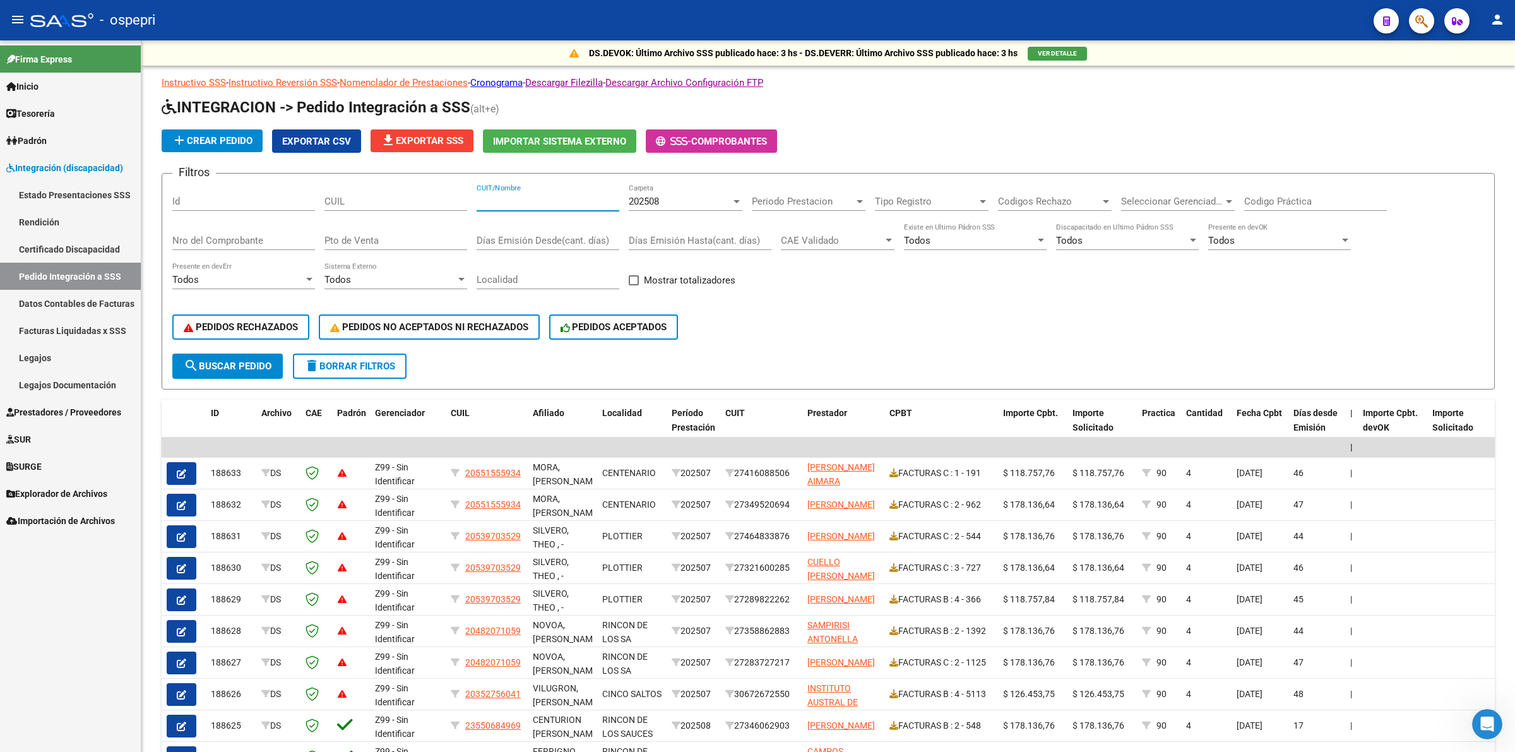
click at [511, 204] on input "CUIT/Nombre" at bounding box center [548, 201] width 143 height 11
type input "mendez"
click at [226, 241] on input "Nro del Comprobante" at bounding box center [243, 240] width 143 height 11
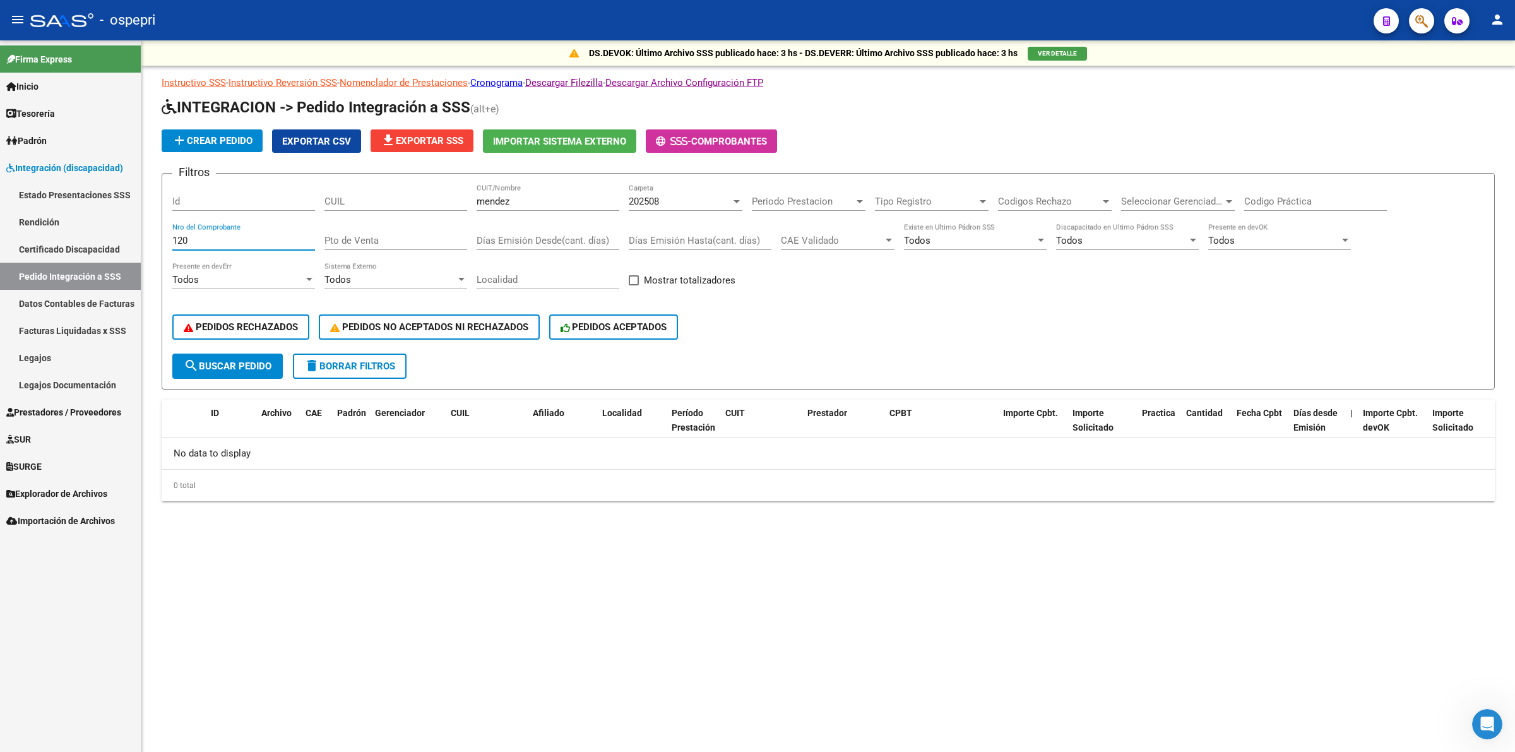
type input "120"
click at [40, 405] on span "Prestadores / Proveedores" at bounding box center [63, 412] width 115 height 14
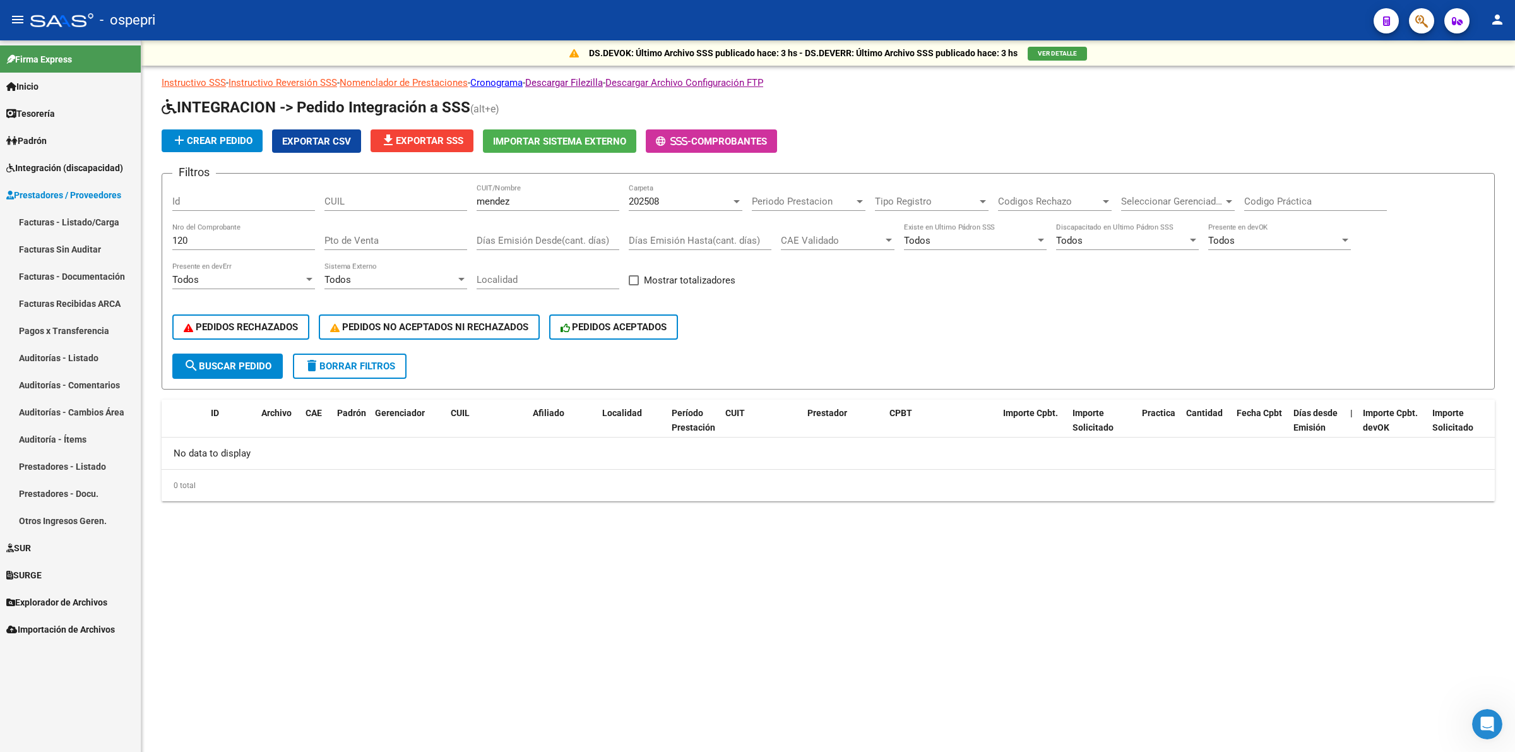
click at [45, 224] on link "Facturas - Listado/Carga" at bounding box center [70, 221] width 141 height 27
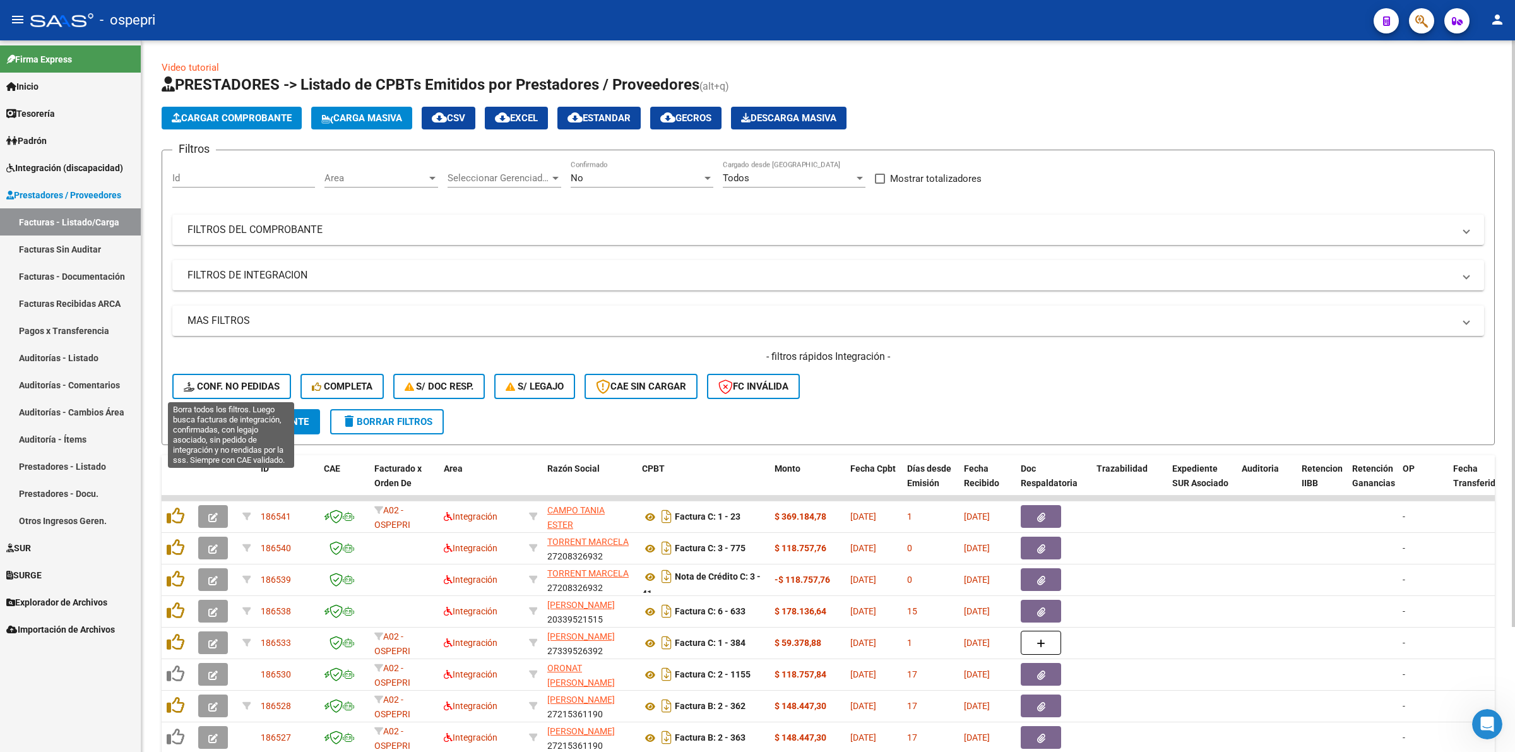
click at [251, 381] on span "Conf. no pedidas" at bounding box center [232, 386] width 96 height 11
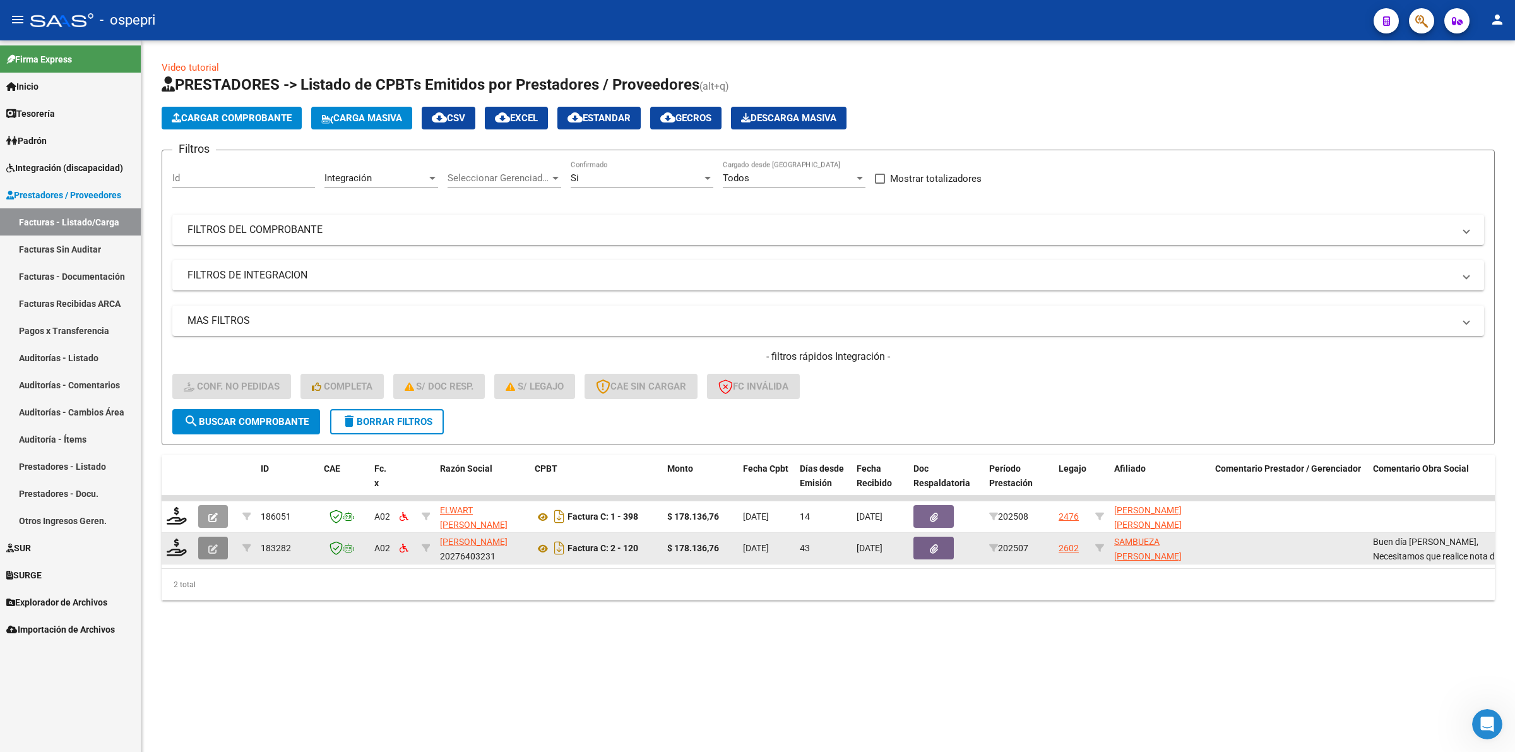
click at [215, 546] on icon "button" at bounding box center [212, 548] width 9 height 9
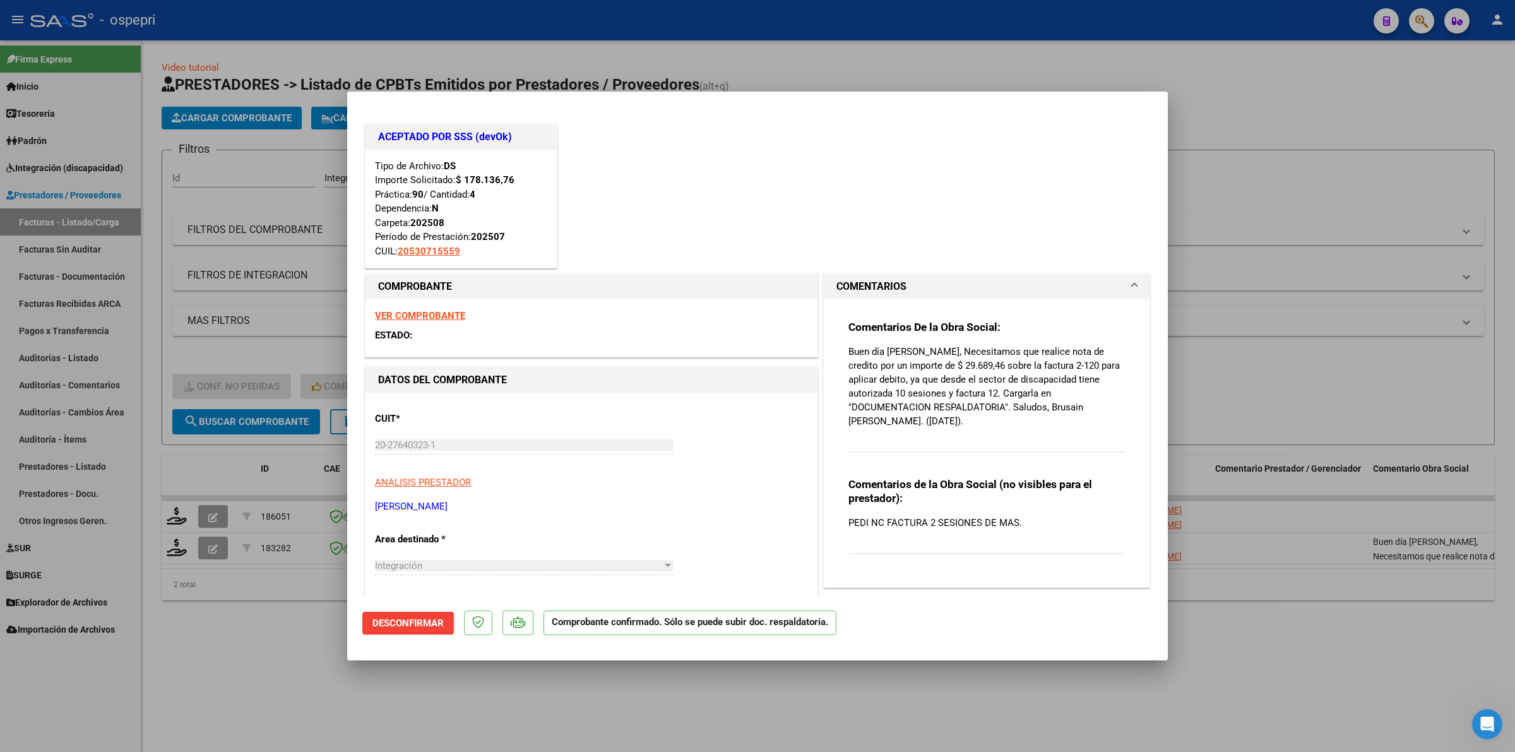
click at [418, 617] on span "Desconfirmar" at bounding box center [407, 622] width 71 height 11
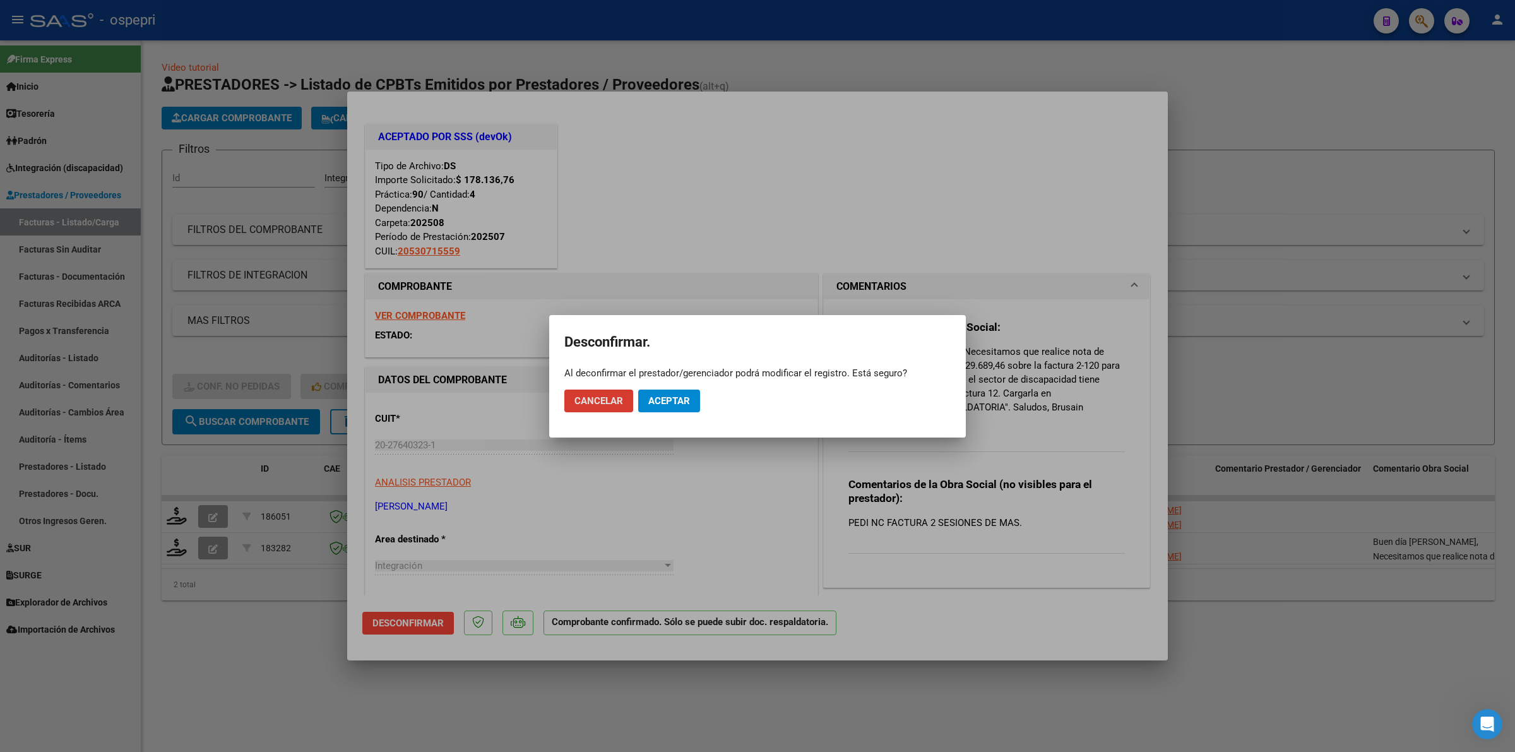
click at [676, 393] on button "Aceptar" at bounding box center [669, 400] width 62 height 23
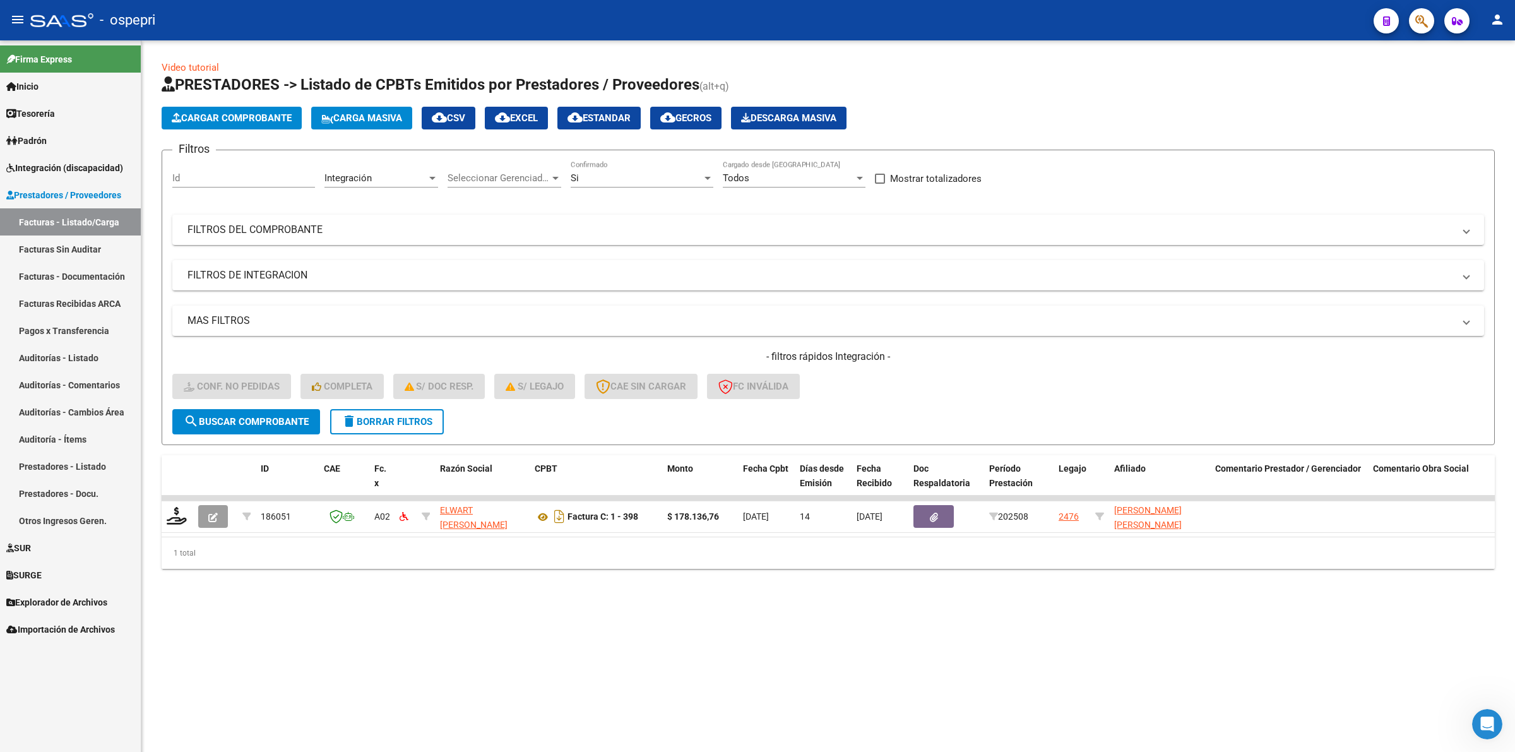
click at [411, 420] on span "delete Borrar Filtros" at bounding box center [386, 421] width 91 height 11
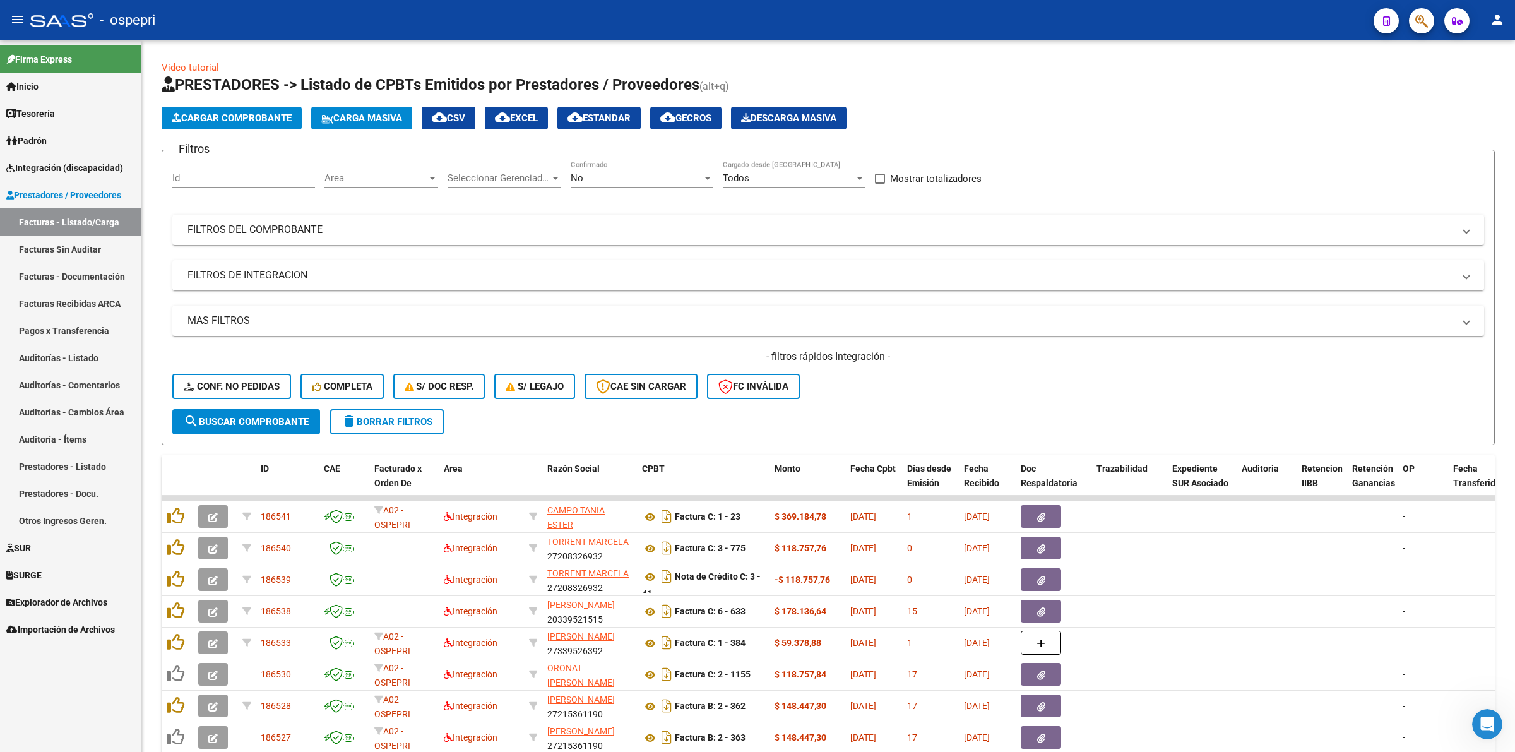
click at [83, 163] on span "Integración (discapacidad)" at bounding box center [64, 168] width 117 height 14
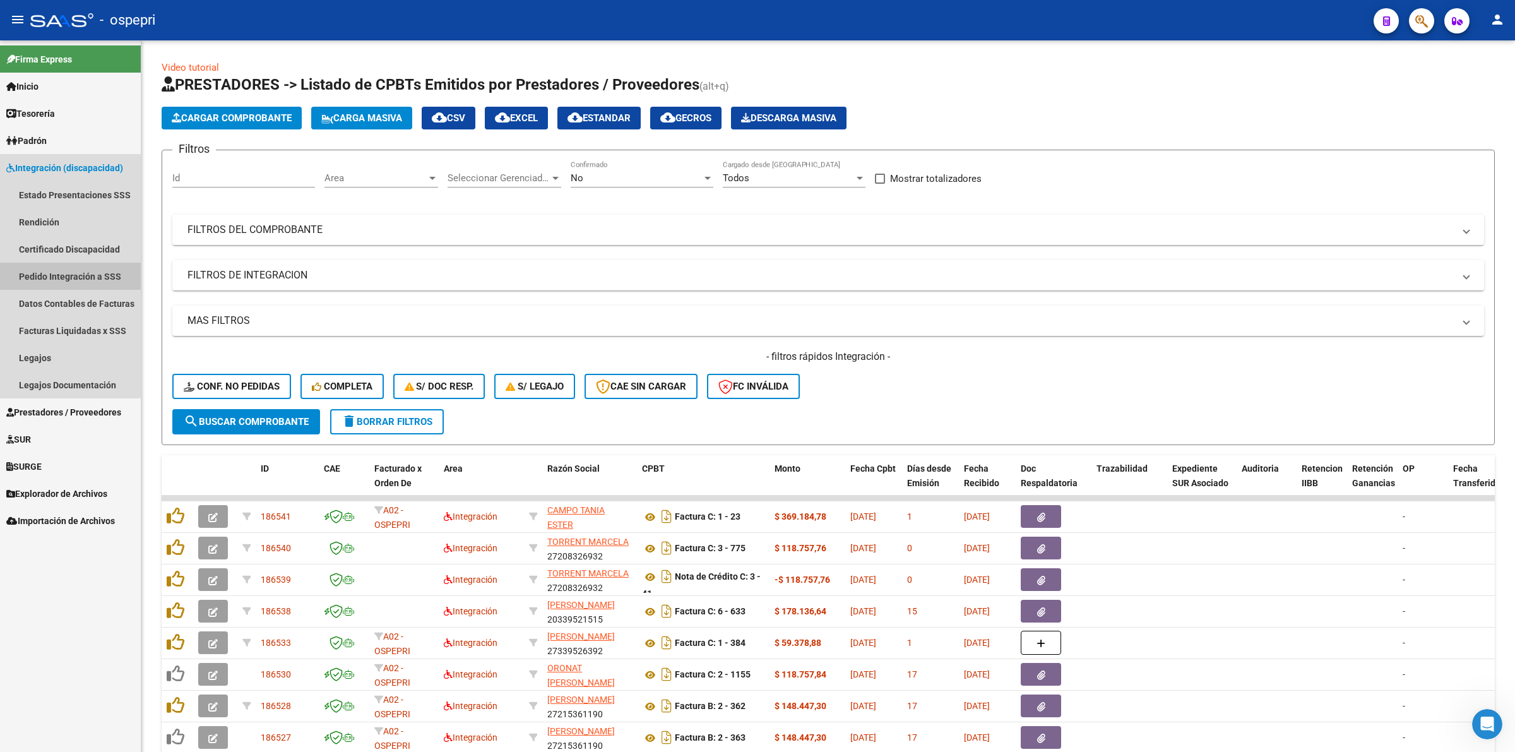
click at [65, 270] on link "Pedido Integración a SSS" at bounding box center [70, 276] width 141 height 27
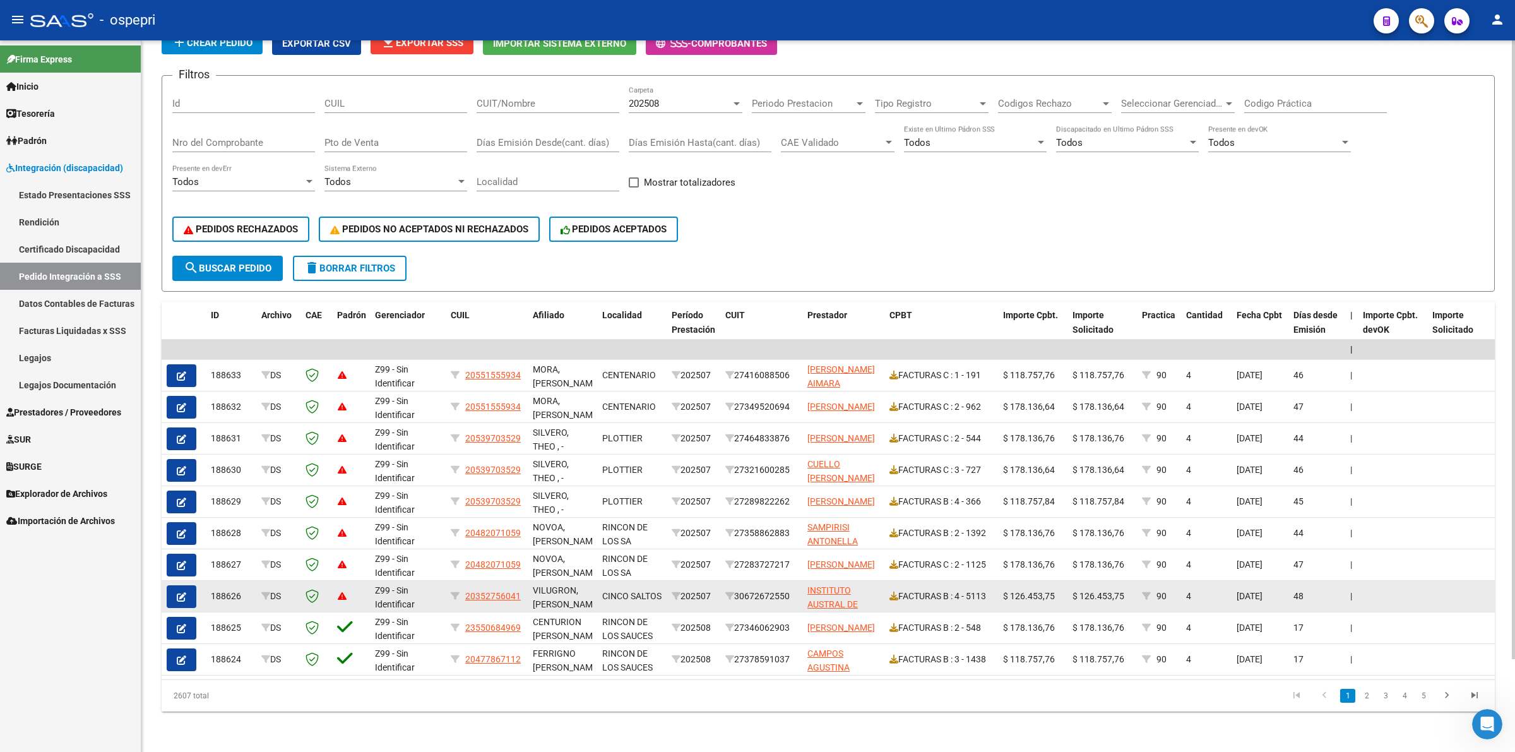
scroll to position [106, 0]
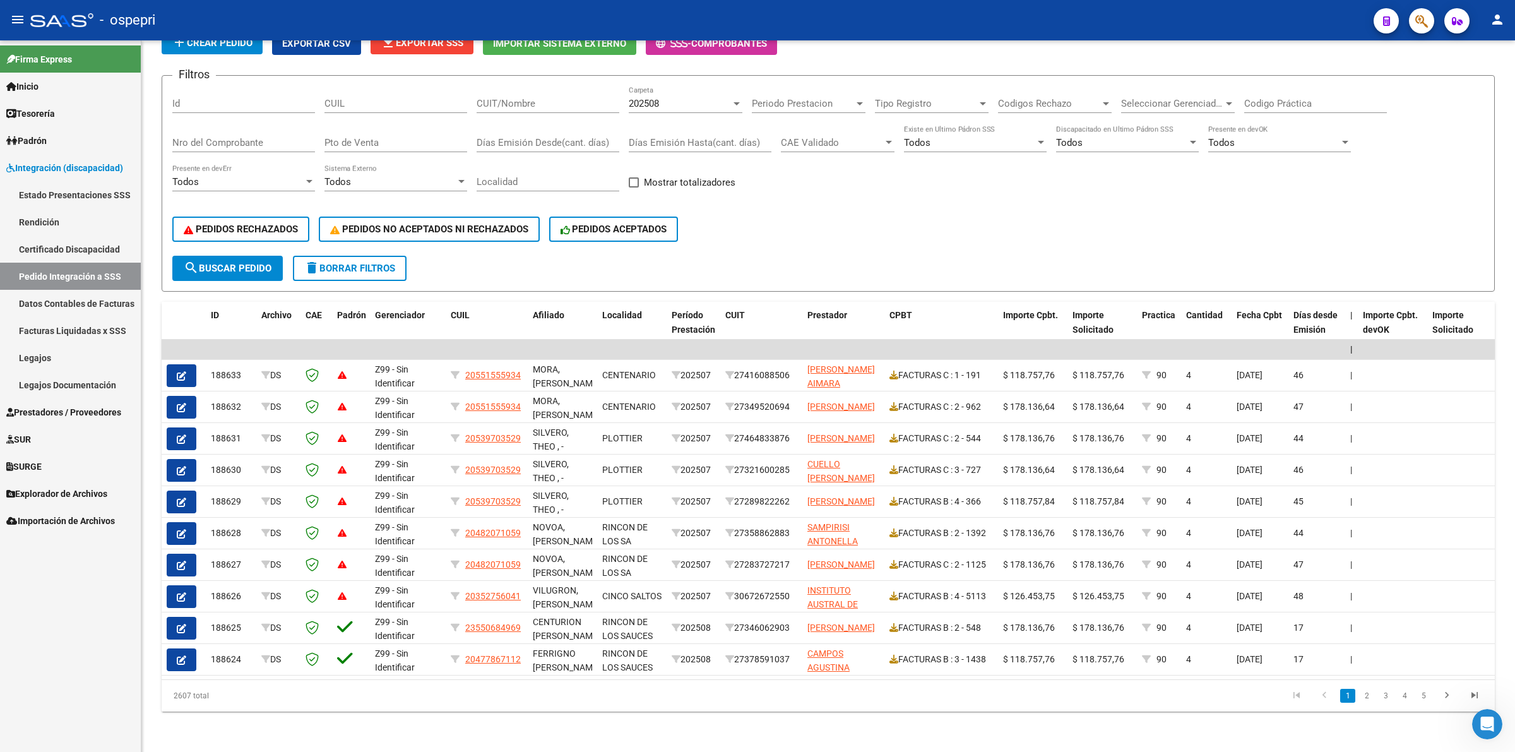
click at [61, 345] on link "Legajos" at bounding box center [70, 357] width 141 height 27
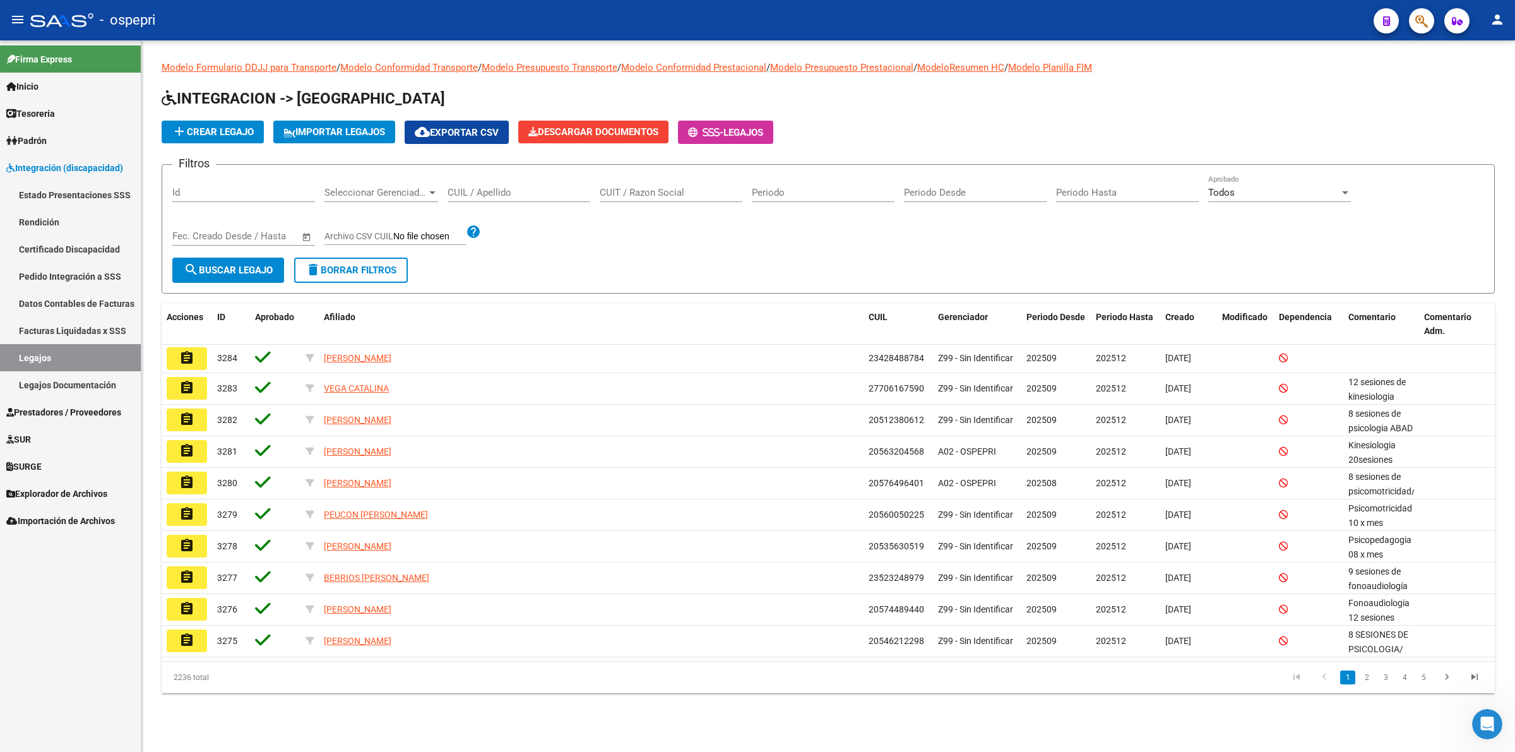
click at [521, 194] on input "CUIL / Apellido" at bounding box center [518, 192] width 143 height 11
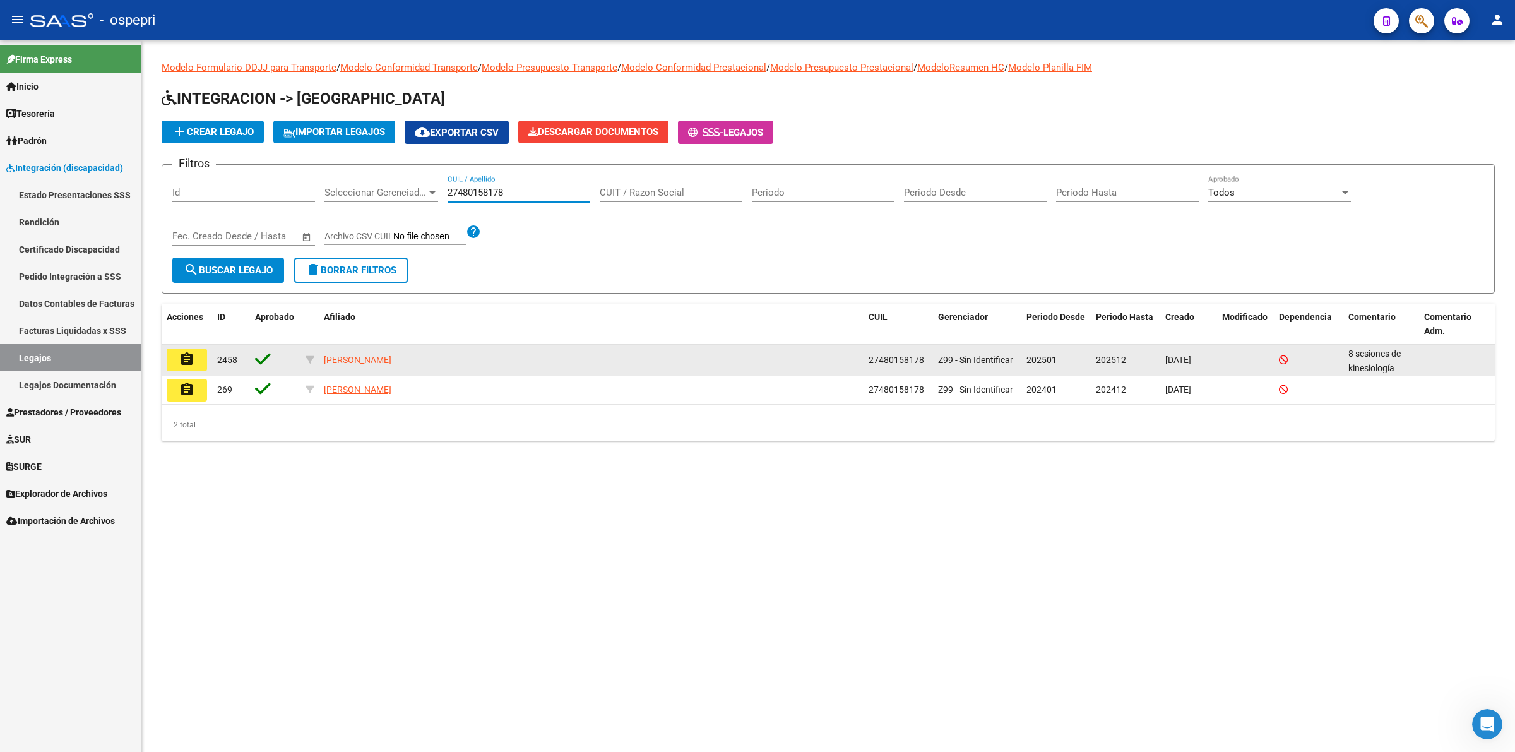
type input "27480158178"
click at [189, 367] on button "assignment" at bounding box center [187, 359] width 40 height 23
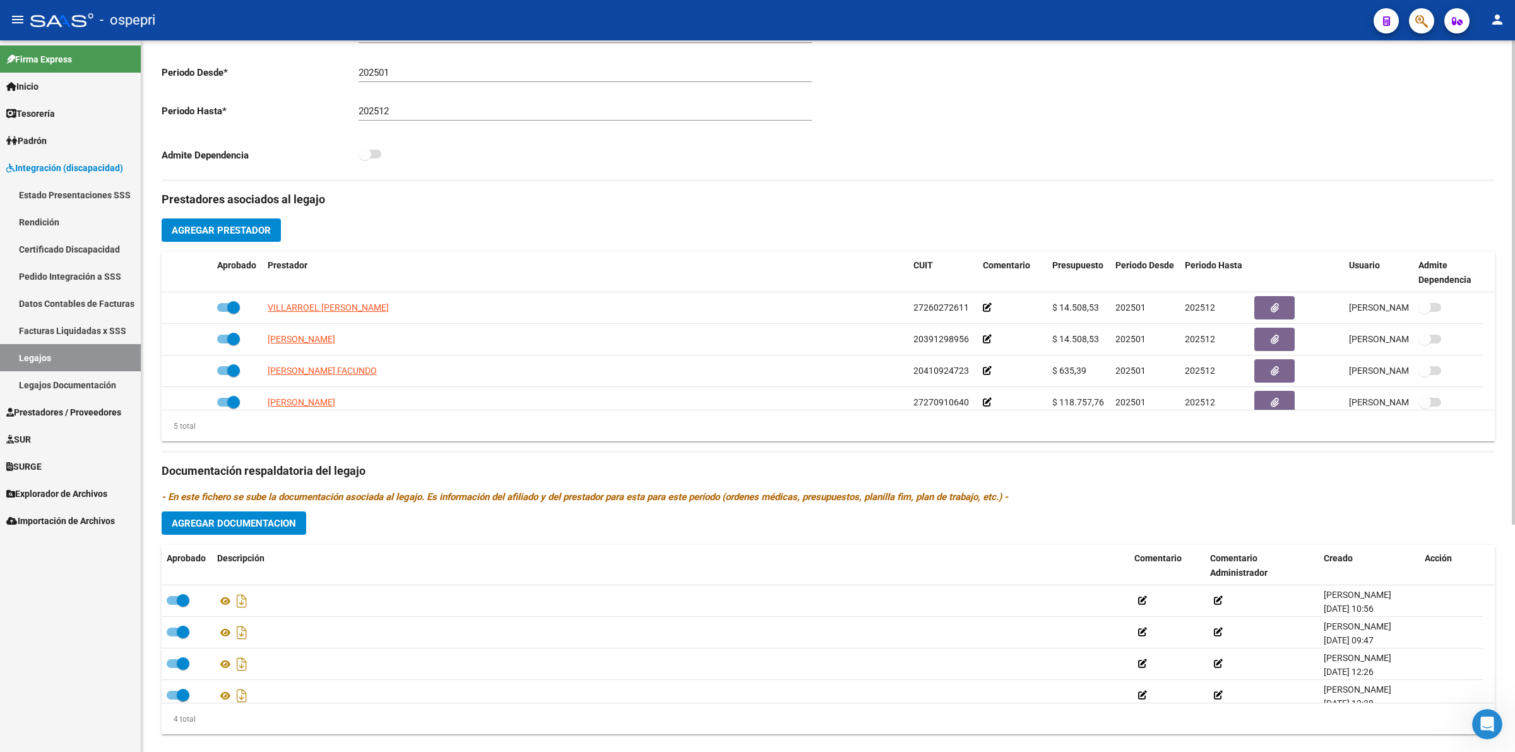
scroll to position [316, 0]
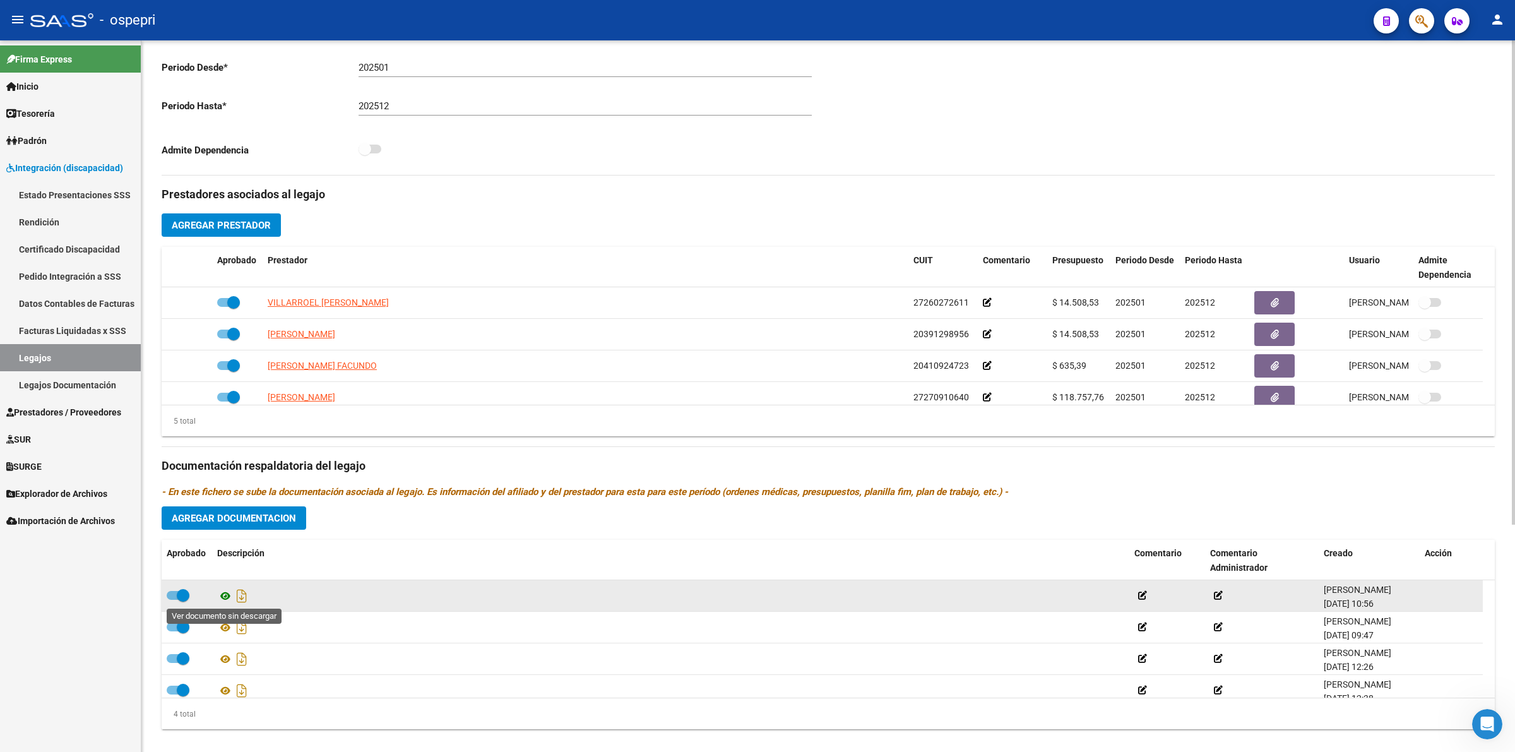
click at [227, 591] on icon at bounding box center [225, 595] width 16 height 15
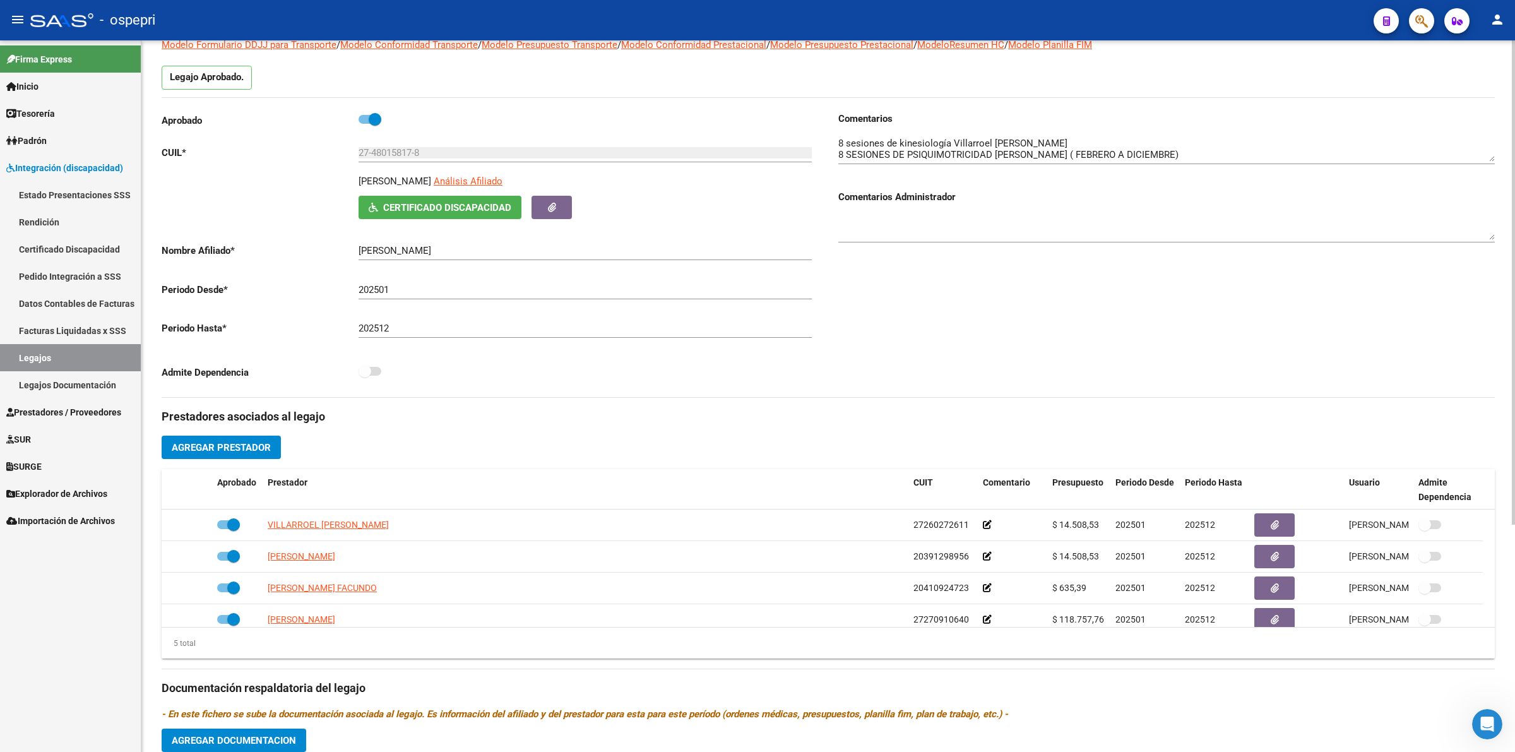
scroll to position [0, 0]
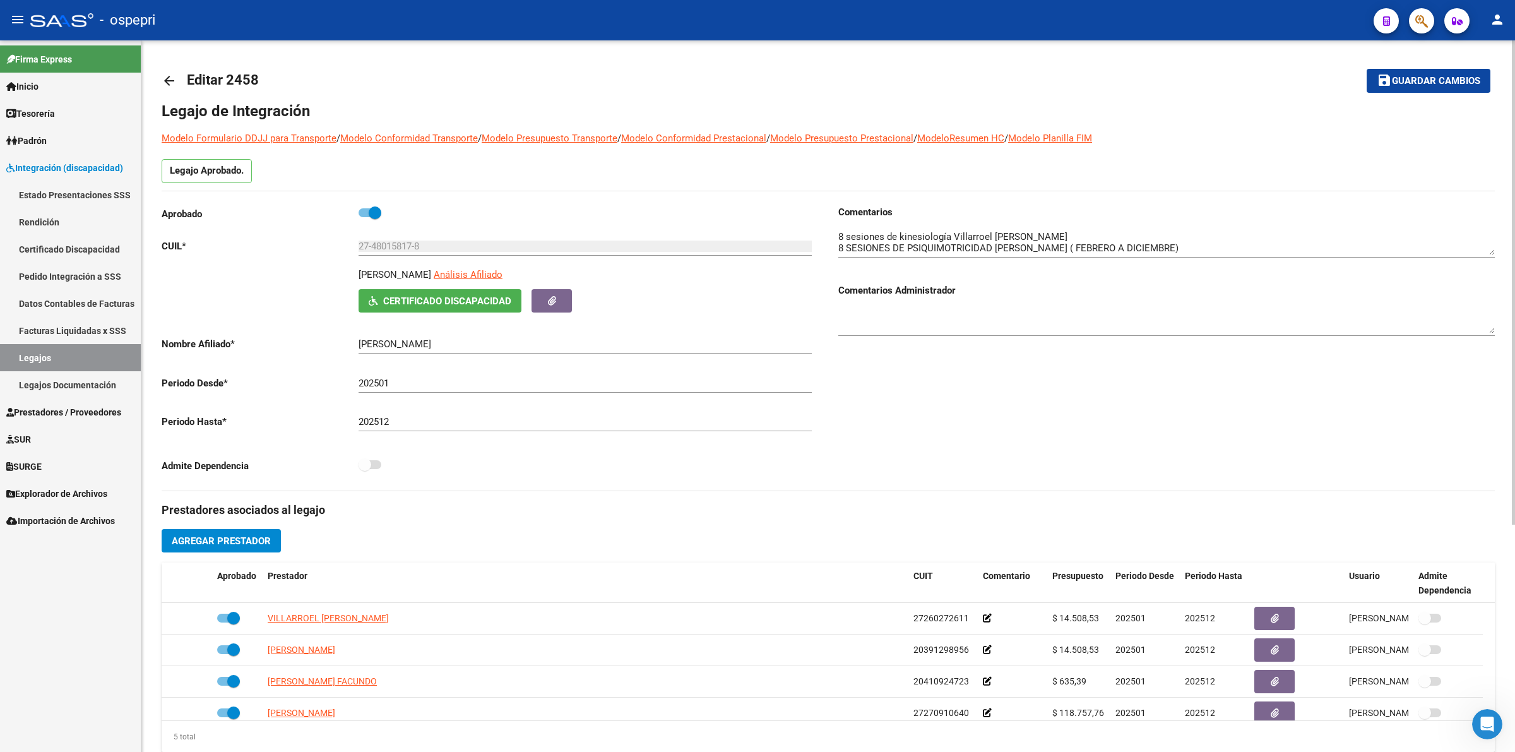
click at [166, 86] on mat-icon "arrow_back" at bounding box center [169, 80] width 15 height 15
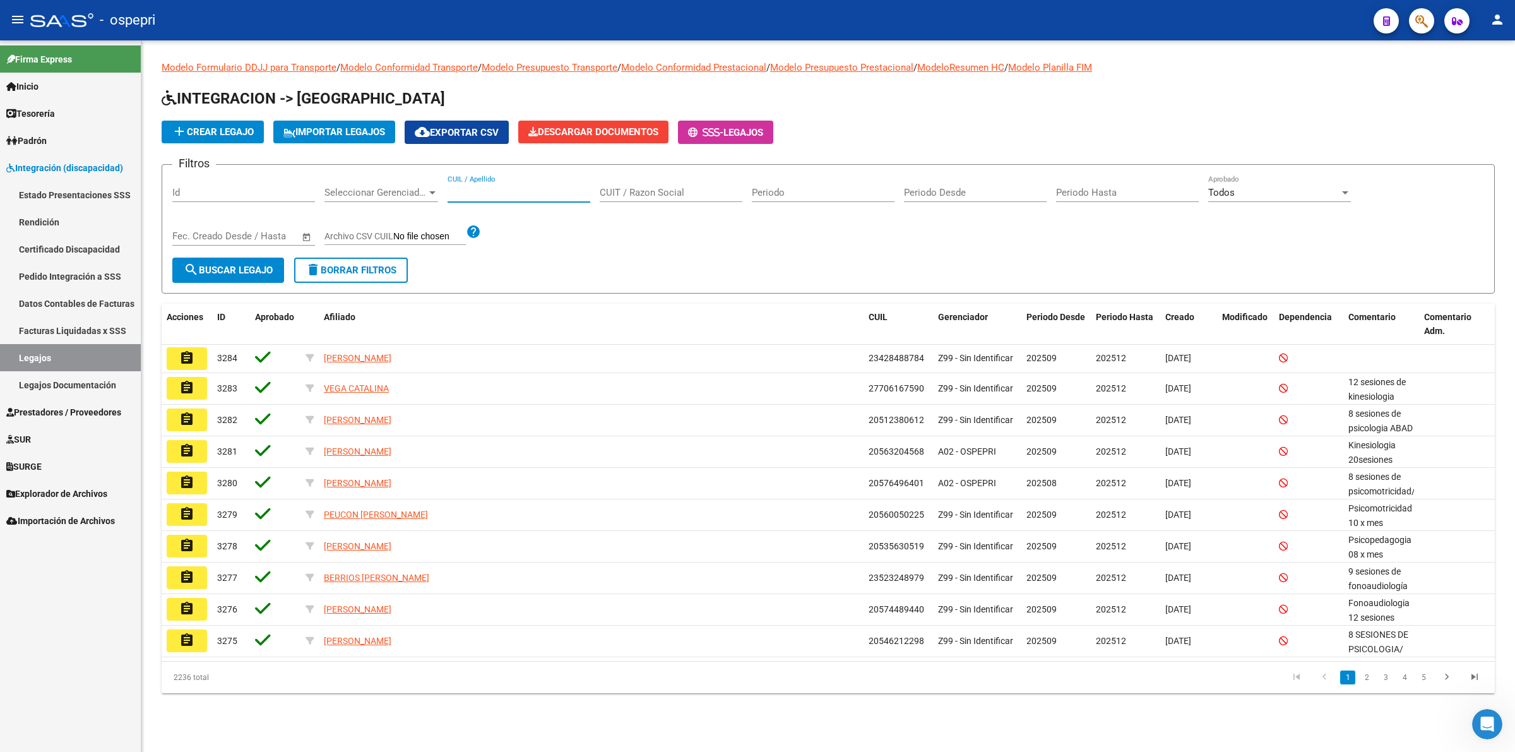
click at [545, 191] on input "CUIL / Apellido" at bounding box center [518, 192] width 143 height 11
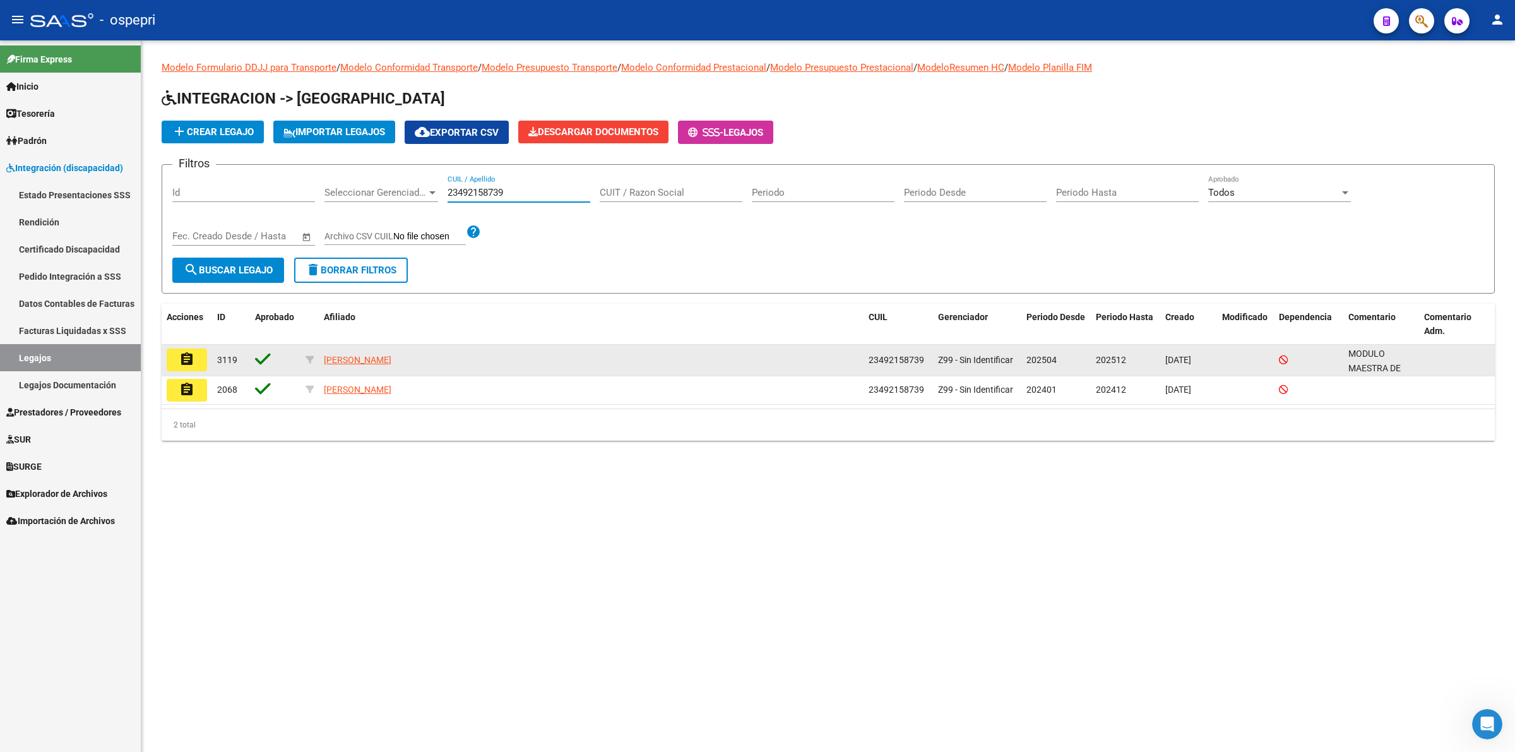
type input "23492158739"
click at [179, 362] on mat-icon "assignment" at bounding box center [186, 359] width 15 height 15
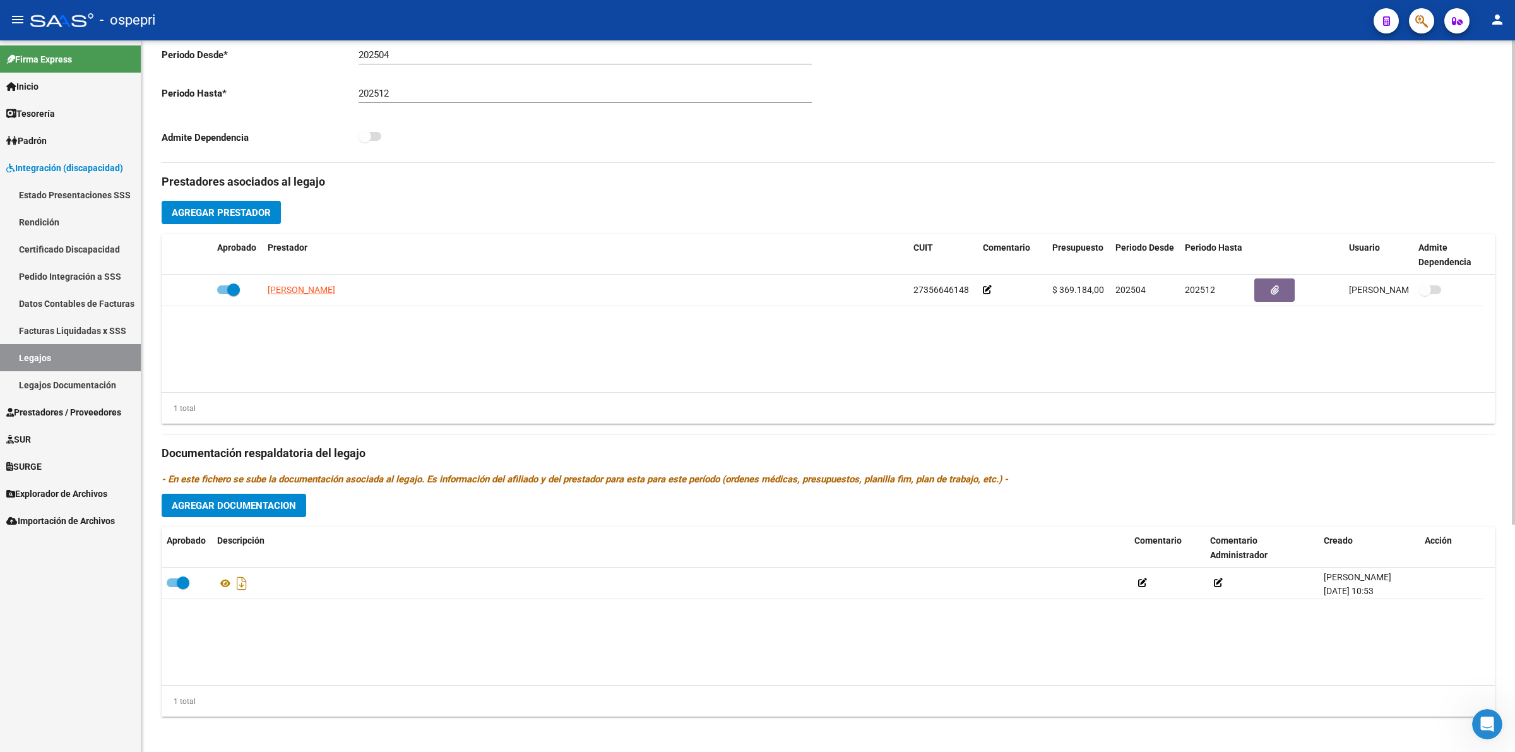
scroll to position [333, 0]
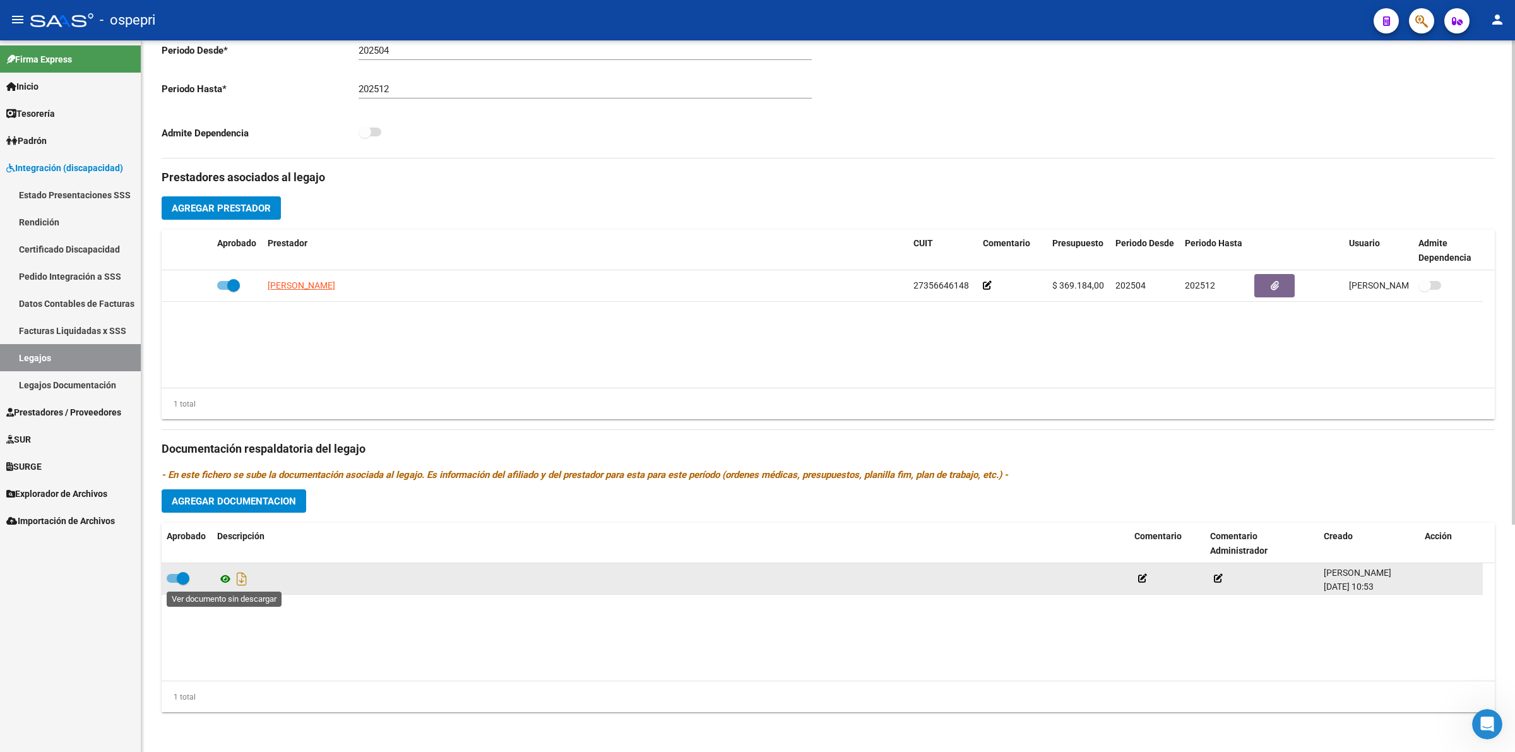
click at [227, 579] on icon at bounding box center [225, 578] width 16 height 15
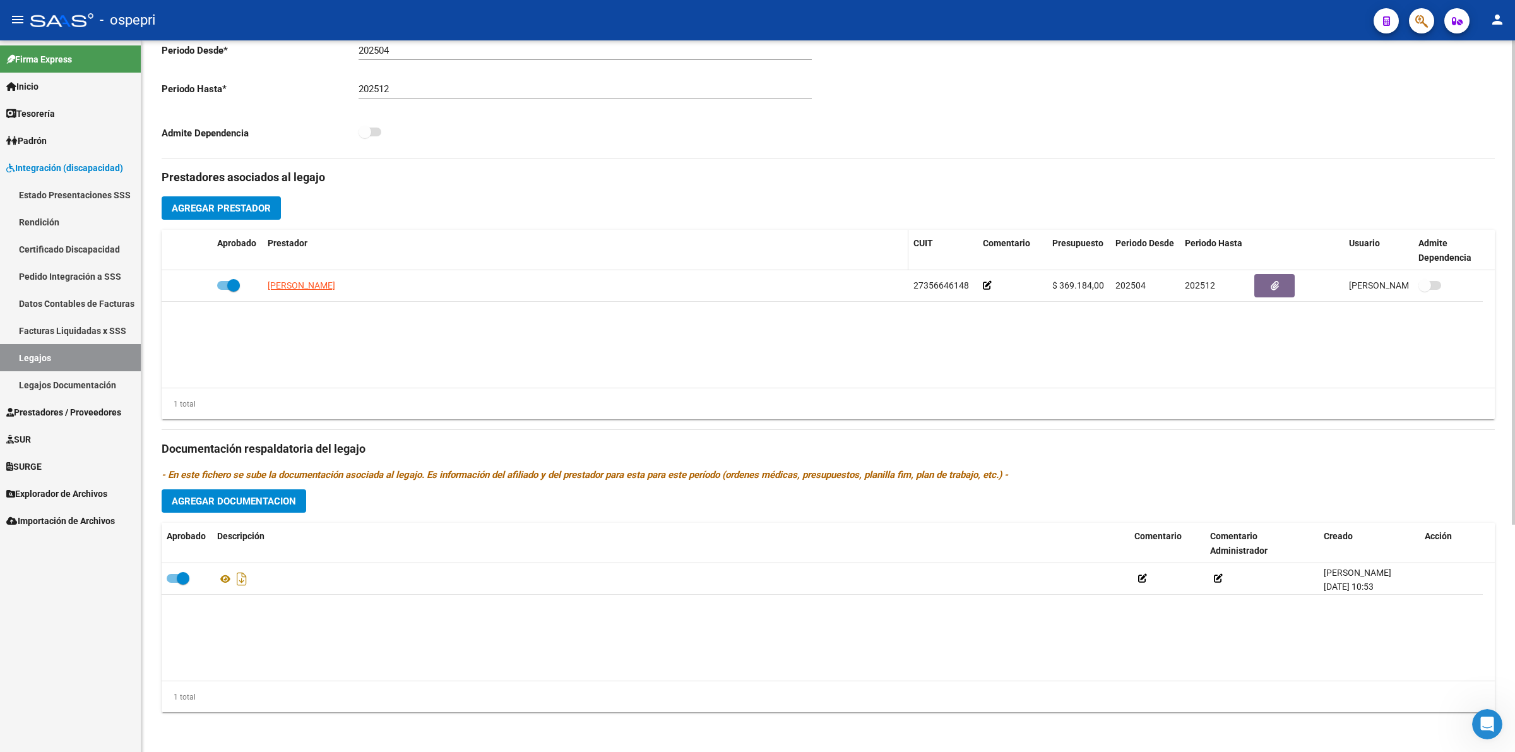
scroll to position [0, 0]
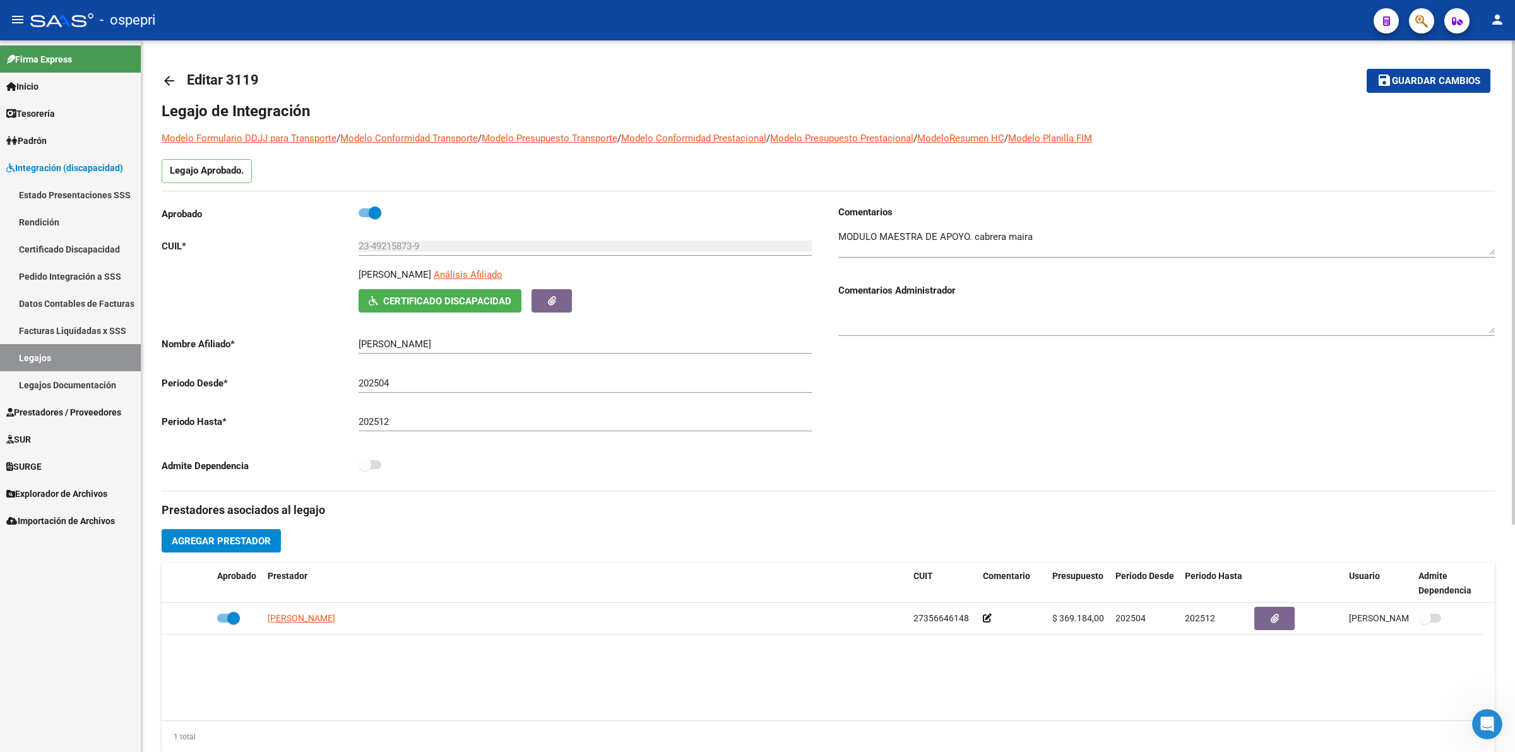
click at [172, 78] on mat-icon "arrow_back" at bounding box center [169, 80] width 15 height 15
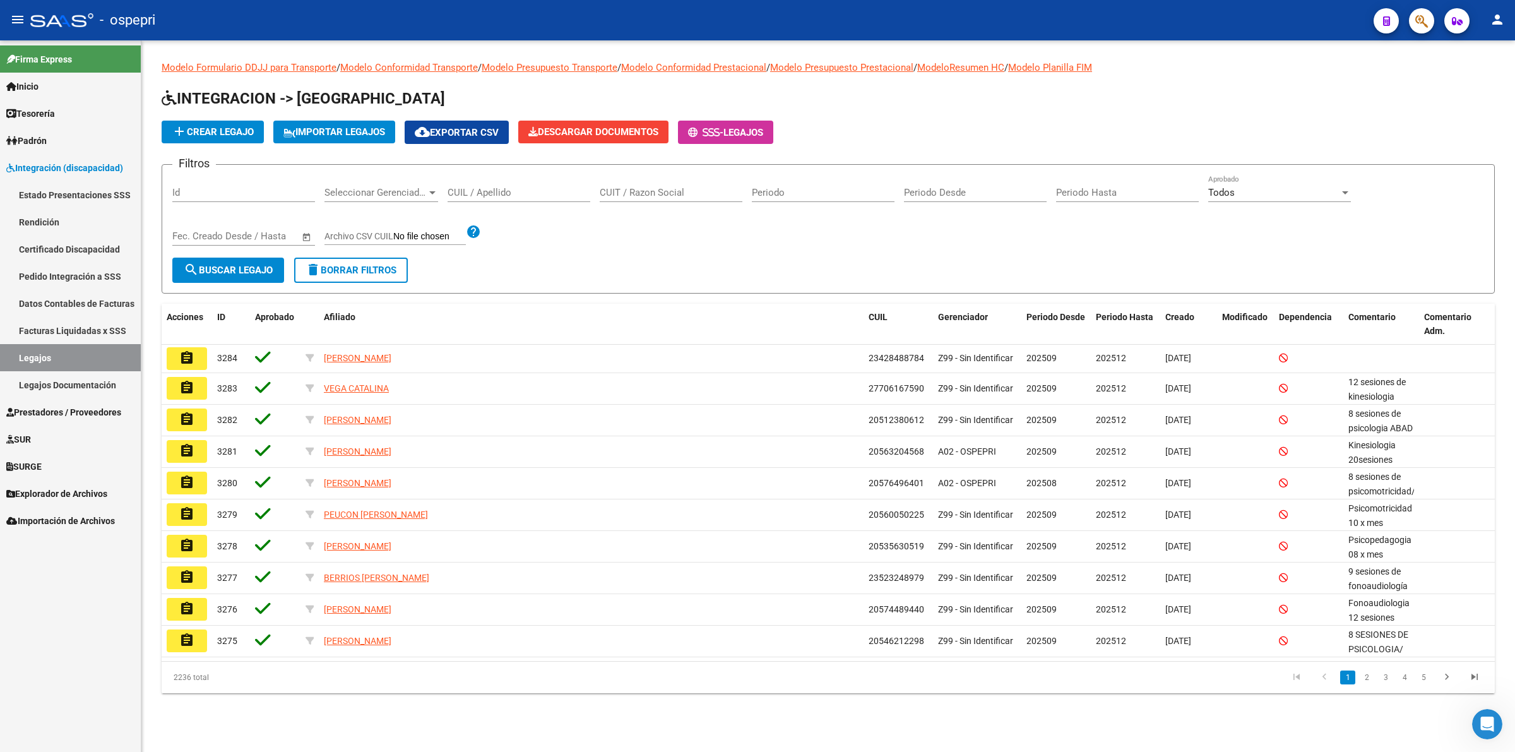
drag, startPoint x: 472, startPoint y: 182, endPoint x: 487, endPoint y: 205, distance: 27.8
click at [475, 183] on div "CUIL / Apellido" at bounding box center [518, 188] width 143 height 27
click at [488, 205] on div "CUIL / Apellido" at bounding box center [518, 194] width 143 height 39
click at [474, 191] on input "CUIL / Apellido" at bounding box center [518, 192] width 143 height 11
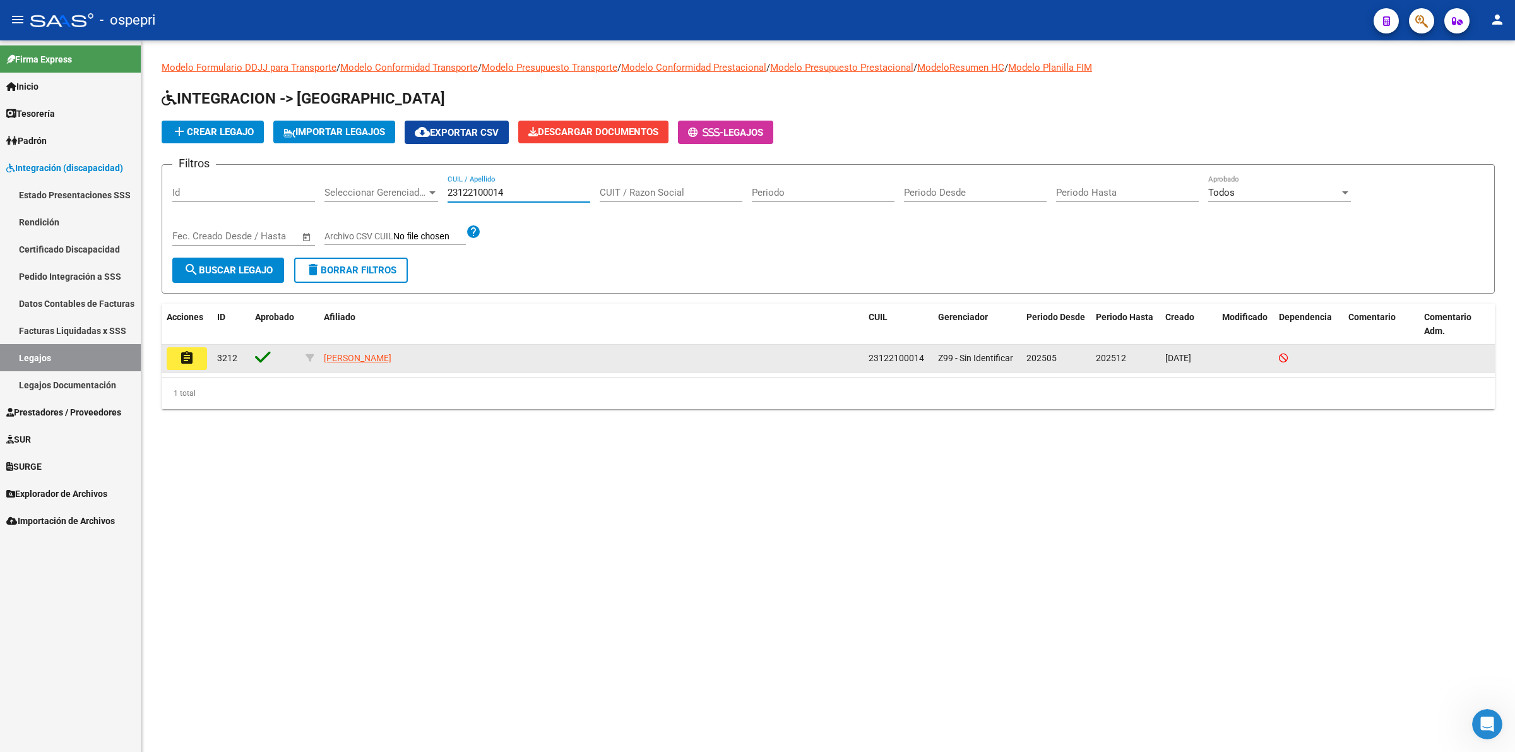
type input "23122100014"
click at [201, 360] on button "assignment" at bounding box center [187, 358] width 40 height 23
